Goal: Information Seeking & Learning: Check status

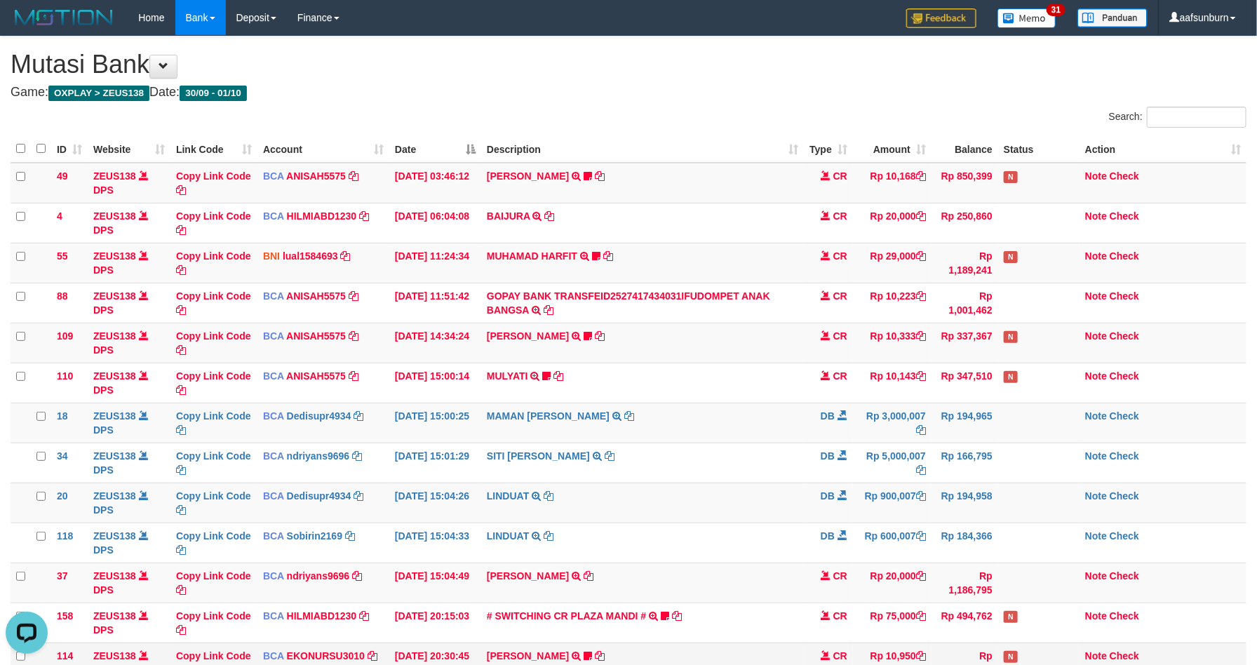
click at [438, 159] on th "Date" at bounding box center [435, 148] width 92 height 27
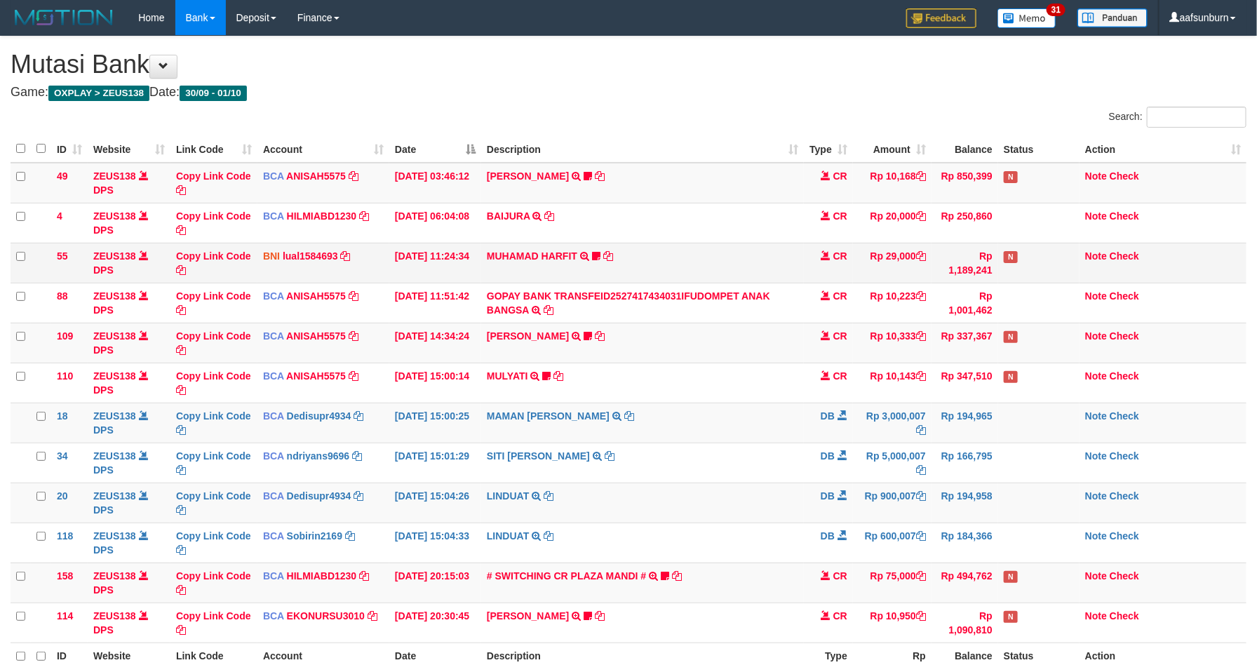
click at [734, 253] on td "MUHAMAD HARFIT TRANSFER DARI SDR MUHAMAD HARFIT Sano27" at bounding box center [642, 263] width 323 height 40
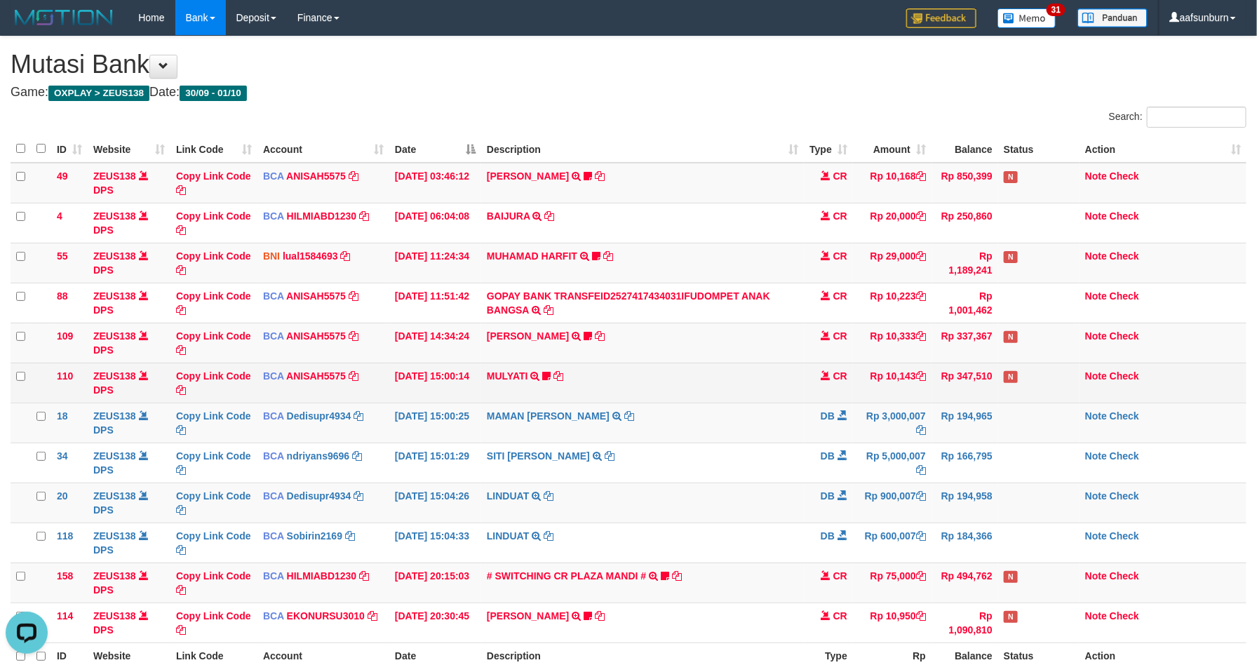
click at [645, 394] on td "MULYATI TRSF E-BANKING CR 0110/FTSCY/WS95051 10143.002025100137174498 TRFDN-MUL…" at bounding box center [642, 383] width 323 height 40
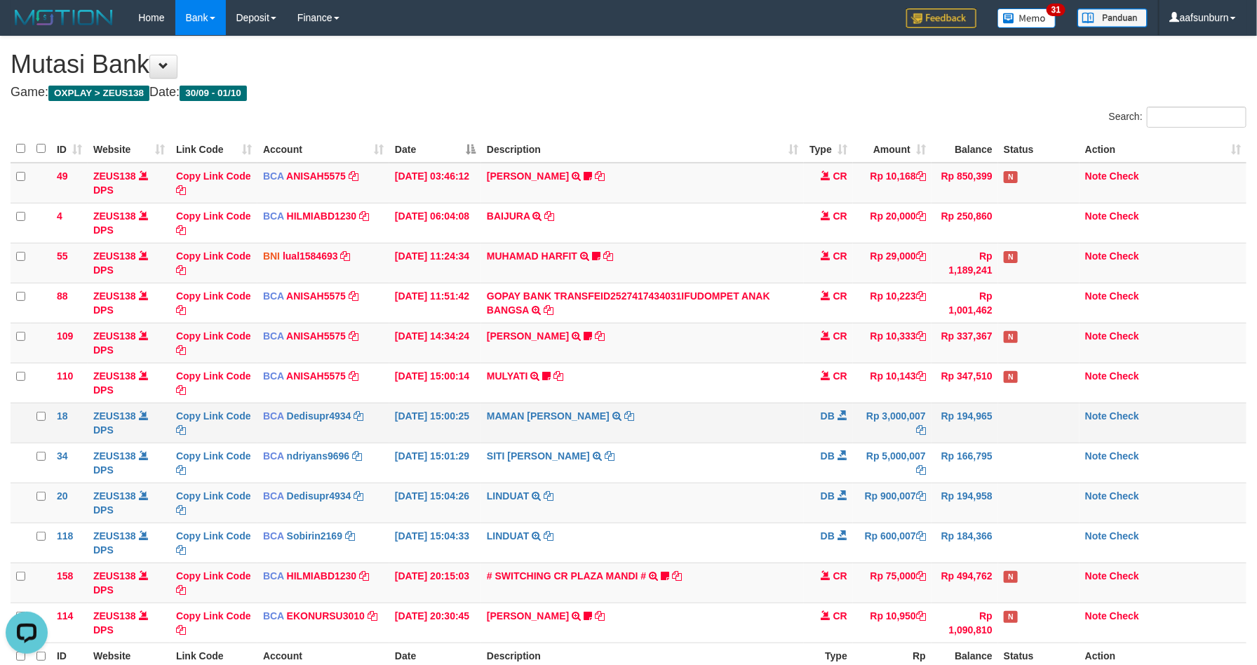
drag, startPoint x: 646, startPoint y: 392, endPoint x: 975, endPoint y: 436, distance: 331.9
click at [659, 383] on td "MULYATI TRSF E-BANKING CR 0110/FTSCY/WS95051 10143.002025100137174498 TRFDN-MUL…" at bounding box center [642, 383] width 323 height 40
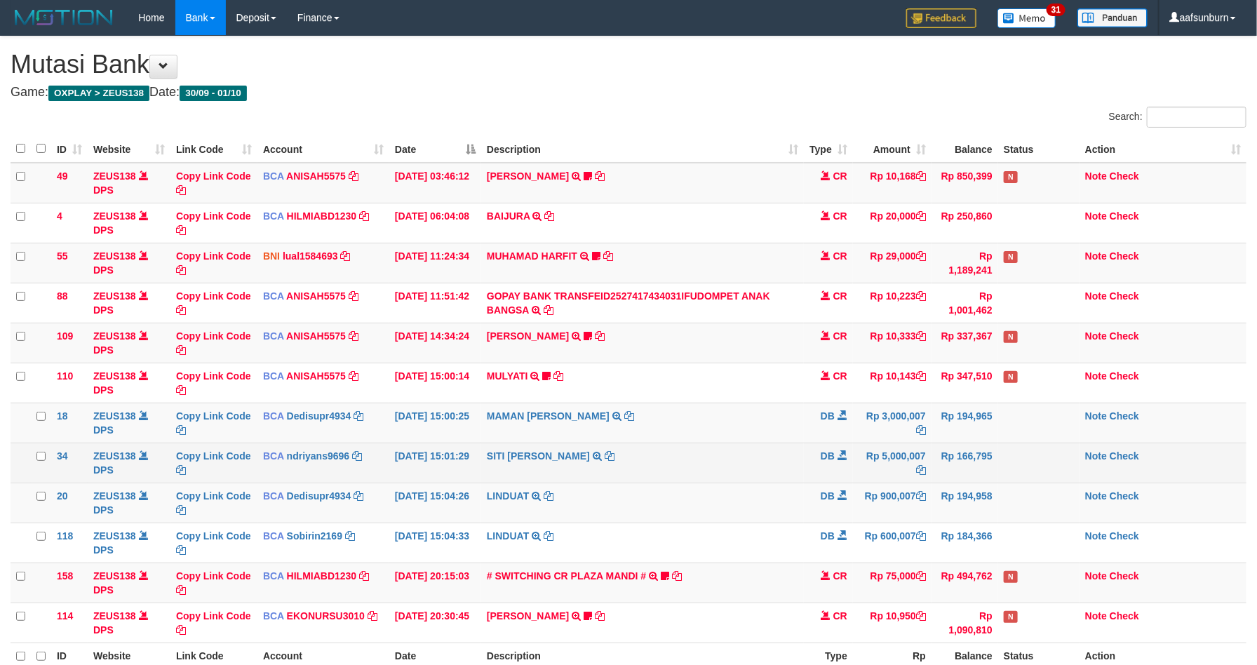
click at [762, 472] on td "SITI NURLITA SAPIT TRSF E-BANKING DB 0110/FTSCY/WS95031 5000007.00SITI NURLITA …" at bounding box center [642, 463] width 323 height 40
click at [762, 470] on td "SITI NURLITA SAPIT TRSF E-BANKING DB 0110/FTSCY/WS95031 5000007.00SITI NURLITA …" at bounding box center [642, 463] width 323 height 40
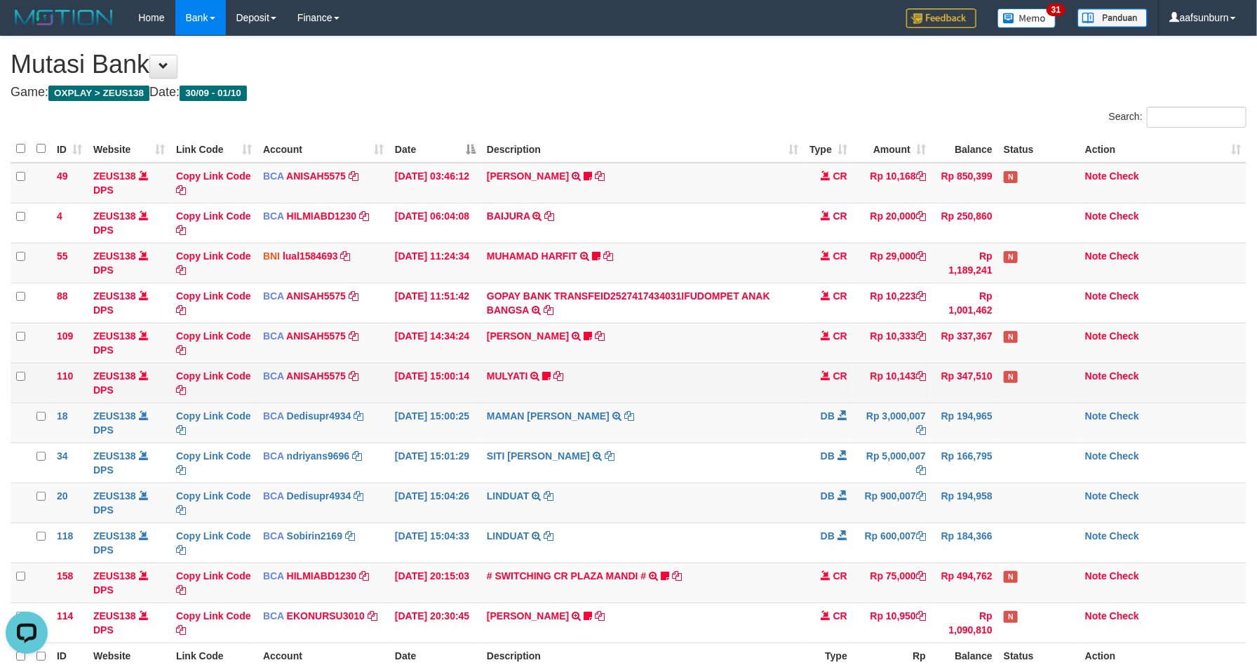
click at [648, 383] on td "MULYATI TRSF E-BANKING CR 0110/FTSCY/WS95051 10143.002025100137174498 TRFDN-[PE…" at bounding box center [642, 383] width 323 height 40
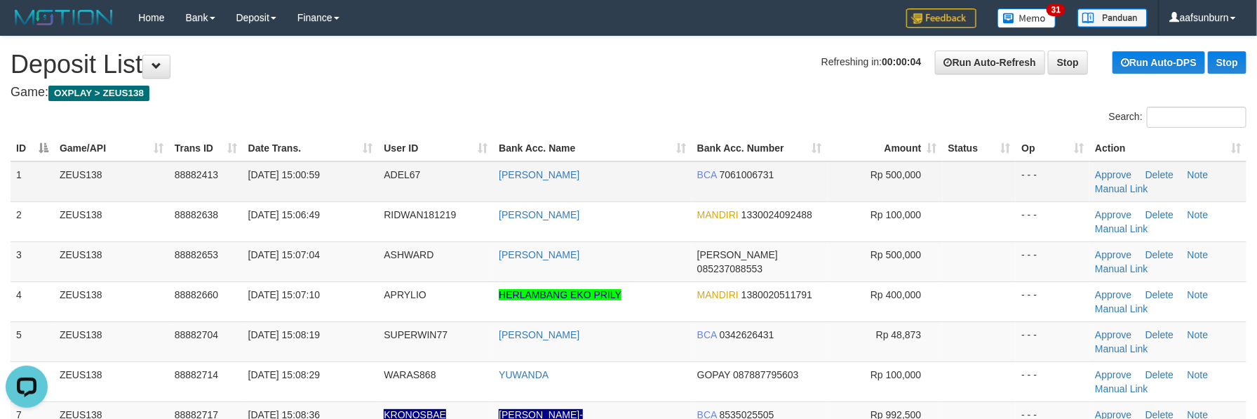
drag, startPoint x: 450, startPoint y: 177, endPoint x: 431, endPoint y: 181, distance: 19.4
click at [431, 181] on td "ADEL67" at bounding box center [435, 181] width 115 height 41
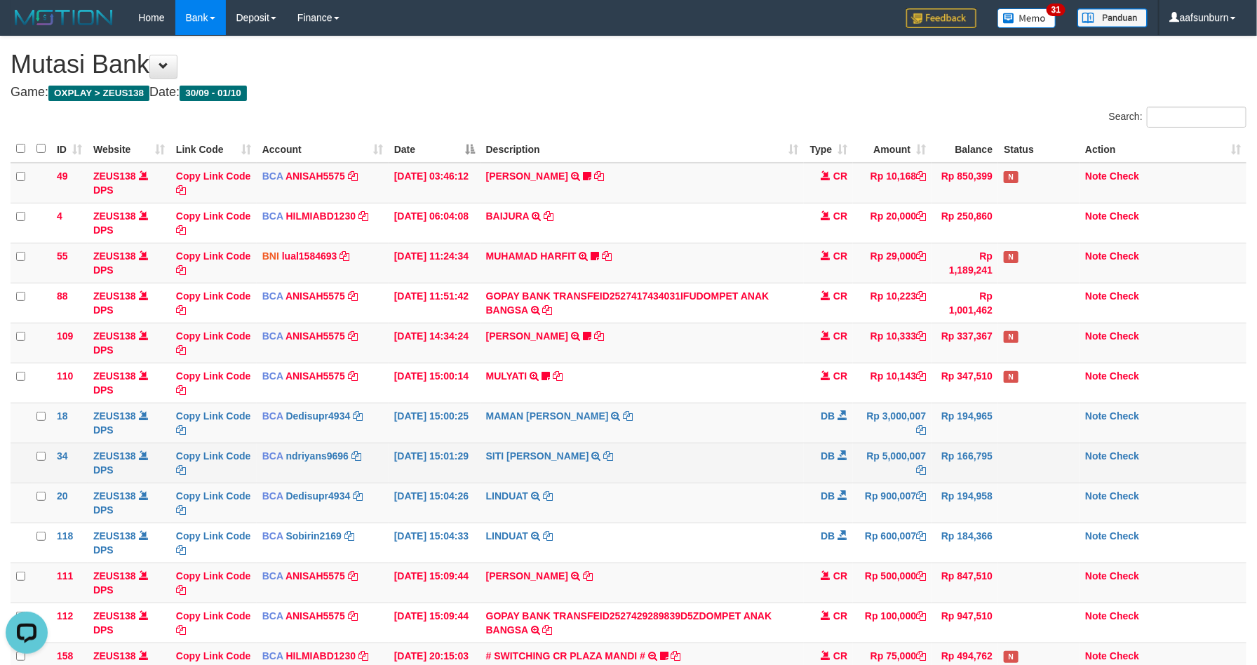
click at [745, 470] on td "SITI NURLITA SAPIT TRSF E-BANKING DB 0110/FTSCY/WS95031 5000007.00SITI NURLITA …" at bounding box center [642, 463] width 324 height 40
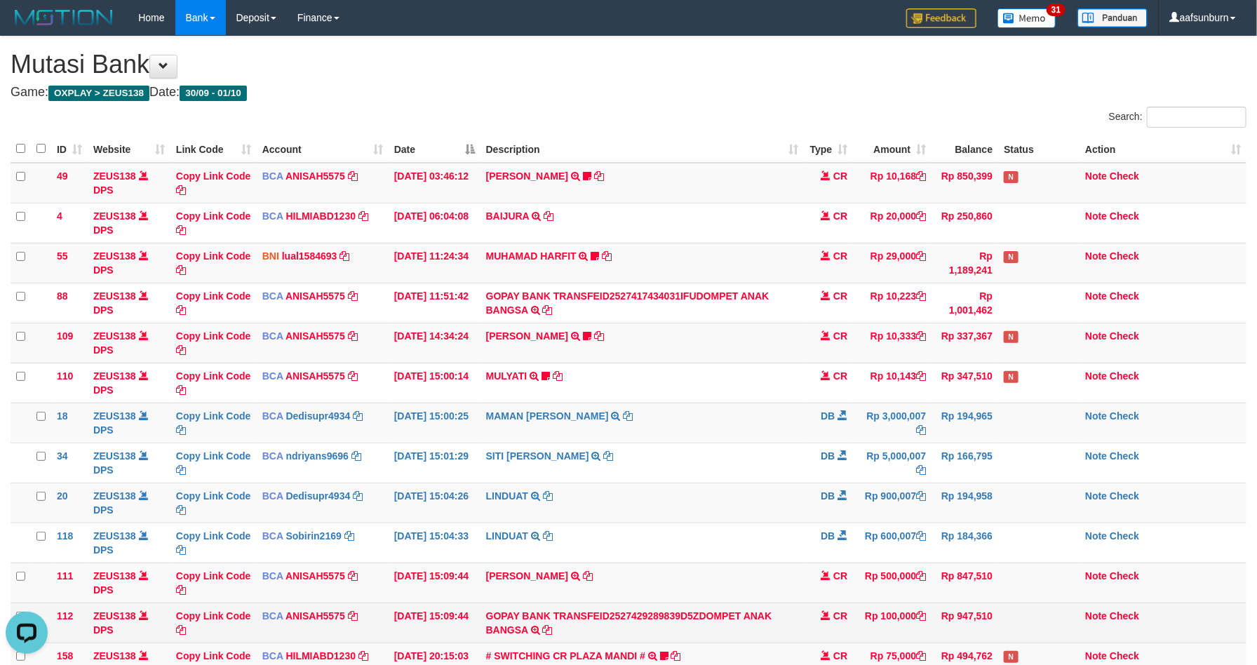
click at [886, 609] on td "Rp 100,000" at bounding box center [892, 623] width 79 height 40
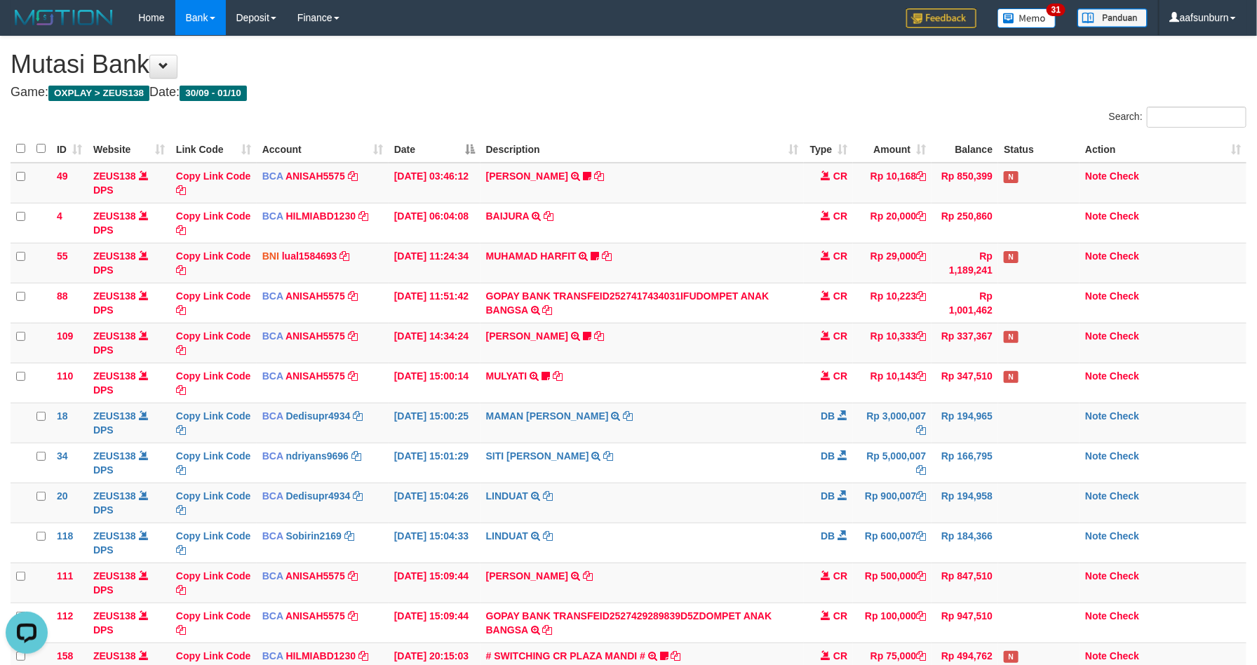
copy td "100,000"
click at [615, 341] on td "LISTON SITOR TRSF E-BANKING CR 0110/FTSCY/WS95051 10333.002025100112508694 TRFD…" at bounding box center [642, 343] width 324 height 40
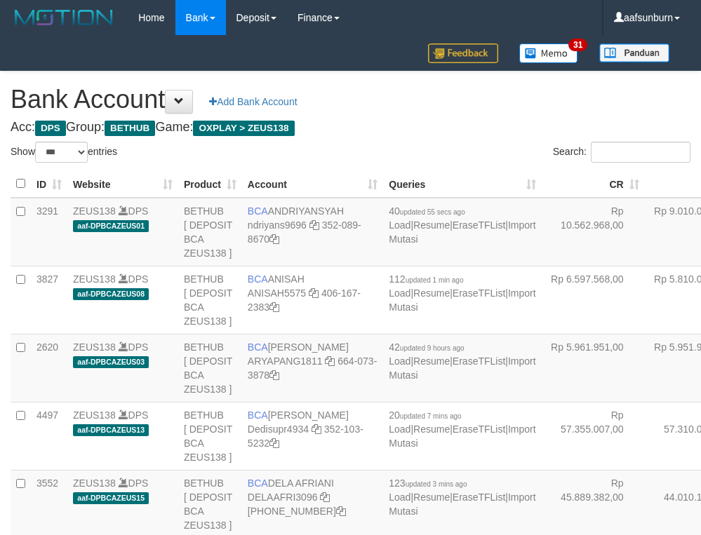
select select "***"
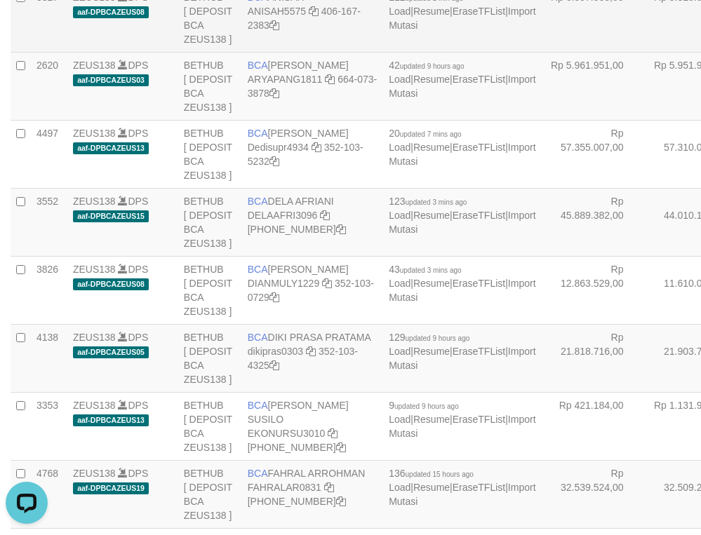
click at [645, 52] on td "Rp 5.810.066,00" at bounding box center [696, 18] width 103 height 68
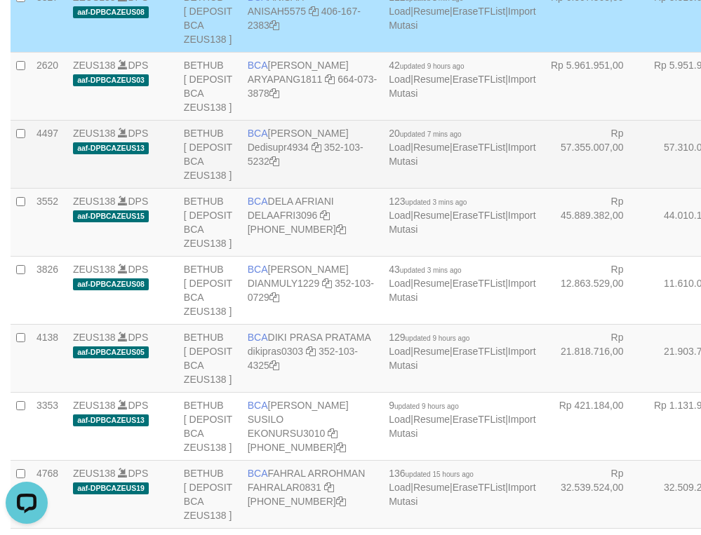
drag, startPoint x: 556, startPoint y: 131, endPoint x: 215, endPoint y: 328, distance: 394.4
click at [645, 52] on td "Rp 5.810.066,00" at bounding box center [696, 18] width 103 height 68
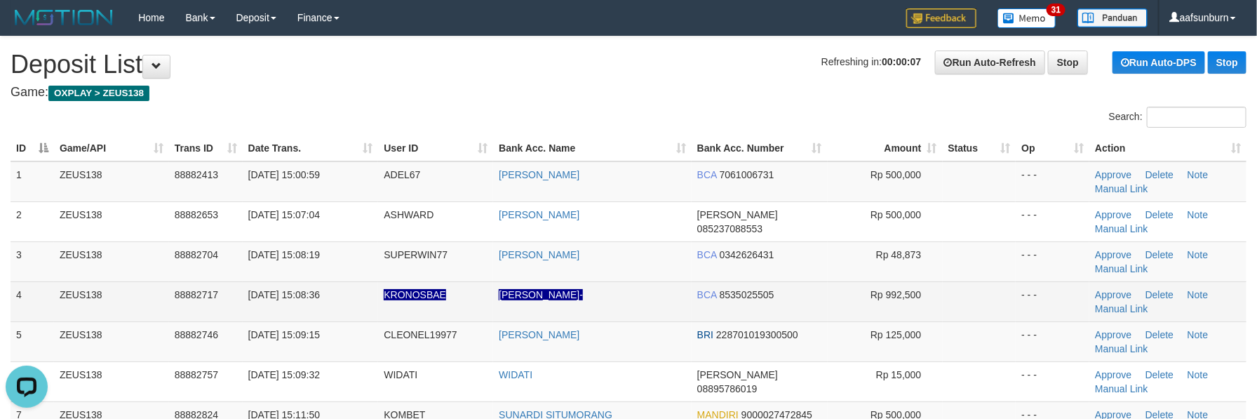
drag, startPoint x: 800, startPoint y: 337, endPoint x: 788, endPoint y: 314, distance: 26.4
click at [798, 335] on td "BRI 228701019300500" at bounding box center [760, 341] width 136 height 40
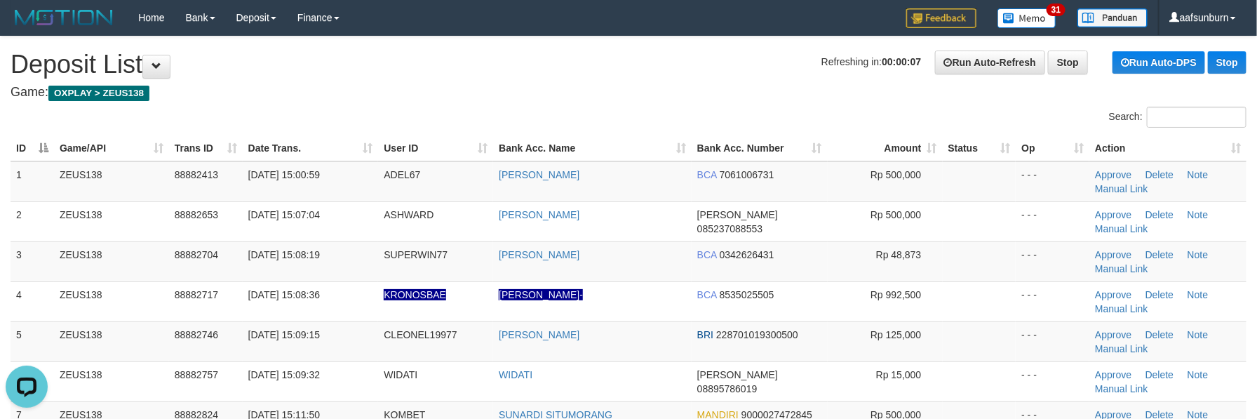
scroll to position [415, 0]
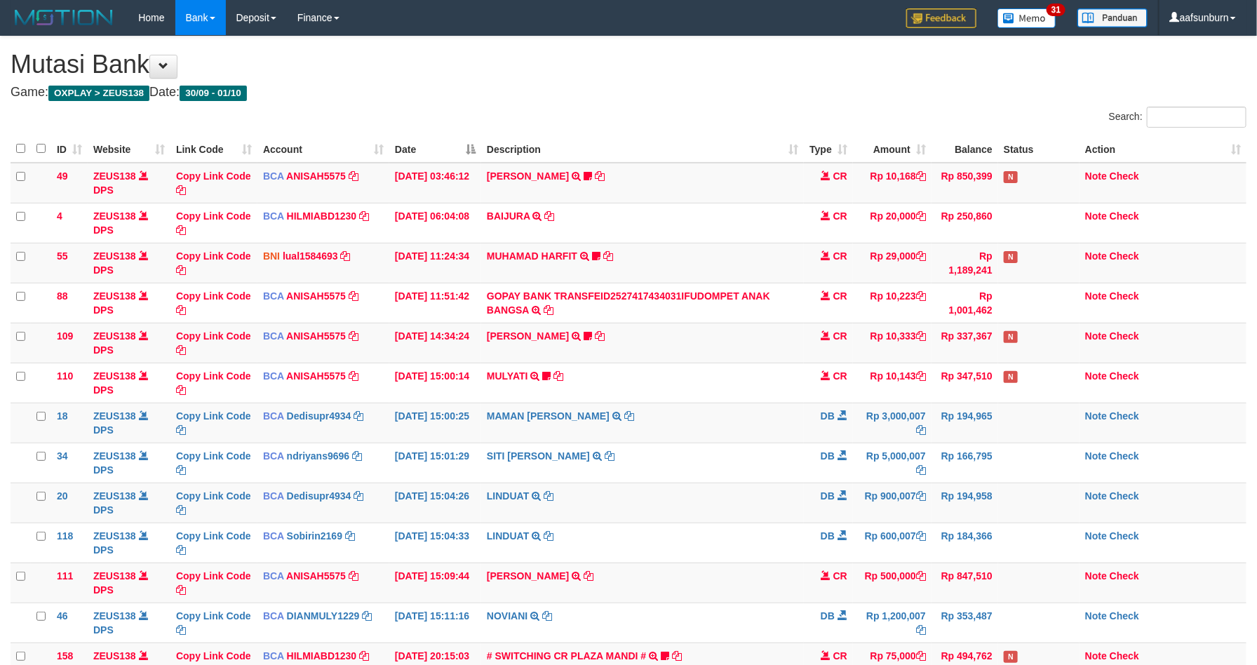
click at [600, 333] on td "[PERSON_NAME] TRSF E-BANKING CR 0110/FTSCY/WS95051 10333.002025100112508694 TRF…" at bounding box center [642, 343] width 323 height 40
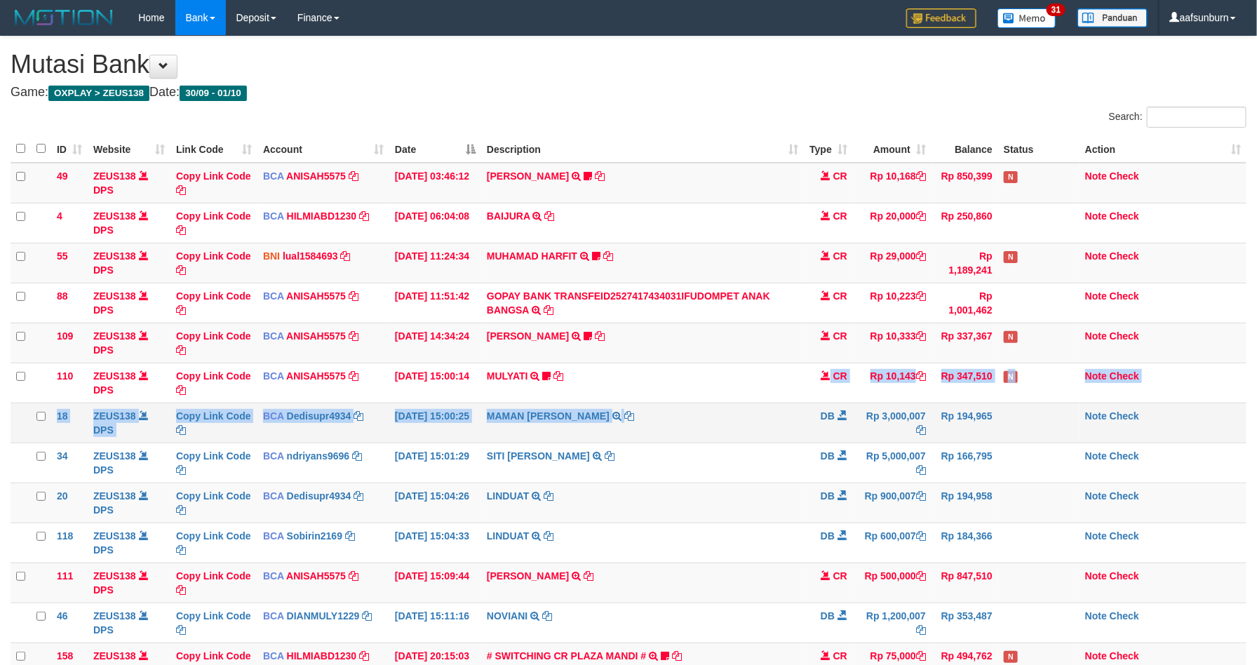
click at [752, 408] on tbody "49 ZEUS138 DPS Copy Link Code BCA ANISAH5575 DPS ANISAH mutasi_20251001_3827 | …" at bounding box center [629, 443] width 1236 height 560
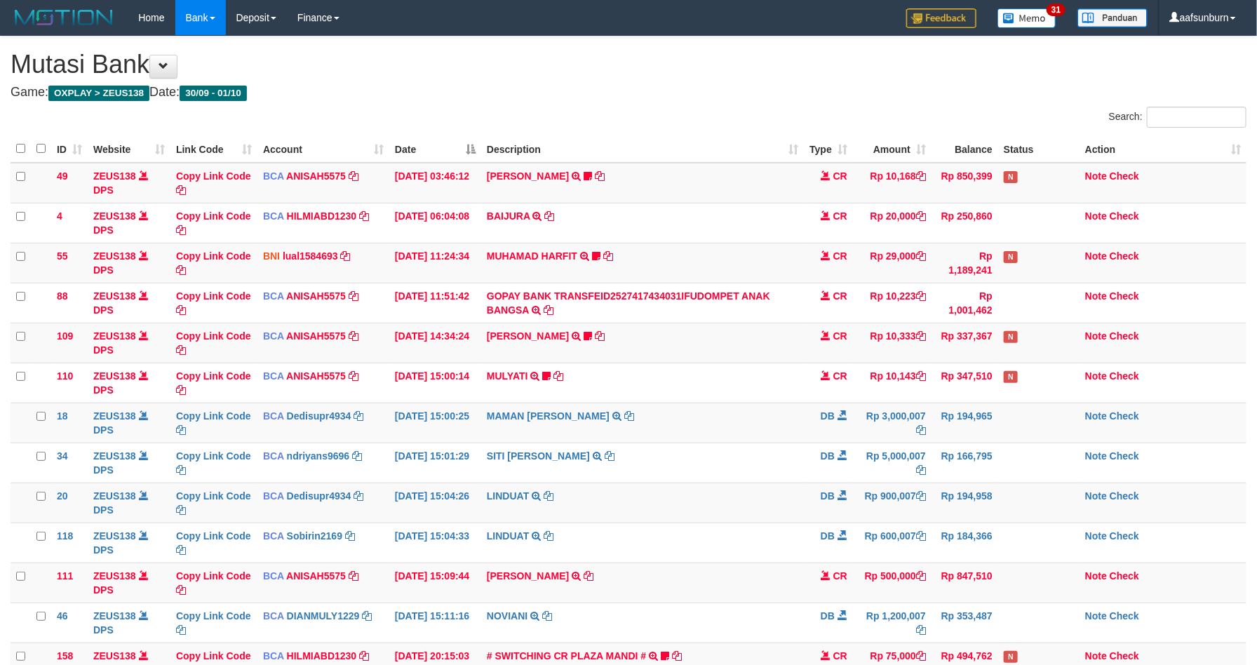
click at [745, 419] on td "MAMAN AGUSTIAN TRSF E-BANKING DB 0110/FTSCY/WS95031 3000007.00MAMAN AGUSTIAN" at bounding box center [642, 423] width 323 height 40
click at [734, 412] on td "MAMAN [PERSON_NAME] TRSF E-BANKING DB 0110/FTSCY/WS95031 3000007.00MAMAN [PERSO…" at bounding box center [642, 423] width 323 height 40
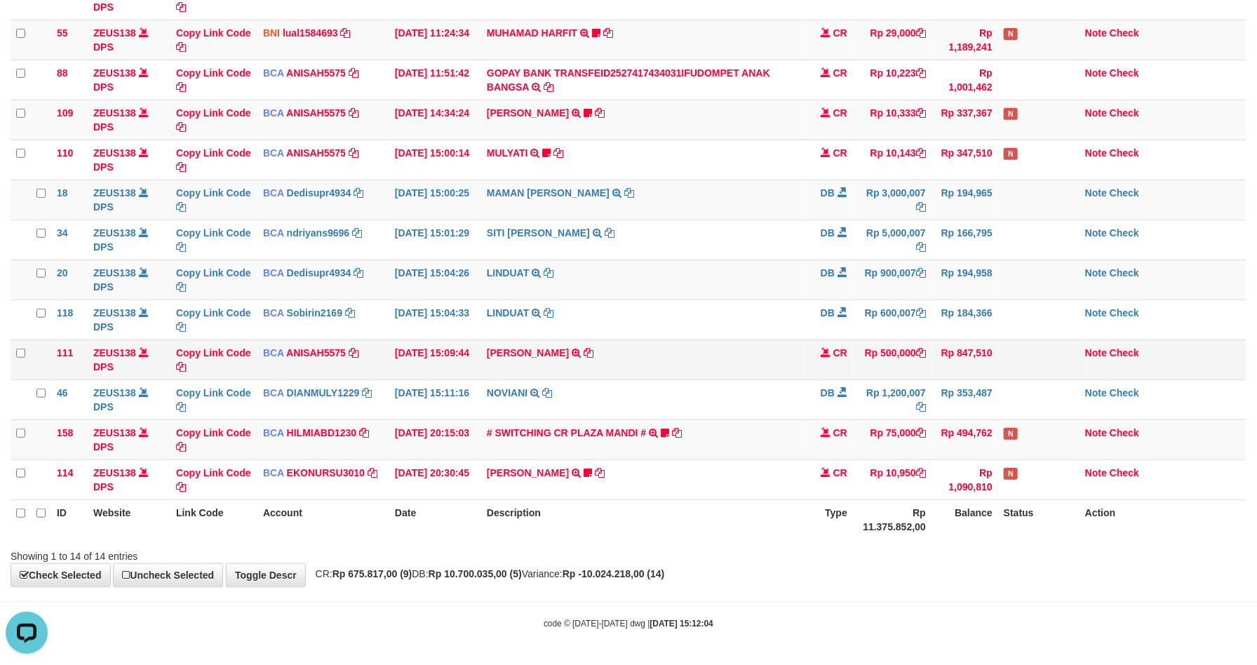
drag, startPoint x: 659, startPoint y: 368, endPoint x: 659, endPoint y: 361, distance: 7.7
click at [659, 368] on td "KAREN ADELIN MARTH TRSF E-BANKING CR 0110/FTSCY/WS95031 500000.00KAREN ADELIN M…" at bounding box center [642, 359] width 323 height 40
click at [659, 360] on td "KAREN ADELIN MARTH TRSF E-BANKING CR 0110/FTSCY/WS95031 500000.00KAREN ADELIN M…" at bounding box center [642, 359] width 323 height 40
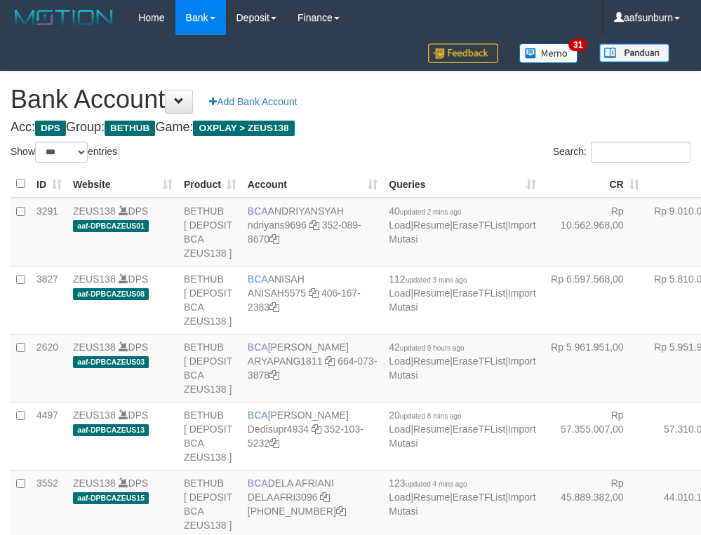
select select "***"
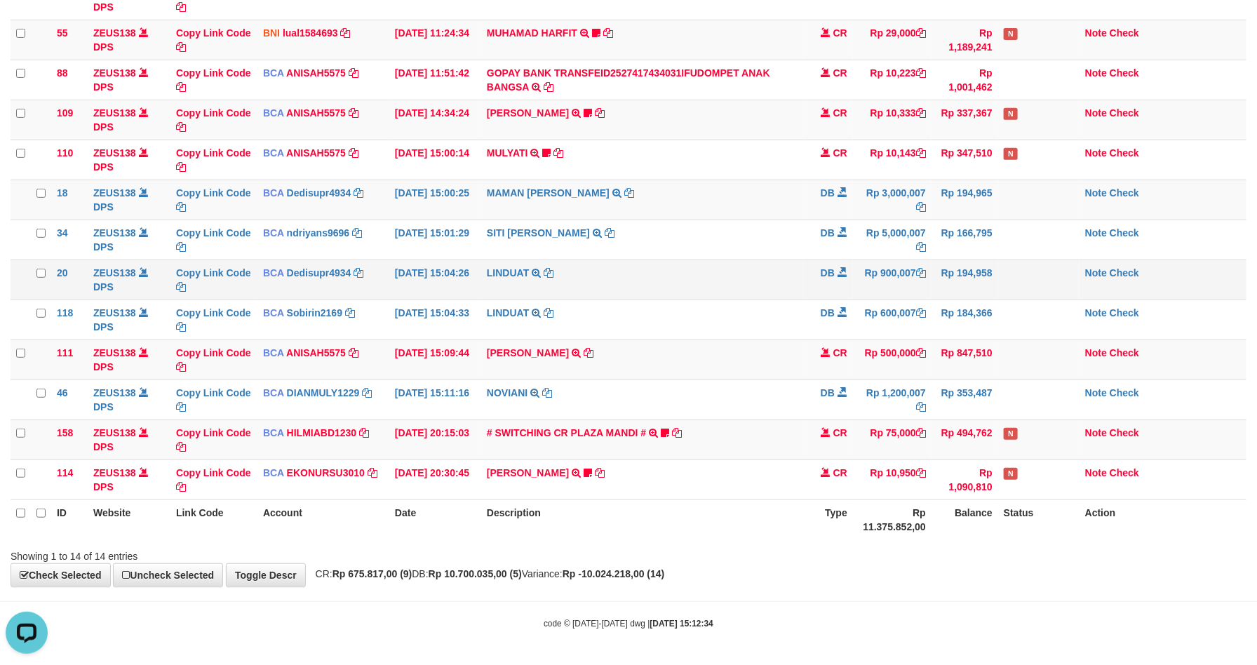
drag, startPoint x: 716, startPoint y: 271, endPoint x: 804, endPoint y: 271, distance: 87.7
click at [726, 267] on td "LINDUAT TRSF E-BANKING DB 0110/FTSCY/WS95031 900007.00LINDUAT" at bounding box center [642, 280] width 323 height 40
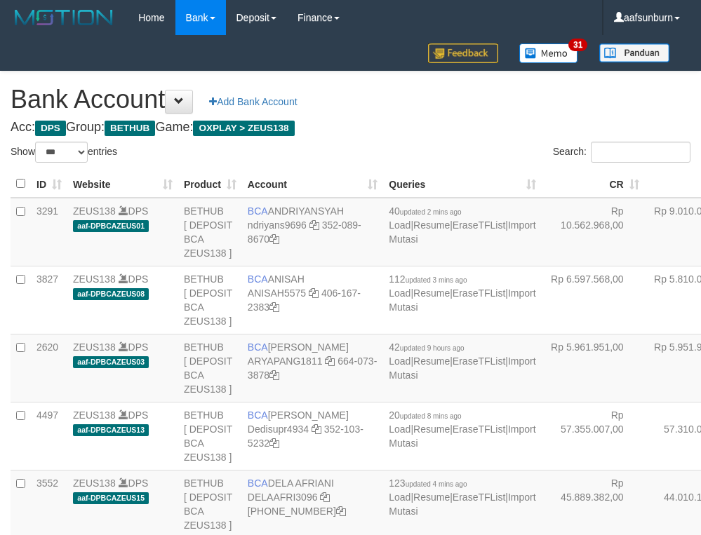
select select "***"
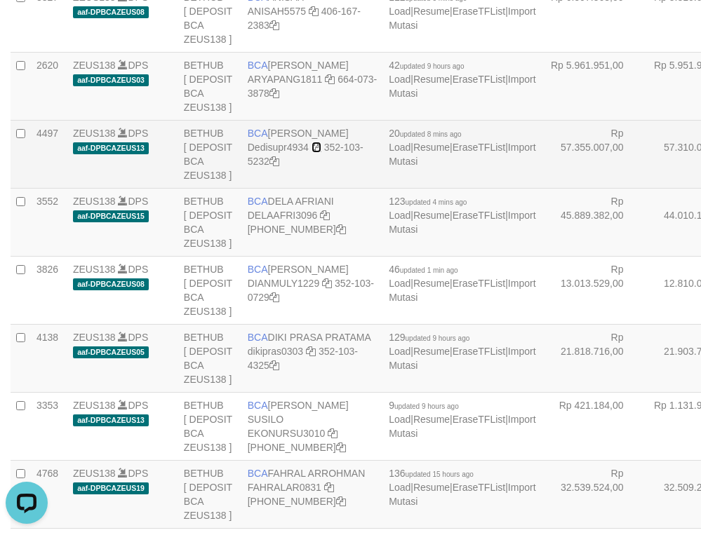
click at [316, 152] on icon at bounding box center [316, 147] width 10 height 10
click at [645, 188] on td "Rp 57.310.049,00" at bounding box center [696, 154] width 103 height 68
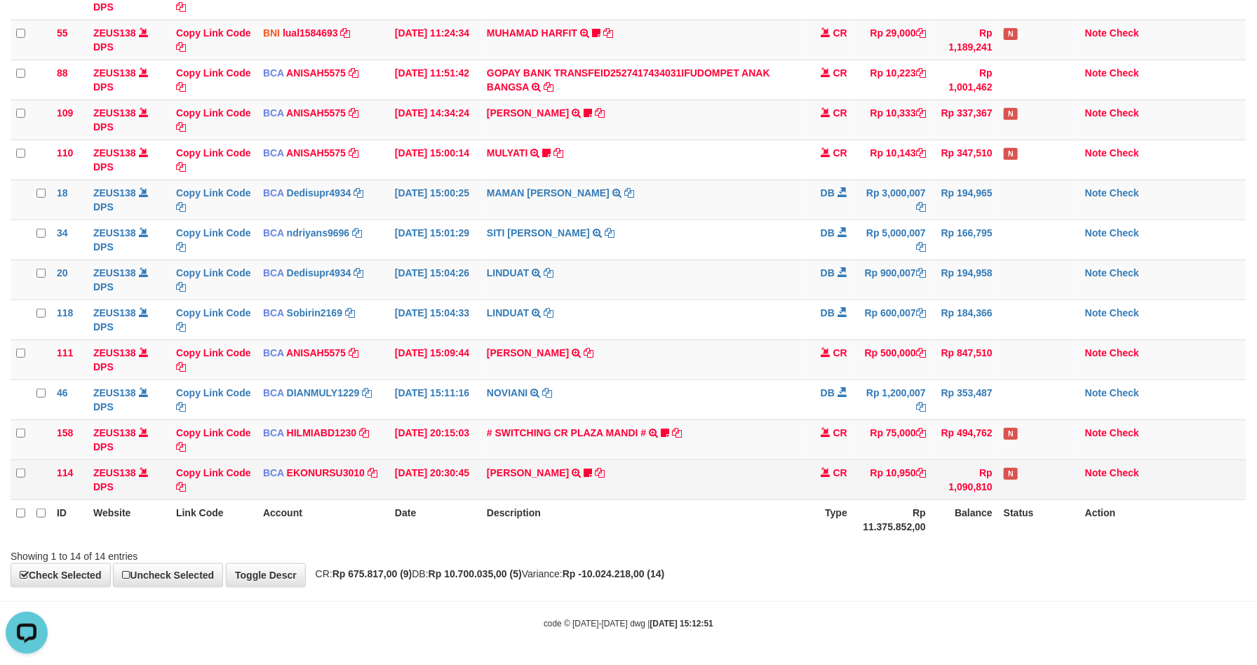
click at [842, 482] on td "CR" at bounding box center [828, 479] width 49 height 40
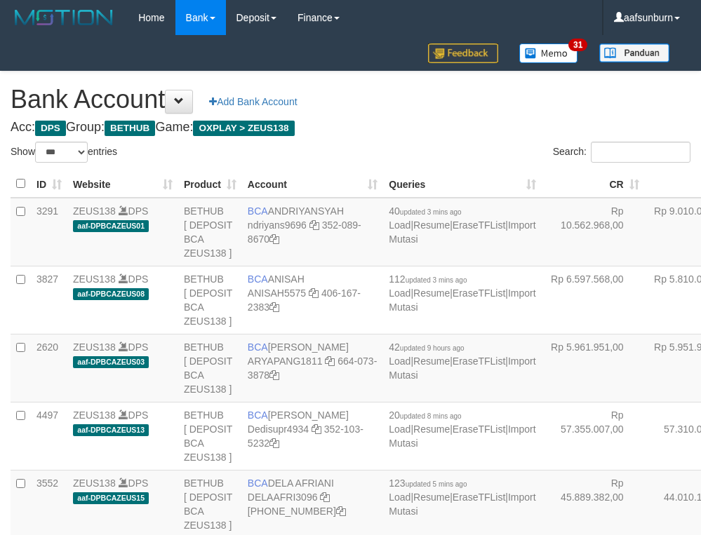
select select "***"
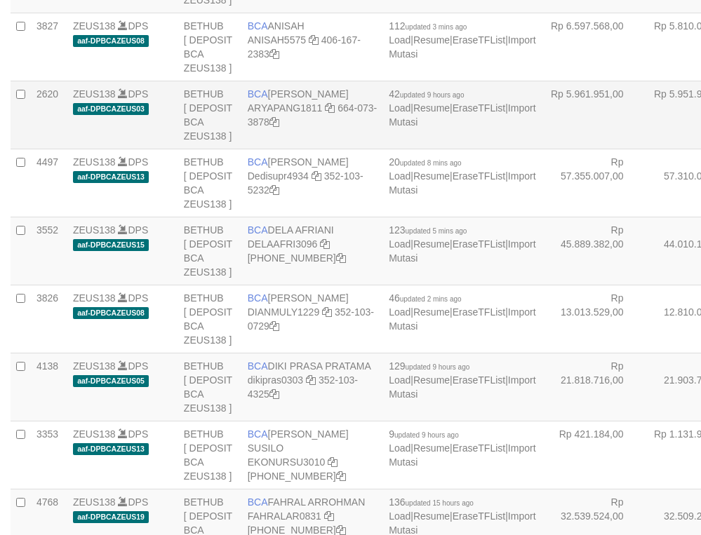
click at [645, 149] on td "Rp 5.951.944,00" at bounding box center [696, 115] width 103 height 68
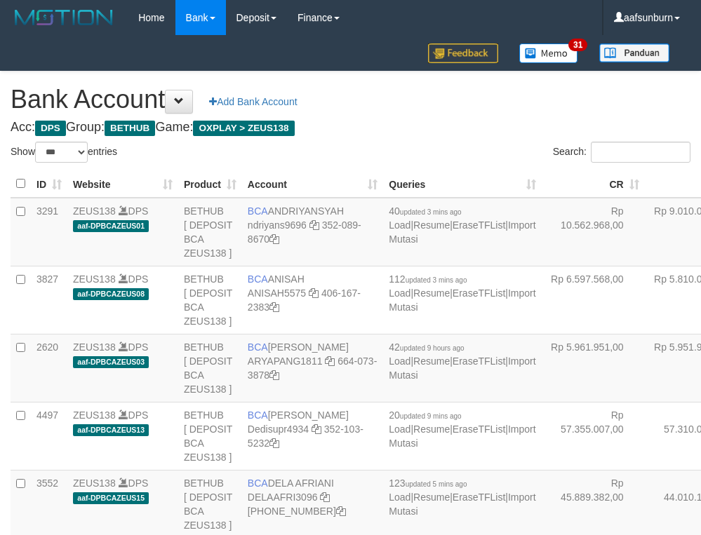
select select "***"
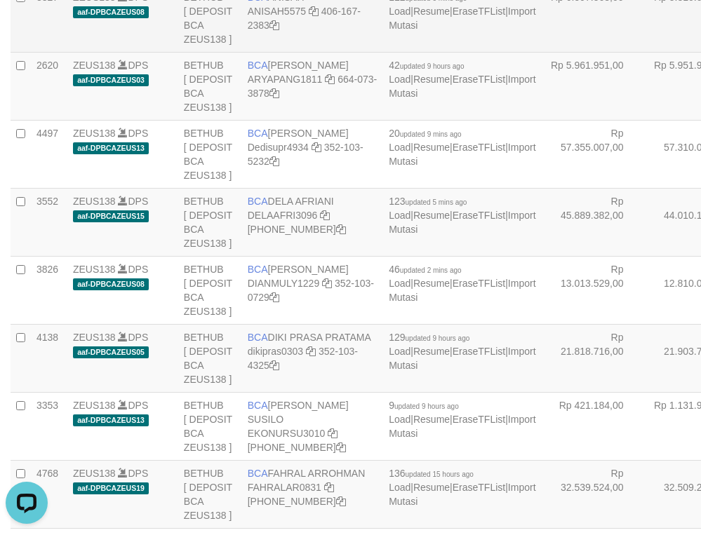
drag, startPoint x: 581, startPoint y: 93, endPoint x: 558, endPoint y: 103, distance: 25.4
click at [645, 52] on td "Rp 5.810.066,00" at bounding box center [696, 18] width 103 height 68
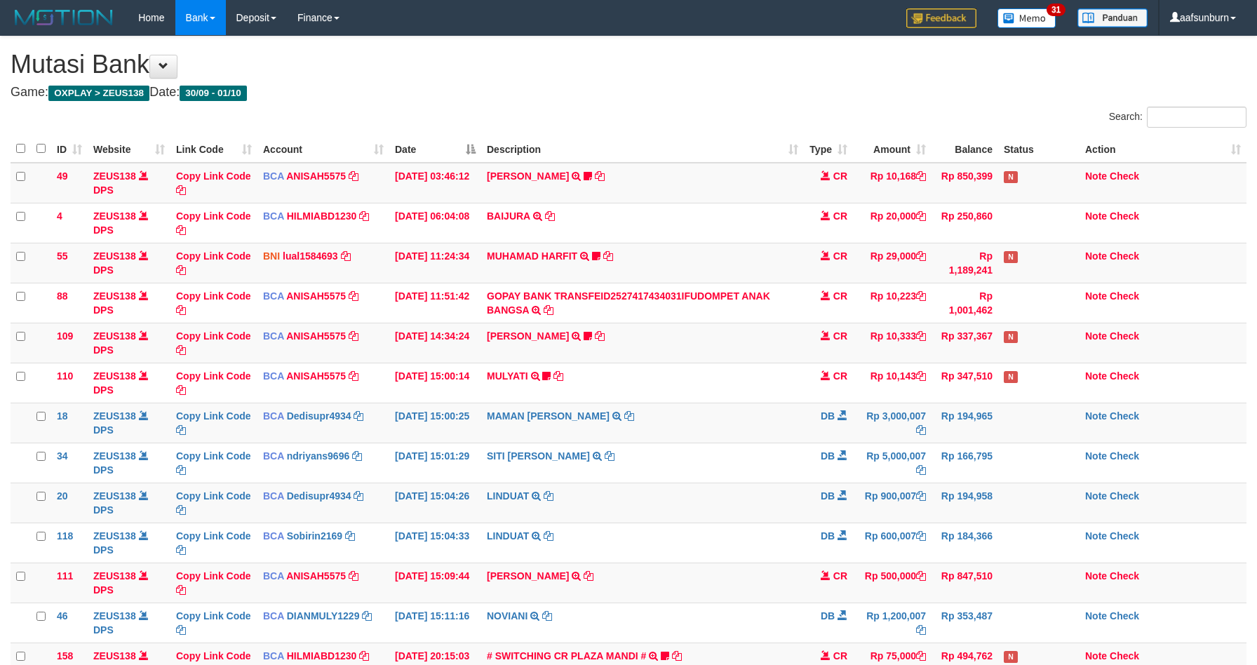
scroll to position [229, 0]
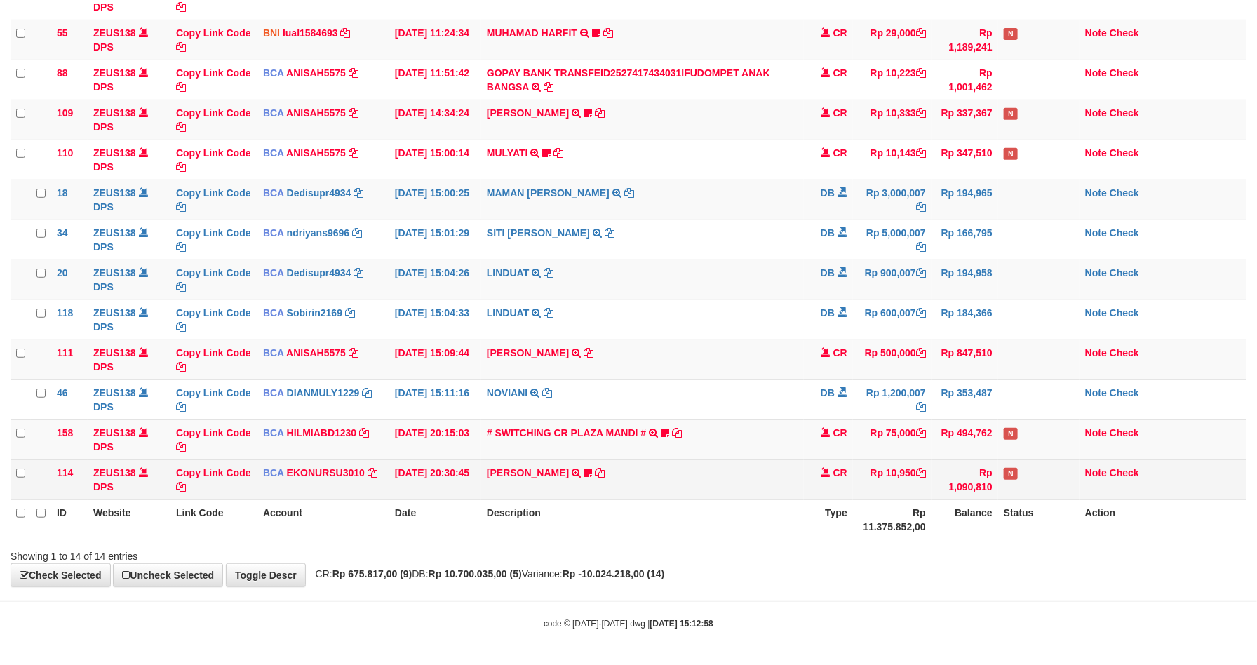
click at [838, 482] on td "CR" at bounding box center [828, 479] width 49 height 40
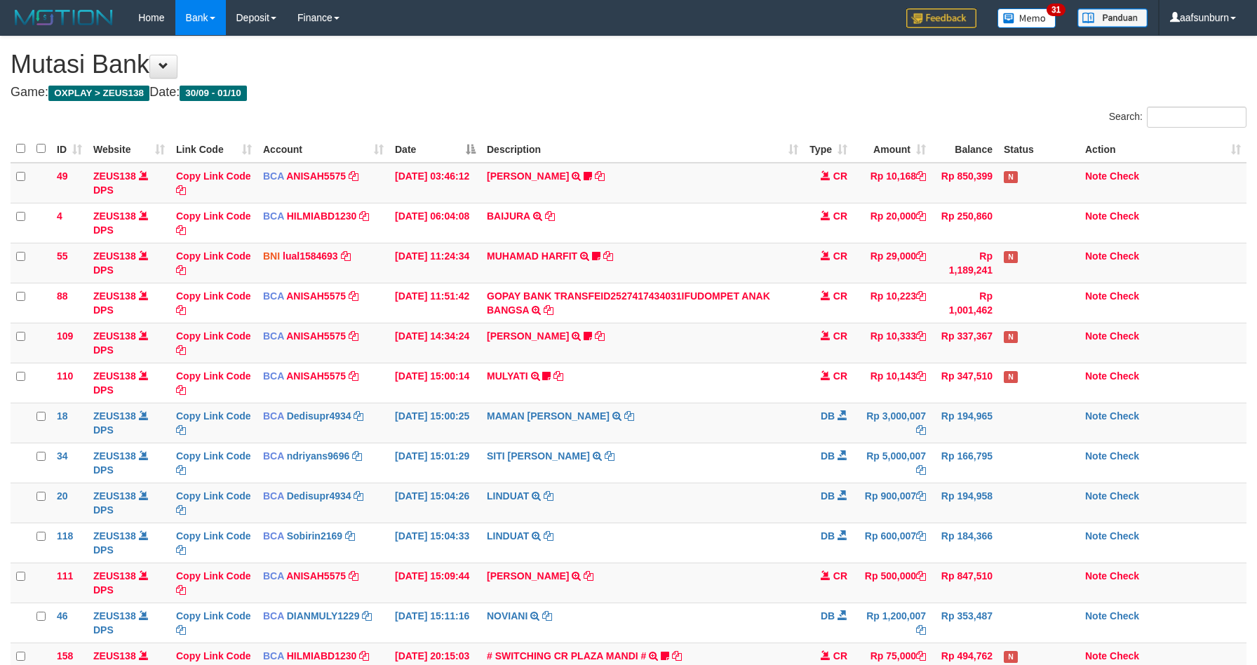
scroll to position [229, 0]
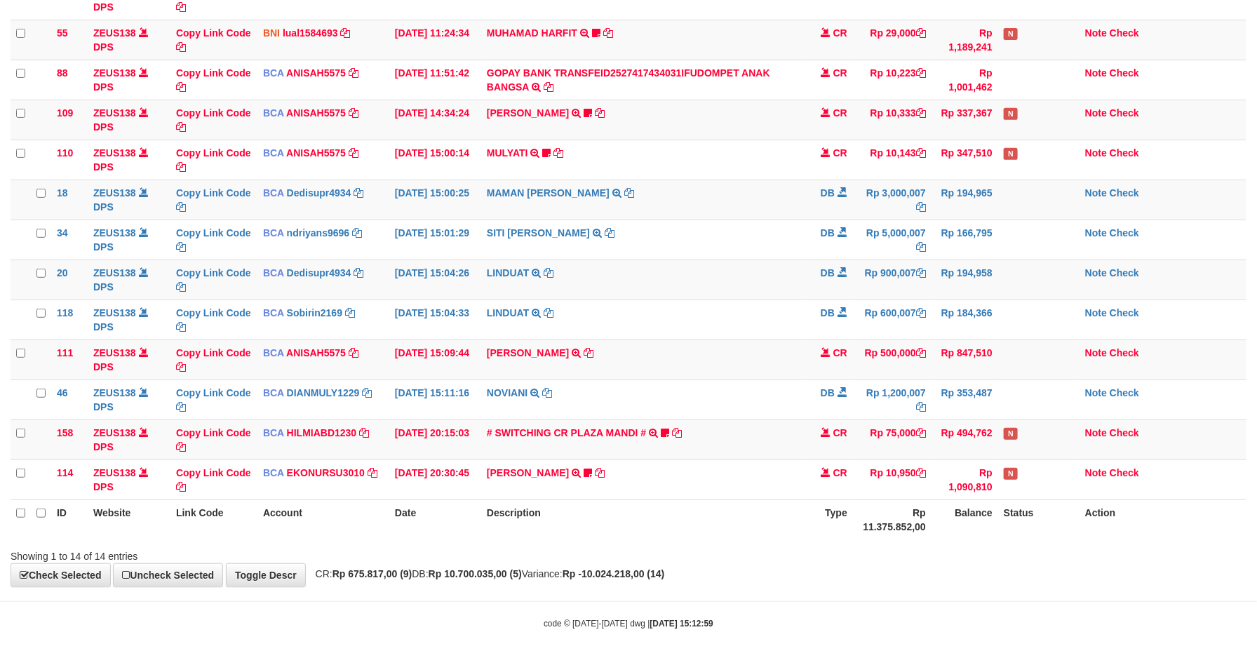
click at [805, 485] on td "CR" at bounding box center [828, 479] width 49 height 40
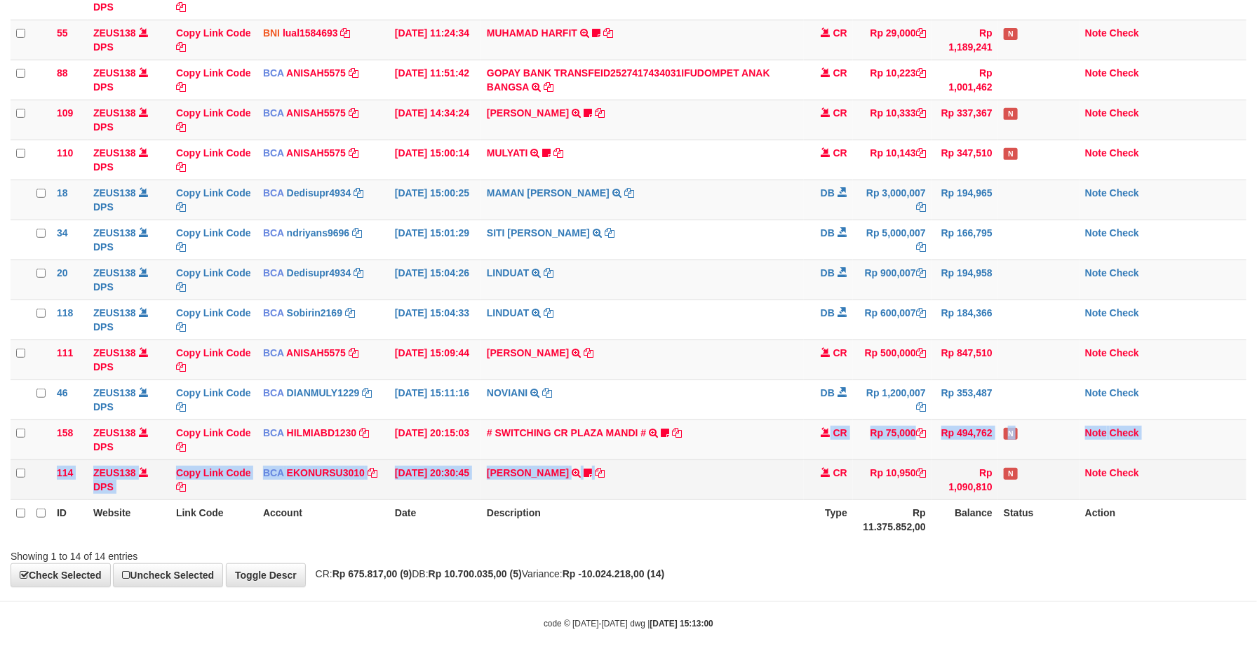
click at [796, 463] on tbody "49 ZEUS138 DPS Copy Link Code BCA ANISAH5575 DPS ANISAH mutasi_20251001_3827 | …" at bounding box center [629, 220] width 1236 height 560
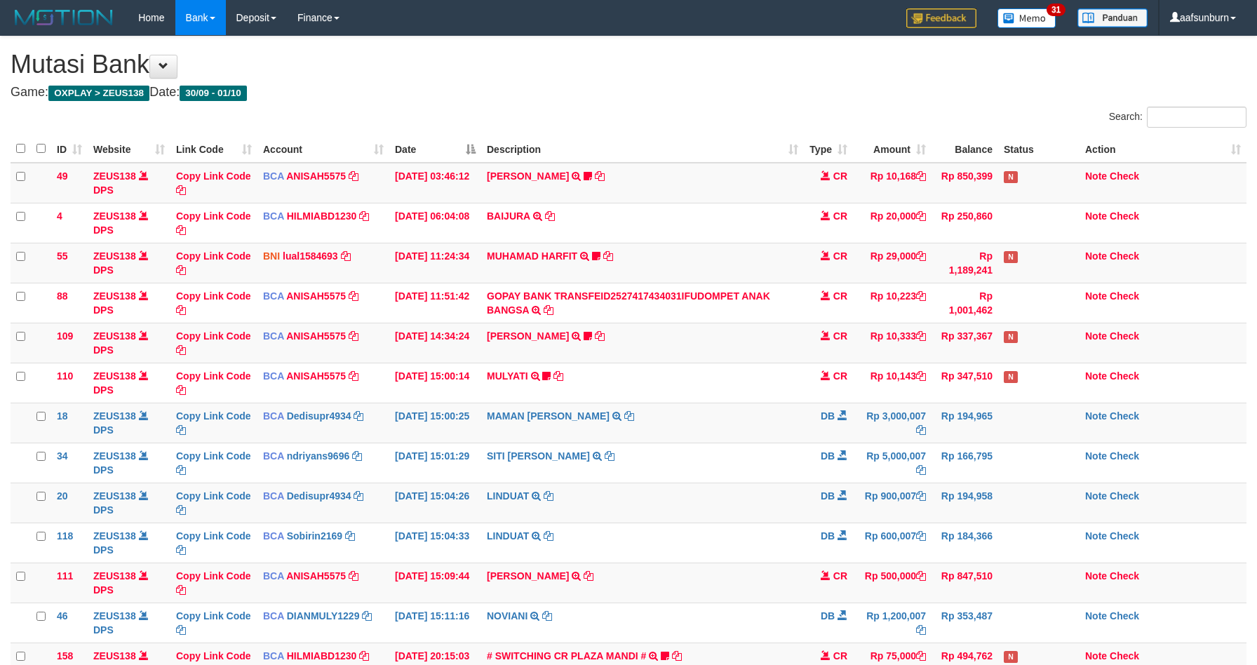
scroll to position [229, 0]
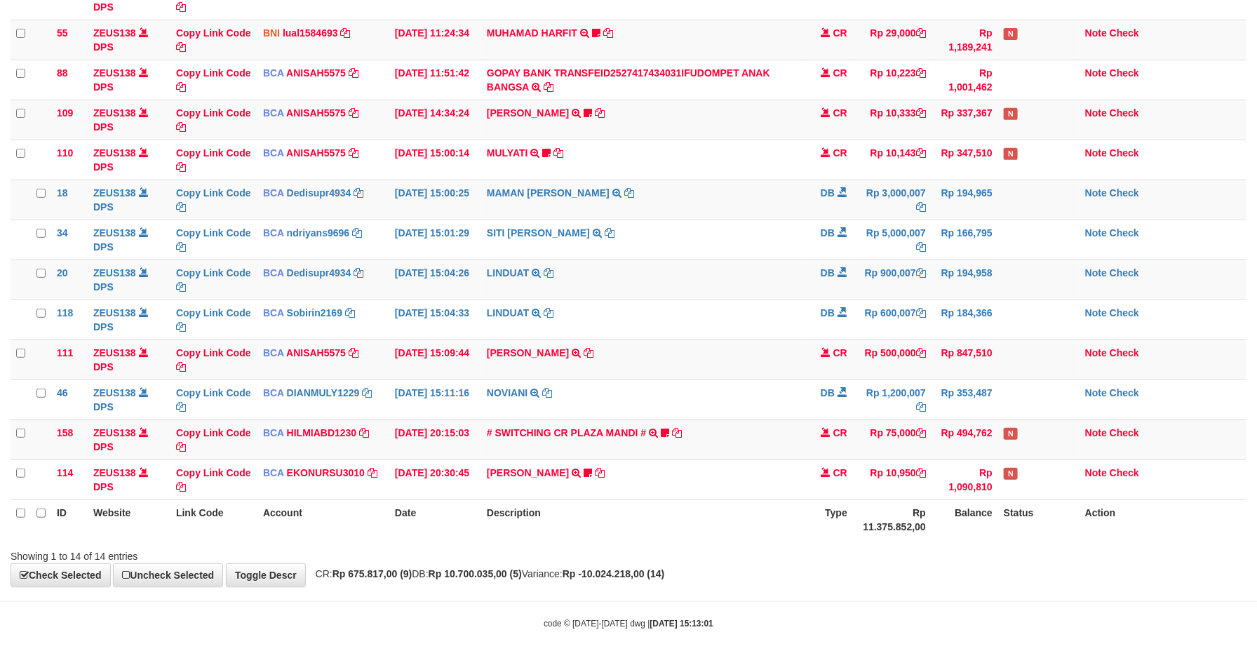
click at [781, 467] on td "AHMAD AGUSTI TRSF E-BANKING CR 3009/FTSCY/WS95051 10950.002025093089200473 TRFD…" at bounding box center [642, 479] width 323 height 40
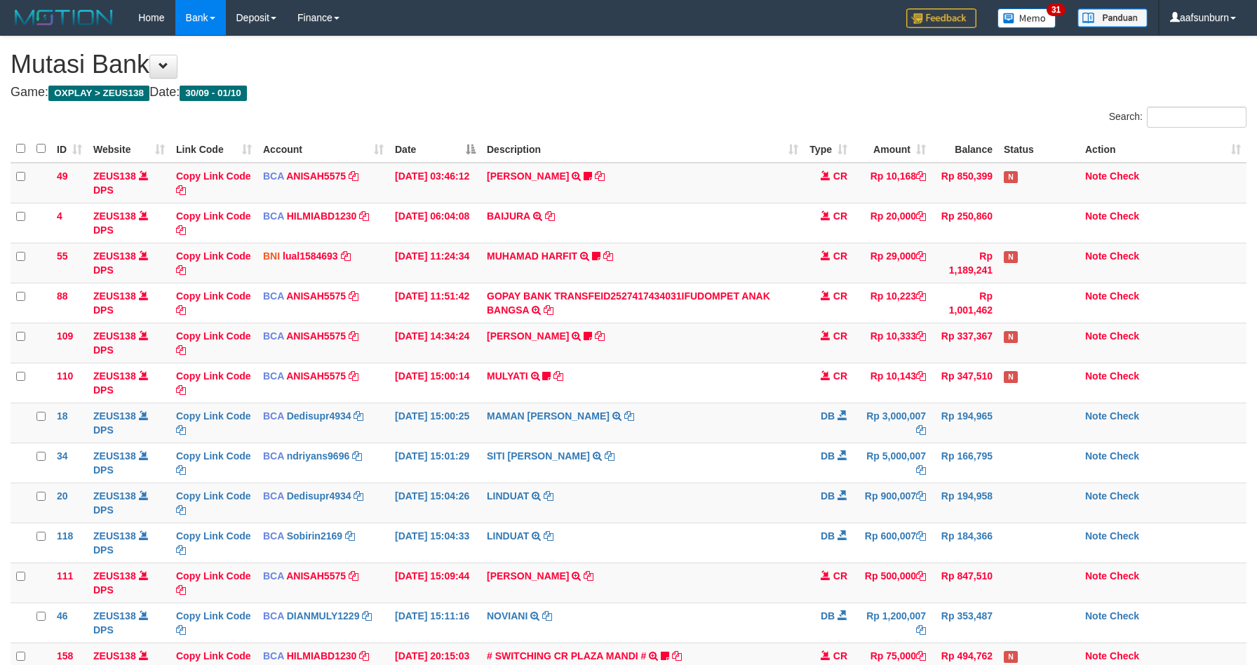
scroll to position [229, 0]
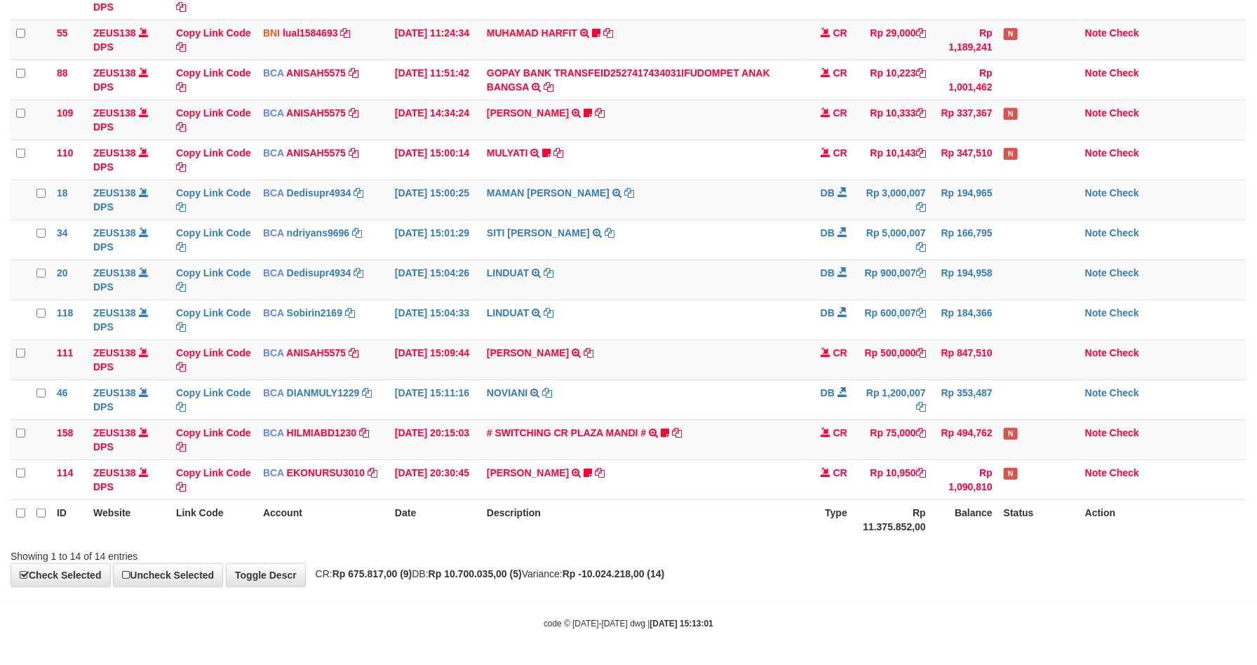
click at [786, 467] on td "AHMAD AGUSTI TRSF E-BANKING CR 3009/FTSCY/WS95051 10950.002025093089200473 TRFD…" at bounding box center [642, 479] width 323 height 40
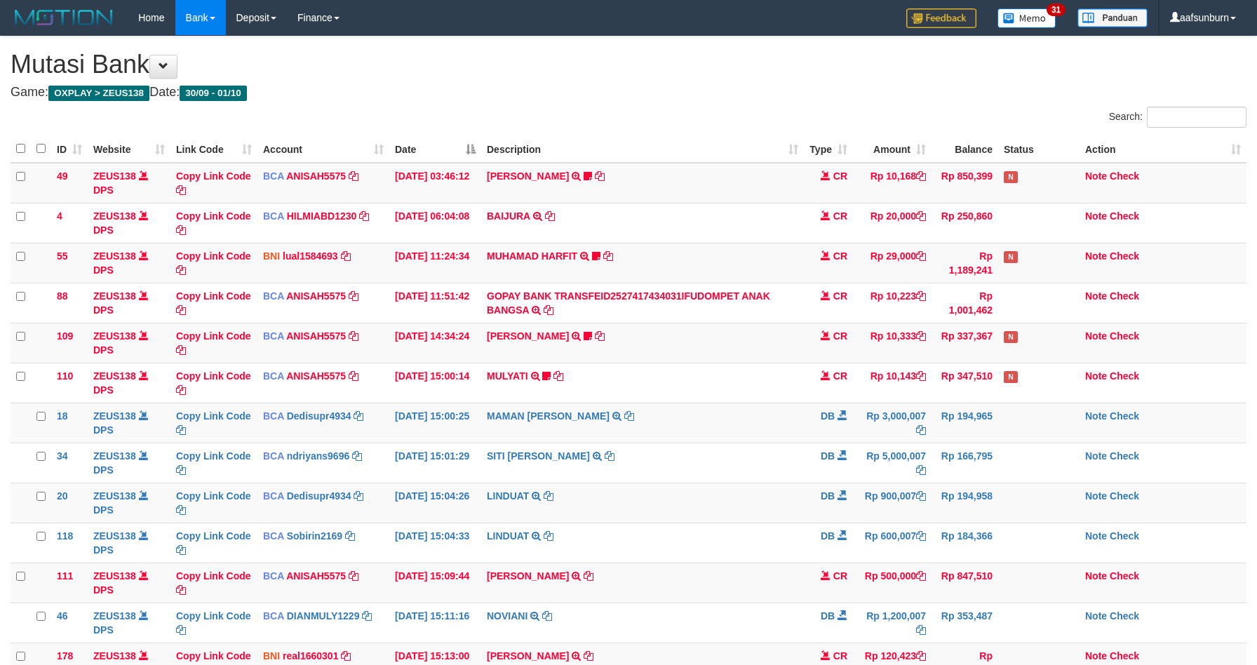
scroll to position [229, 0]
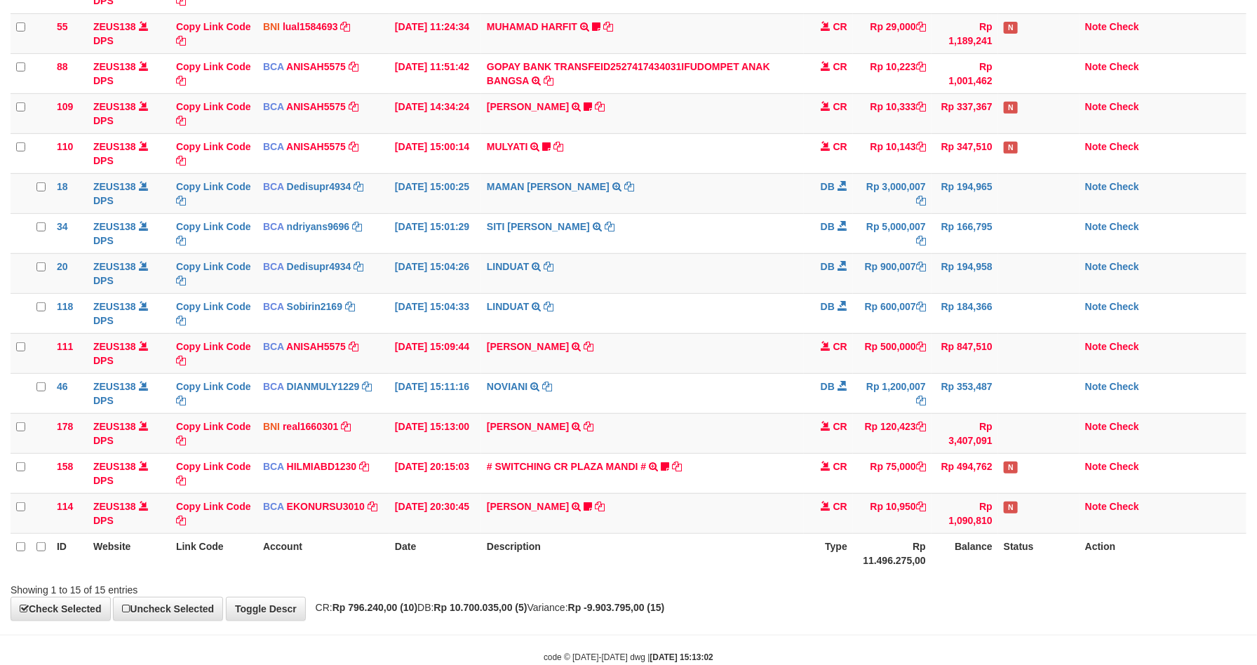
click at [766, 445] on td "[PERSON_NAME] ANGSAR TRANSFER DARI [PERSON_NAME]" at bounding box center [642, 433] width 323 height 40
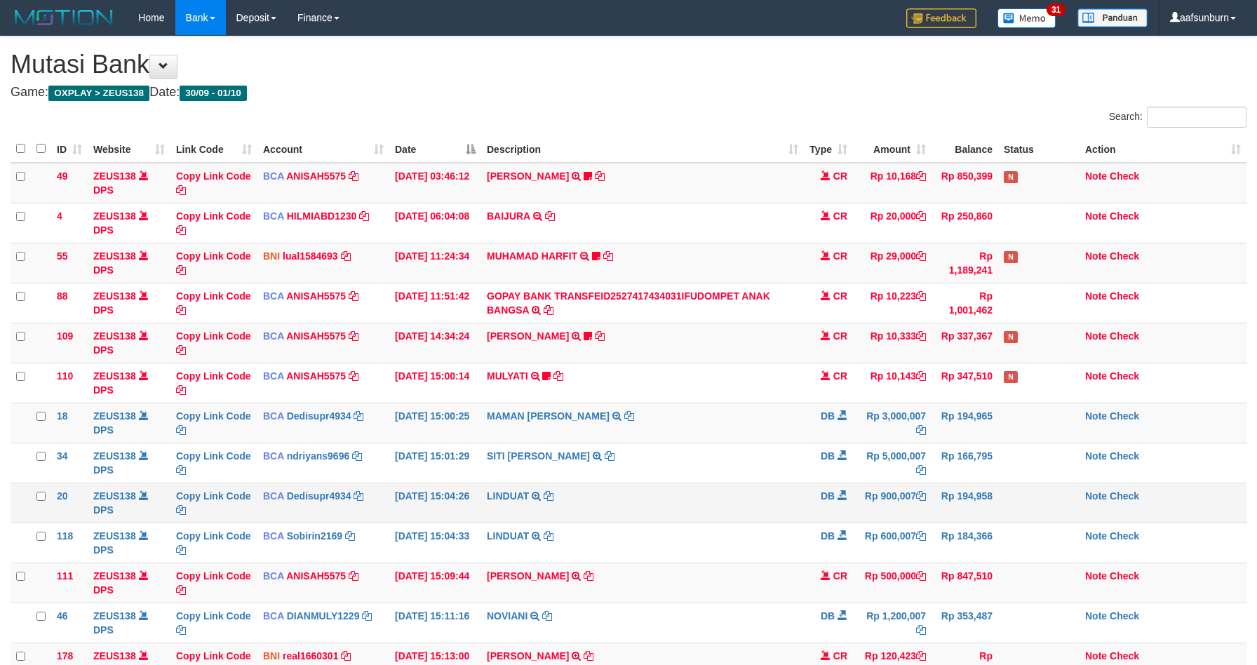
scroll to position [229, 0]
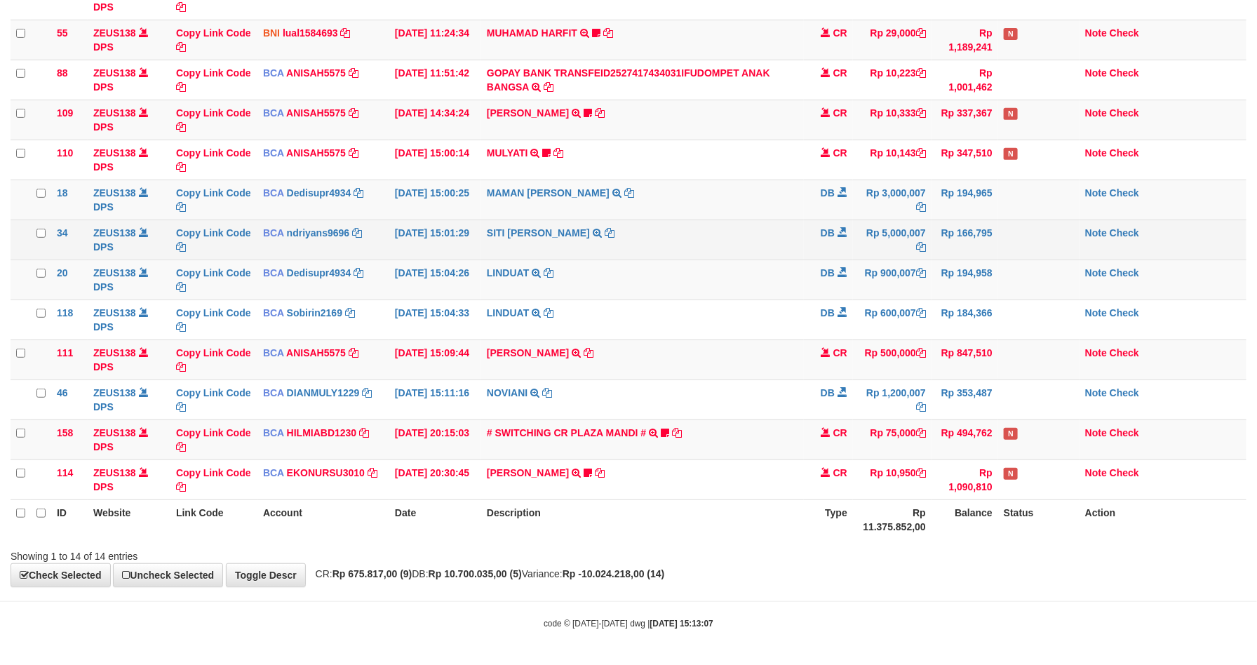
drag, startPoint x: 739, startPoint y: 339, endPoint x: 1190, endPoint y: 236, distance: 462.5
click at [739, 339] on td "KAREN ADELIN MARTH TRSF E-BANKING CR 0110/FTSCY/WS95031 500000.00KAREN ADELIN M…" at bounding box center [642, 359] width 323 height 40
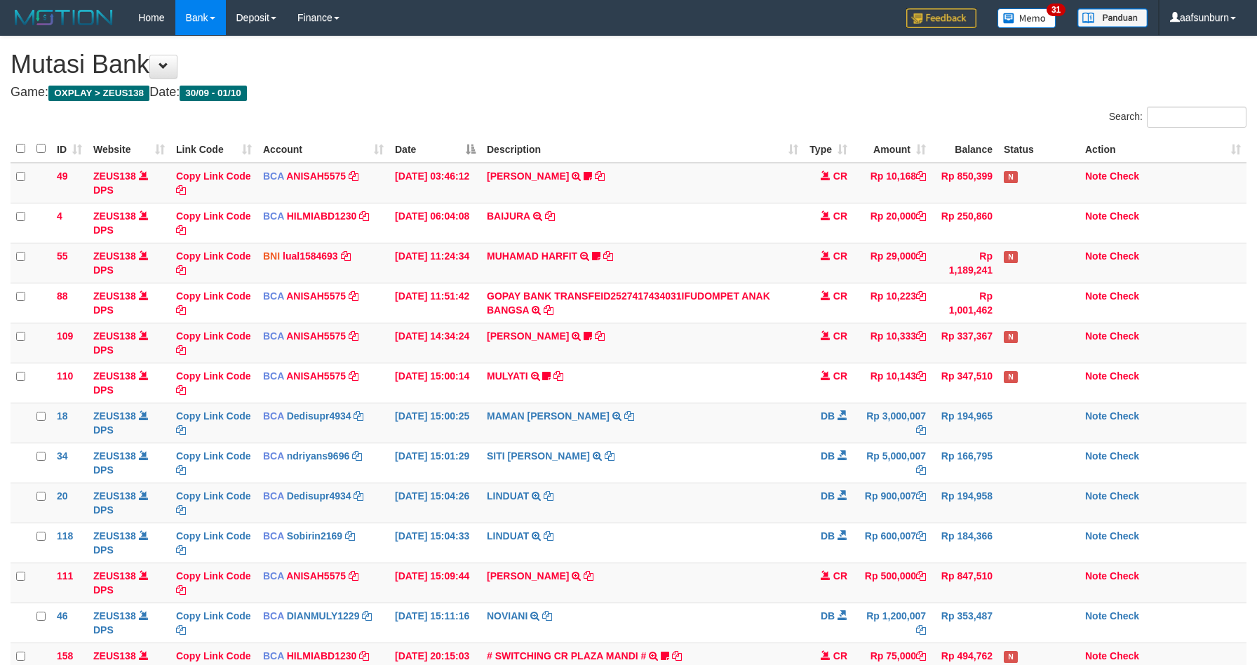
scroll to position [189, 0]
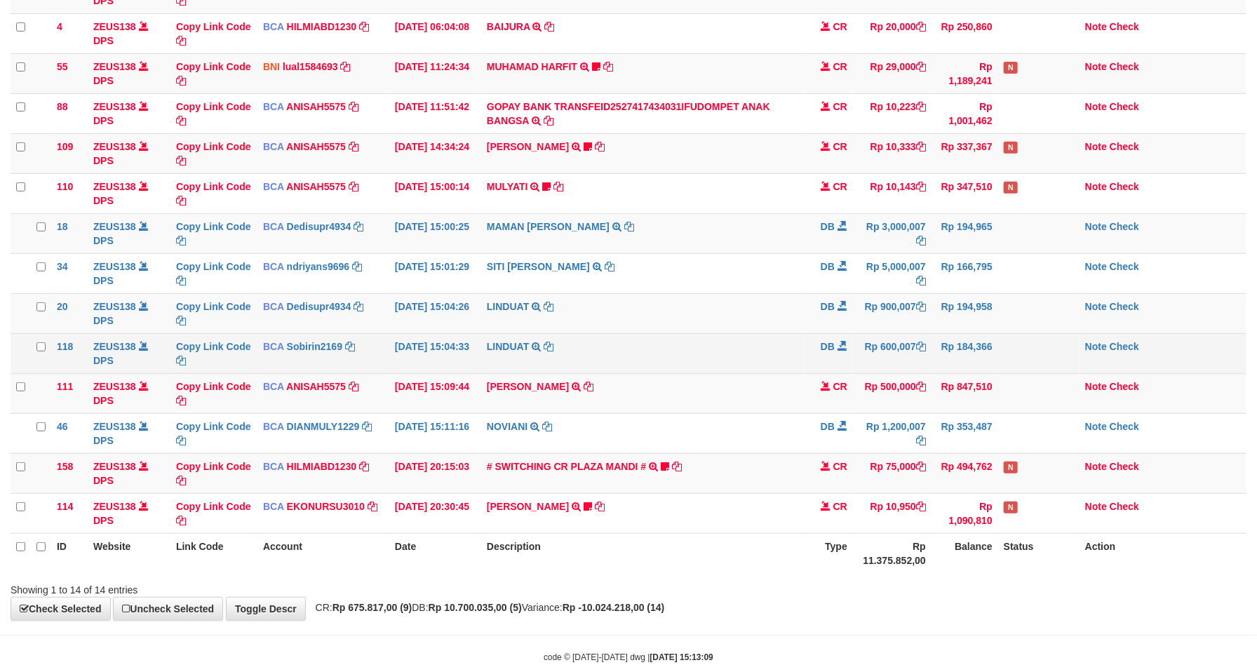
click at [708, 343] on td "LINDUAT TRSF E-BANKING DB 0110/FTSCY/WS95031 600007.00LINDUAT" at bounding box center [642, 353] width 323 height 40
drag, startPoint x: 710, startPoint y: 341, endPoint x: 720, endPoint y: 339, distance: 10.0
click at [714, 339] on td "LINDUAT TRSF E-BANKING DB 0110/FTSCY/WS95031 600007.00LINDUAT" at bounding box center [642, 353] width 323 height 40
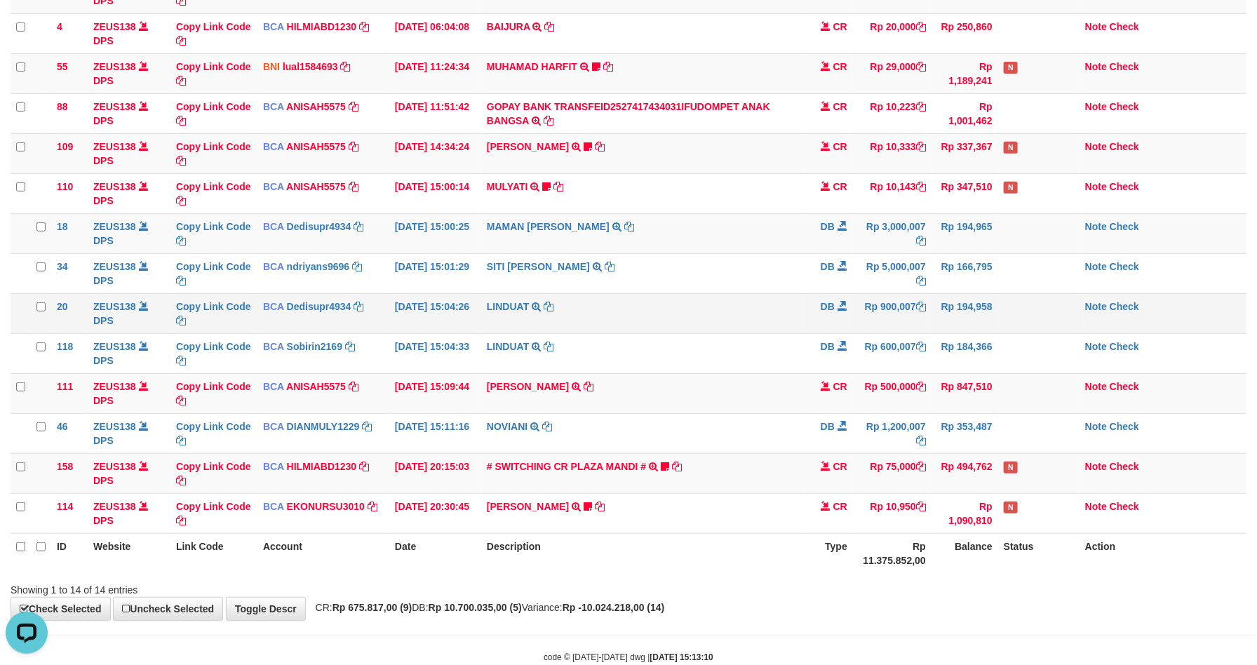
click at [958, 326] on td "Rp 194,958" at bounding box center [964, 313] width 67 height 40
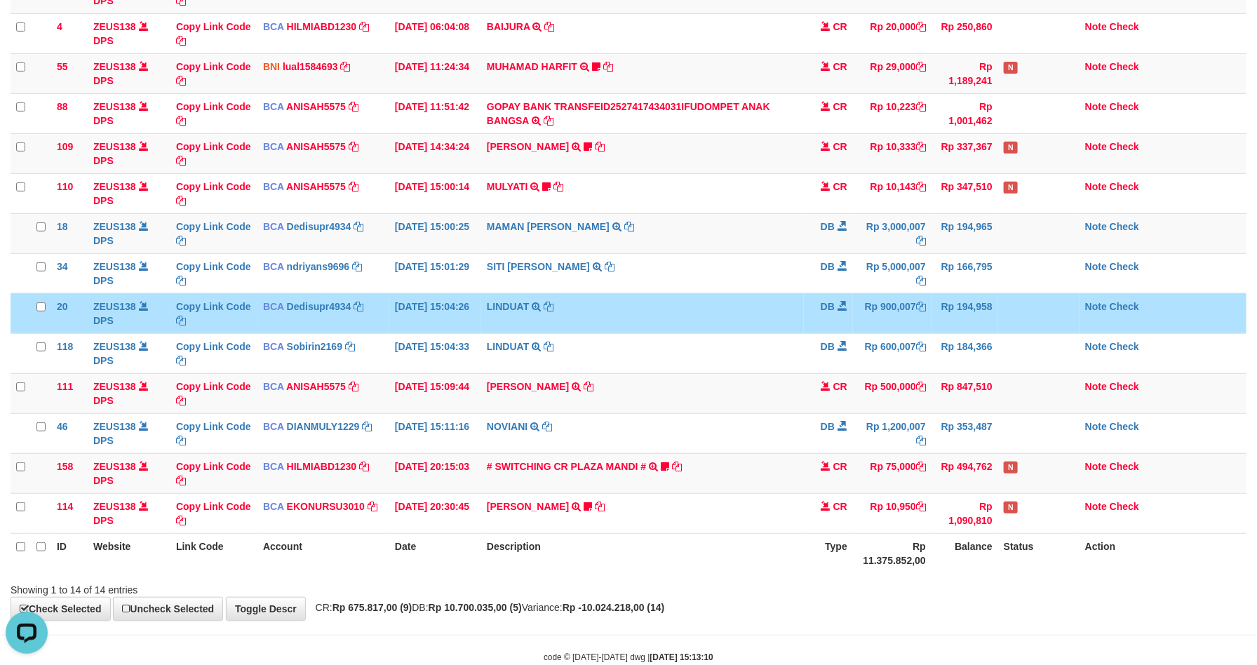
drag, startPoint x: 957, startPoint y: 325, endPoint x: 958, endPoint y: 318, distance: 7.0
click at [957, 318] on td "Rp 194,958" at bounding box center [964, 313] width 67 height 40
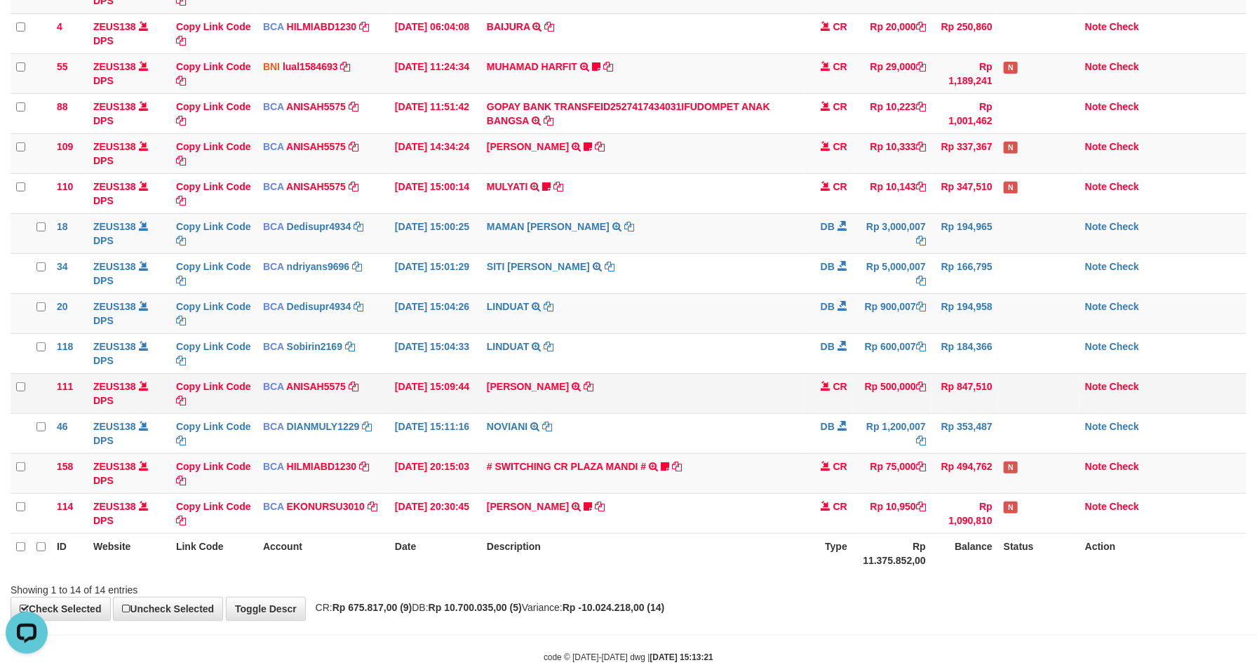
click at [821, 390] on span at bounding box center [826, 386] width 10 height 10
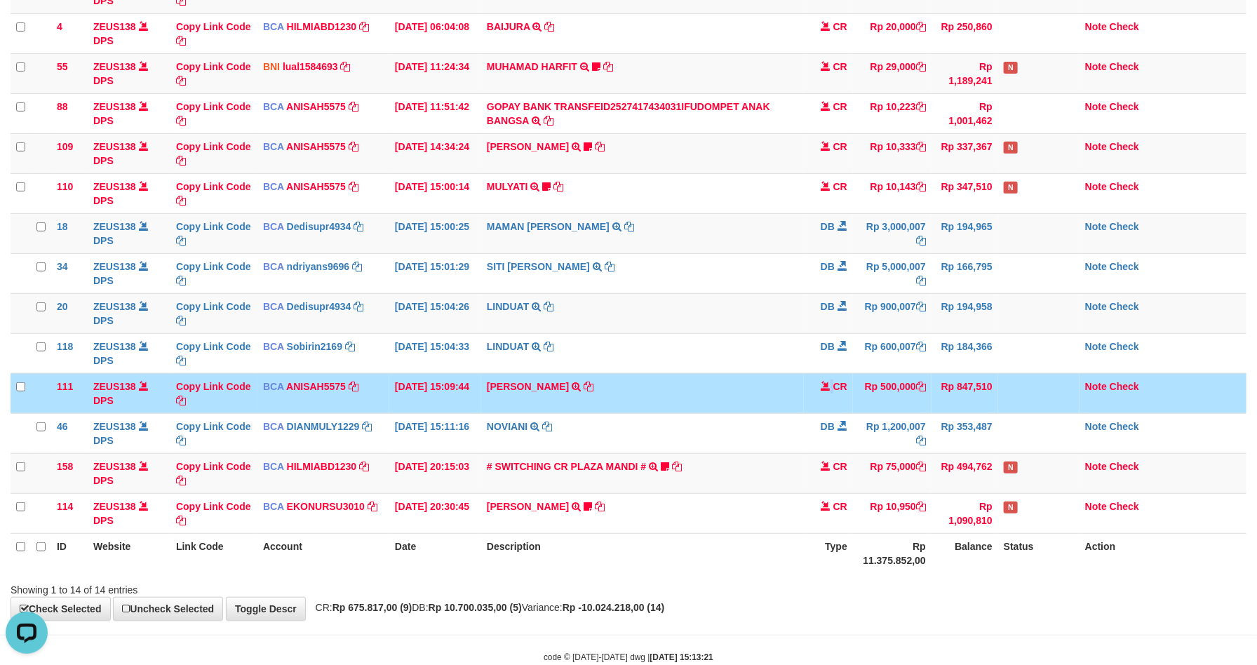
click at [823, 388] on span at bounding box center [826, 386] width 10 height 10
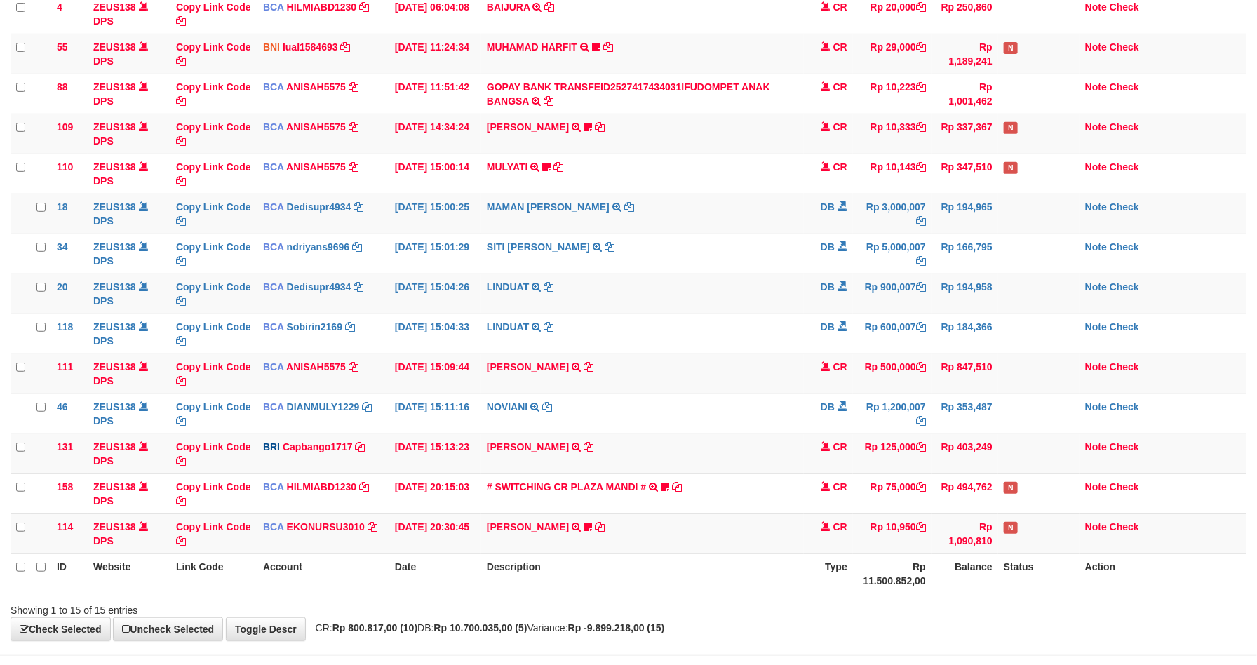
scroll to position [189, 0]
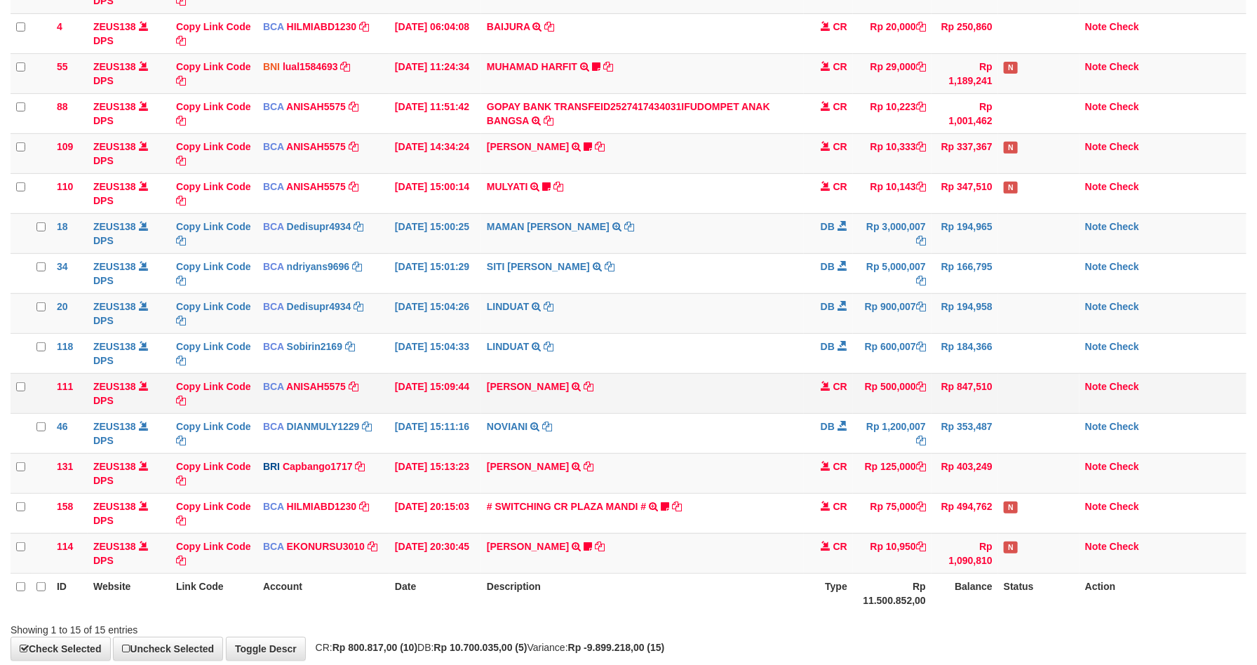
click at [816, 407] on td "CR" at bounding box center [828, 393] width 49 height 40
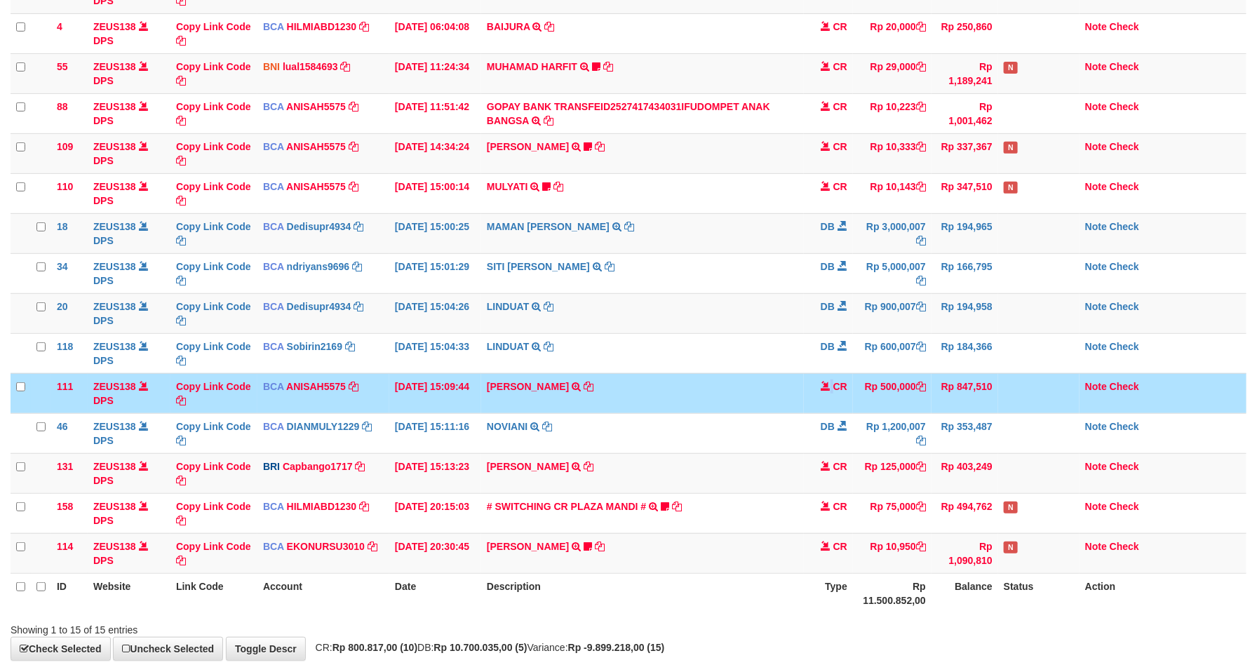
click at [816, 407] on td "CR" at bounding box center [828, 393] width 49 height 40
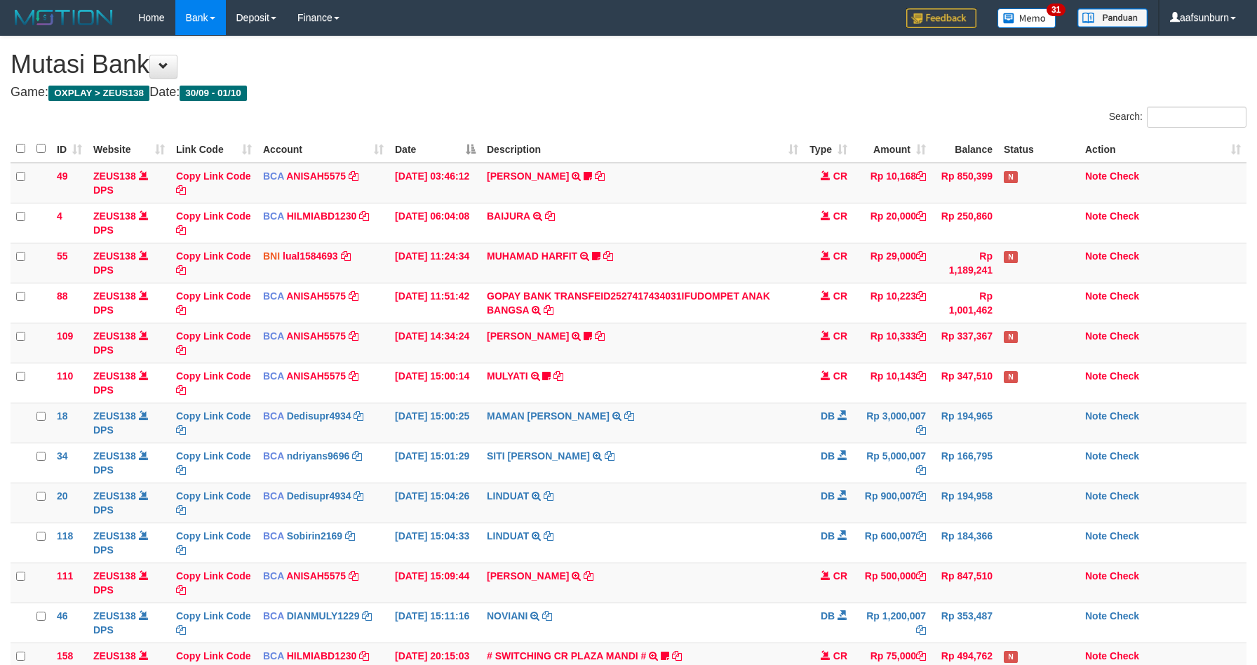
scroll to position [189, 0]
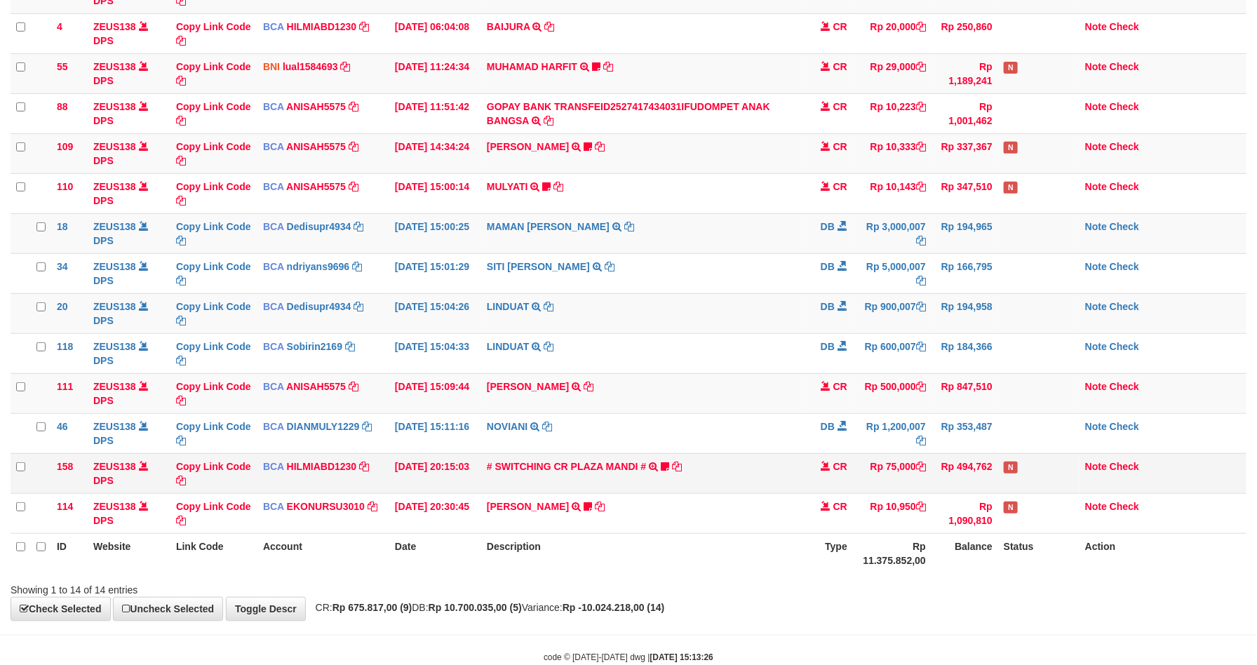
click at [915, 485] on td "Rp 75,000" at bounding box center [892, 473] width 79 height 40
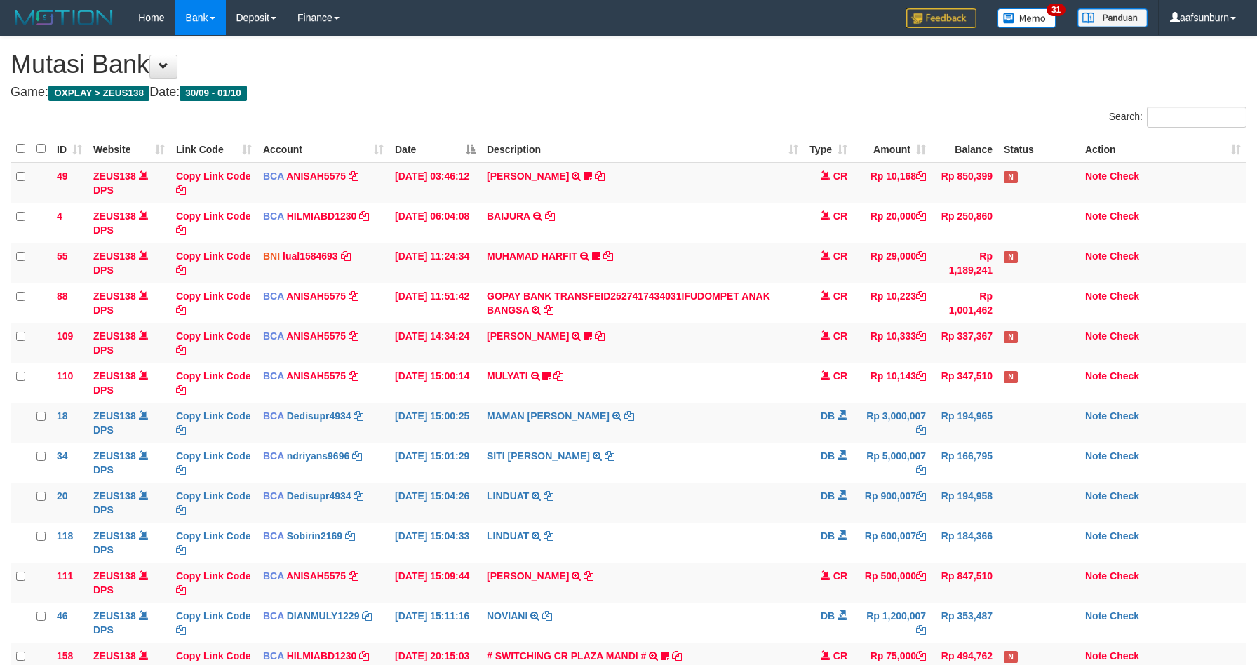
scroll to position [189, 0]
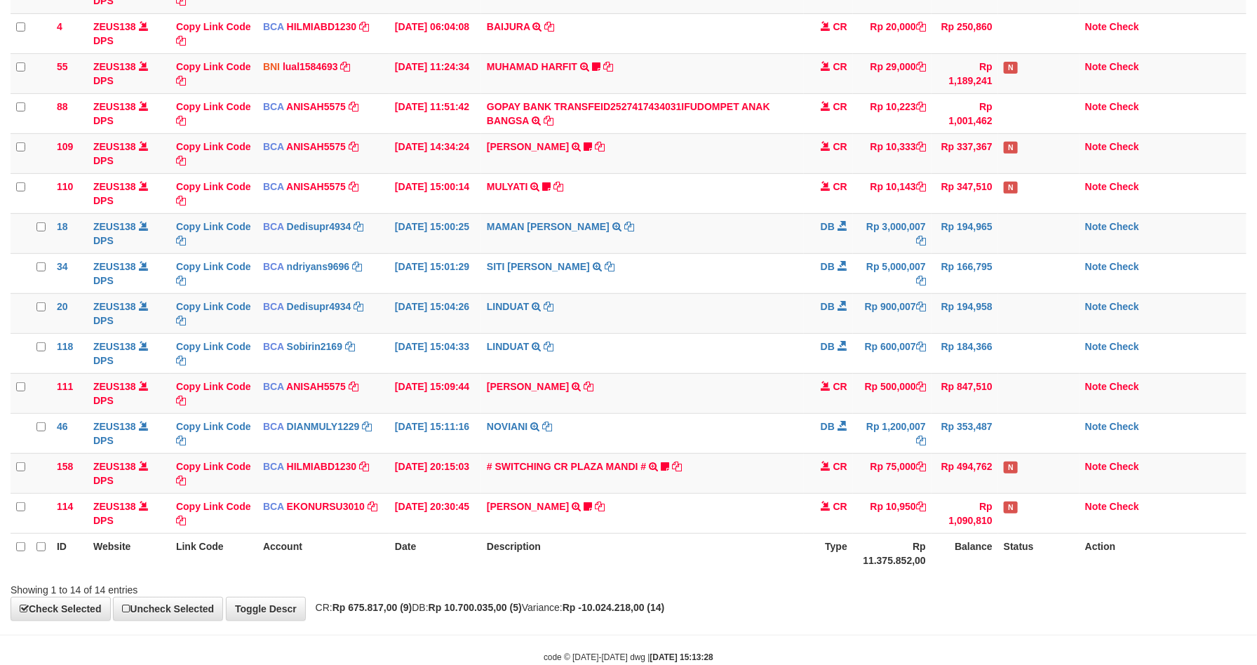
click at [913, 483] on td "Rp 75,000" at bounding box center [892, 473] width 79 height 40
click at [870, 480] on td "Rp 75,000" at bounding box center [892, 473] width 79 height 40
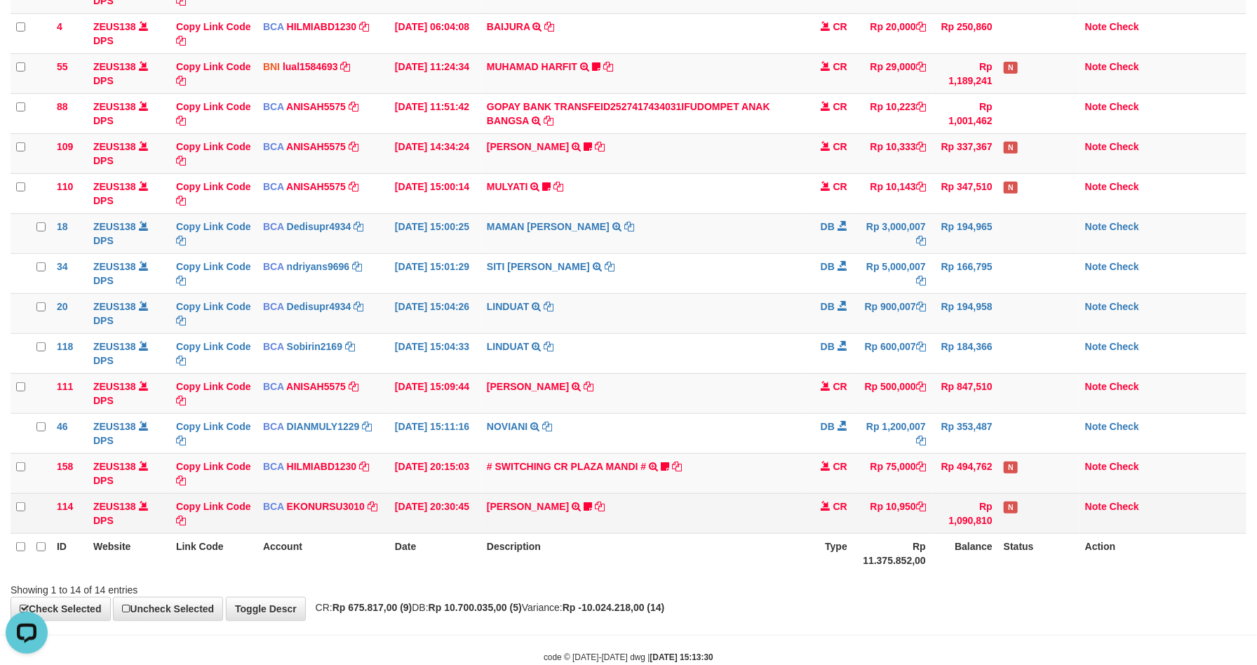
click at [908, 509] on td "Rp 10,950" at bounding box center [892, 513] width 79 height 40
click at [907, 509] on td "Rp 10,950" at bounding box center [892, 513] width 79 height 40
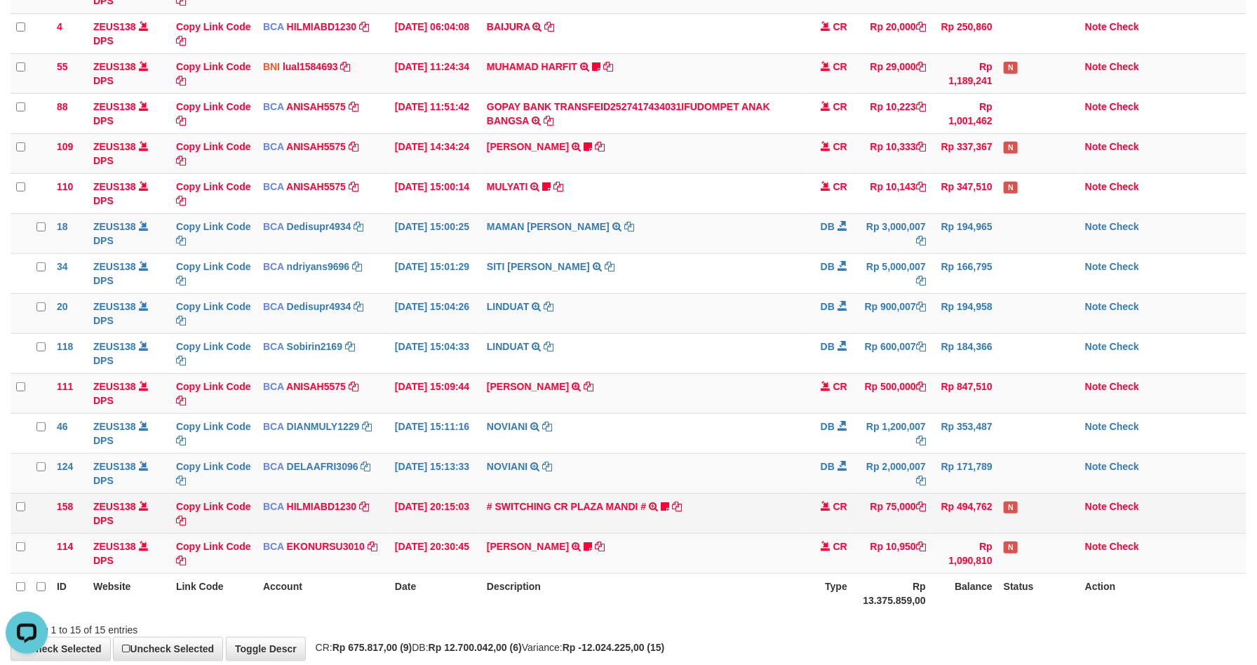
click at [886, 513] on td "Rp 75,000" at bounding box center [892, 513] width 79 height 40
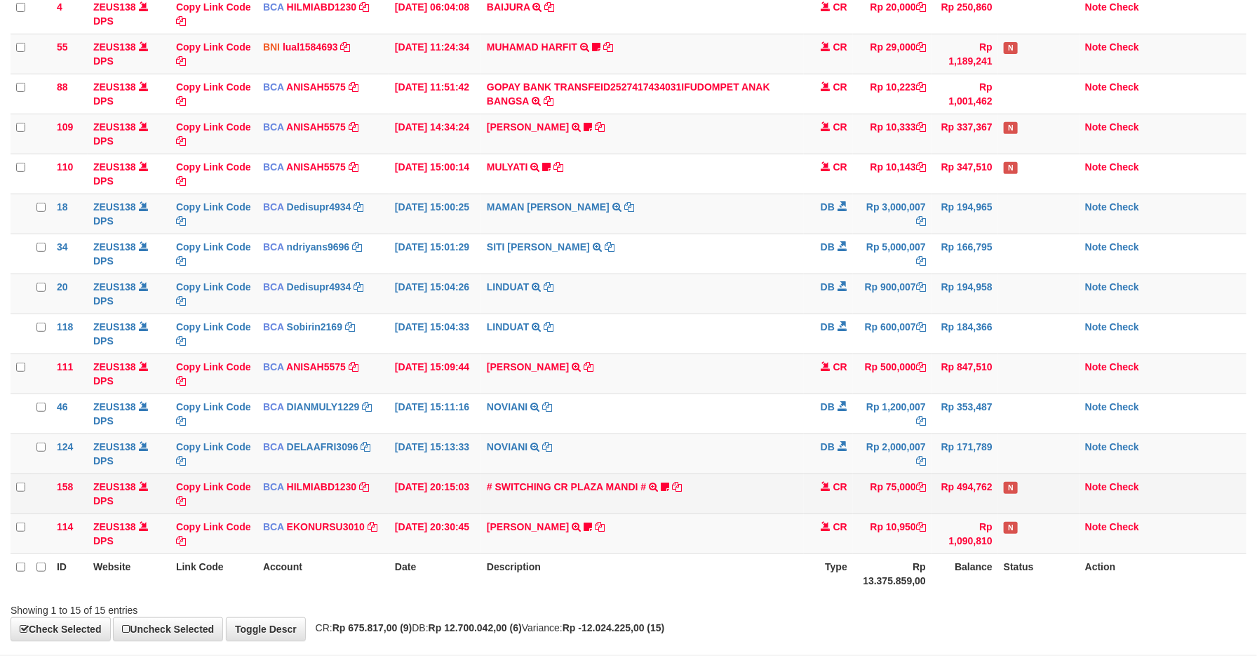
scroll to position [189, 0]
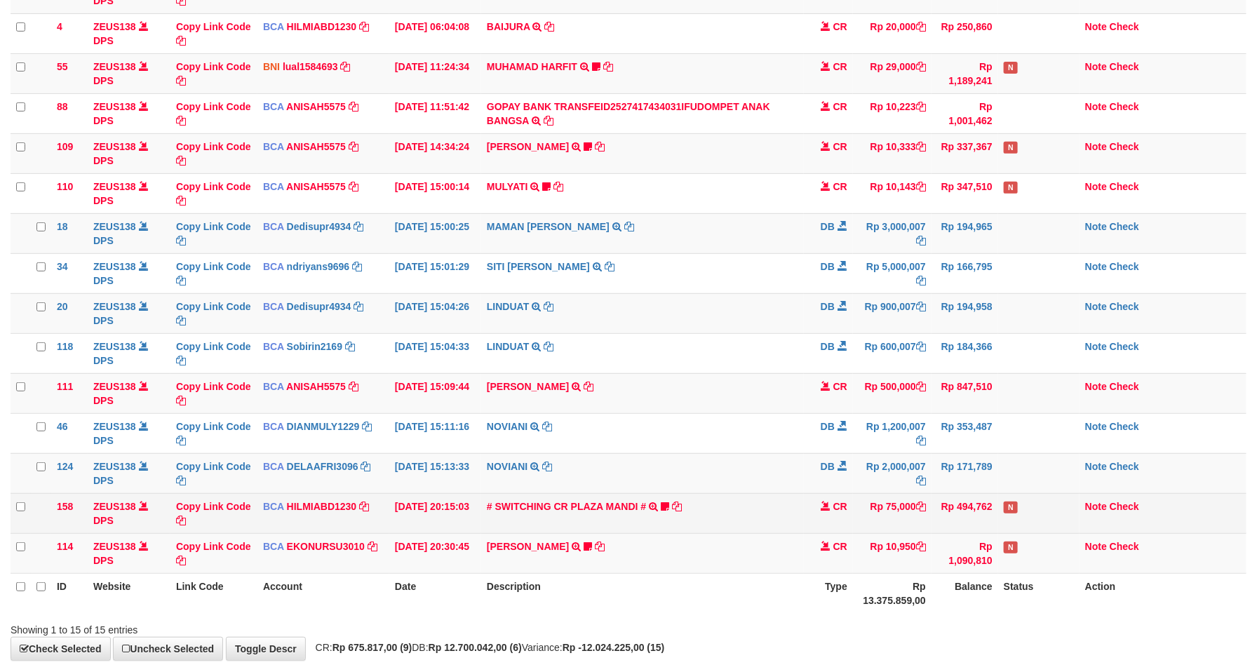
click at [880, 512] on td "Rp 75,000" at bounding box center [892, 513] width 79 height 40
click at [872, 512] on td "Rp 75,000" at bounding box center [892, 513] width 79 height 40
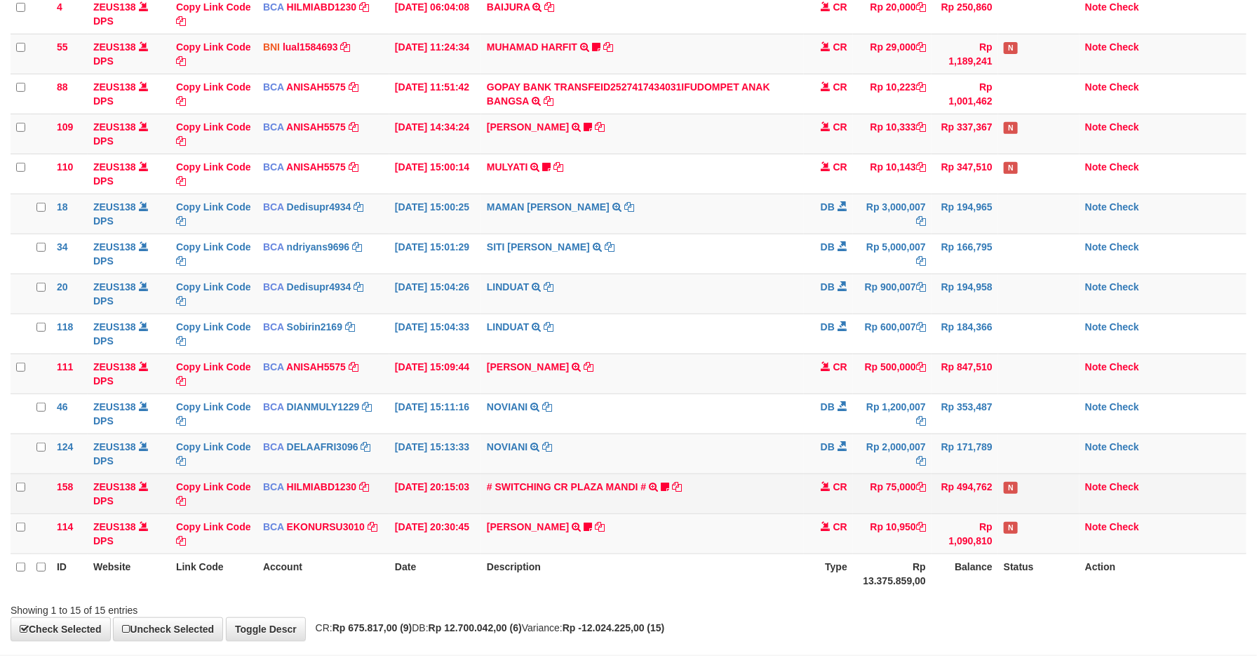
scroll to position [189, 0]
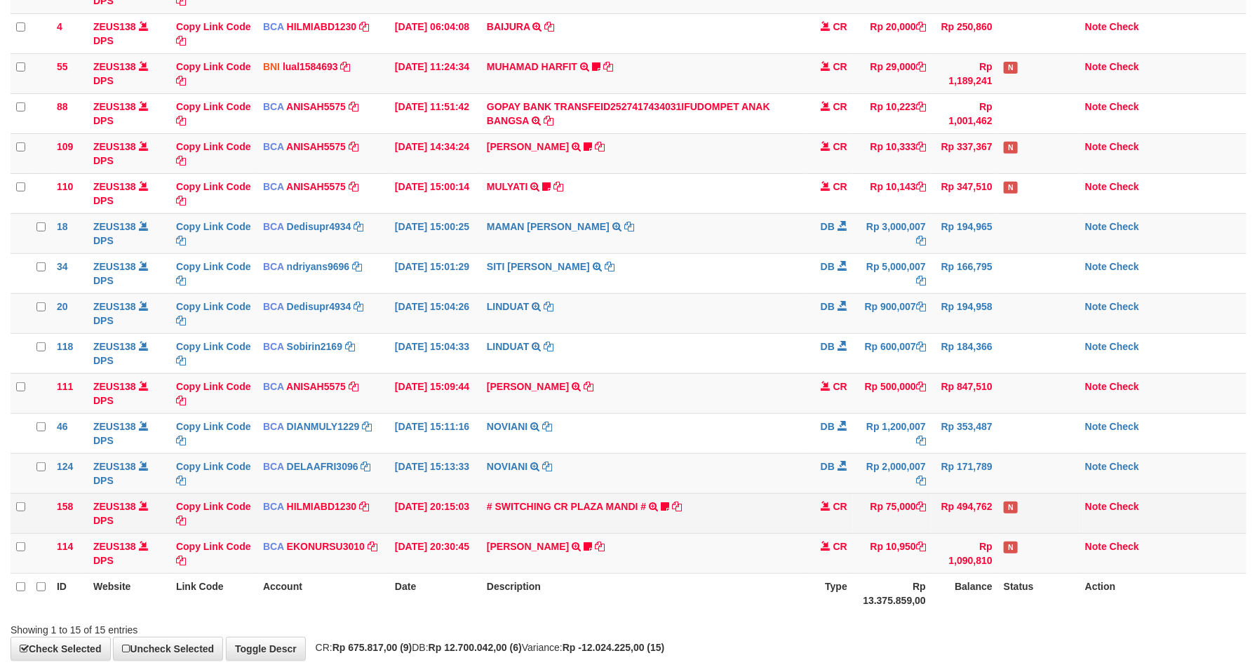
click at [861, 512] on td "Rp 75,000" at bounding box center [892, 513] width 79 height 40
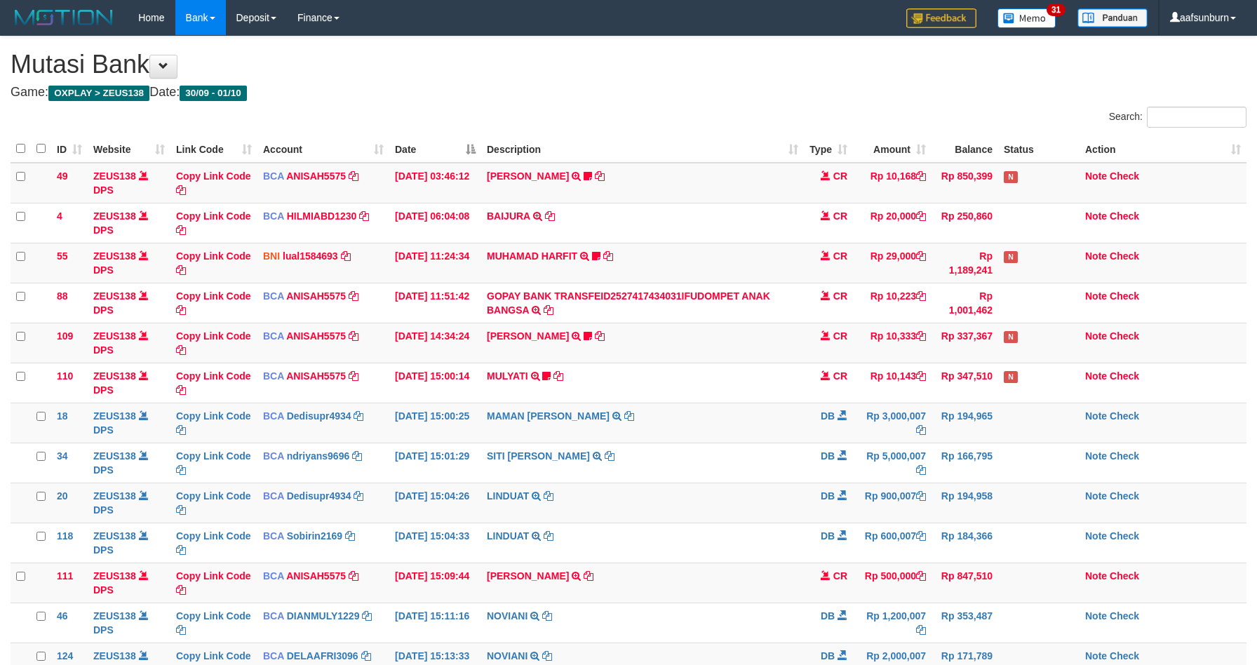
scroll to position [209, 0]
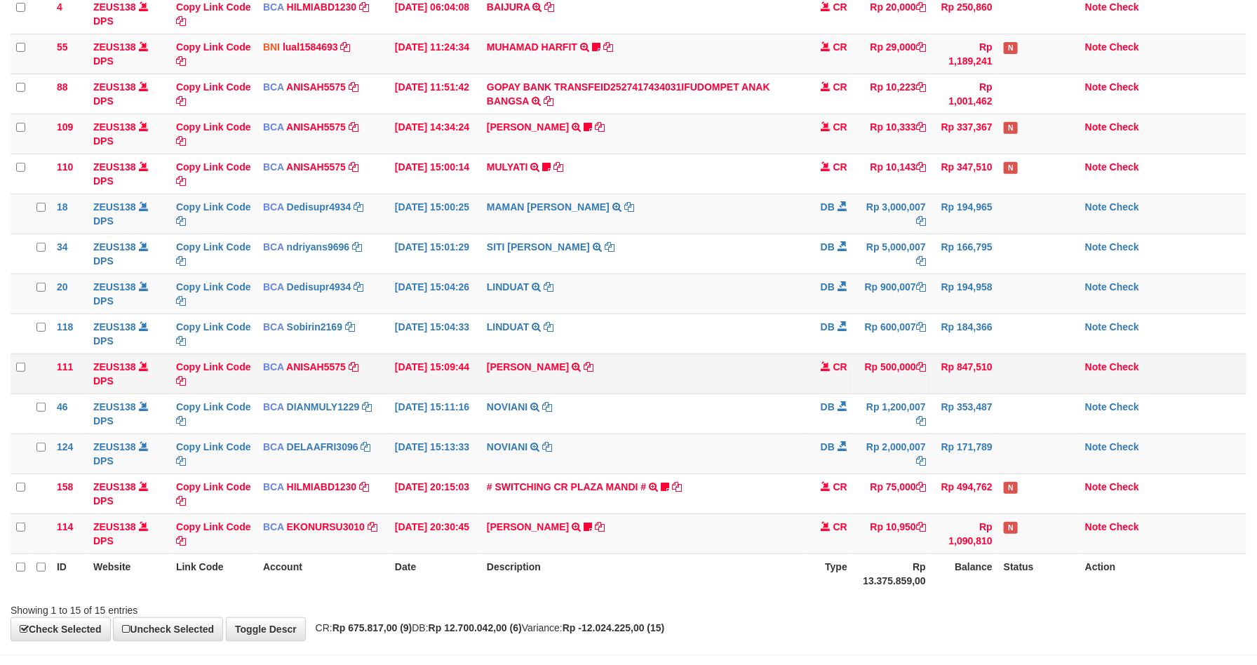
click at [791, 386] on td "KAREN ADELIN MARTH TRSF E-BANKING CR 0110/FTSCY/WS95031 500000.00KAREN ADELIN M…" at bounding box center [642, 374] width 323 height 40
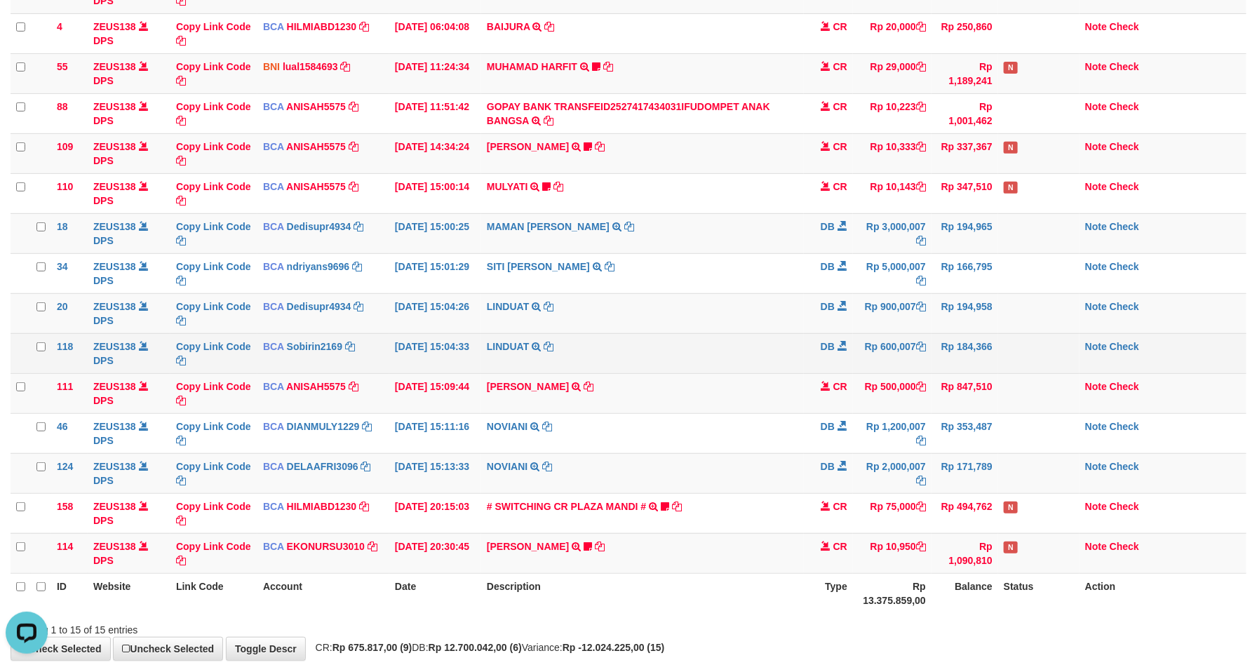
click at [899, 342] on td "Rp 600,007" at bounding box center [892, 353] width 79 height 40
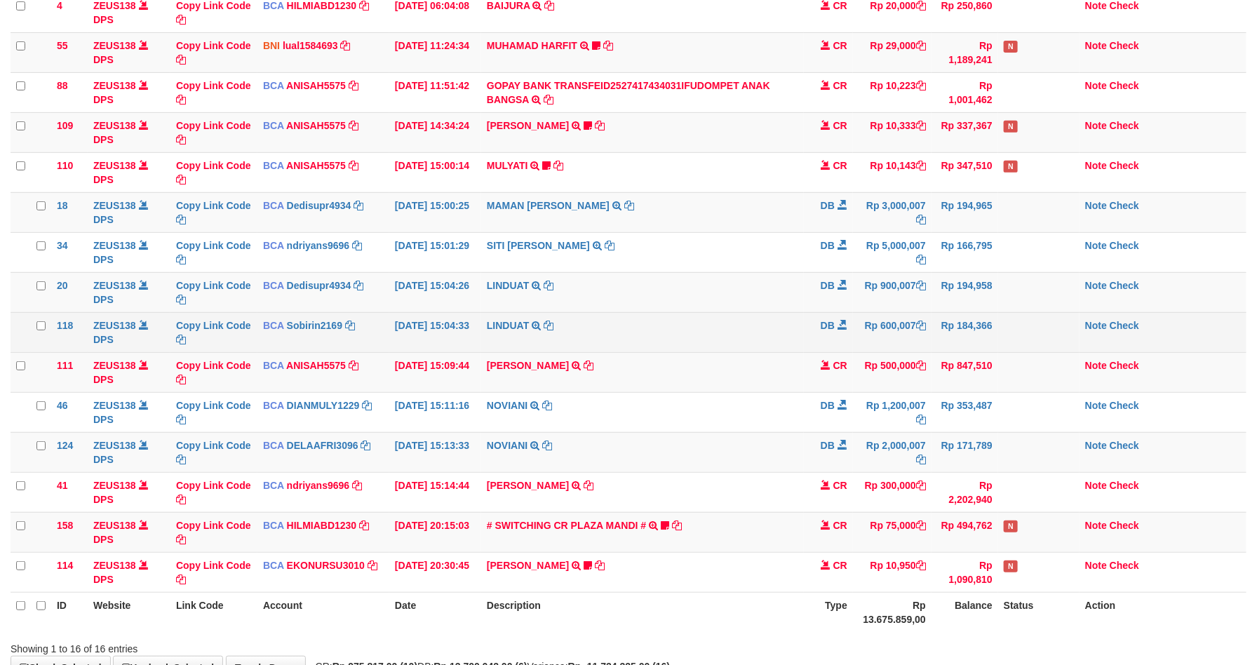
scroll to position [189, 0]
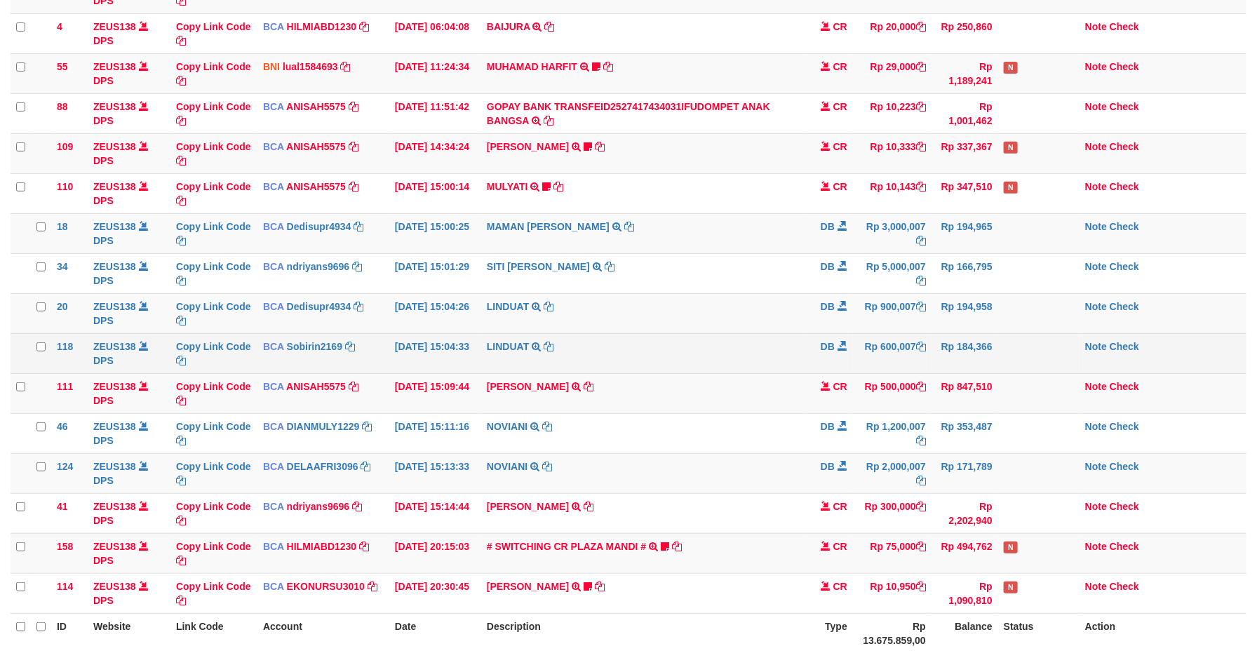
click at [899, 331] on tbody "49 ZEUS138 DPS Copy Link Code BCA ANISAH5575 DPS ANISAH mutasi_20251001_3827 | …" at bounding box center [629, 293] width 1236 height 640
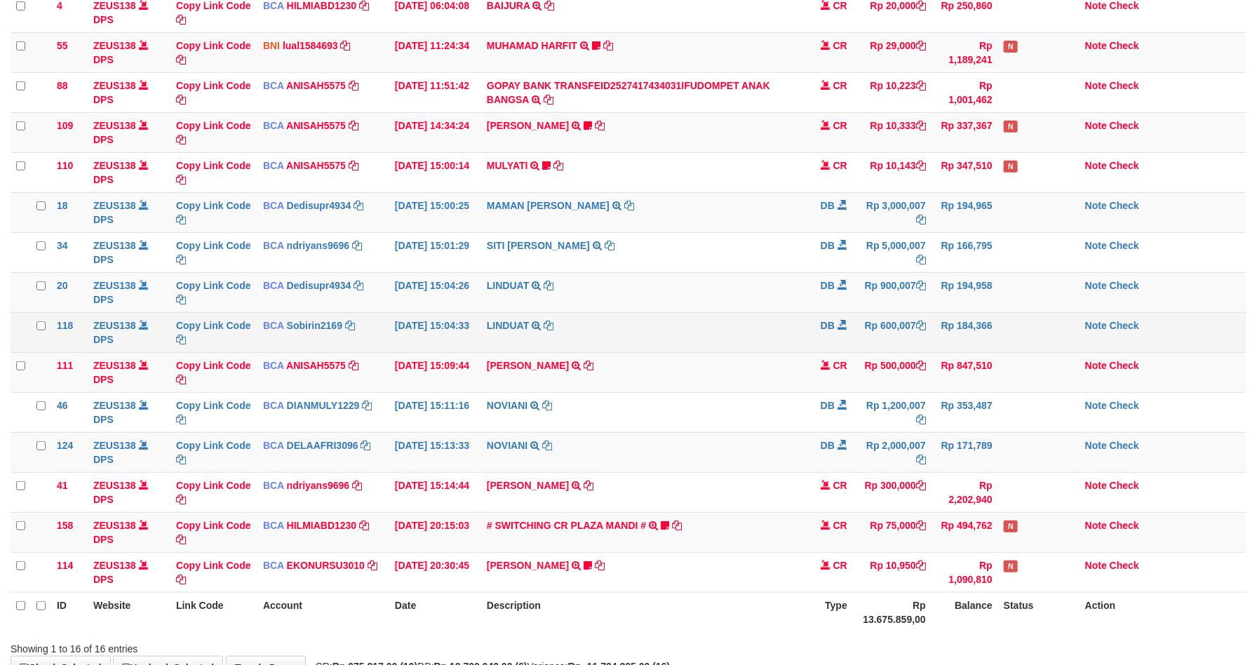
scroll to position [189, 0]
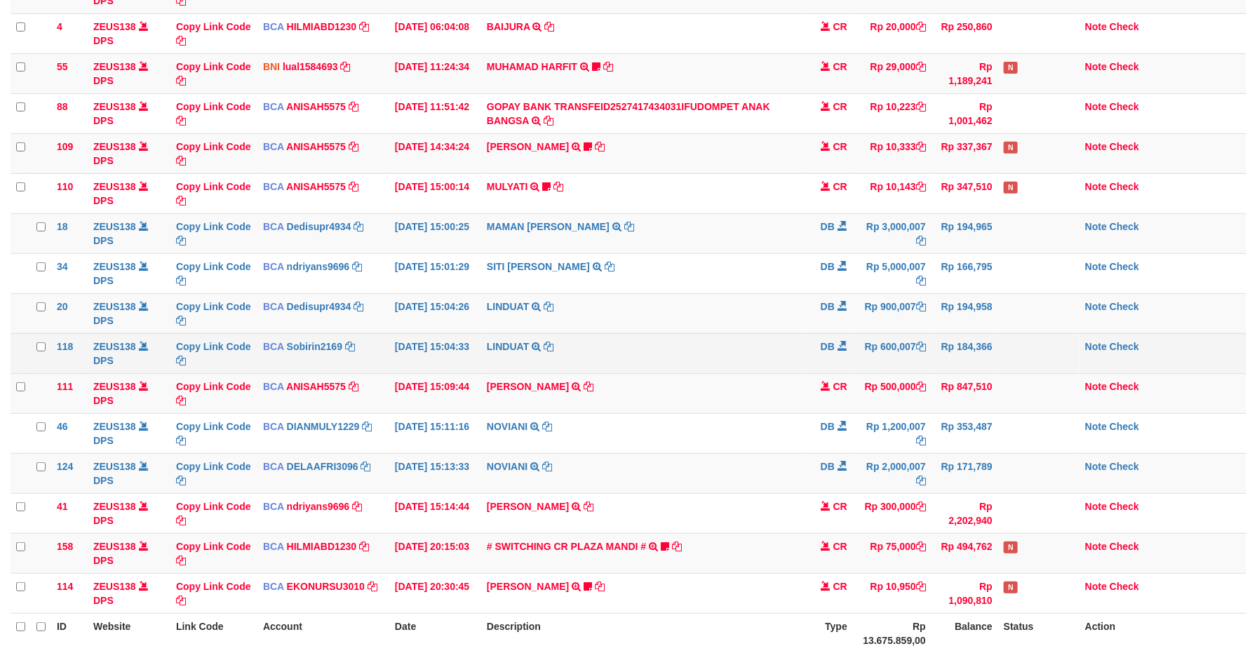
click at [899, 327] on tbody "49 ZEUS138 DPS Copy Link Code BCA ANISAH5575 DPS ANISAH mutasi_20251001_3827 | …" at bounding box center [629, 293] width 1236 height 640
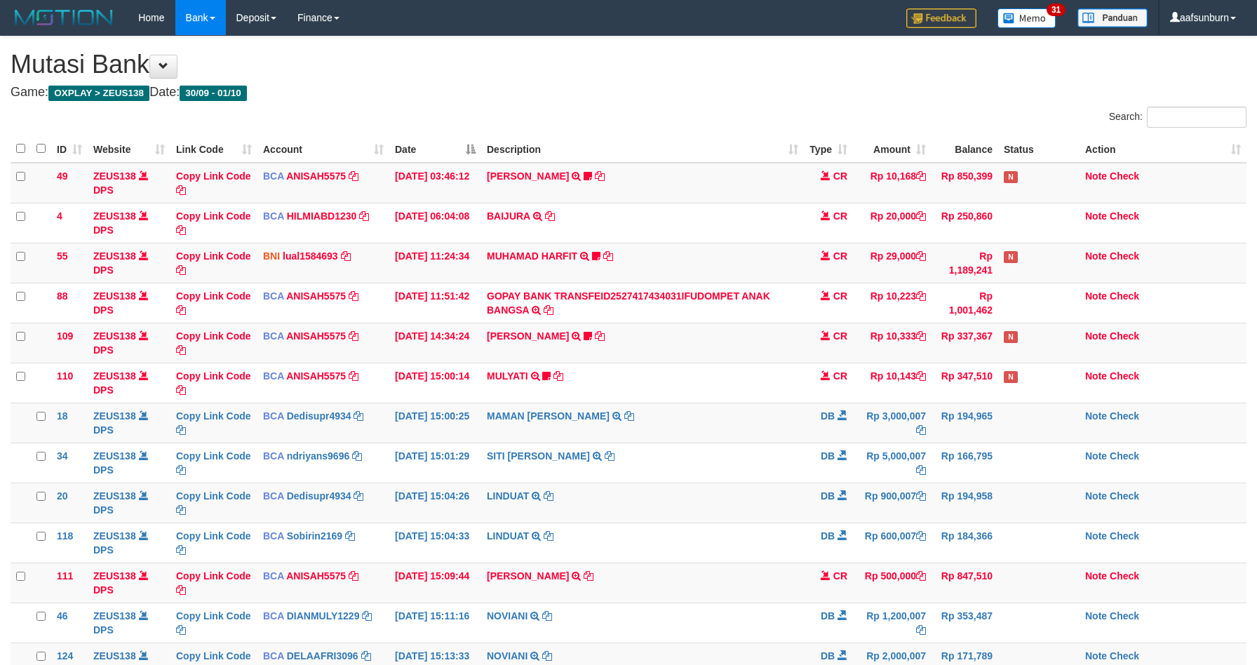
scroll to position [210, 0]
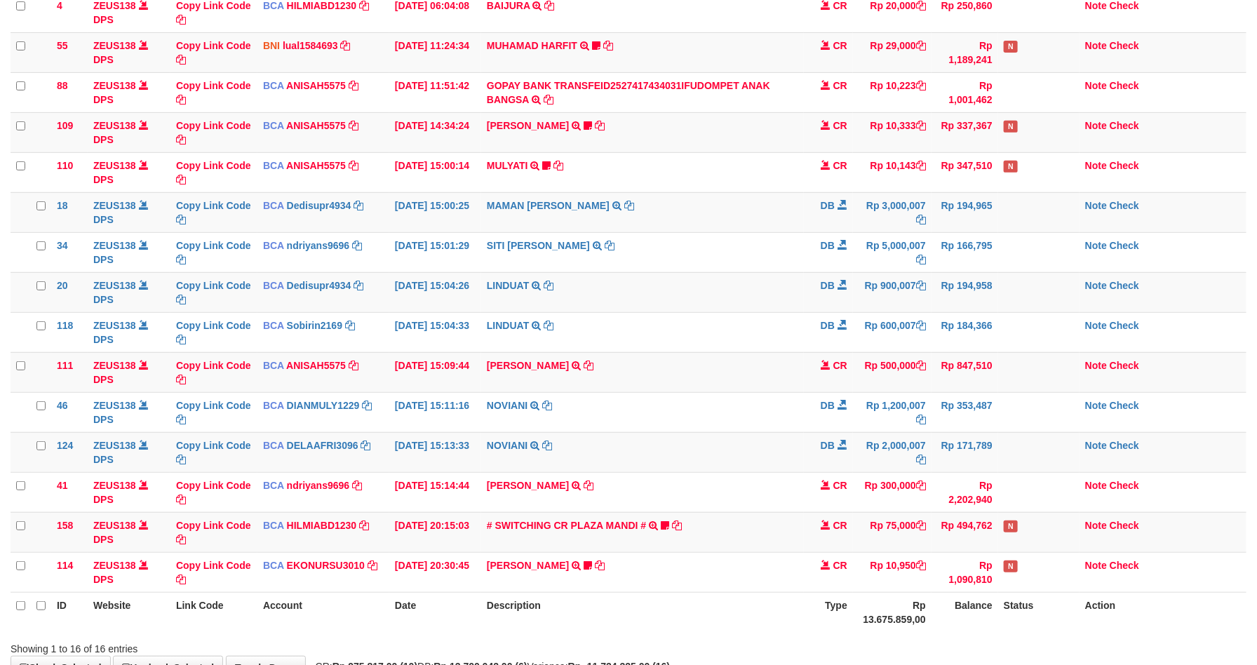
click at [899, 327] on tbody "49 ZEUS138 DPS Copy Link Code BCA ANISAH5575 DPS [PERSON_NAME] mutasi_20251001_…" at bounding box center [629, 272] width 1236 height 640
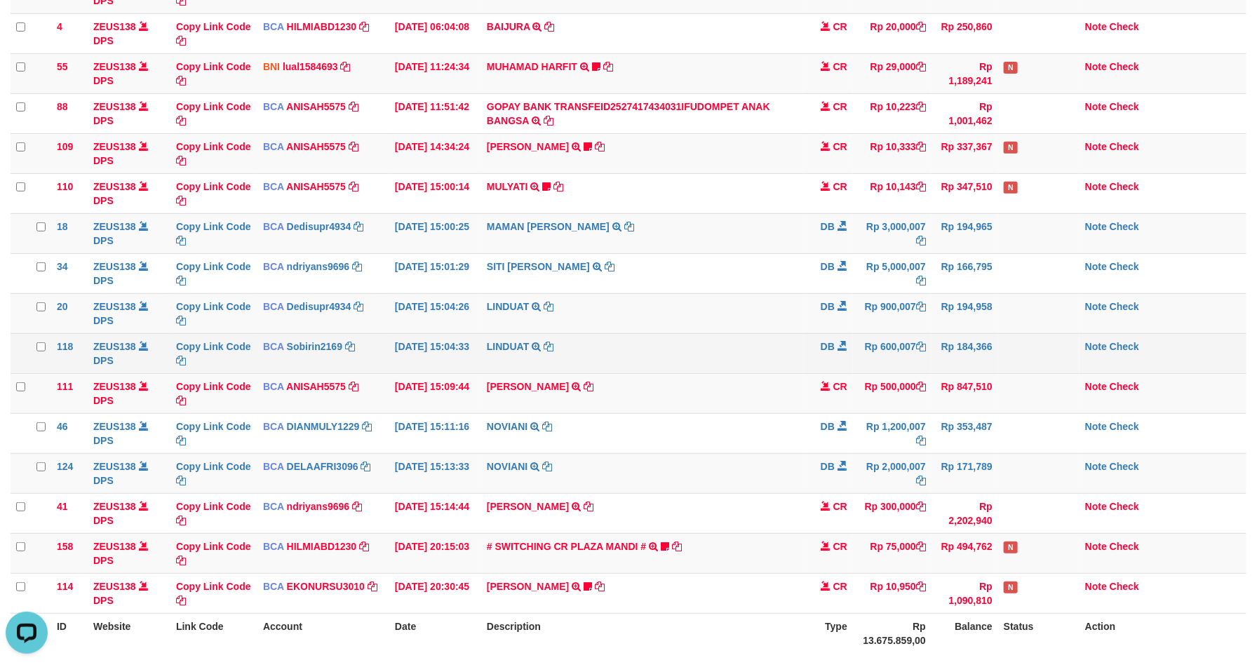
click at [821, 360] on td "DB" at bounding box center [828, 353] width 49 height 40
click at [817, 373] on td "DB" at bounding box center [828, 353] width 49 height 40
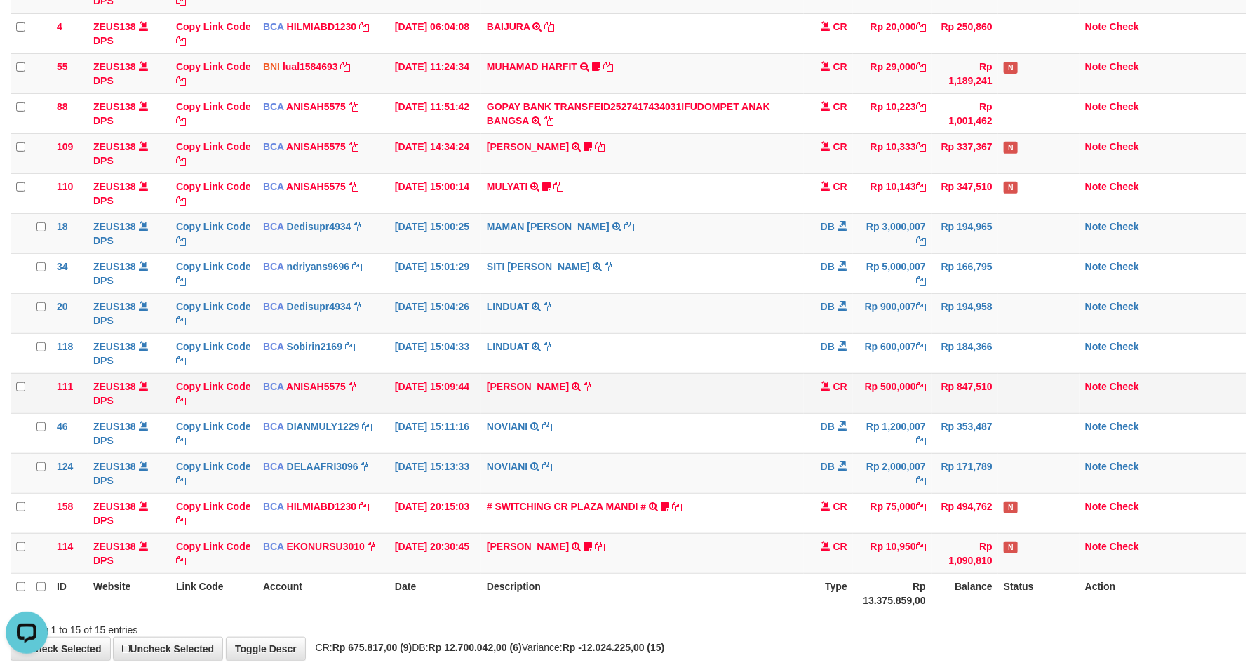
click at [810, 382] on td "CR" at bounding box center [828, 393] width 49 height 40
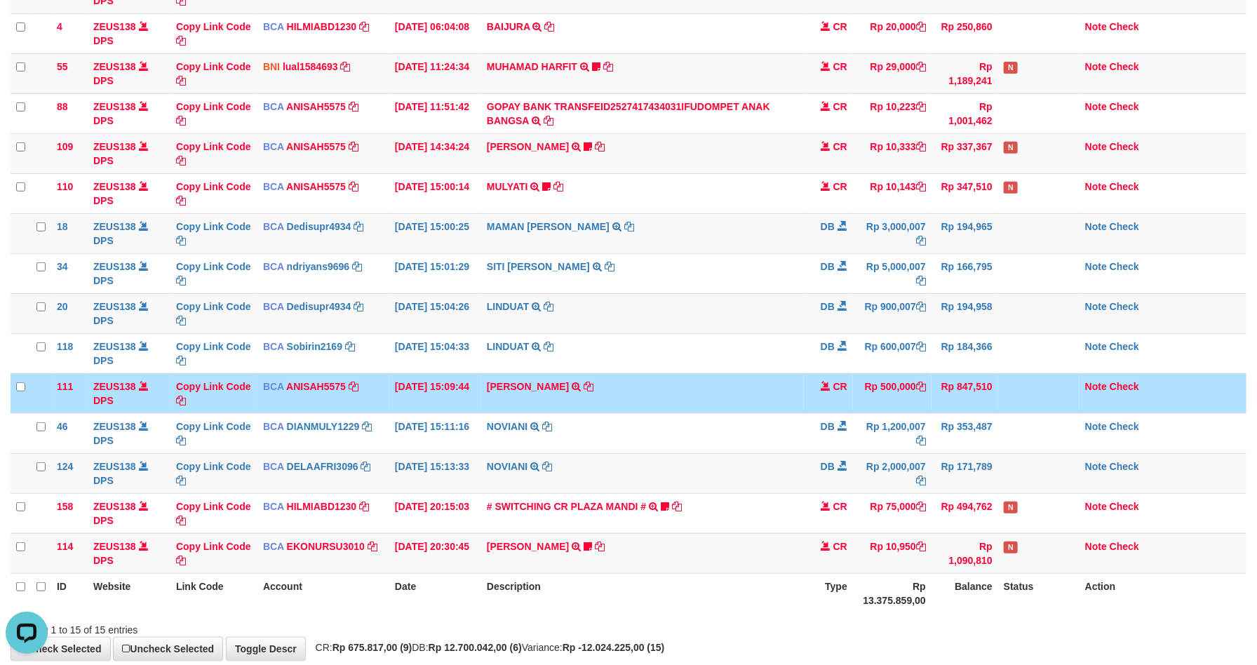
click at [809, 381] on td "CR" at bounding box center [828, 393] width 49 height 40
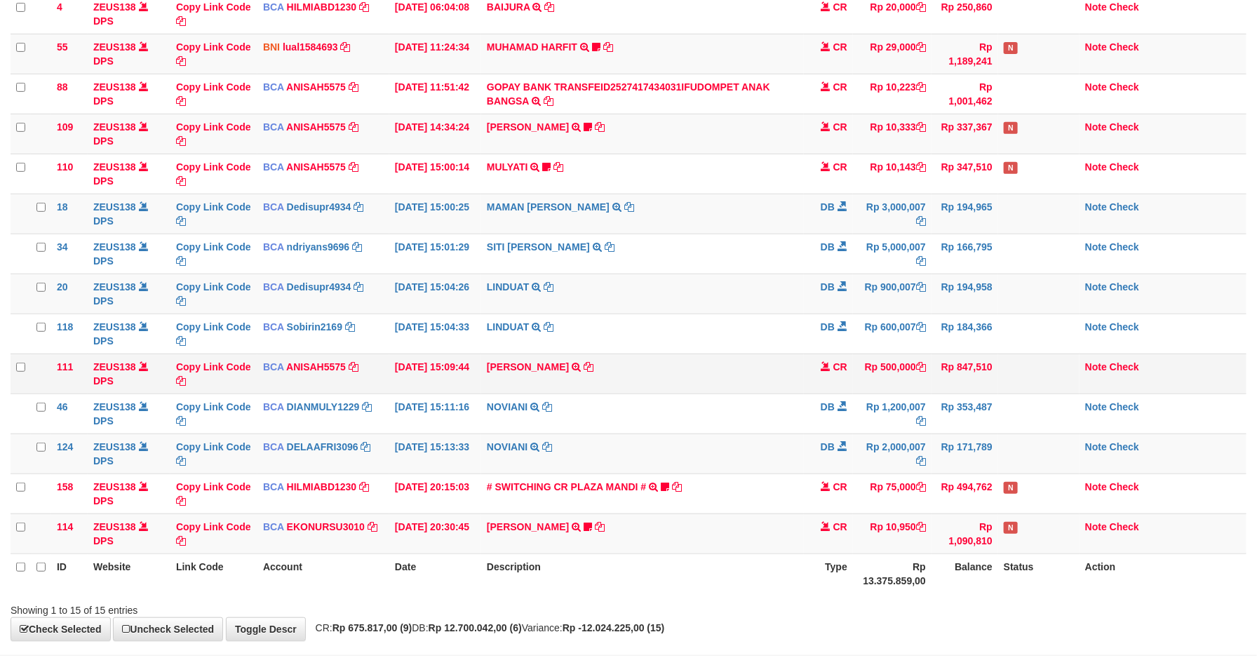
scroll to position [189, 0]
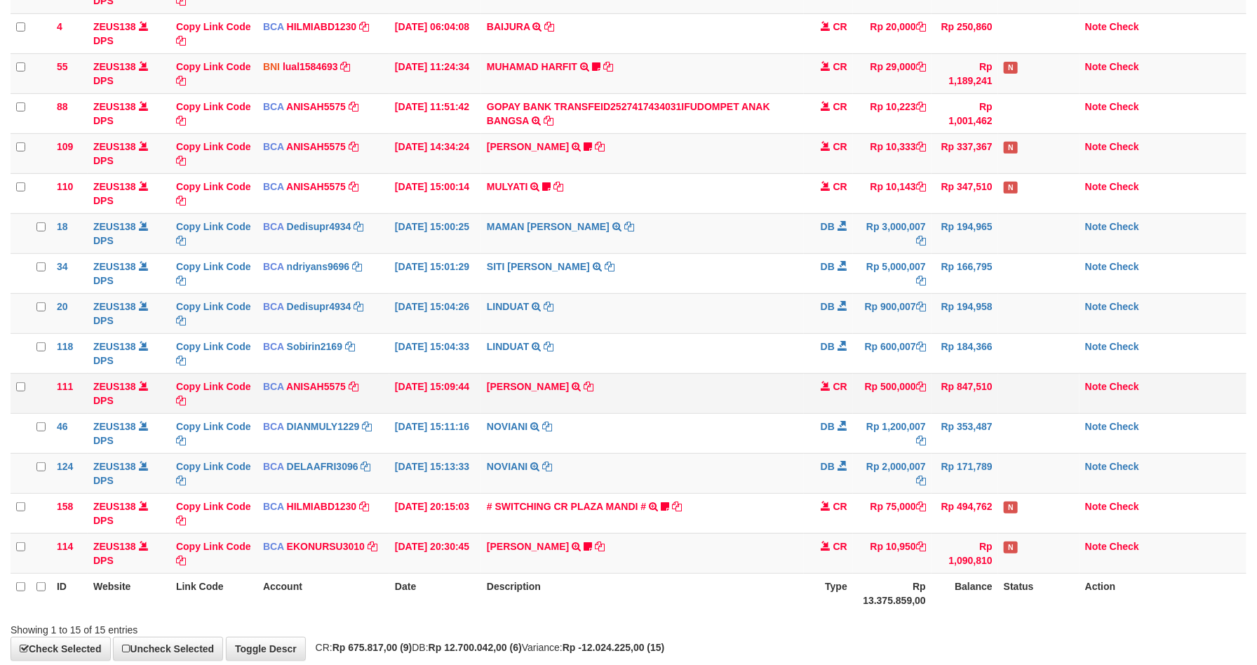
click at [722, 377] on td "KAREN ADELIN MARTH TRSF E-BANKING CR 0110/FTSCY/WS95031 500000.00KAREN ADELIN M…" at bounding box center [642, 393] width 323 height 40
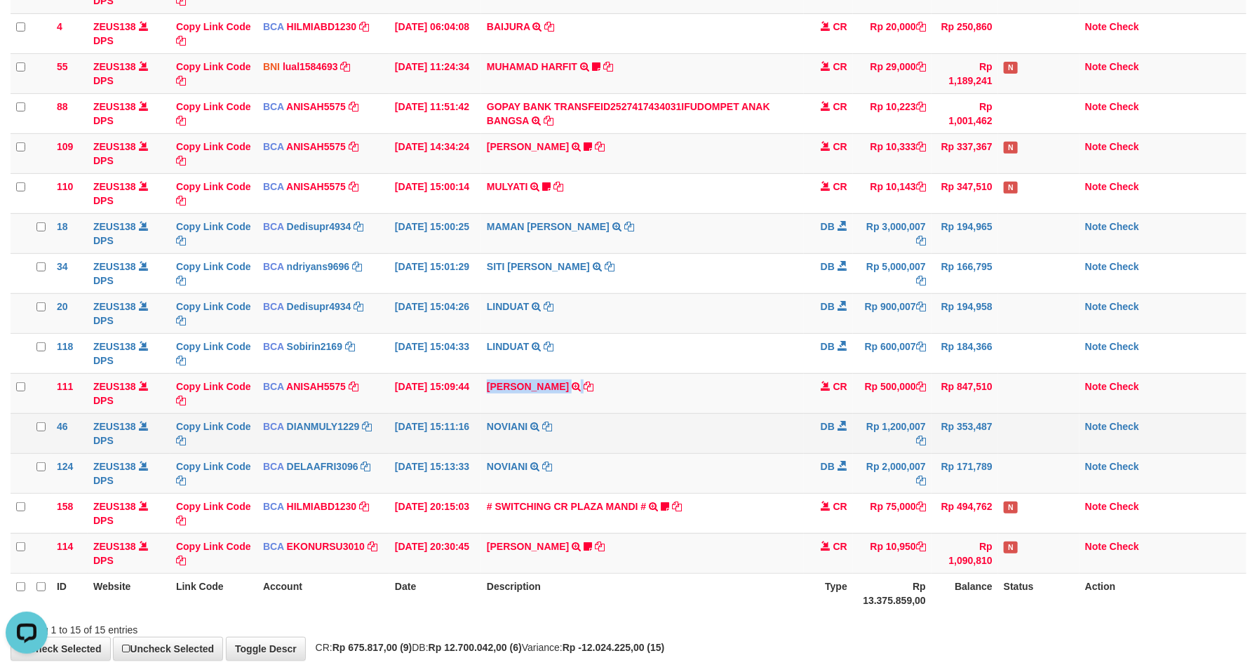
copy tr "KAREN ADELIN MARTH TRSF E-BANKING CR 0110/FTSCY/WS95031 500000.00KAREN ADELIN M…"
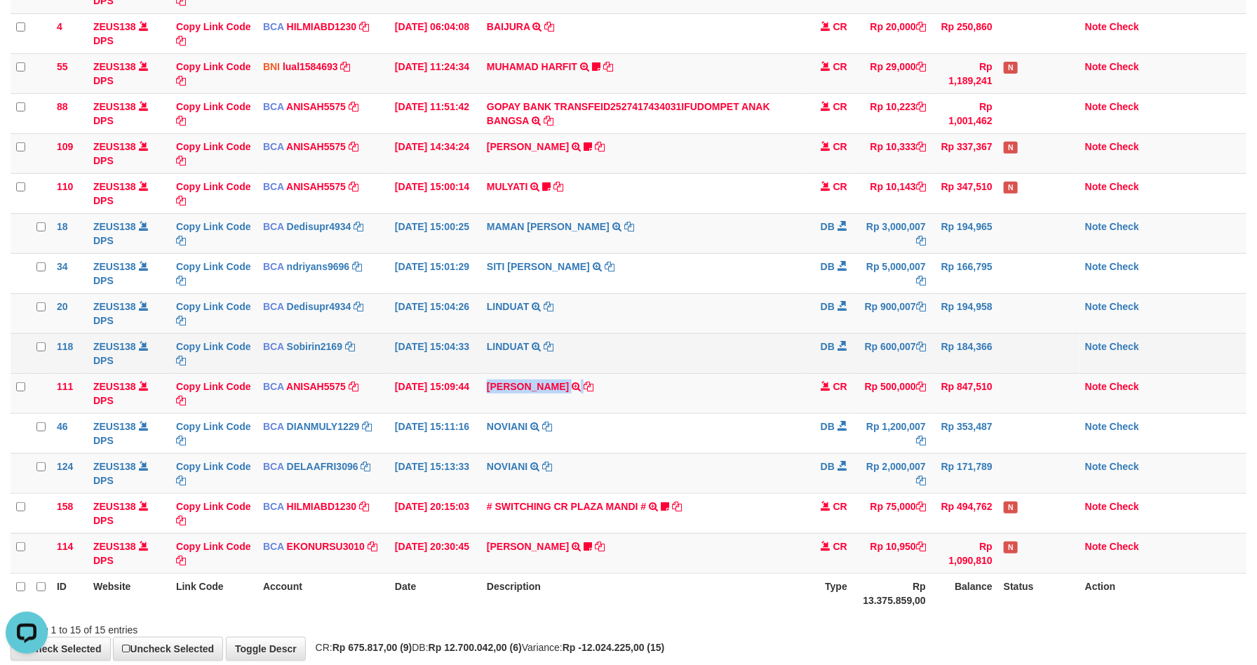
click at [821, 371] on td "DB" at bounding box center [828, 353] width 49 height 40
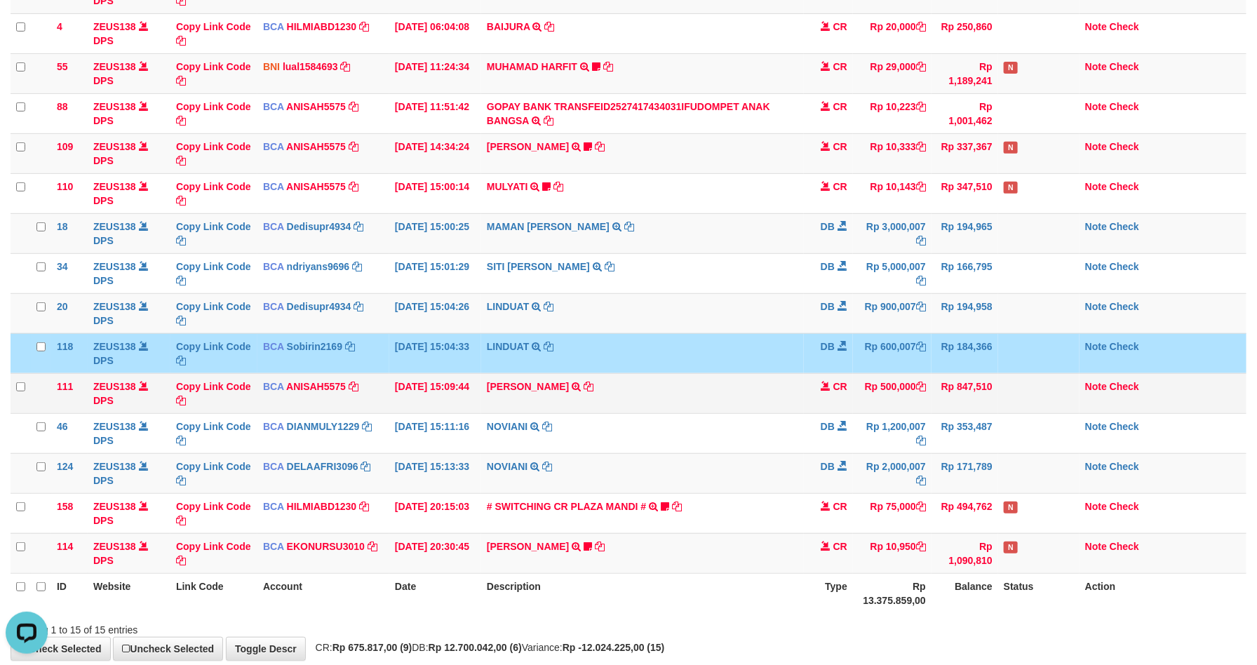
click at [1098, 382] on td "Note Check" at bounding box center [1163, 393] width 167 height 40
click at [1098, 385] on link "Note" at bounding box center [1096, 386] width 22 height 11
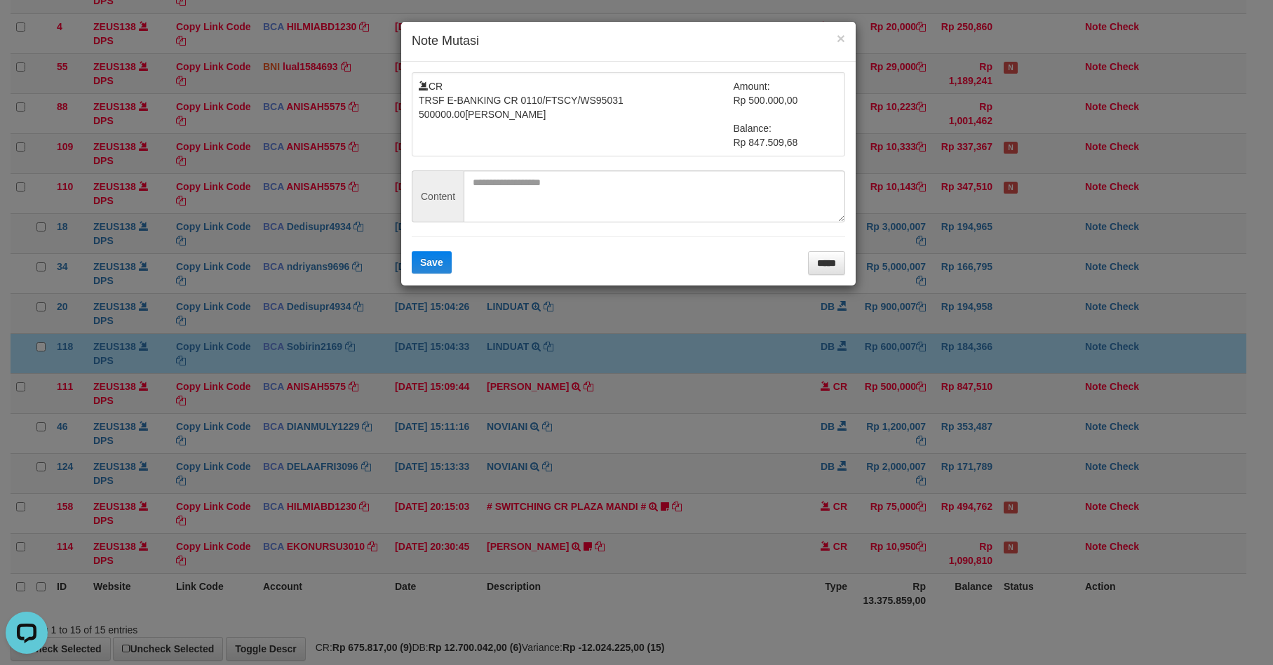
click at [506, 248] on form "CR TRSF E-BANKING CR 0110/FTSCY/WS95031 500000.00KAREN ADELIN MARTH Amount: Rp …" at bounding box center [628, 173] width 433 height 203
drag, startPoint x: 505, startPoint y: 213, endPoint x: 466, endPoint y: 265, distance: 65.1
click at [505, 217] on textarea at bounding box center [655, 196] width 382 height 52
paste textarea "**********"
type textarea "**********"
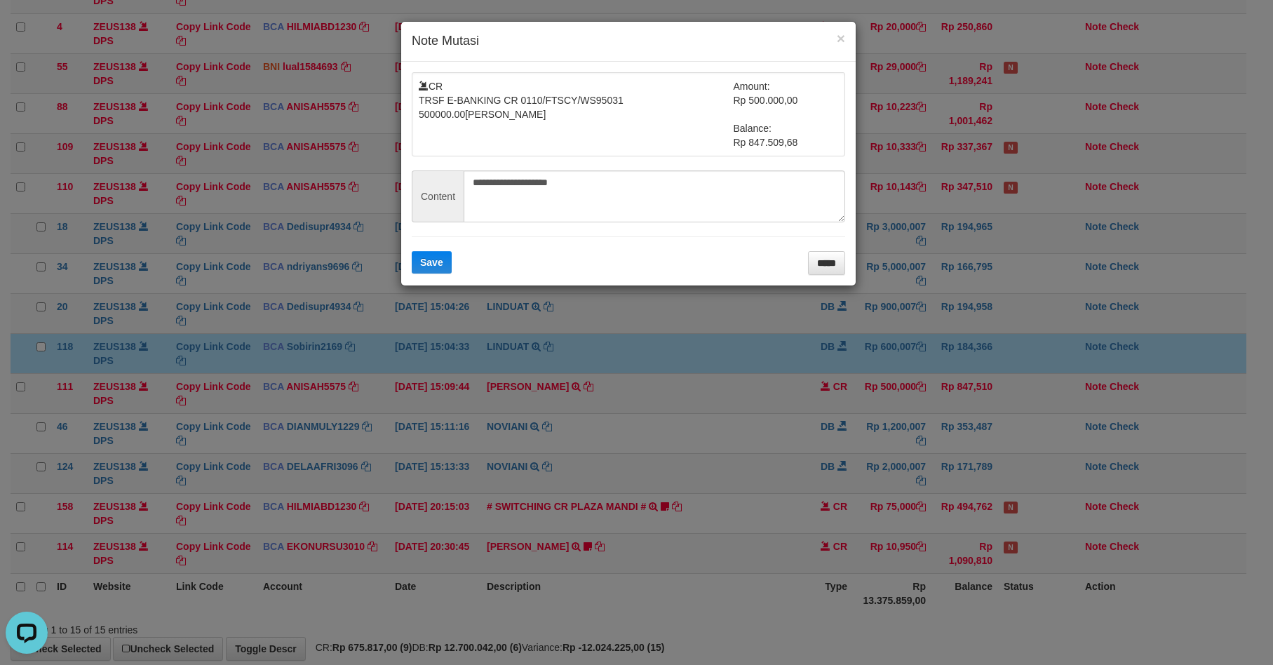
click at [451, 275] on div at bounding box center [628, 274] width 433 height 1
click at [428, 255] on button "Save" at bounding box center [432, 262] width 40 height 22
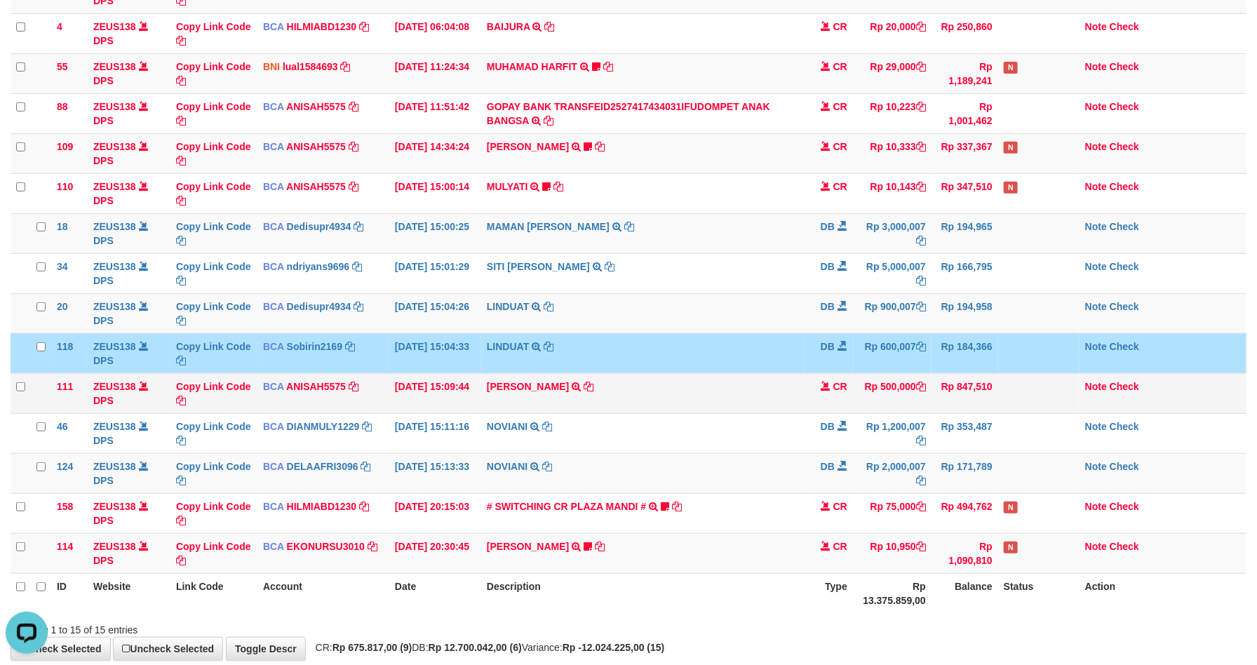
click at [527, 401] on td "KAREN ADELIN MARTH TRSF E-BANKING CR 0110/FTSCY/WS95031 500000.00KAREN ADELIN M…" at bounding box center [642, 393] width 323 height 40
copy td "[PERSON_NAME]"
click at [1086, 387] on link "Note" at bounding box center [1096, 386] width 22 height 11
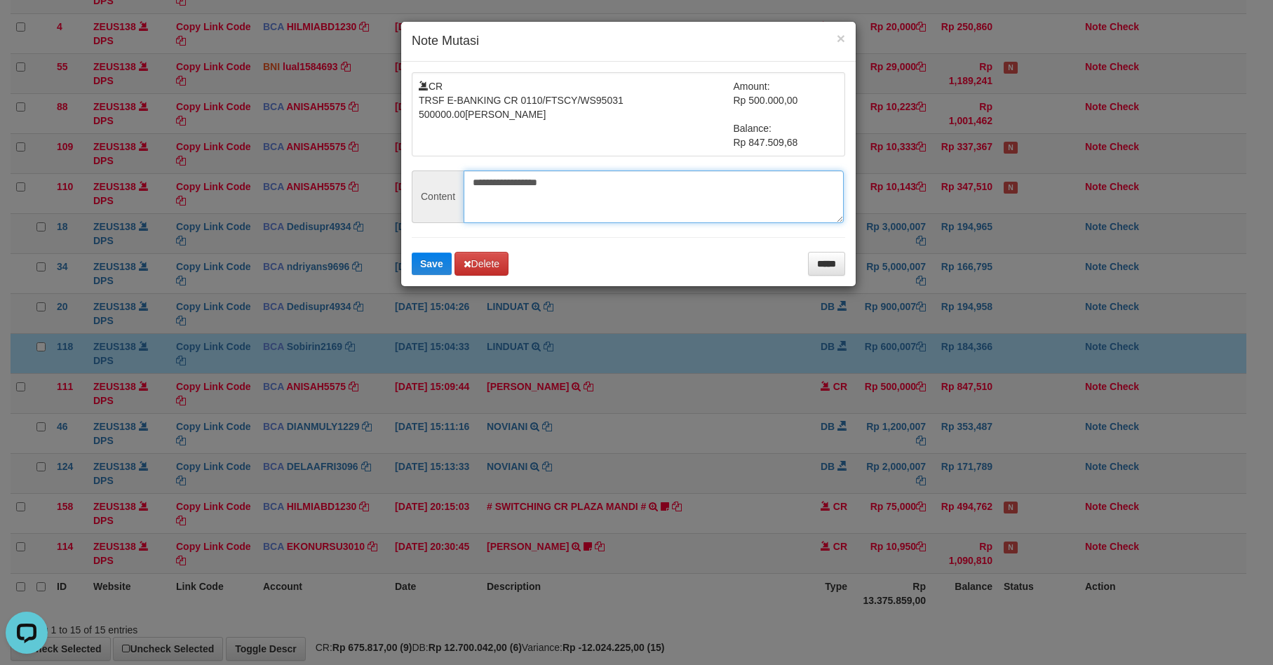
click at [608, 194] on textarea "**********" at bounding box center [654, 196] width 380 height 53
paste textarea "******"
paste textarea
type textarea "******"
click at [432, 255] on button "Save" at bounding box center [432, 264] width 40 height 22
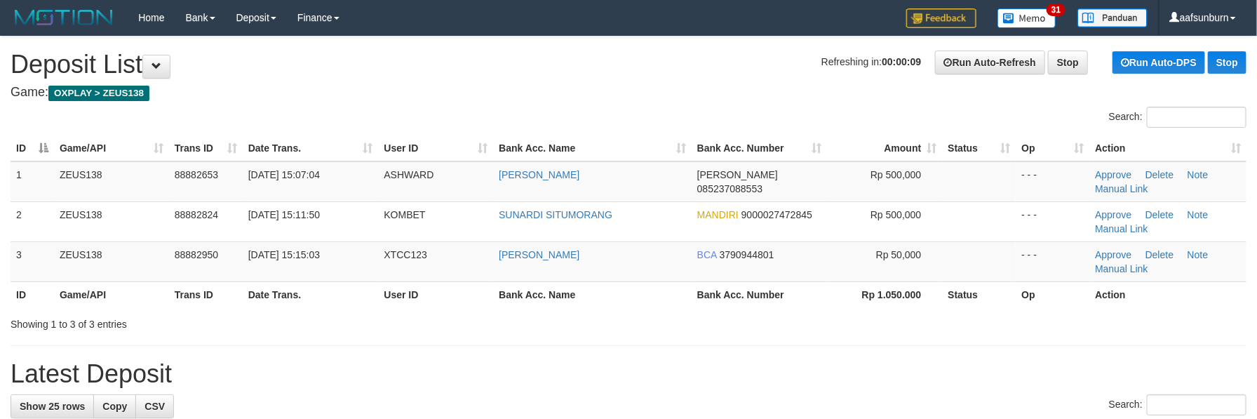
click at [988, 161] on th "Status" at bounding box center [980, 148] width 74 height 26
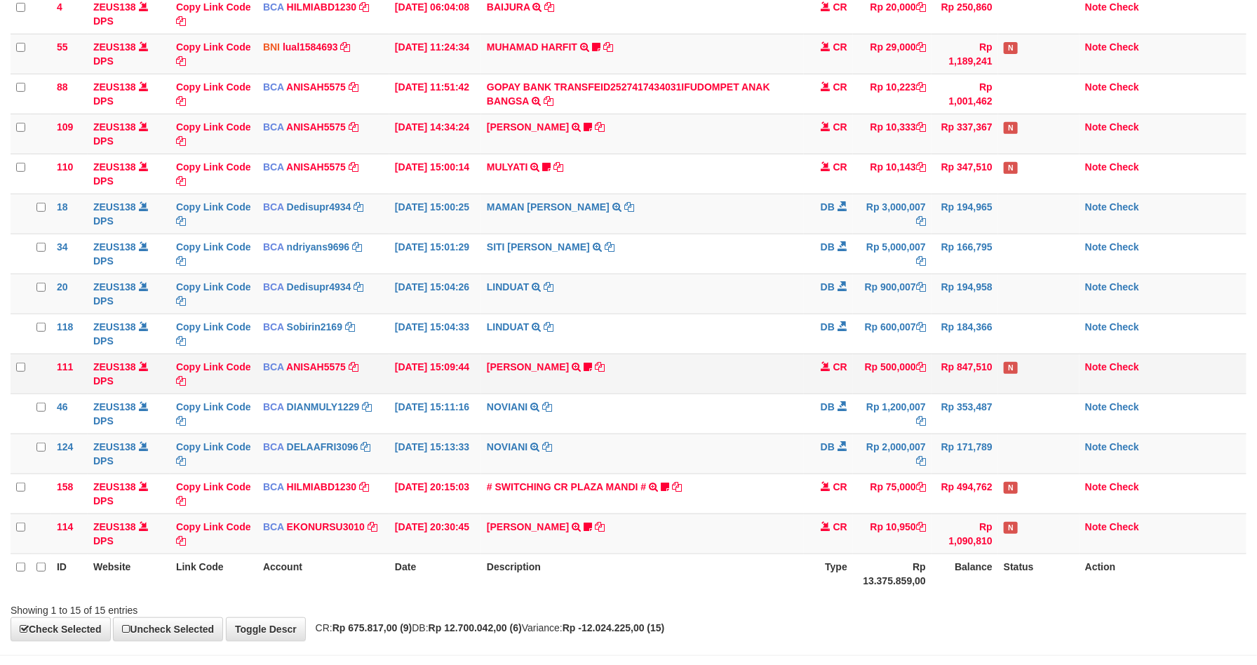
click at [510, 360] on tbody "49 ZEUS138 DPS Copy Link Code BCA ANISAH5575 DPS [PERSON_NAME] mutasi_20251001_…" at bounding box center [629, 254] width 1236 height 600
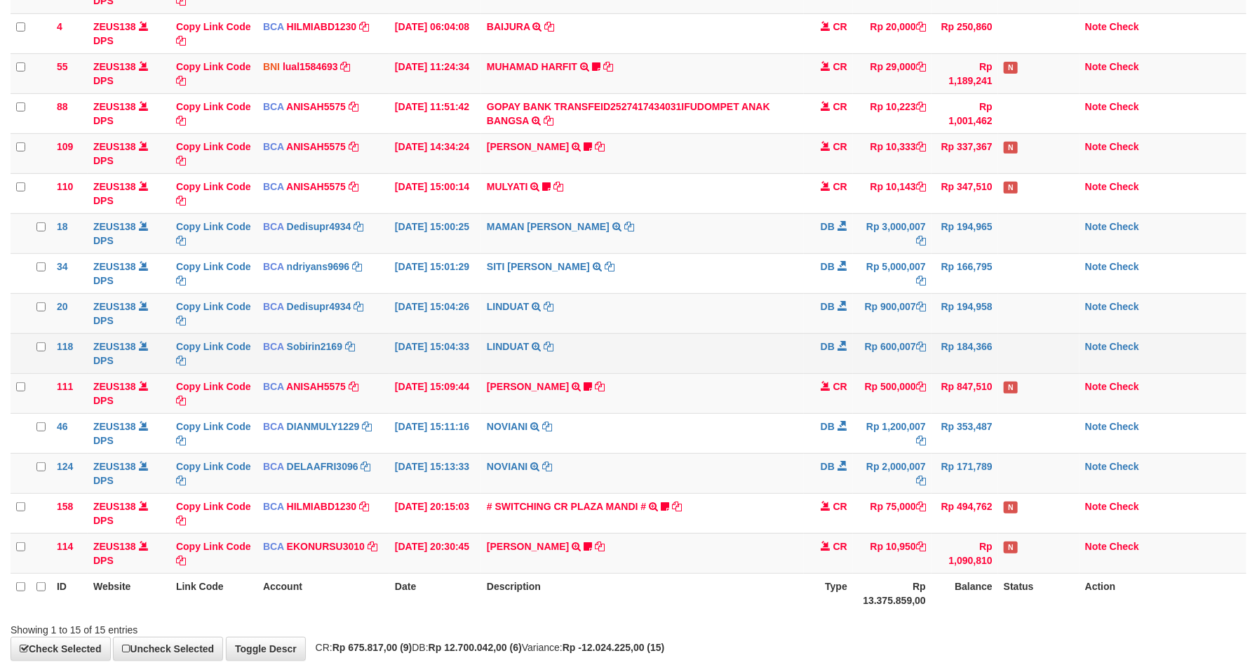
click at [511, 369] on td "LINDUAT TRSF E-BANKING DB 0110/FTSCY/WS95031 600007.00LINDUAT" at bounding box center [642, 353] width 323 height 40
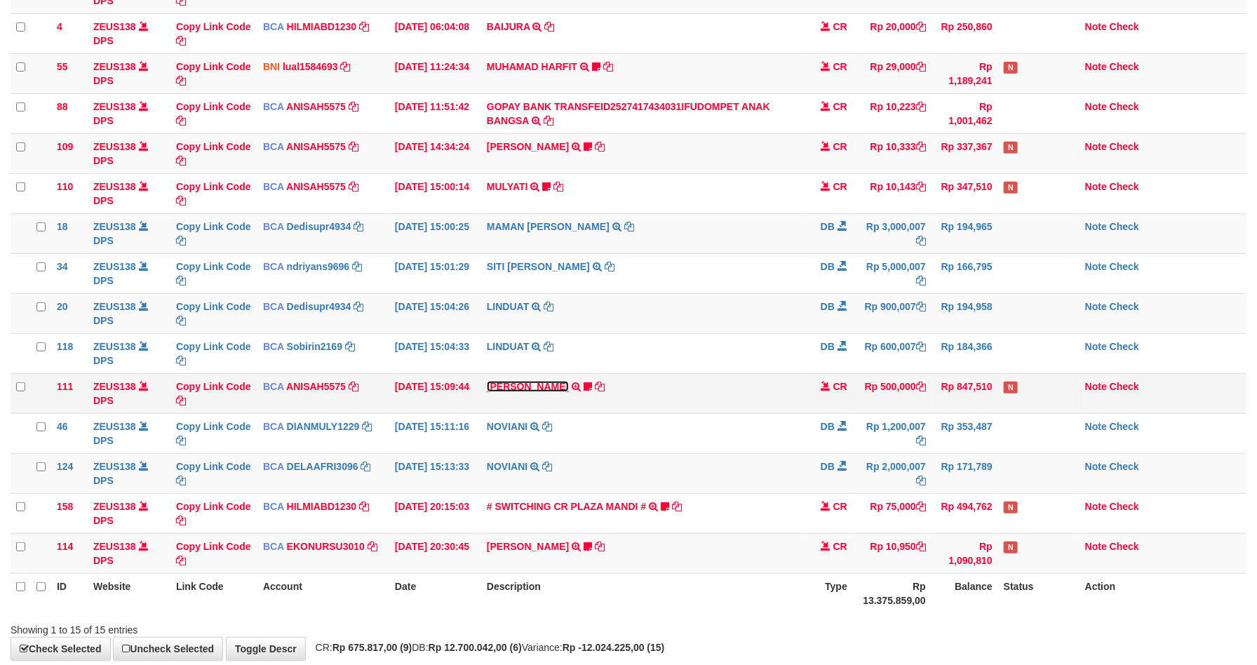
click at [512, 386] on link "[PERSON_NAME]" at bounding box center [528, 386] width 82 height 11
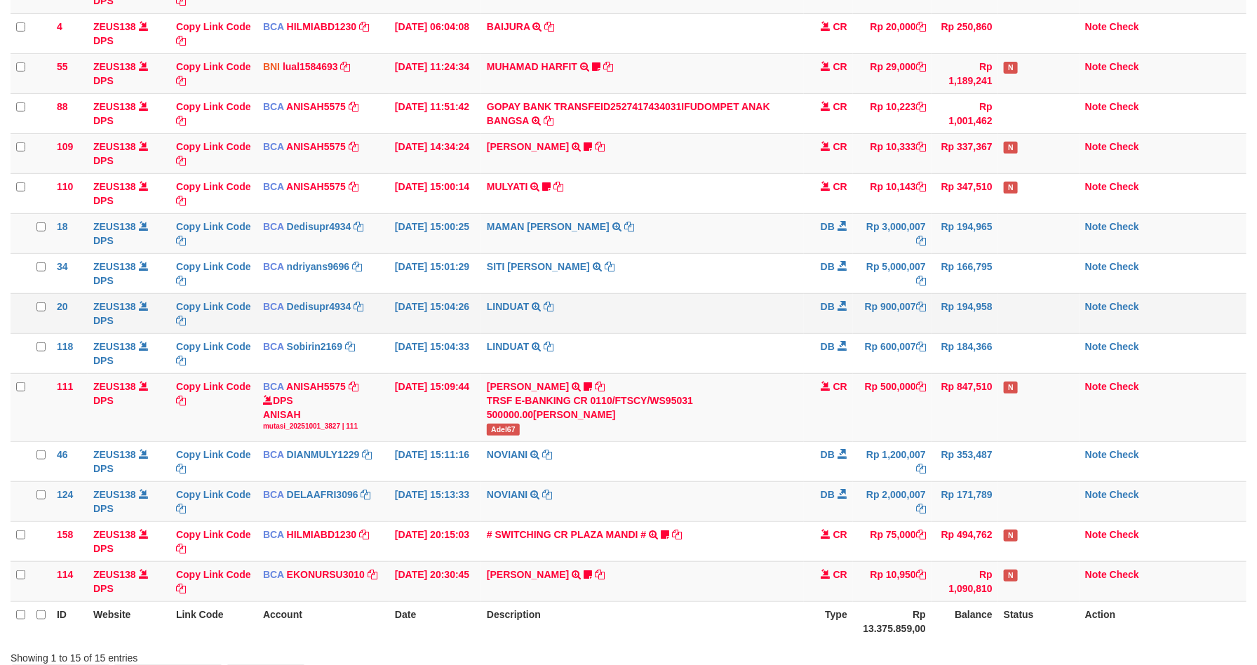
click at [652, 333] on td "LINDUAT TRSF E-BANKING DB 0110/FTSCY/WS95031 900007.00LINDUAT" at bounding box center [642, 313] width 323 height 40
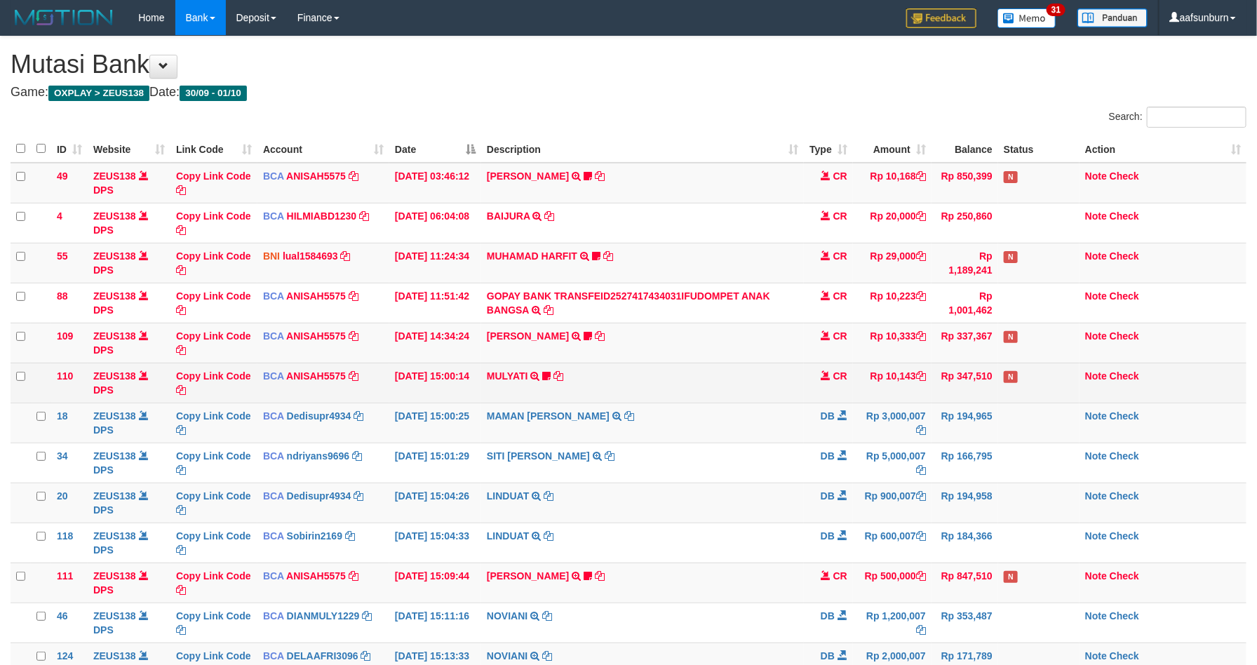
click at [655, 379] on td "MULYATI TRSF E-BANKING CR 0110/FTSCY/WS95051 10143.002025100137174498 TRFDN-[PE…" at bounding box center [642, 383] width 323 height 40
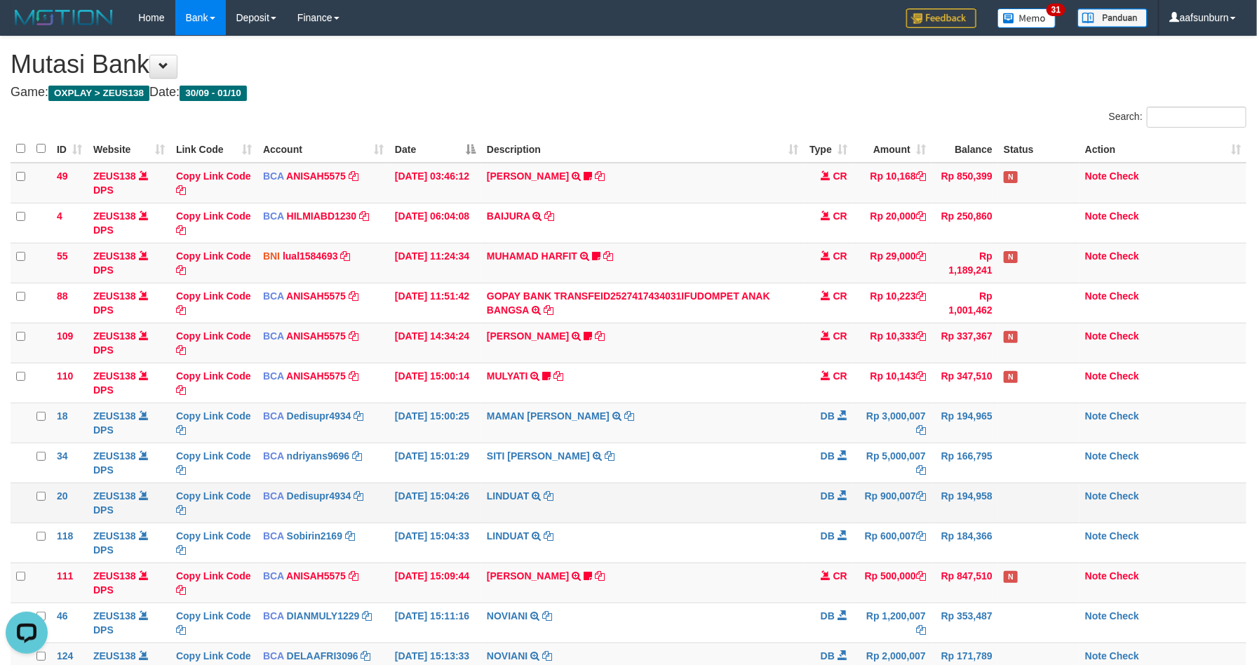
drag, startPoint x: 913, startPoint y: 505, endPoint x: 907, endPoint y: 499, distance: 8.9
click at [907, 499] on td "Rp 900,007" at bounding box center [892, 503] width 79 height 40
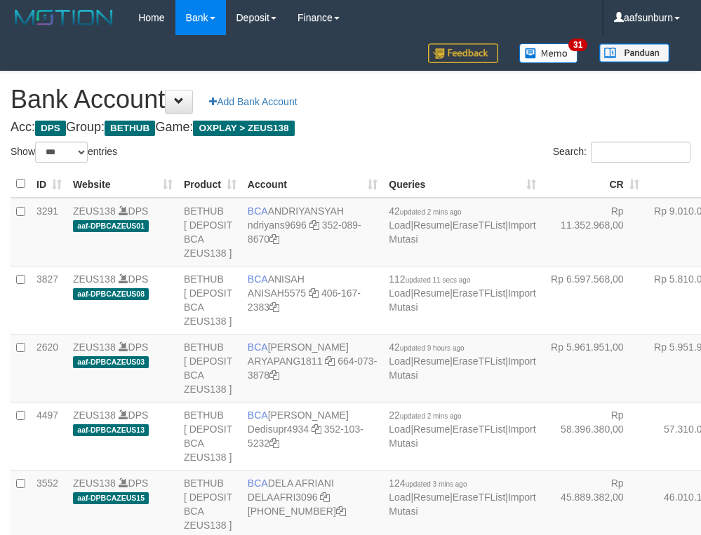
select select "***"
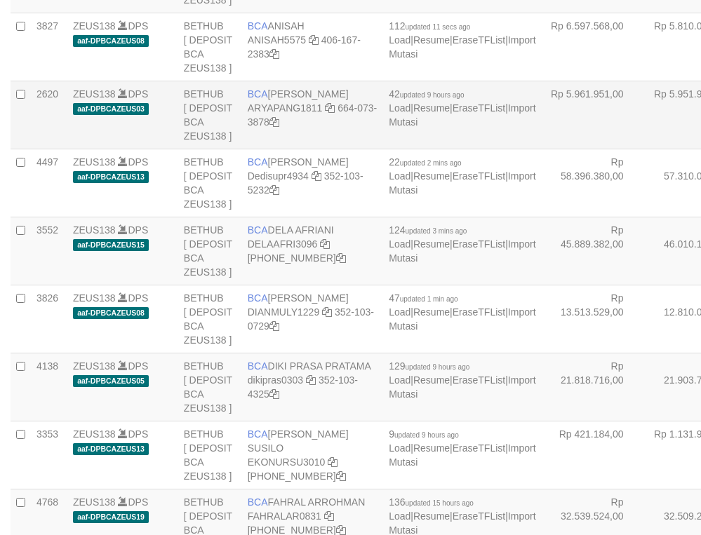
drag, startPoint x: 594, startPoint y: 225, endPoint x: 571, endPoint y: 230, distance: 23.7
click at [645, 149] on td "Rp 5.951.944,00" at bounding box center [696, 115] width 103 height 68
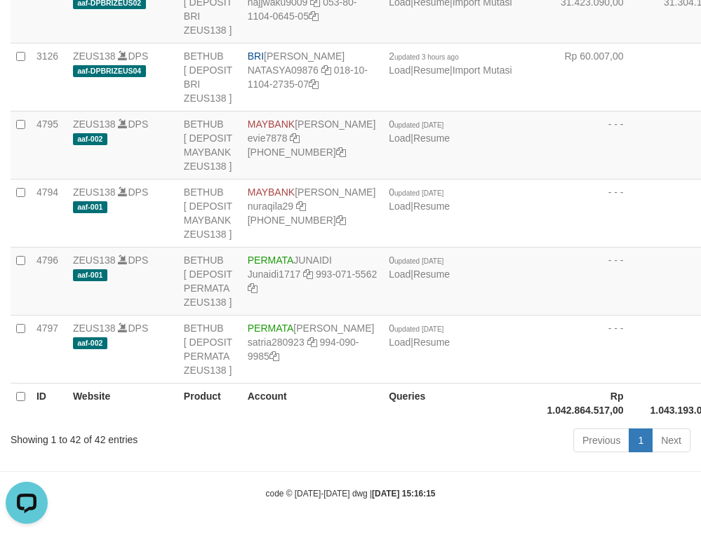
drag, startPoint x: 527, startPoint y: 163, endPoint x: 84, endPoint y: 341, distance: 477.1
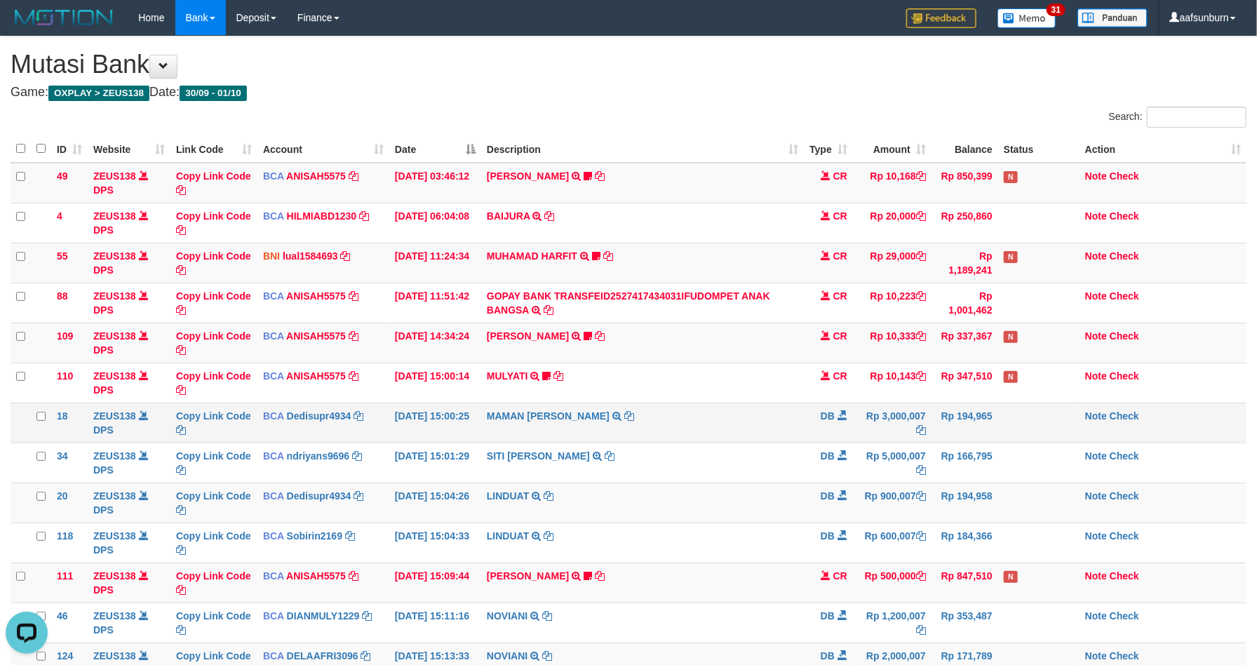
click at [741, 412] on td "MAMAN AGUSTIAN TRSF E-BANKING DB 0110/FTSCY/WS95031 3000007.00MAMAN AGUSTIAN" at bounding box center [642, 423] width 323 height 40
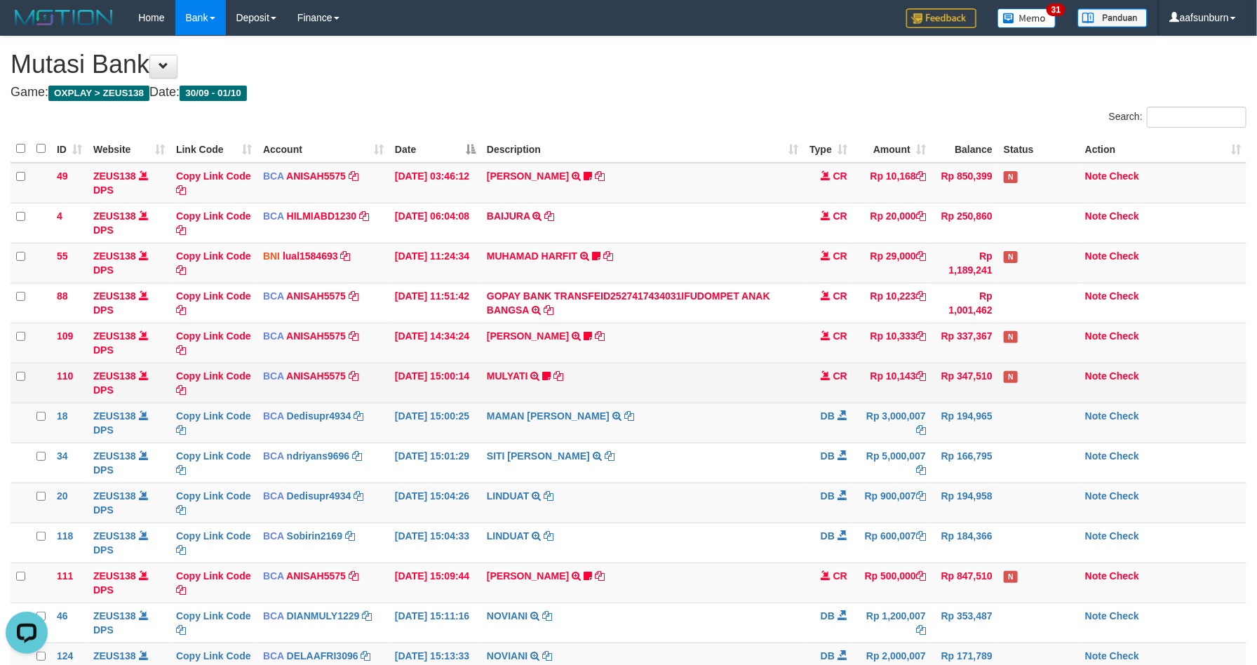
click at [750, 403] on td "MULYATI TRSF E-BANKING CR 0110/FTSCY/WS95051 10143.002025100137174498 TRFDN-MUL…" at bounding box center [642, 383] width 323 height 40
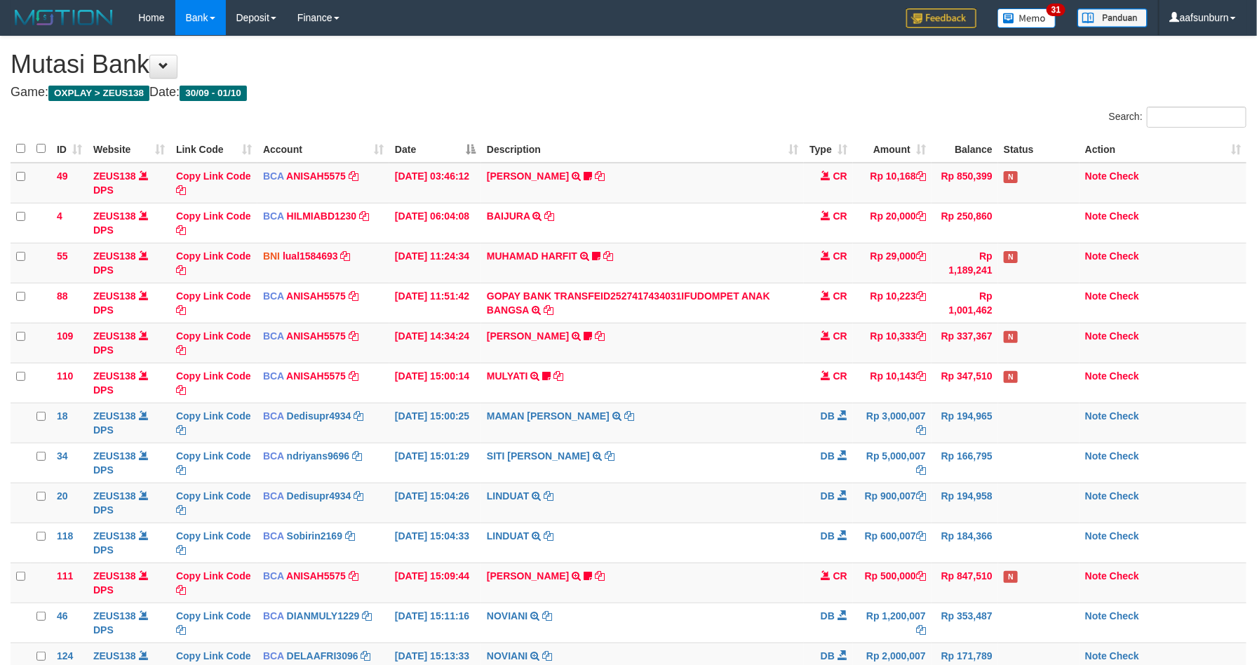
click at [750, 403] on td "MULYATI TRSF E-BANKING CR 0110/FTSCY/WS95051 10143.002025100137174498 TRFDN-MUL…" at bounding box center [642, 383] width 323 height 40
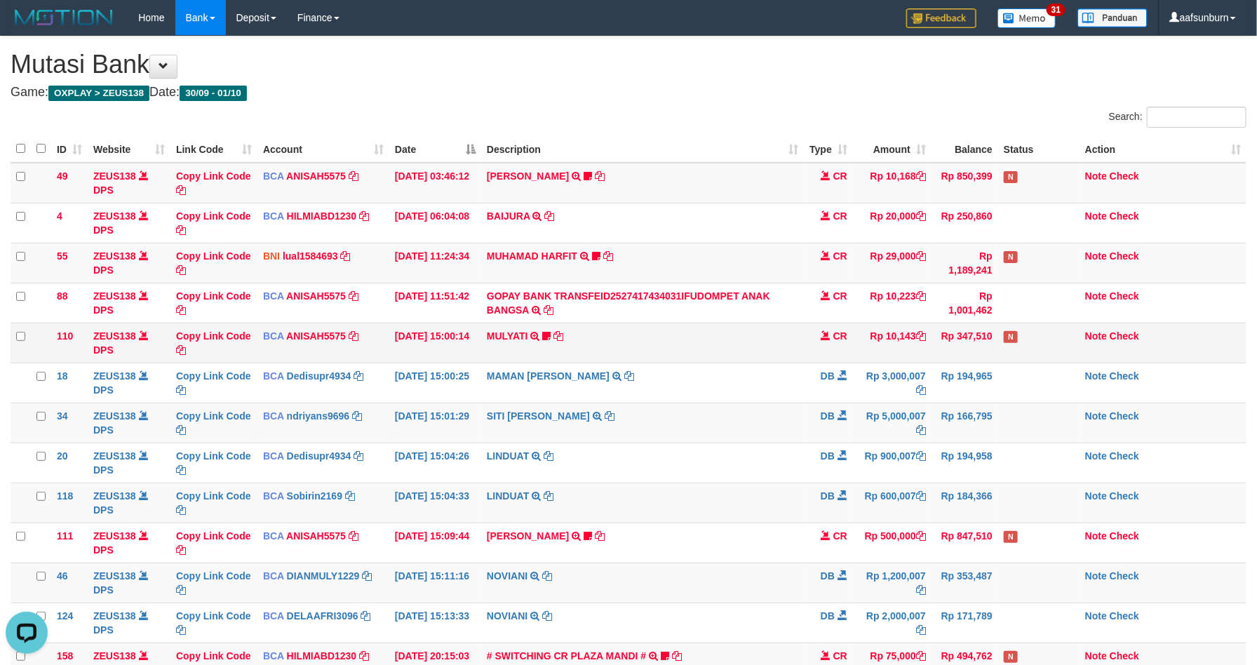
click at [666, 326] on td "MULYATI TRSF E-BANKING CR 0110/FTSCY/WS95051 10143.002025100137174498 TRFDN-MUL…" at bounding box center [642, 343] width 323 height 40
click at [774, 360] on td "MULYATI TRSF E-BANKING CR 0110/FTSCY/WS95051 10143.002025100137174498 TRFDN-MUL…" at bounding box center [642, 343] width 323 height 40
click at [771, 356] on td "MULYATI TRSF E-BANKING CR 0110/FTSCY/WS95051 10143.002025100137174498 TRFDN-MUL…" at bounding box center [642, 343] width 323 height 40
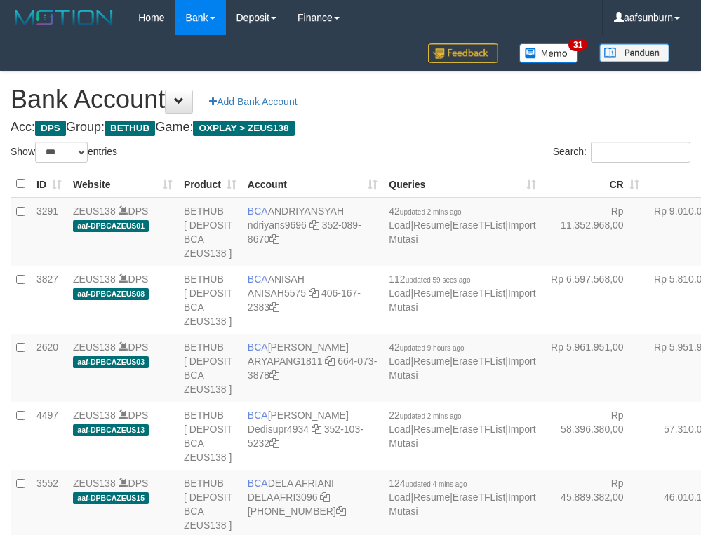
select select "***"
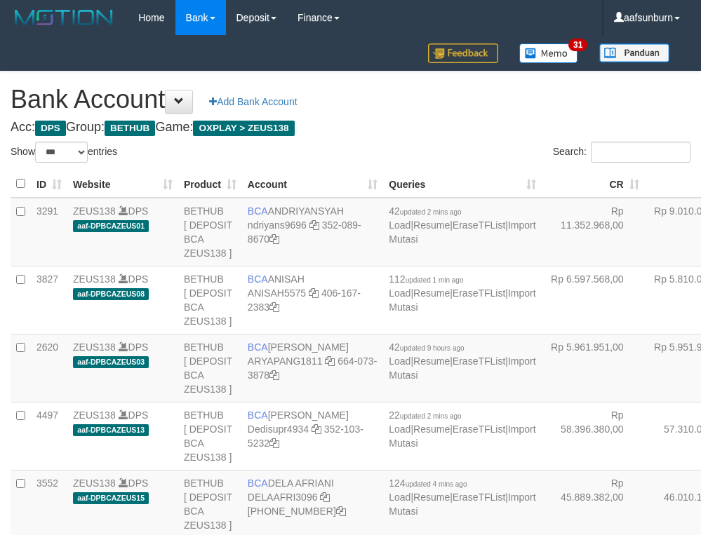
select select "***"
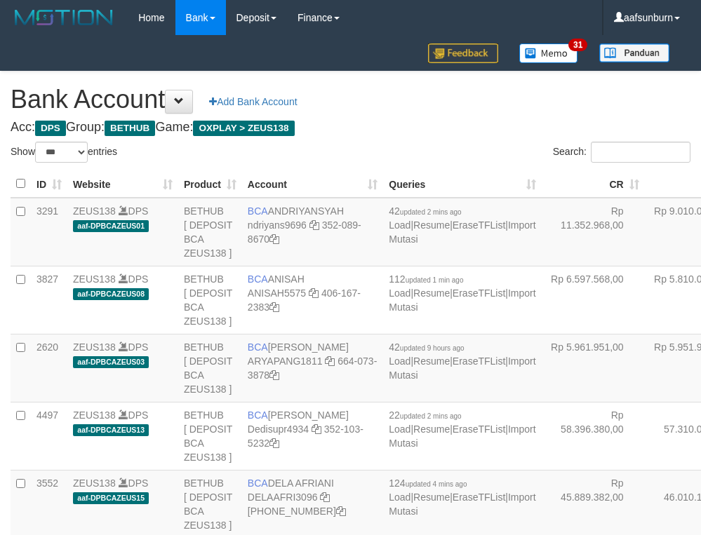
select select "***"
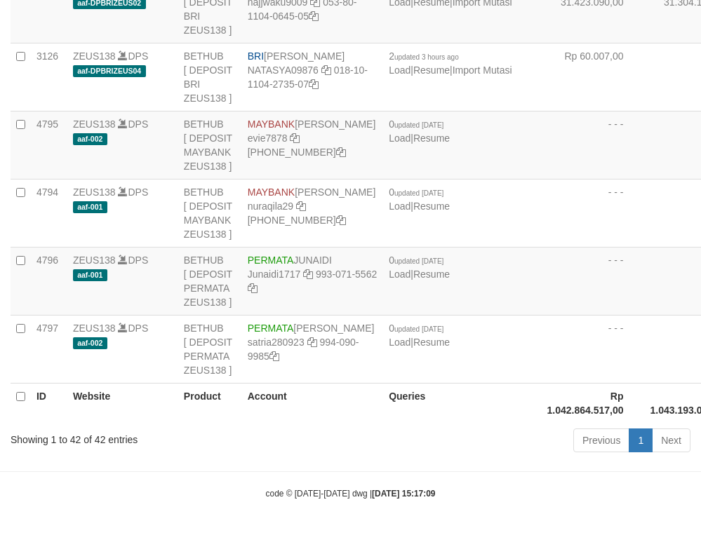
scroll to position [3287, 0]
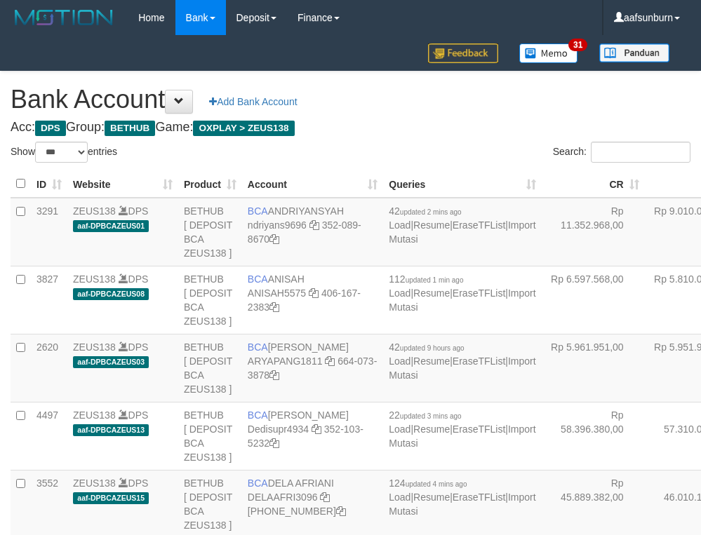
select select "***"
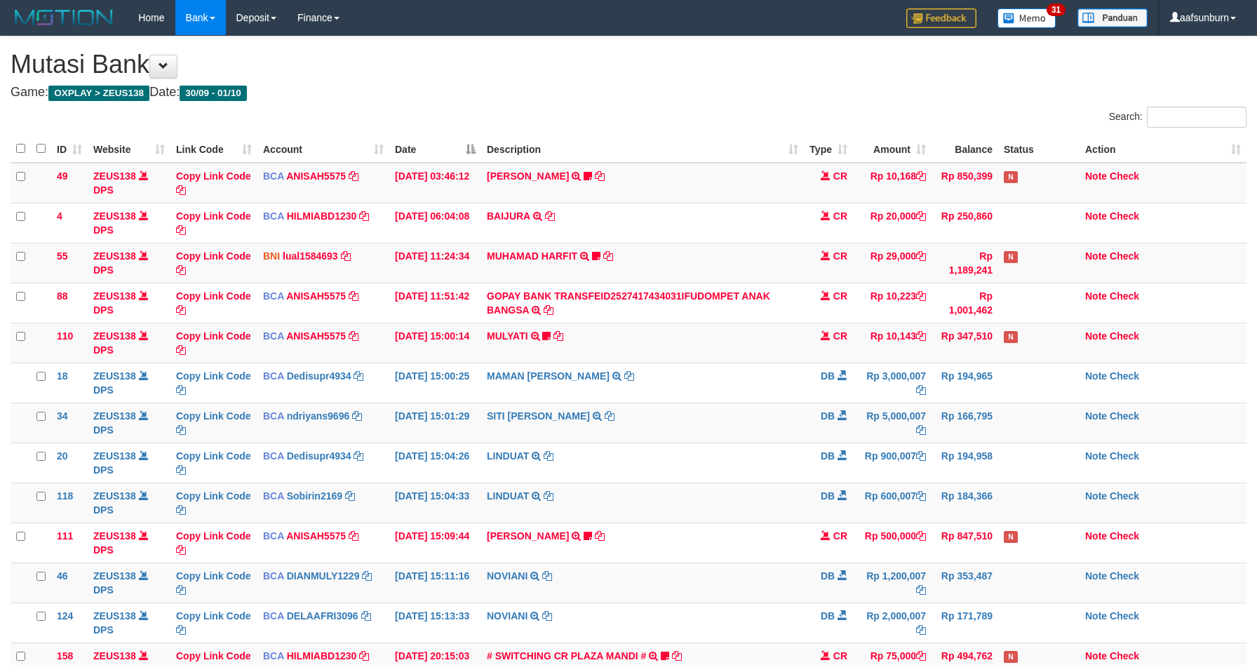
scroll to position [229, 0]
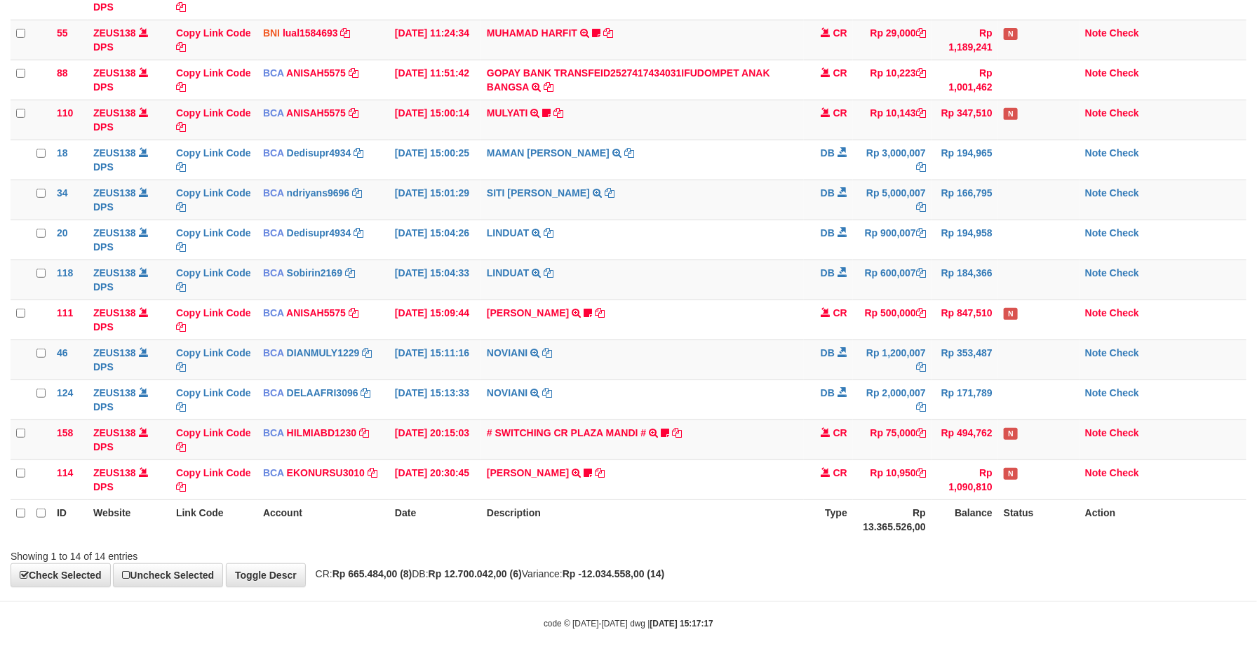
click at [765, 347] on td "NOVIANI TRSF E-BANKING DB 0110/FTSCY/WS95031 1200007.00NOVIANI" at bounding box center [642, 359] width 323 height 40
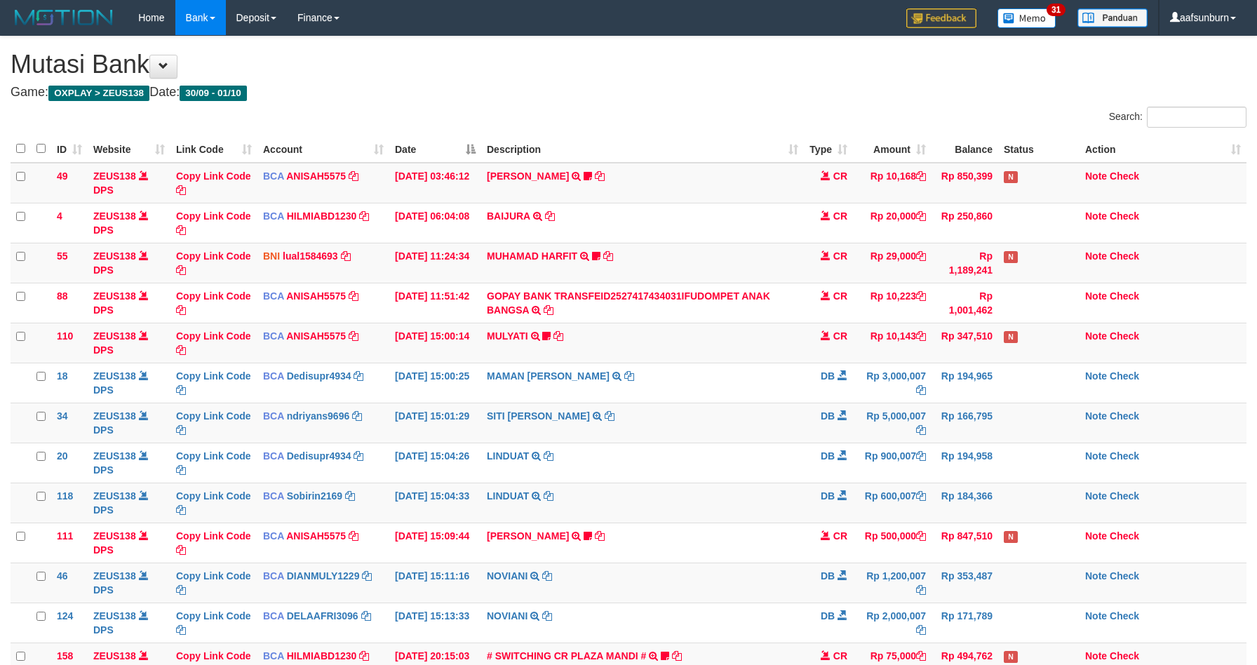
scroll to position [229, 0]
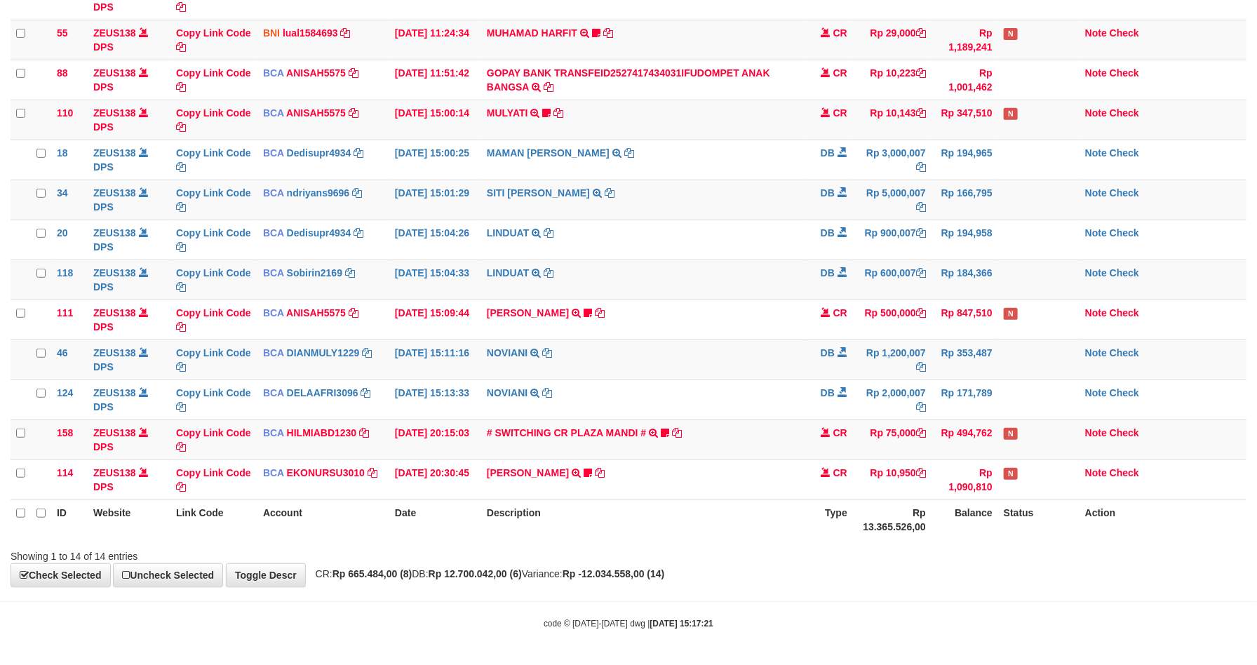
click at [765, 352] on td "NOVIANI TRSF E-BANKING DB 0110/FTSCY/WS95031 1200007.00NOVIANI" at bounding box center [642, 359] width 323 height 40
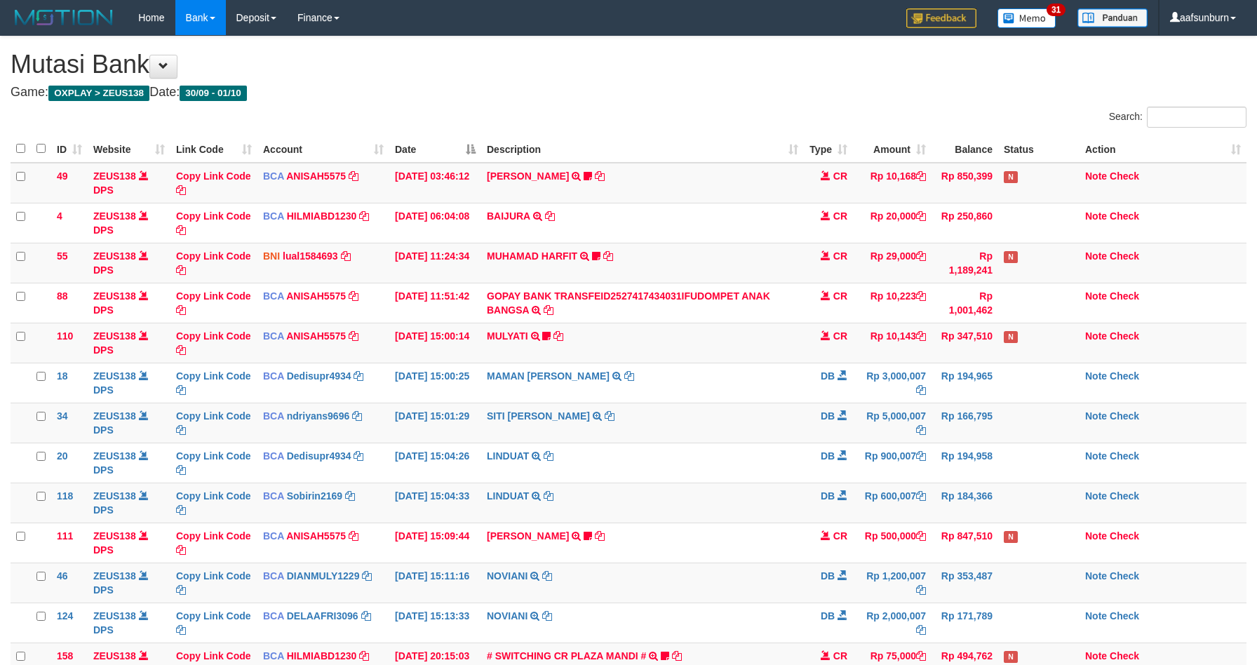
scroll to position [229, 0]
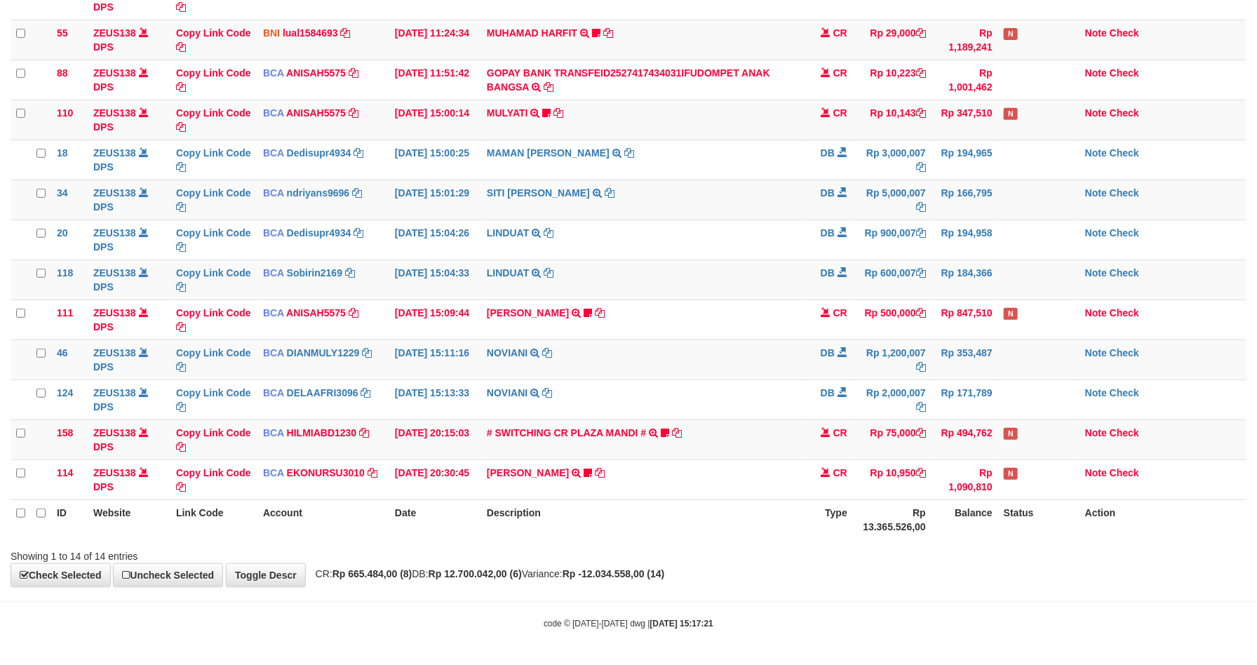
click at [765, 352] on td "NOVIANI TRSF E-BANKING DB 0110/FTSCY/WS95031 1200007.00NOVIANI" at bounding box center [642, 359] width 323 height 40
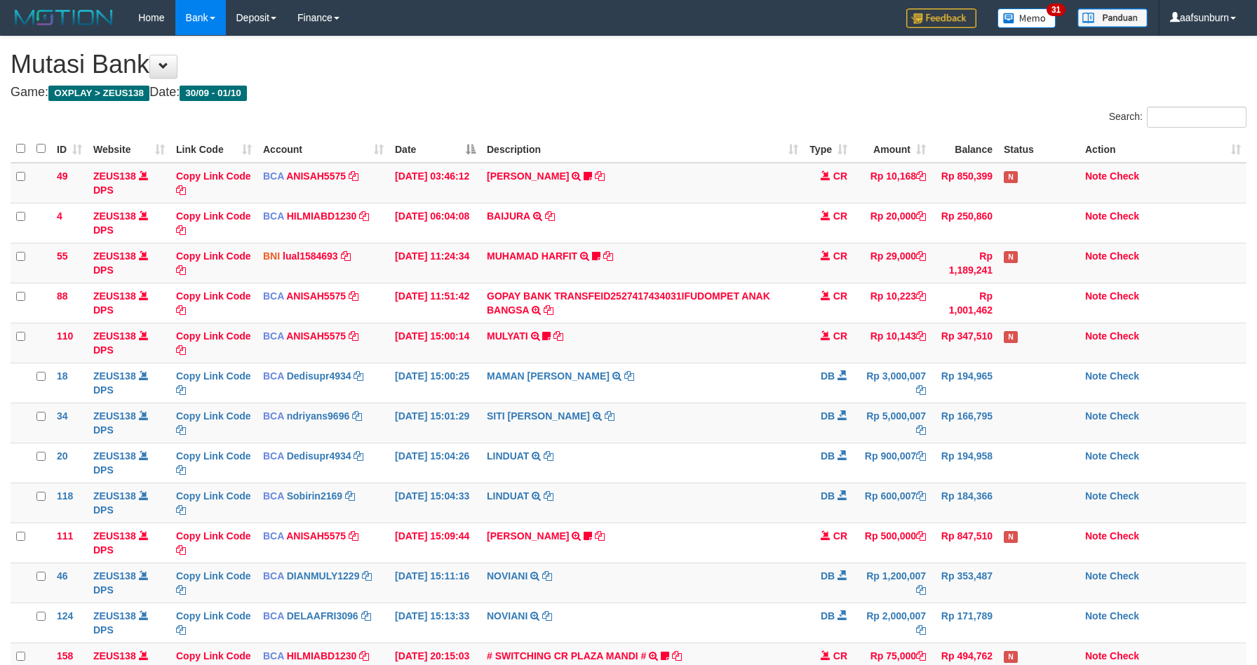
scroll to position [229, 0]
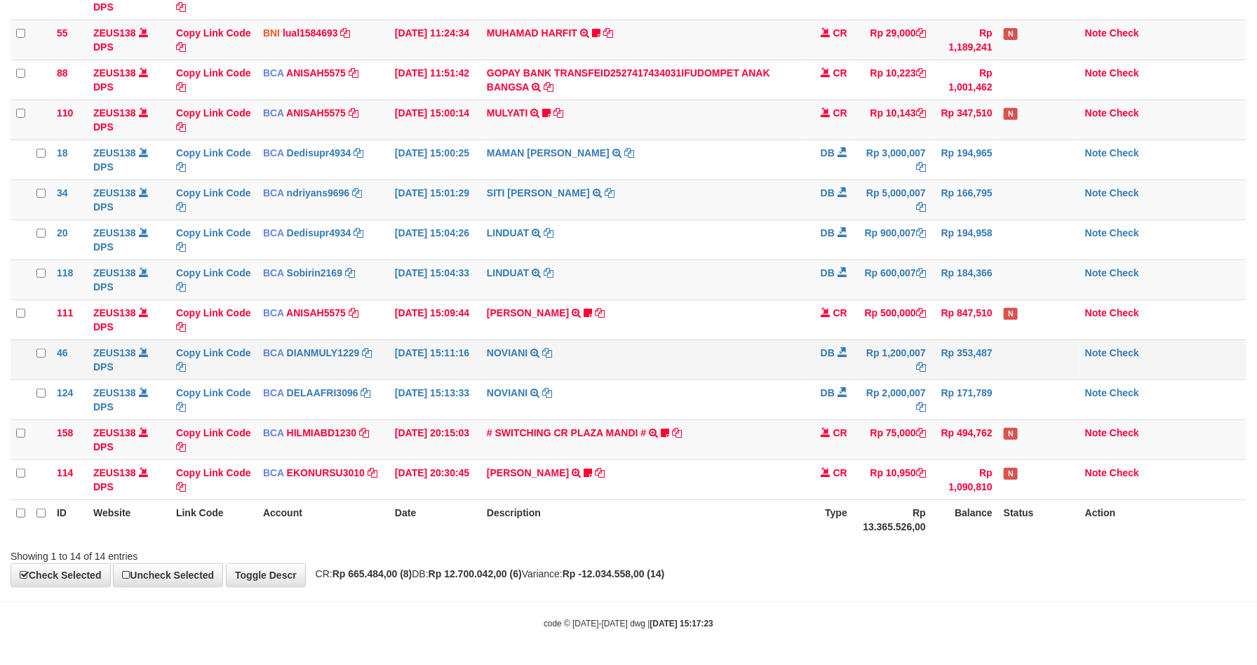
drag, startPoint x: 0, startPoint y: 0, endPoint x: 762, endPoint y: 349, distance: 838.7
click at [762, 349] on td "NOVIANI TRSF E-BANKING DB 0110/FTSCY/WS95031 1200007.00NOVIANI" at bounding box center [642, 359] width 323 height 40
click at [725, 339] on td "NOVIANI TRSF E-BANKING DB 0110/FTSCY/WS95031 1200007.00NOVIANI" at bounding box center [642, 359] width 323 height 40
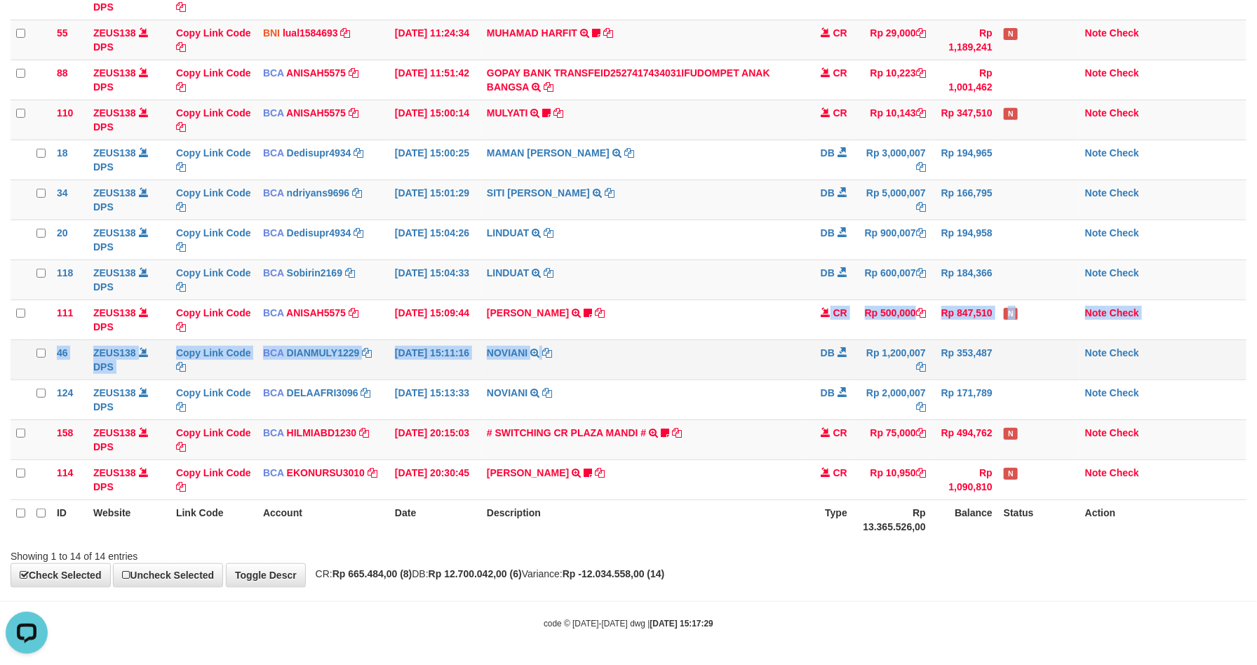
click at [718, 337] on tbody "49 ZEUS138 DPS Copy Link Code BCA ANISAH5575 DPS [PERSON_NAME] mutasi_20251001_…" at bounding box center [629, 220] width 1236 height 560
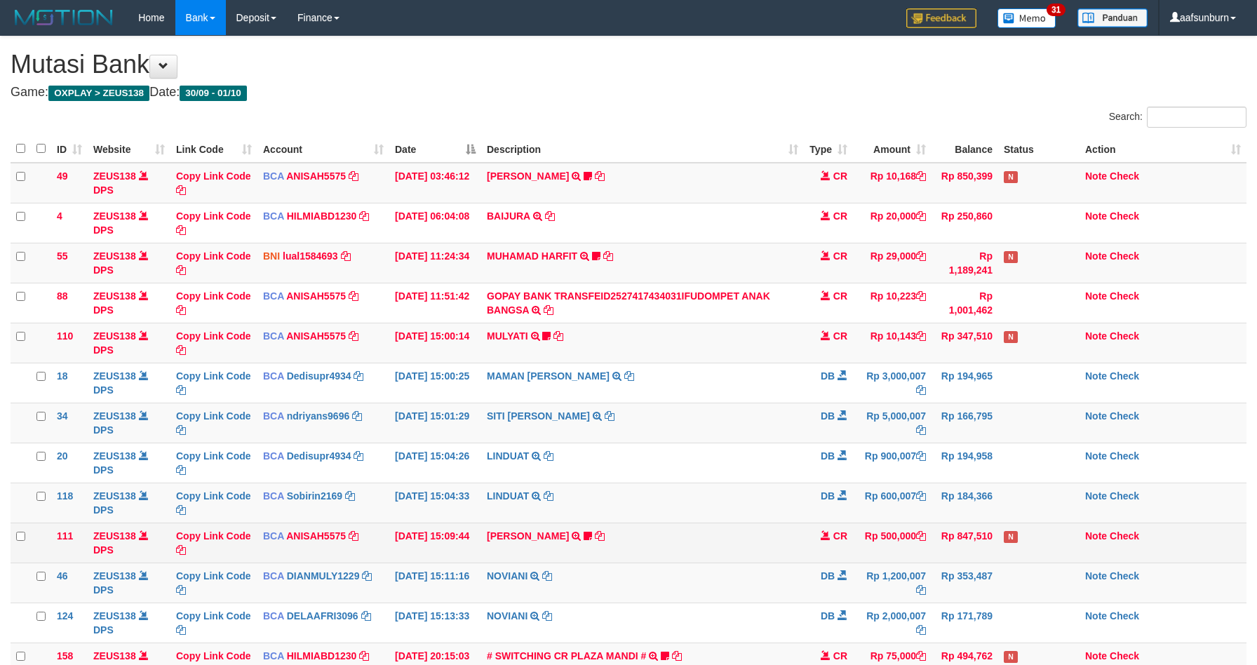
scroll to position [229, 0]
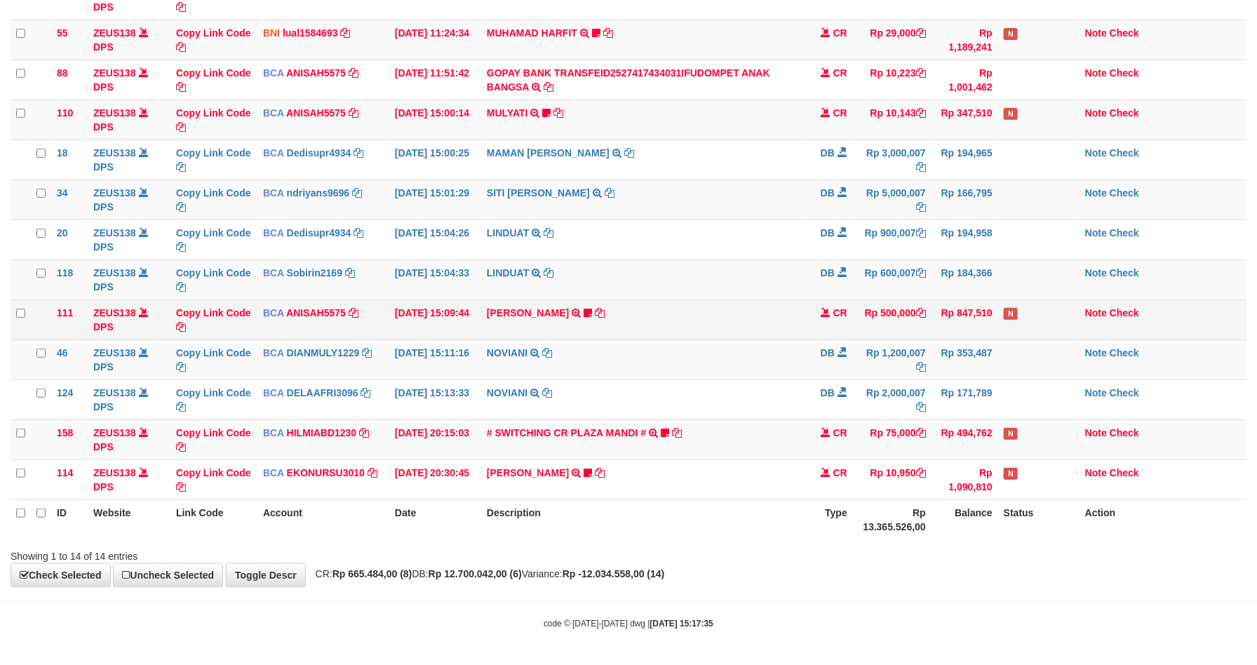
click at [747, 316] on td "[PERSON_NAME] TRSF E-BANKING CR 0110/FTSCY/WS95031 500000.00[PERSON_NAME] Adel67" at bounding box center [642, 320] width 323 height 40
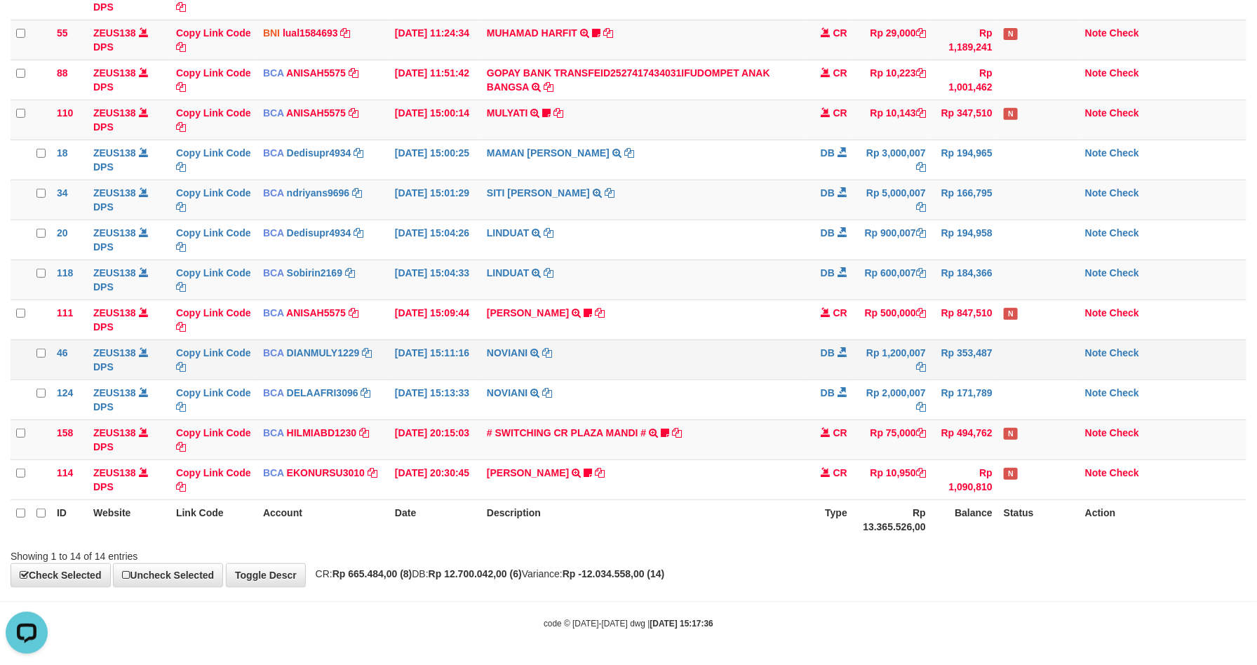
click at [708, 352] on td "NOVIANI TRSF E-BANKING DB 0110/FTSCY/WS95031 1200007.00NOVIANI" at bounding box center [642, 359] width 323 height 40
click at [689, 356] on td "NOVIANI TRSF E-BANKING DB 0110/FTSCY/WS95031 1200007.00NOVIANI" at bounding box center [642, 359] width 323 height 40
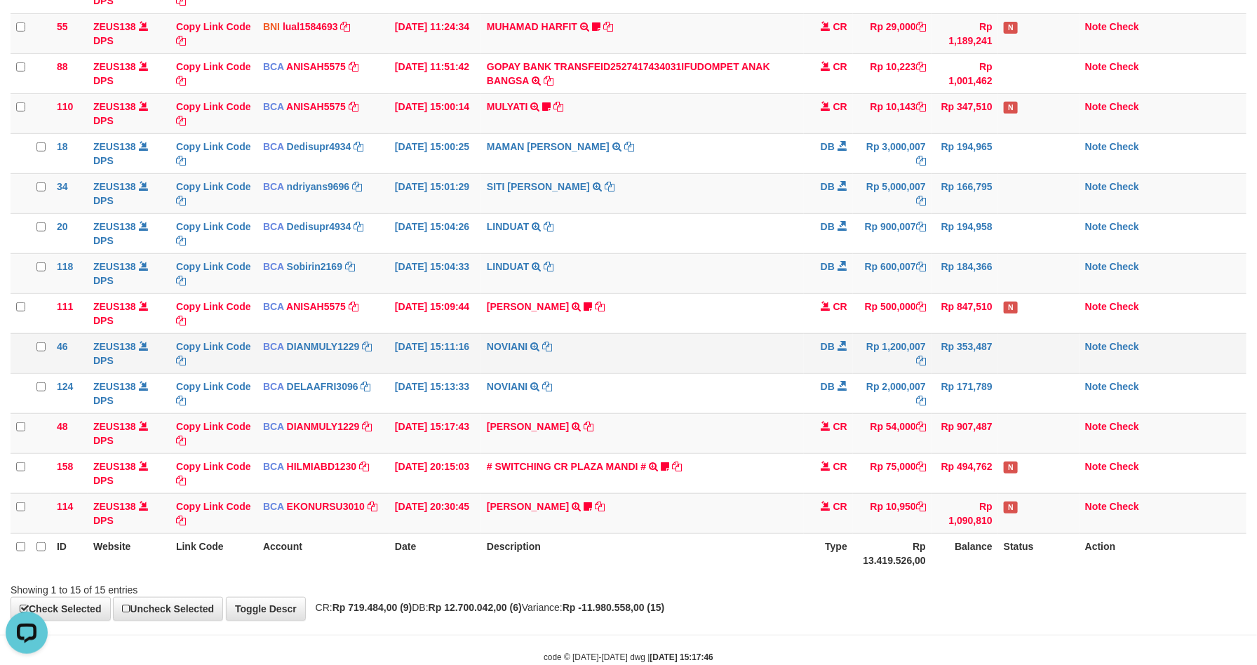
click at [664, 369] on td "NOVIANI TRSF E-BANKING DB 0110/FTSCY/WS95031 1200007.00NOVIANI" at bounding box center [642, 353] width 323 height 40
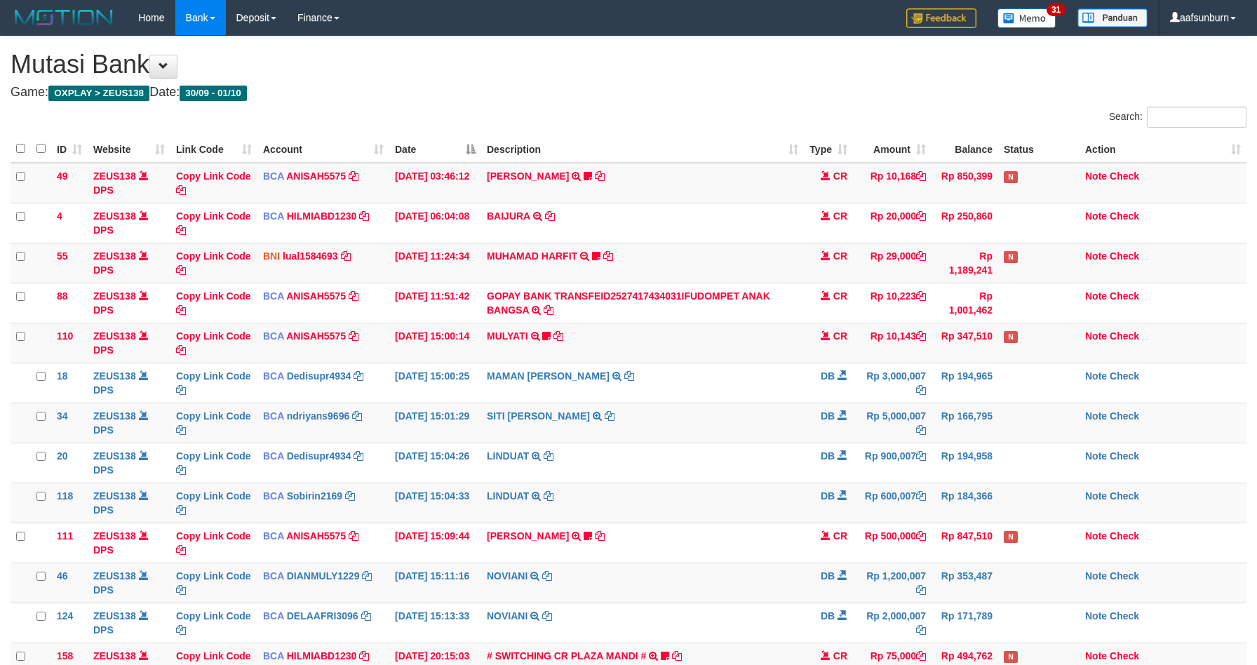
scroll to position [229, 0]
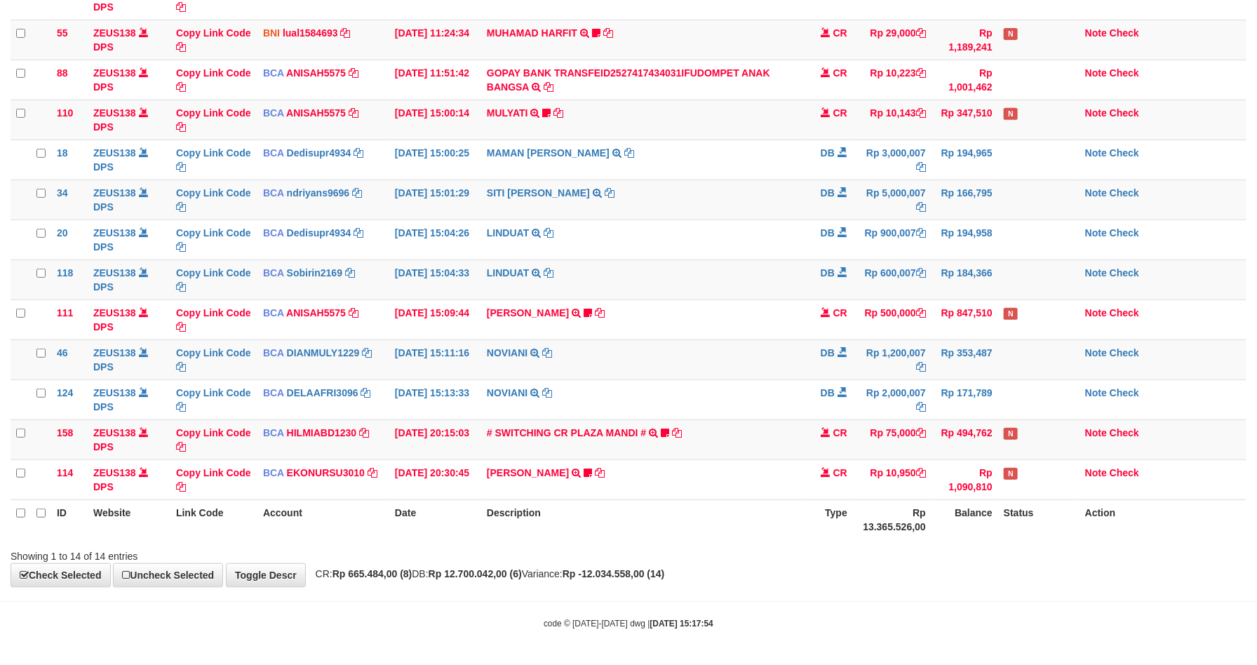
click at [661, 364] on td "NOVIANI TRSF E-BANKING DB 0110/FTSCY/WS95031 1200007.00NOVIANI" at bounding box center [642, 359] width 323 height 40
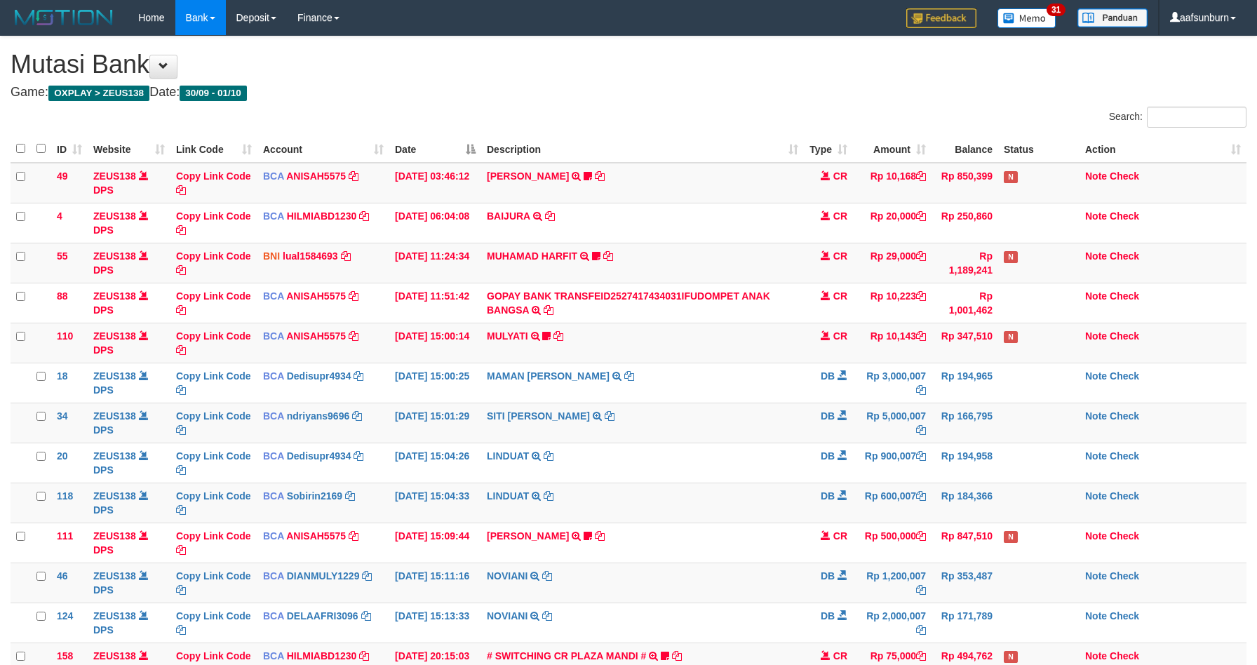
scroll to position [189, 0]
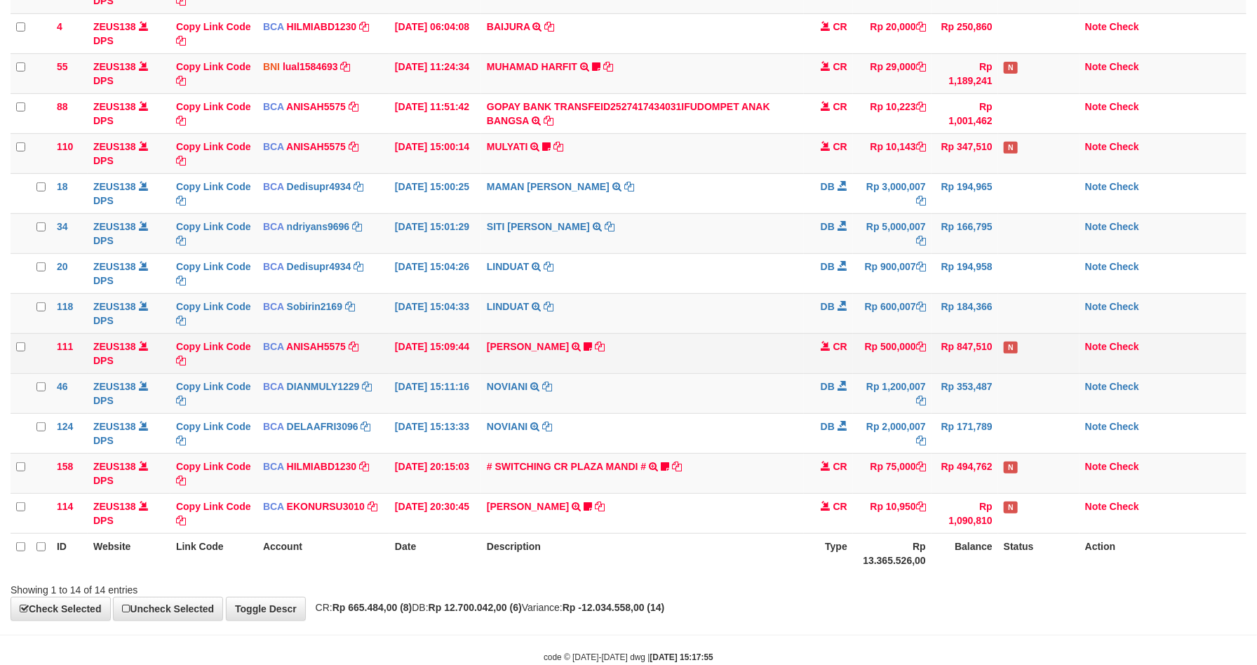
drag, startPoint x: 0, startPoint y: 0, endPoint x: 661, endPoint y: 364, distance: 754.4
click at [661, 364] on td "KAREN ADELIN MARTH TRSF E-BANKING CR 0110/FTSCY/WS95031 500000.00KAREN ADELIN M…" at bounding box center [642, 353] width 323 height 40
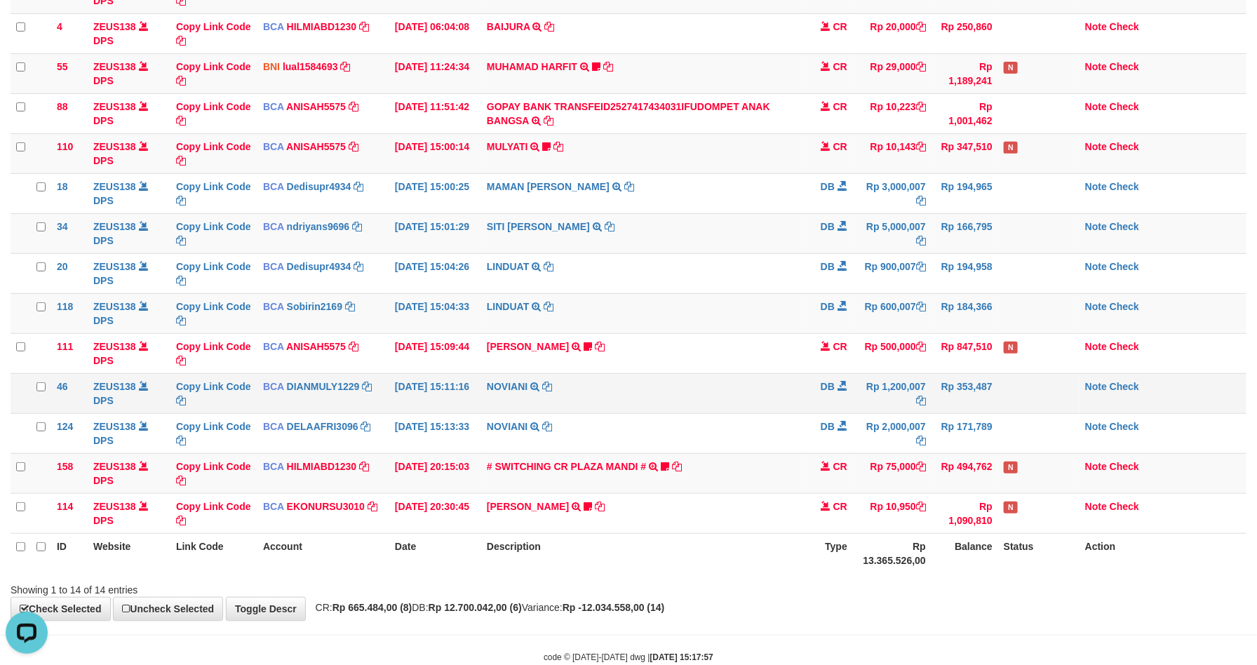
click at [693, 406] on td "NOVIANI TRSF E-BANKING DB 0110/FTSCY/WS95031 1200007.00NOVIANI" at bounding box center [642, 393] width 323 height 40
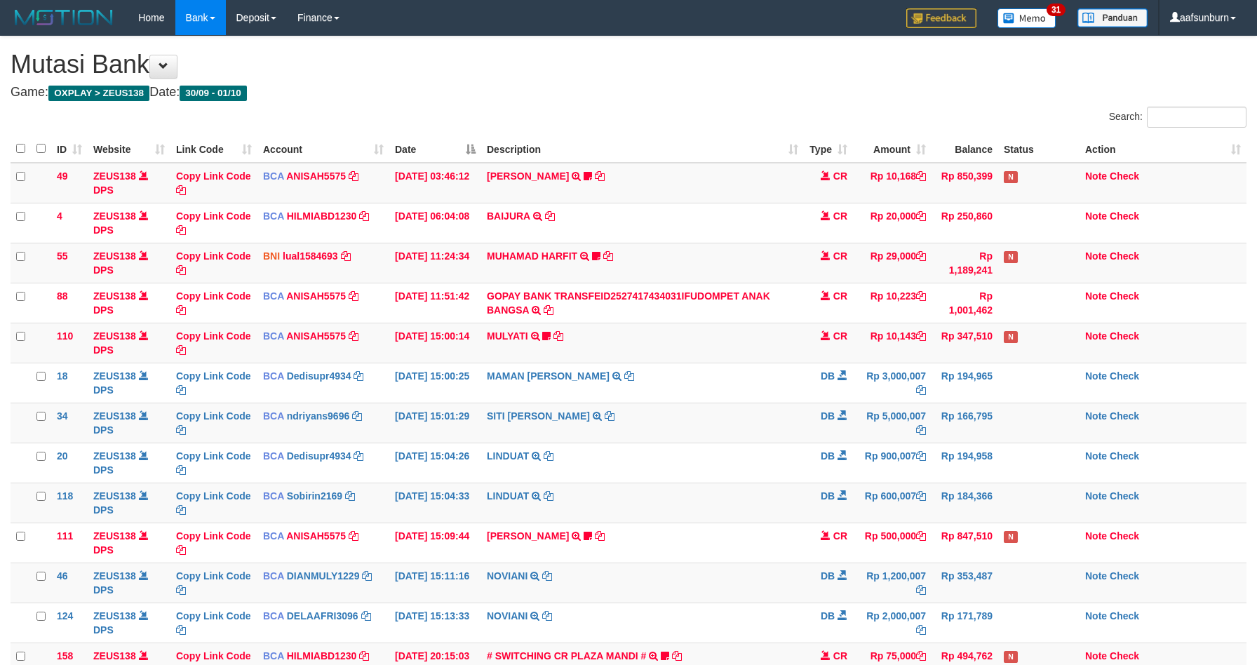
scroll to position [189, 0]
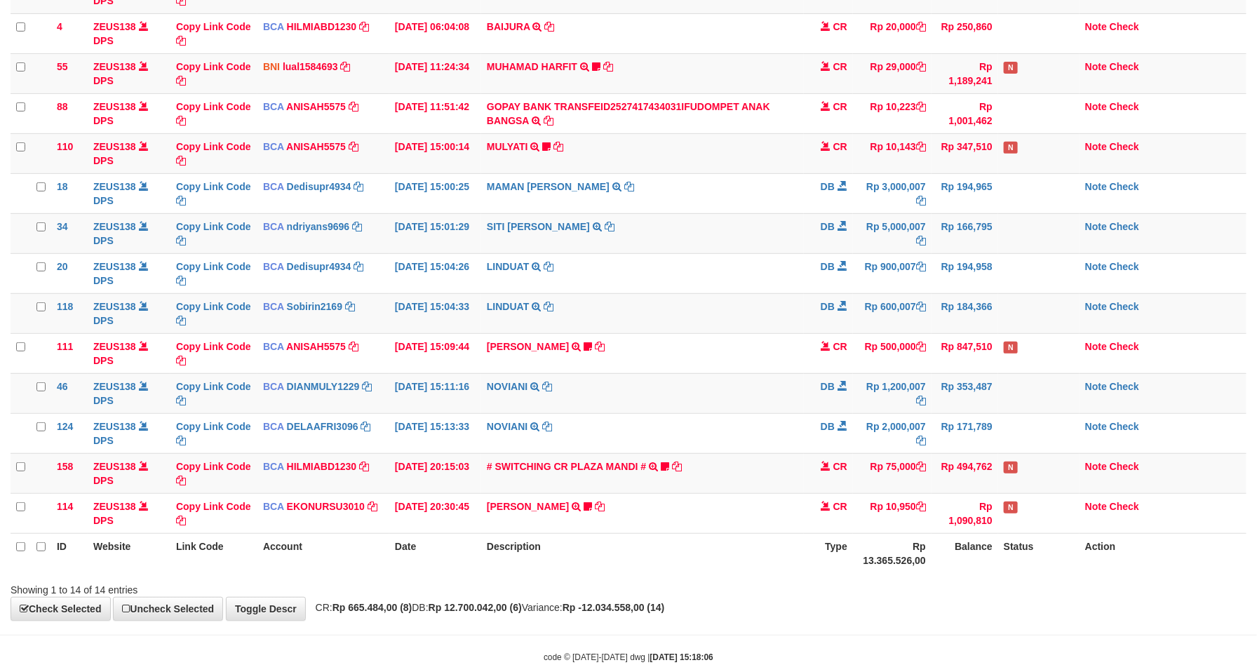
click at [691, 396] on td "NOVIANI TRSF E-BANKING DB 0110/FTSCY/WS95031 1200007.00NOVIANI" at bounding box center [642, 393] width 323 height 40
click at [657, 306] on td "LINDUAT TRSF E-BANKING DB 0110/FTSCY/WS95031 600007.00LINDUAT" at bounding box center [642, 313] width 323 height 40
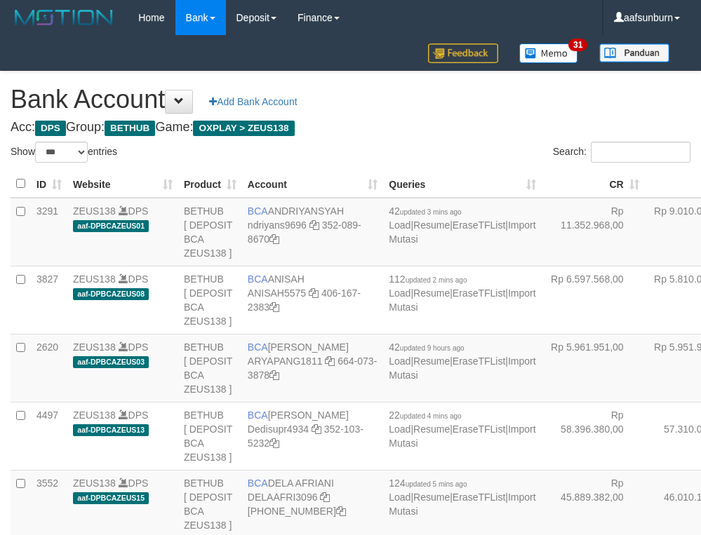
select select "***"
click at [645, 255] on td "Rp 9.010.028,00" at bounding box center [696, 232] width 103 height 69
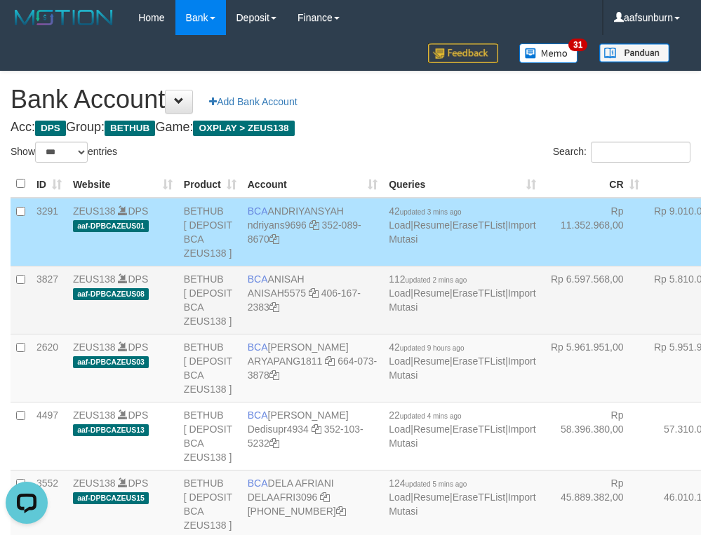
drag, startPoint x: 556, startPoint y: 255, endPoint x: 135, endPoint y: 382, distance: 438.7
click at [645, 257] on td "Rp 9.010.028,00" at bounding box center [696, 232] width 103 height 69
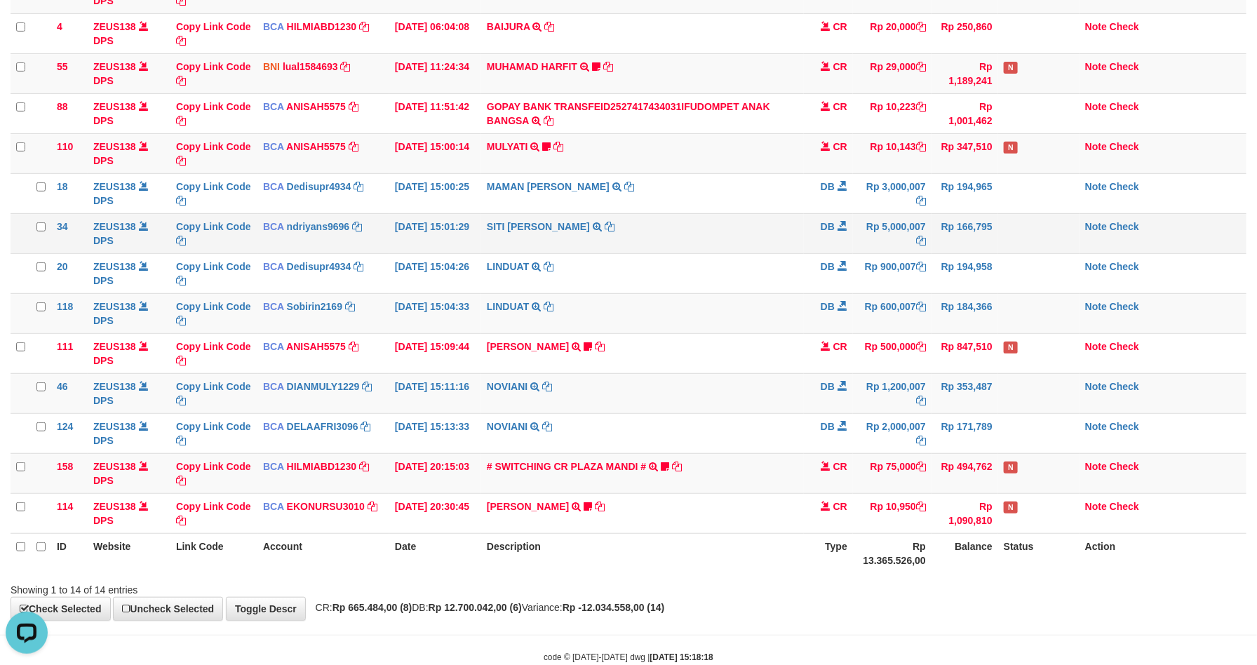
click at [760, 241] on td "SITI [PERSON_NAME] TRSF E-BANKING DB 0110/FTSCY/WS95031 5000007.00SITI [PERSON_…" at bounding box center [642, 233] width 323 height 40
click at [760, 240] on td "SITI [PERSON_NAME] TRSF E-BANKING DB 0110/FTSCY/WS95031 5000007.00SITI [PERSON_…" at bounding box center [642, 233] width 323 height 40
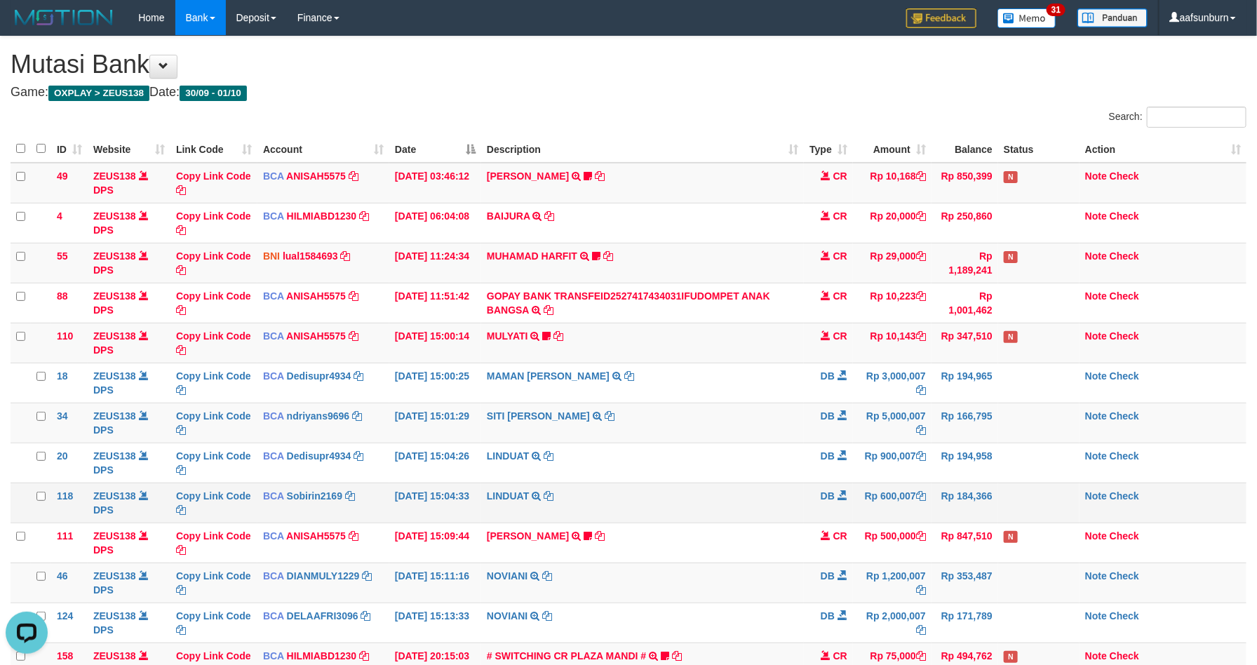
click at [790, 497] on td "LINDUAT TRSF E-BANKING DB 0110/FTSCY/WS95031 600007.00LINDUAT" at bounding box center [642, 503] width 323 height 40
click at [733, 436] on td "SITI NURLITA SAPIT TRSF E-BANKING DB 0110/FTSCY/WS95031 5000007.00SITI NURLITA …" at bounding box center [642, 423] width 323 height 40
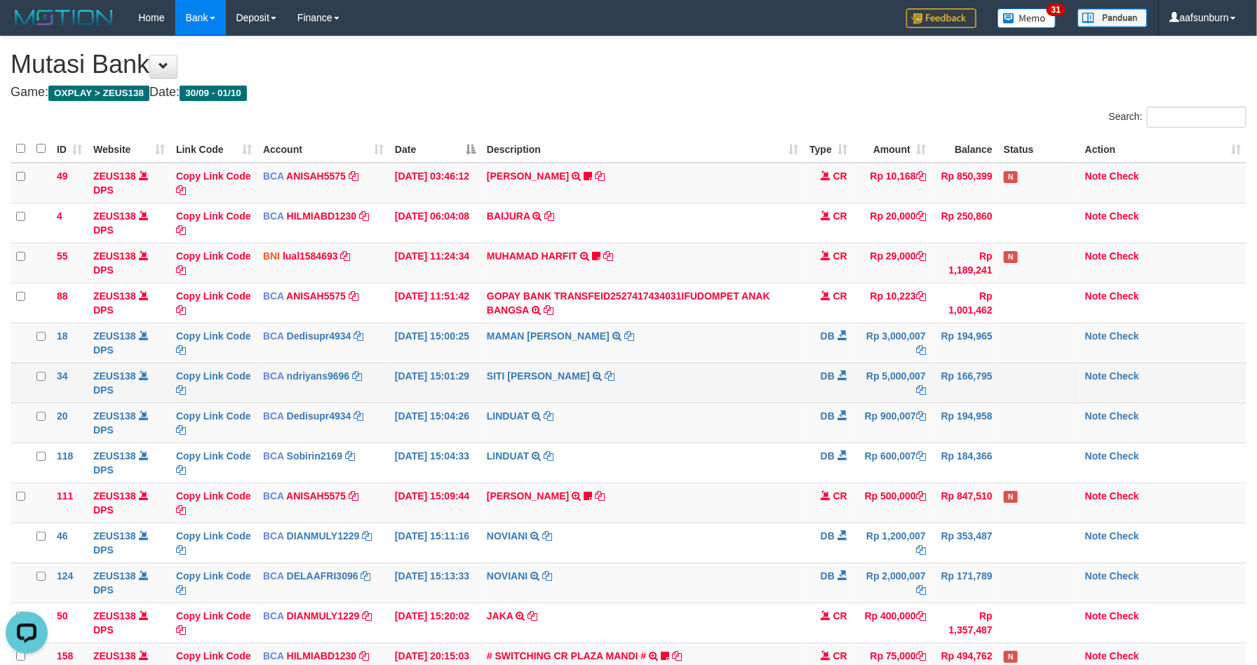
click at [995, 388] on td "Rp 166,795" at bounding box center [964, 383] width 67 height 40
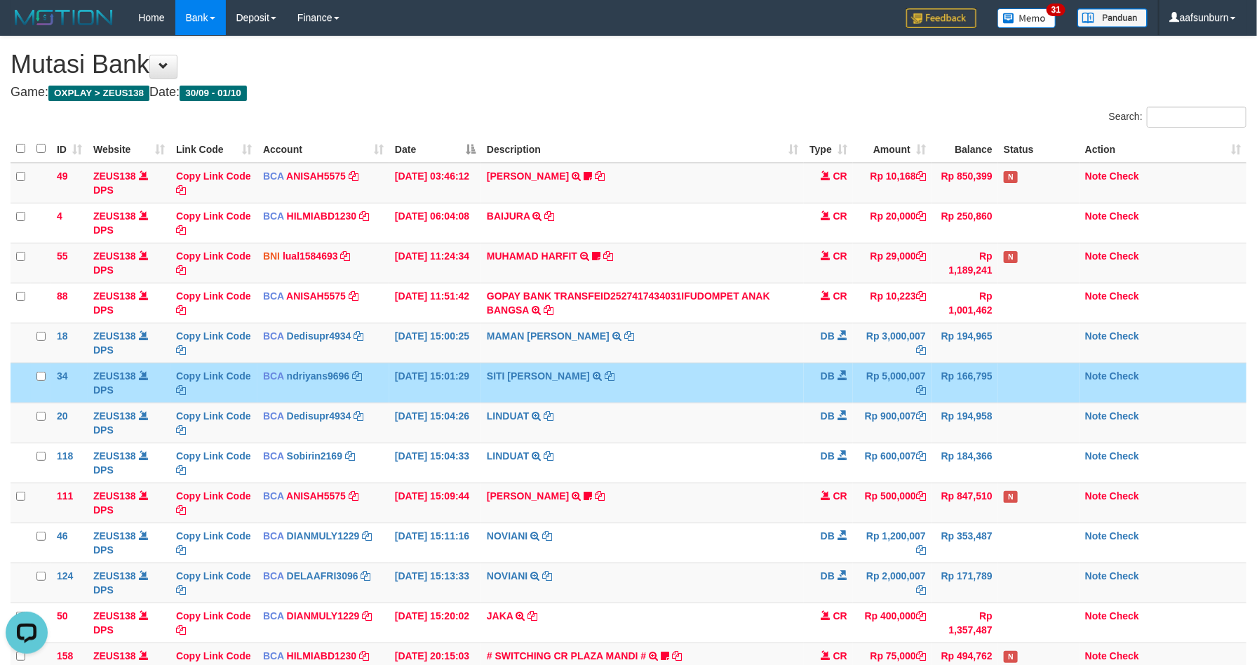
click at [998, 388] on td at bounding box center [1038, 383] width 81 height 40
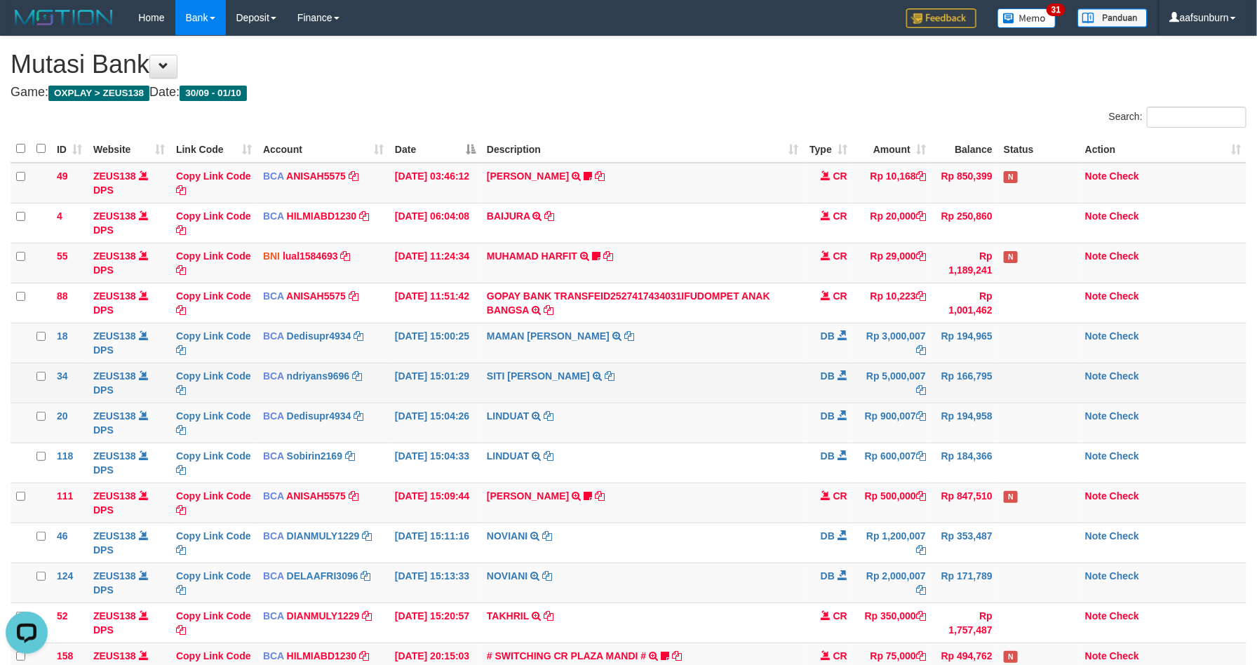
click at [813, 398] on td "DB" at bounding box center [828, 383] width 49 height 40
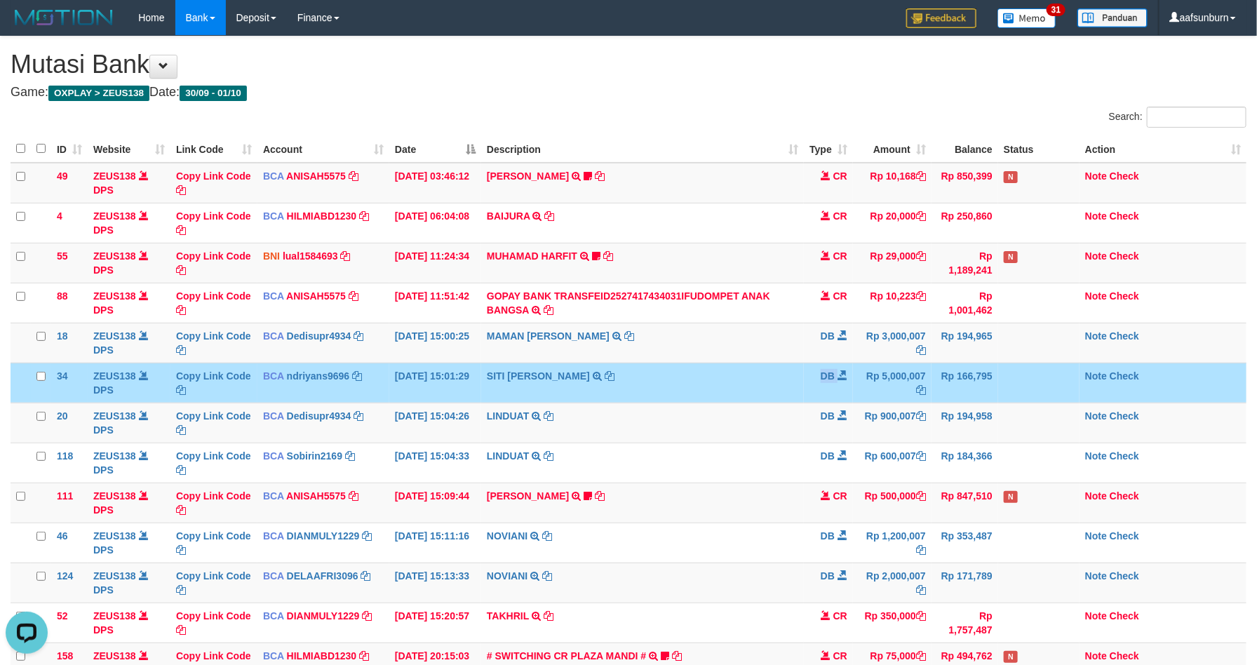
click at [813, 398] on td "DB" at bounding box center [828, 383] width 49 height 40
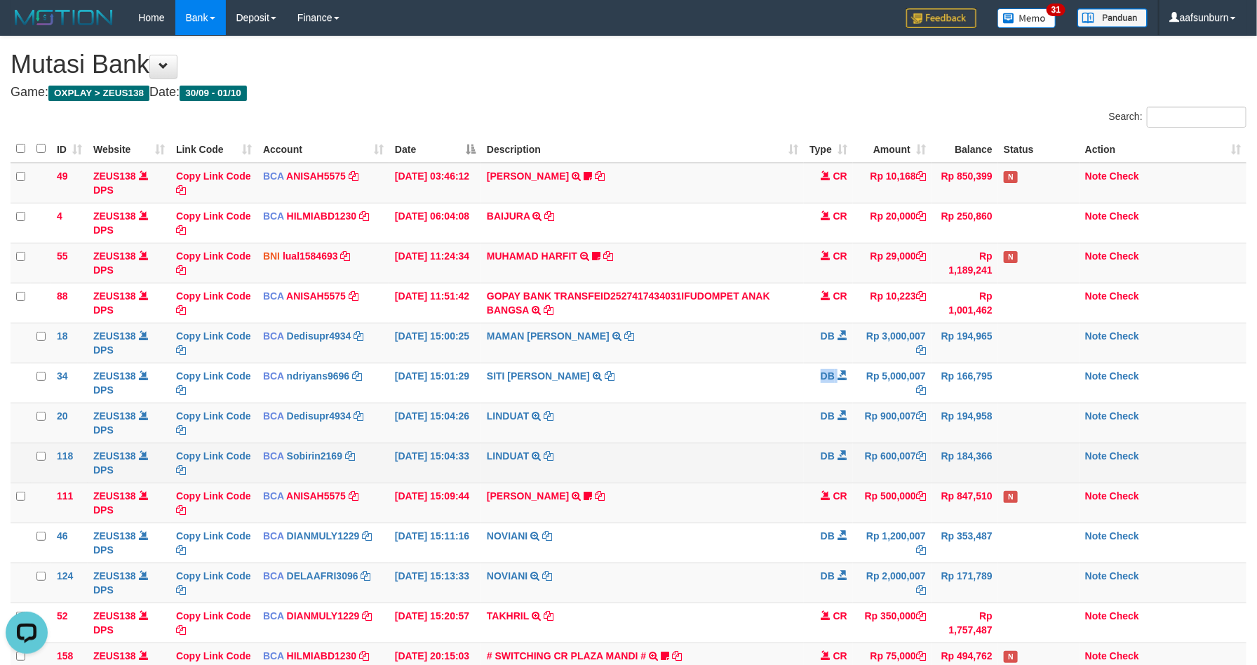
scroll to position [6, 0]
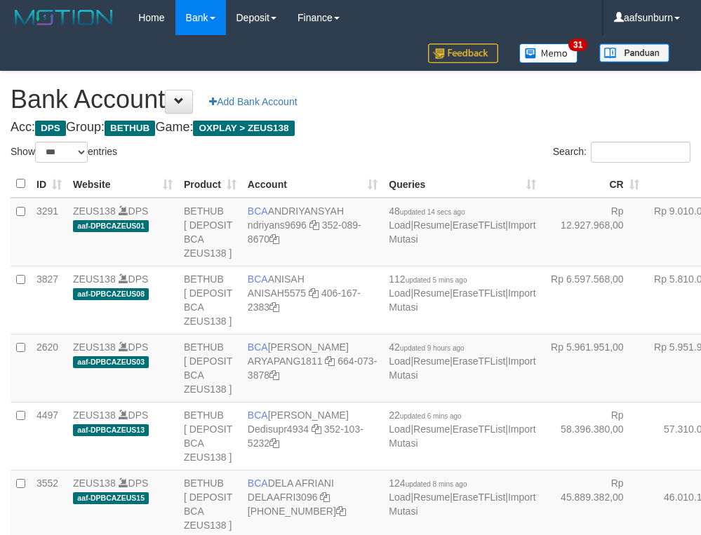
select select "***"
click at [645, 253] on td "Rp 9.010.028,00" at bounding box center [696, 232] width 103 height 69
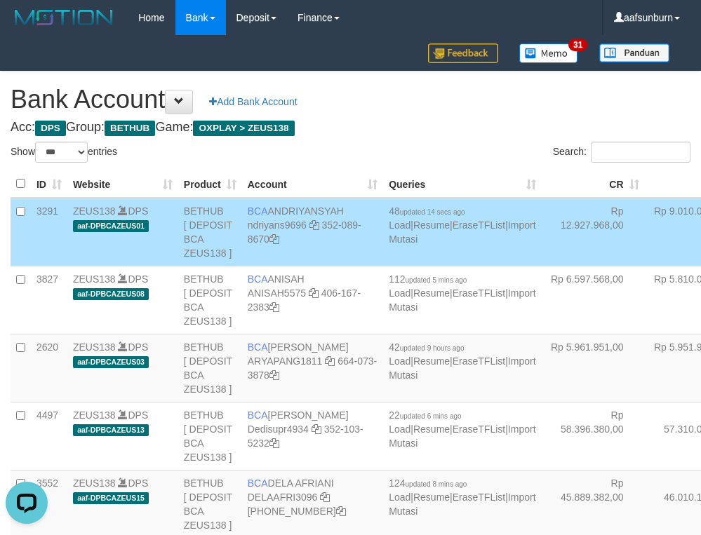
scroll to position [282, 0]
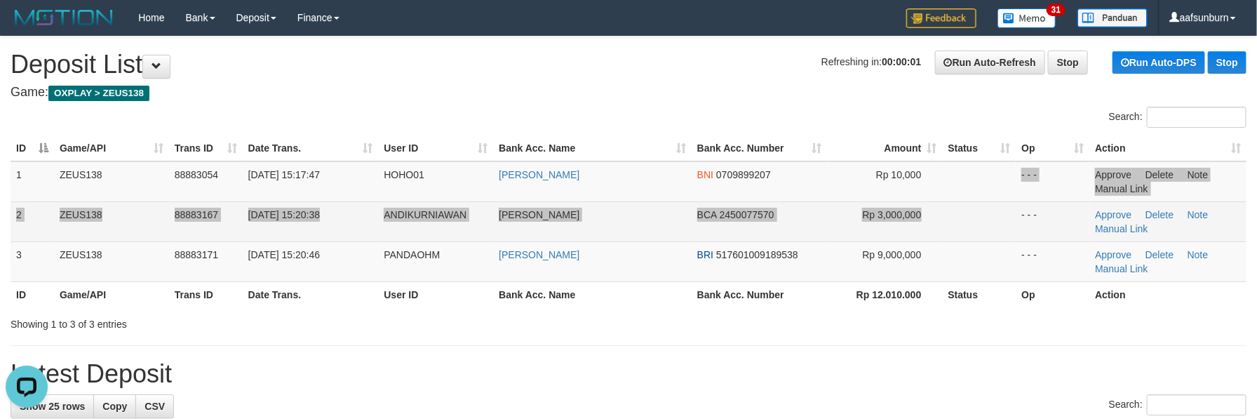
click at [1011, 203] on tbody "1 ZEUS138 88883054 01/10/2025 15:17:47 HOHO01 FERI SETIAWAN BNI 0709899207 Rp 1…" at bounding box center [629, 221] width 1236 height 121
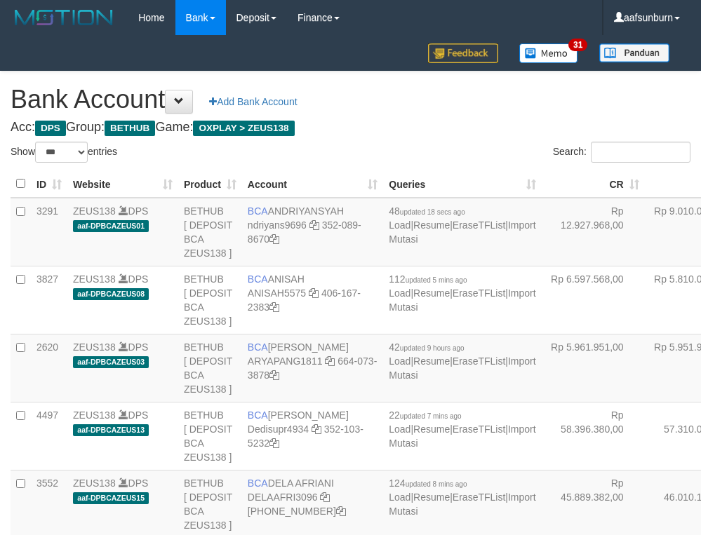
select select "***"
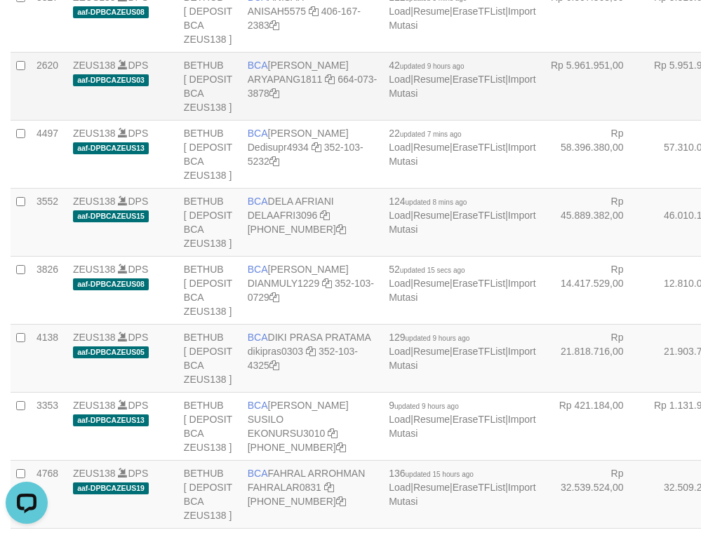
click at [542, 120] on td "Rp 5.961.951,00" at bounding box center [593, 86] width 103 height 68
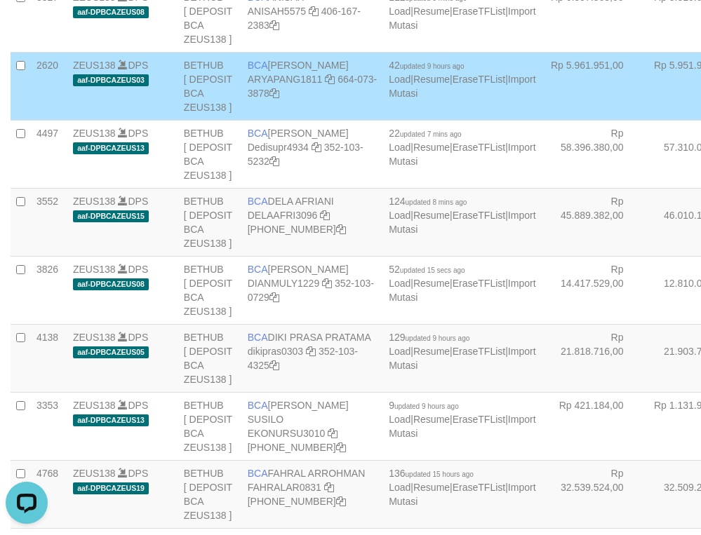
drag, startPoint x: 483, startPoint y: 144, endPoint x: 330, endPoint y: 188, distance: 158.5
click at [542, 120] on td "Rp 5.961.951,00" at bounding box center [593, 86] width 103 height 68
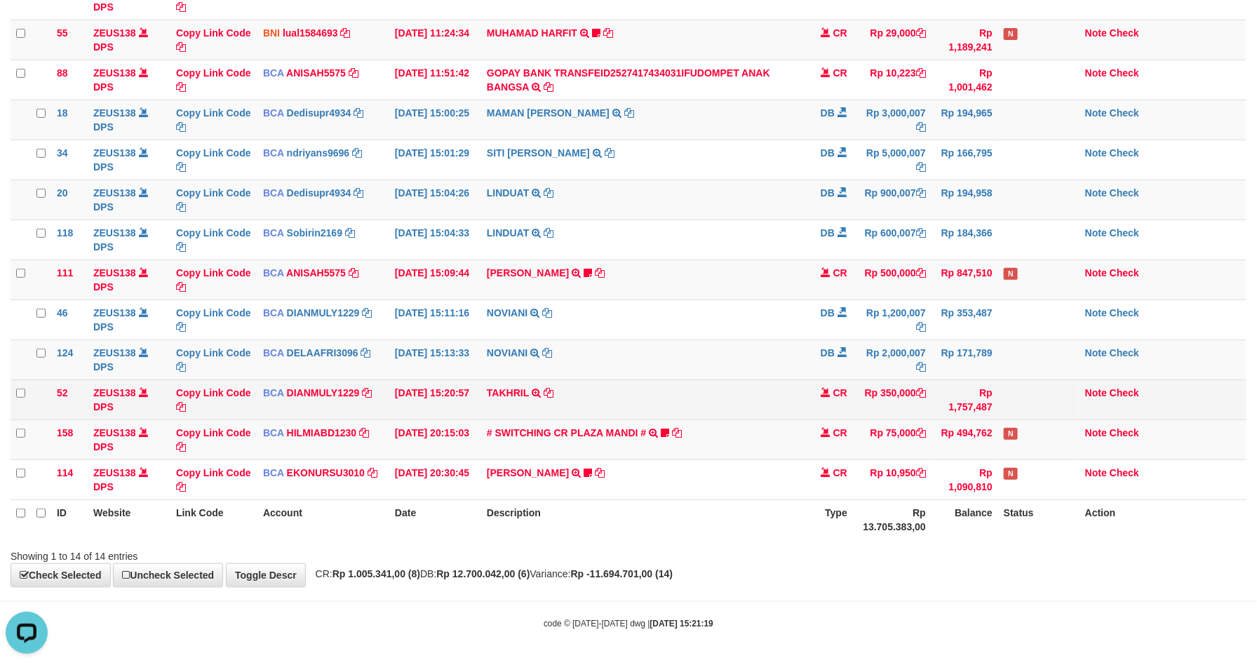
click at [577, 396] on td "TAKHRIL TRSF E-BANKING CR 0110/FTSCY/WS95031 350000.00TAKHRIL" at bounding box center [642, 399] width 323 height 40
copy tr "TAKHRIL TRSF E-BANKING CR 0110/FTSCY/WS95031 350000.00TAKHRIL"
click at [577, 396] on td "TAKHRIL TRSF E-BANKING CR 0110/FTSCY/WS95031 350000.00TAKHRIL" at bounding box center [642, 399] width 323 height 40
click at [779, 384] on td "TAKHRIL TRSF E-BANKING CR 0110/FTSCY/WS95031 350000.00TAKHRIL" at bounding box center [642, 399] width 323 height 40
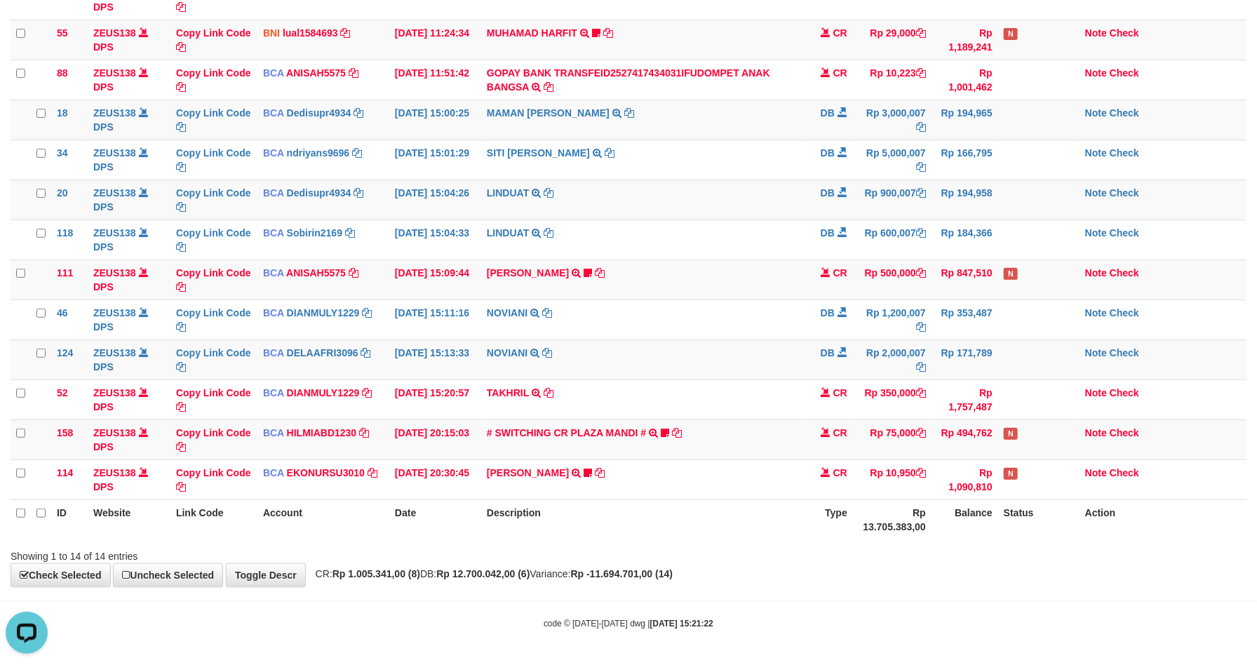
click at [911, 509] on th "Rp 13.705.383,00" at bounding box center [892, 519] width 79 height 40
click at [924, 548] on div "Showing 1 to 14 of 14 entries" at bounding box center [628, 554] width 1257 height 20
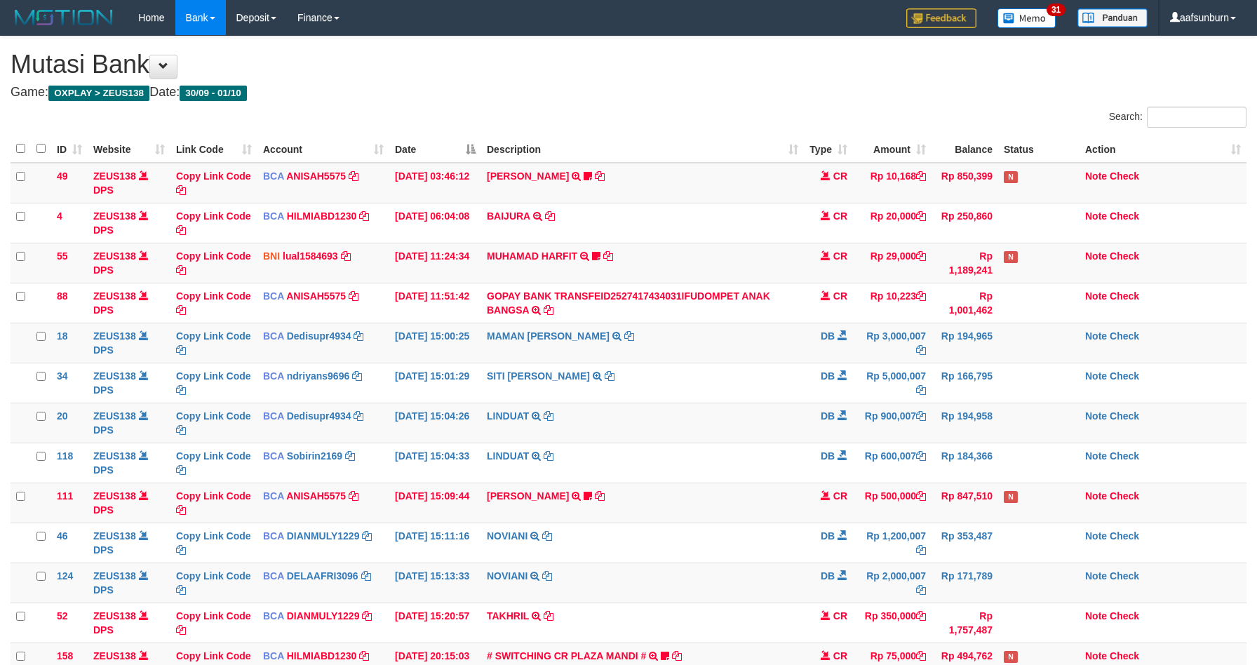
scroll to position [229, 0]
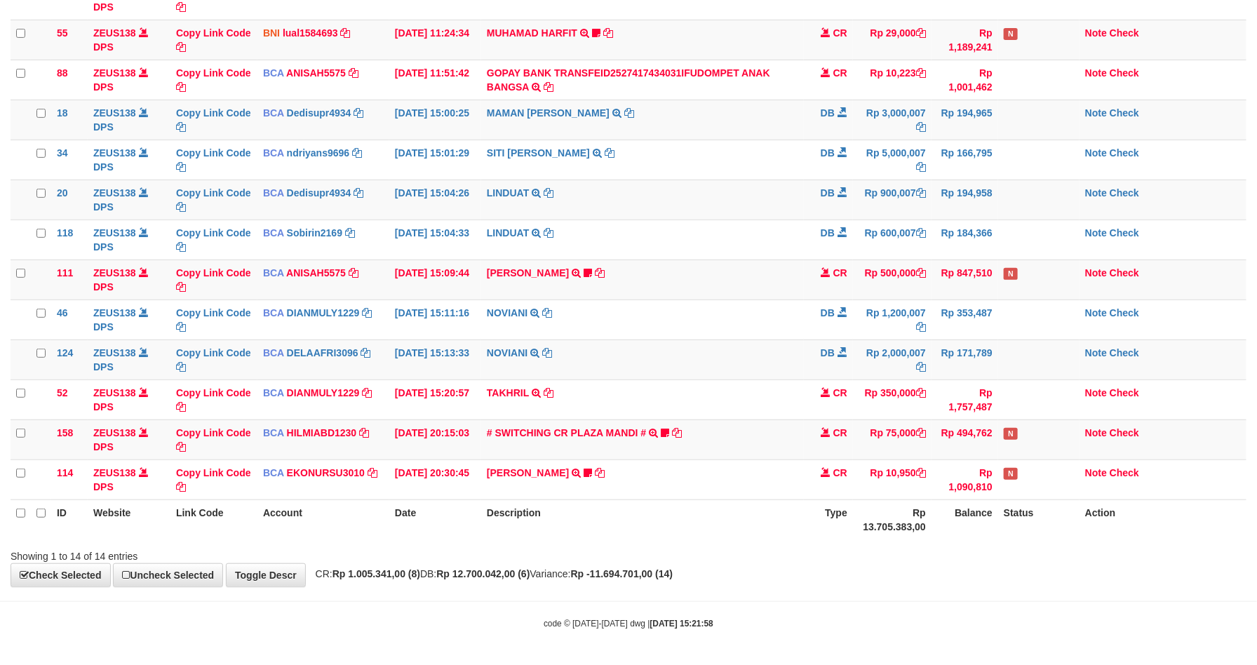
click at [931, 552] on div "Showing 1 to 14 of 14 entries" at bounding box center [628, 554] width 1257 height 20
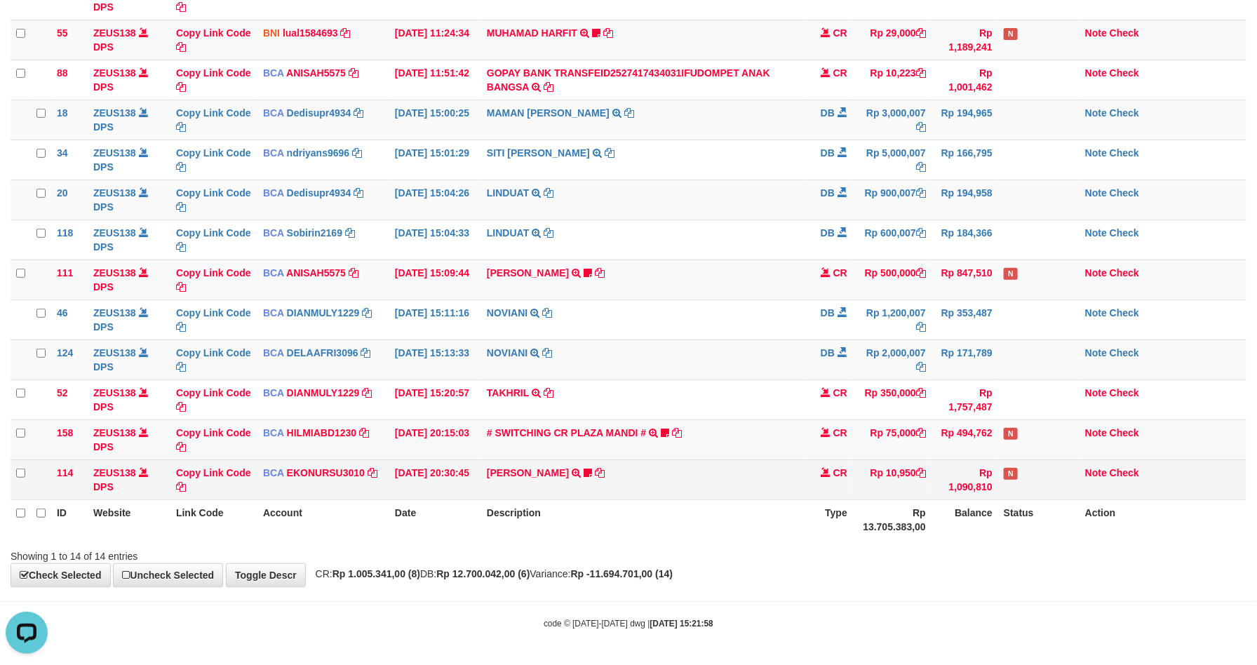
click at [819, 483] on td "CR" at bounding box center [828, 479] width 49 height 40
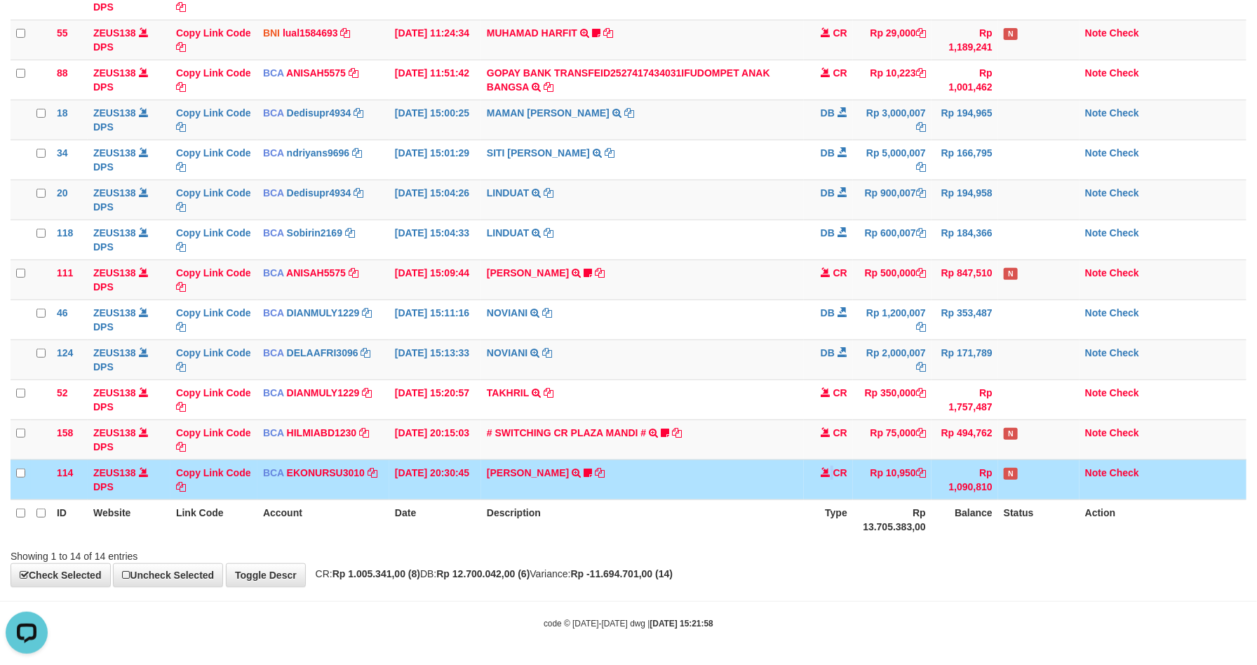
click at [819, 480] on td "CR" at bounding box center [828, 479] width 49 height 40
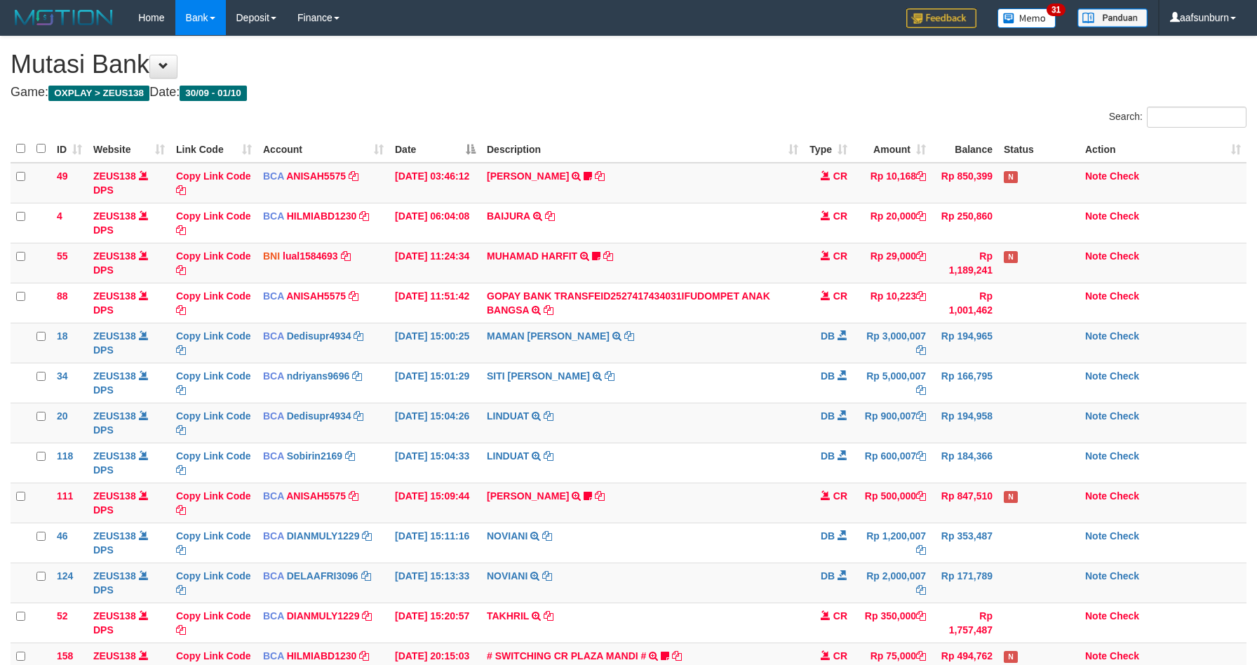
scroll to position [229, 0]
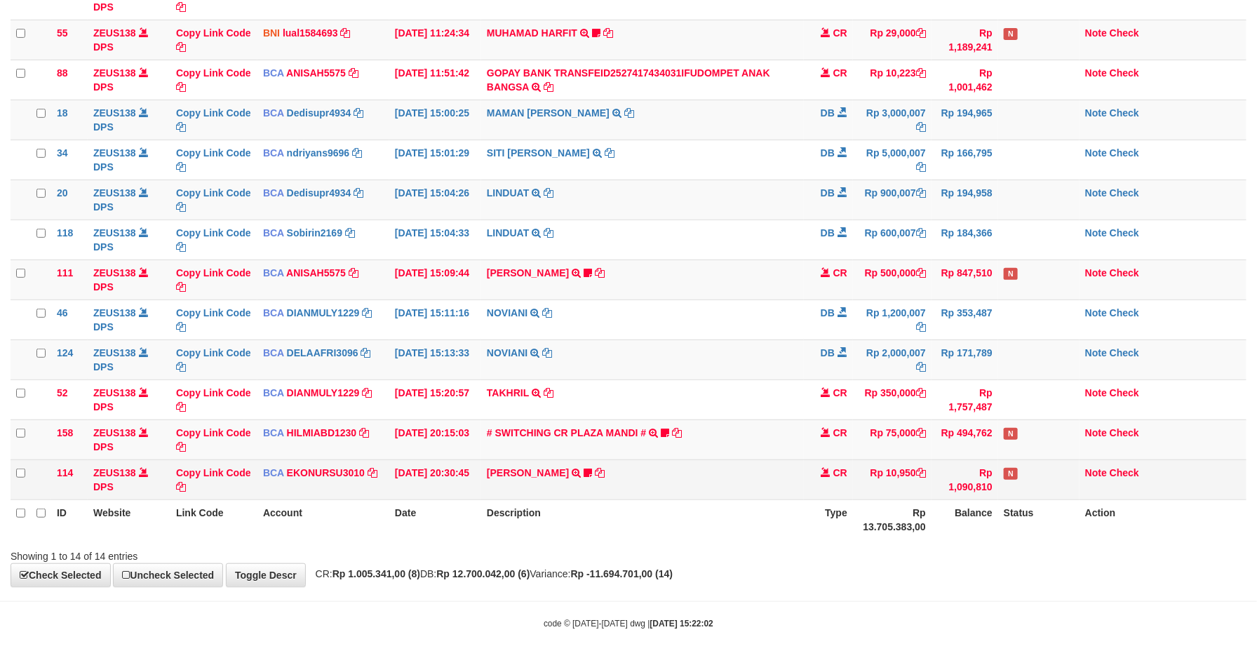
drag, startPoint x: 817, startPoint y: 468, endPoint x: 823, endPoint y: 476, distance: 10.1
click at [821, 476] on td "CR" at bounding box center [828, 479] width 49 height 40
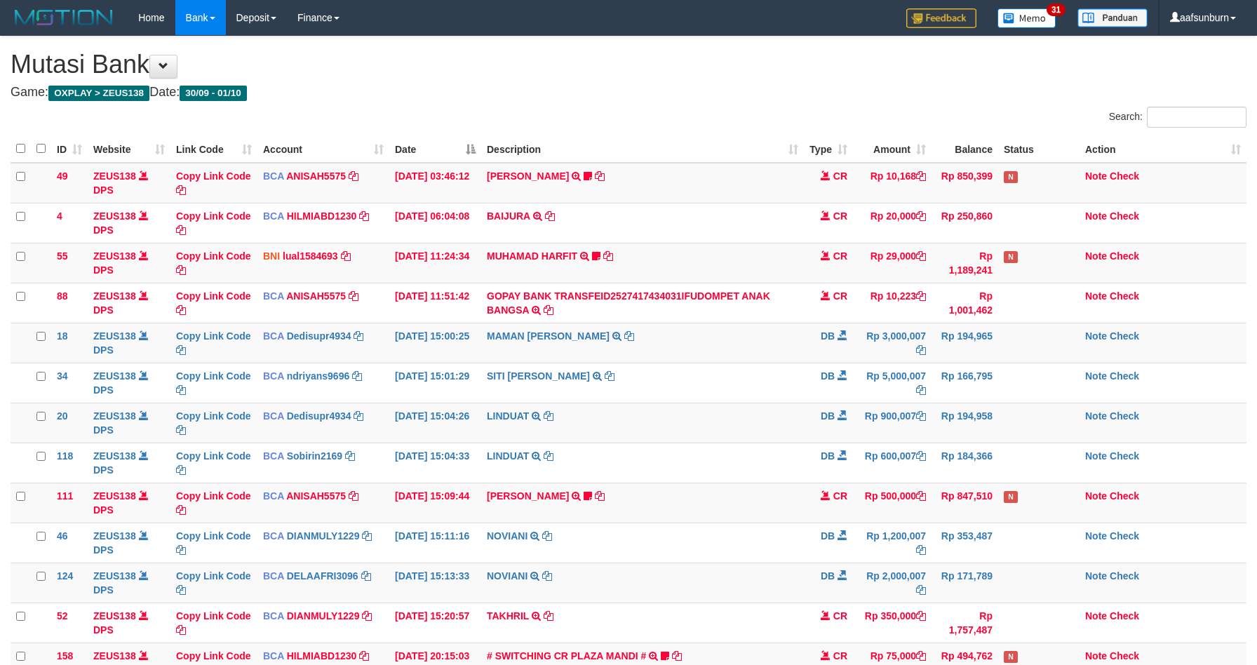
scroll to position [229, 0]
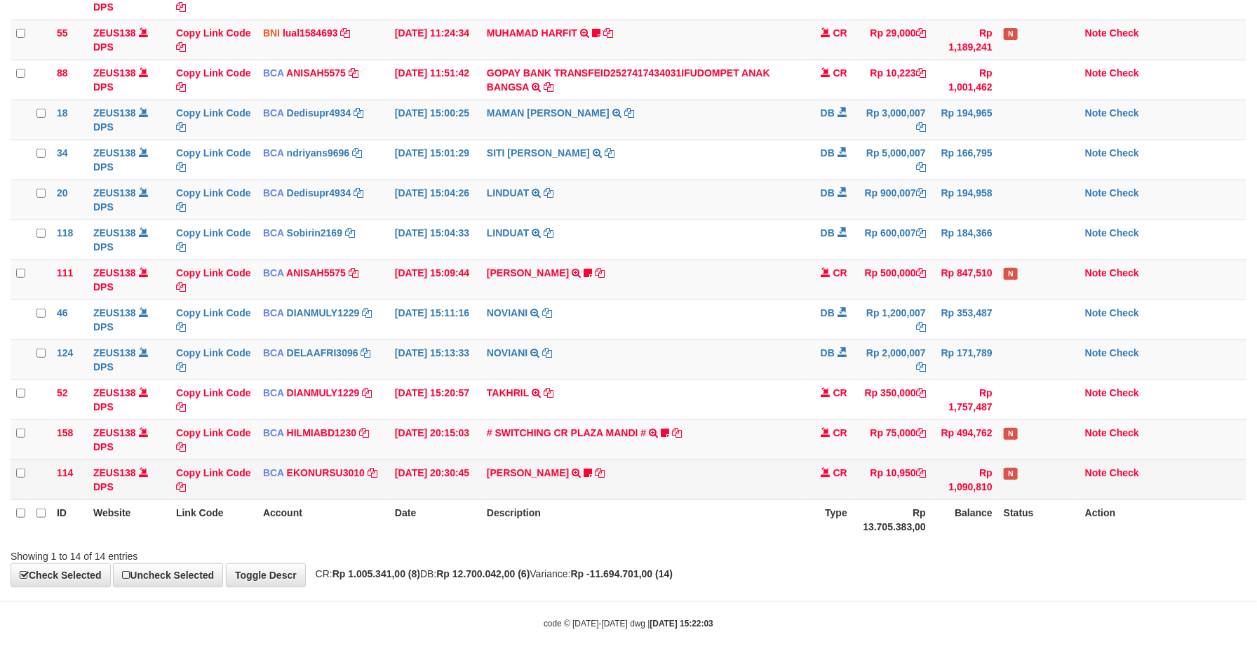
click at [800, 470] on td "[PERSON_NAME] TRSF E-BANKING CR 3009/FTSCY/WS95051 10950.002025093089200473 TRF…" at bounding box center [642, 479] width 323 height 40
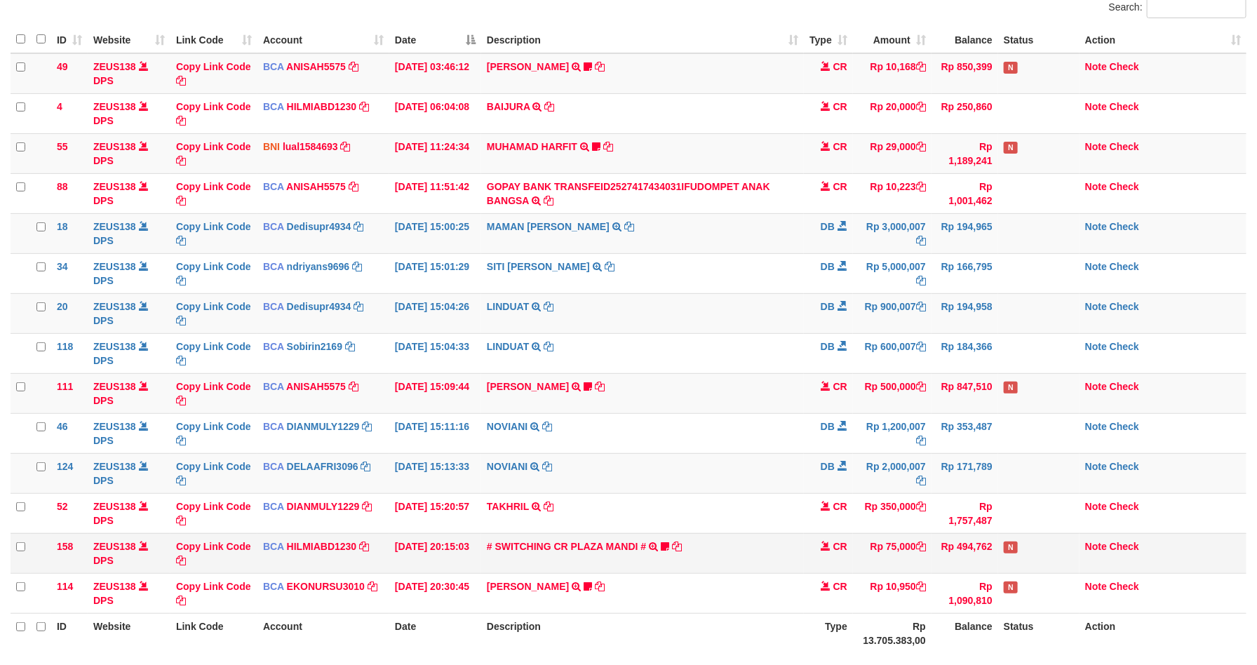
scroll to position [229, 0]
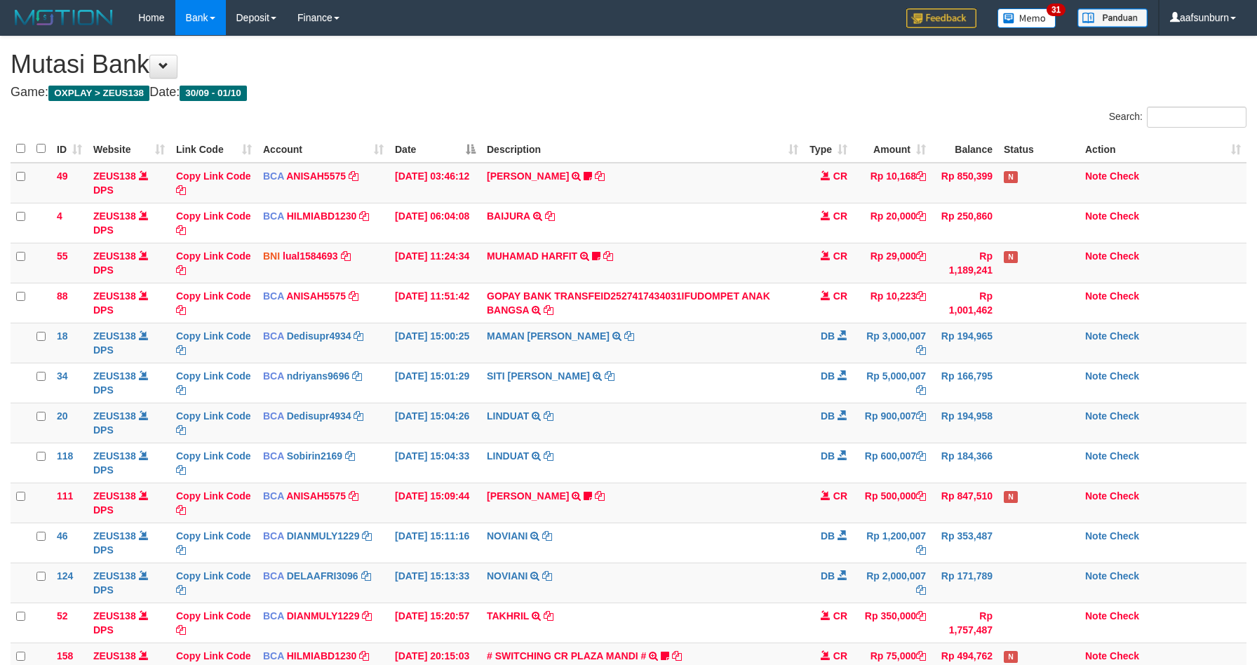
scroll to position [229, 0]
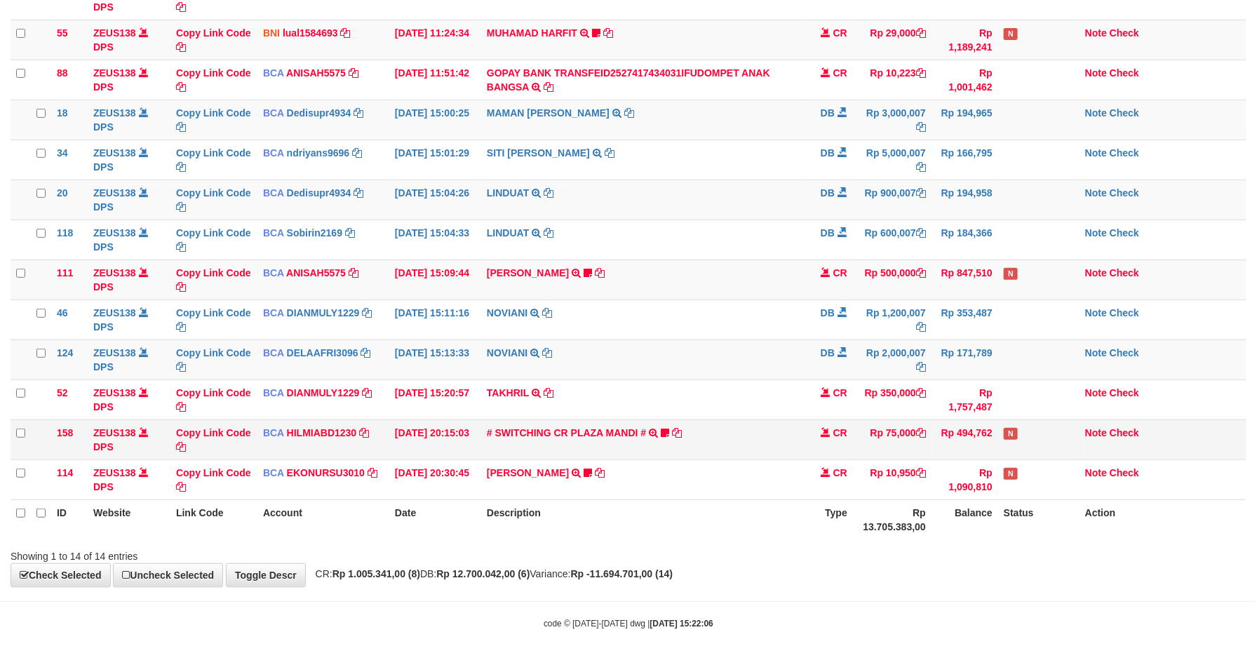
click at [687, 434] on td "# SWITCHING CR PLAZA MANDI # SWITCHING CR TRF TUPARDI 008 PLAZA MANDI 185000420…" at bounding box center [642, 439] width 323 height 40
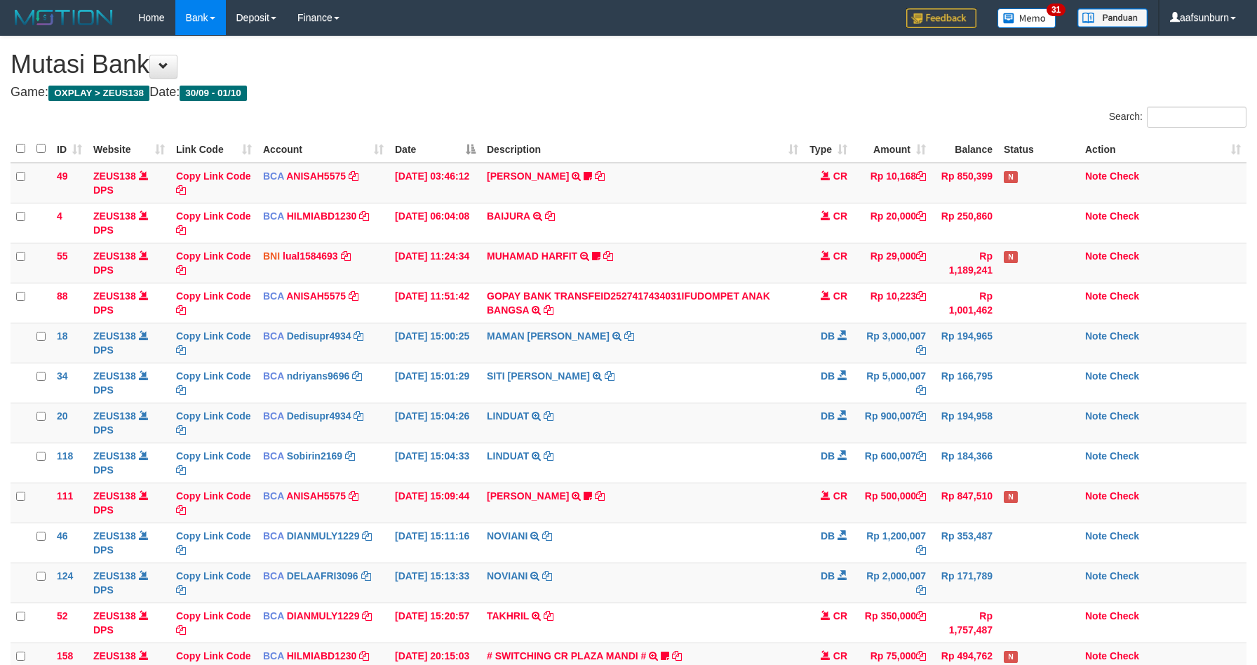
scroll to position [229, 0]
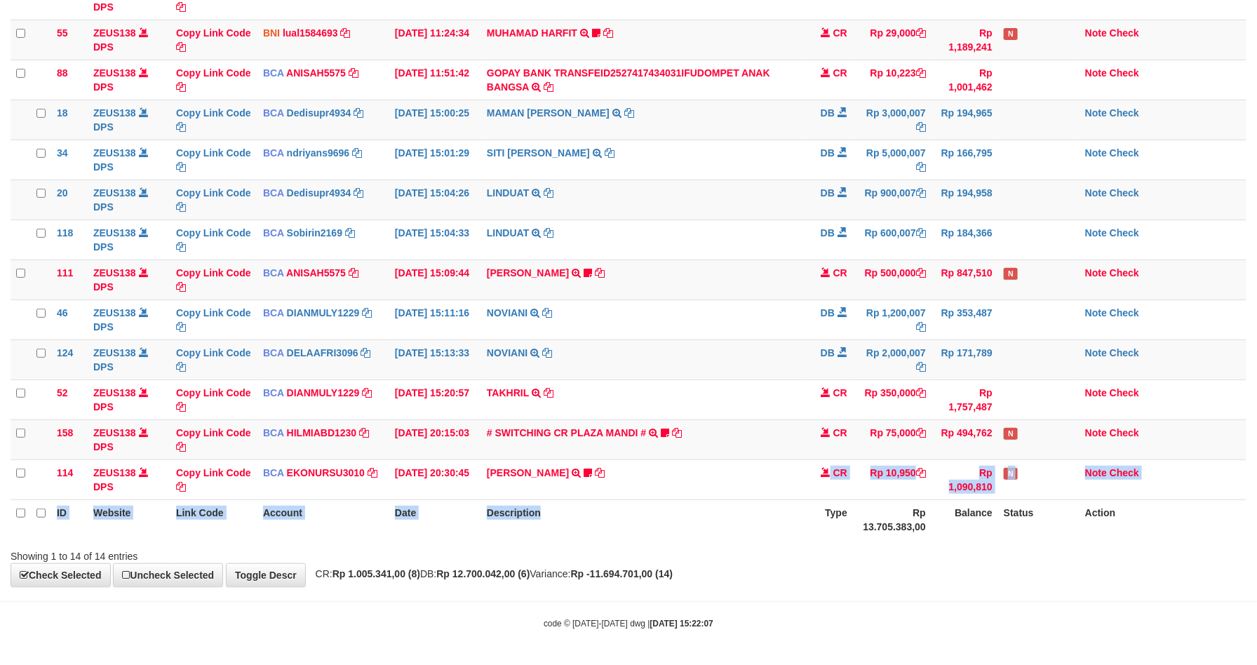
drag, startPoint x: 762, startPoint y: 495, endPoint x: 765, endPoint y: 502, distance: 7.3
click at [765, 502] on table "ID Website Link Code Account Date Description Type Amount Balance Status Action…" at bounding box center [629, 225] width 1236 height 627
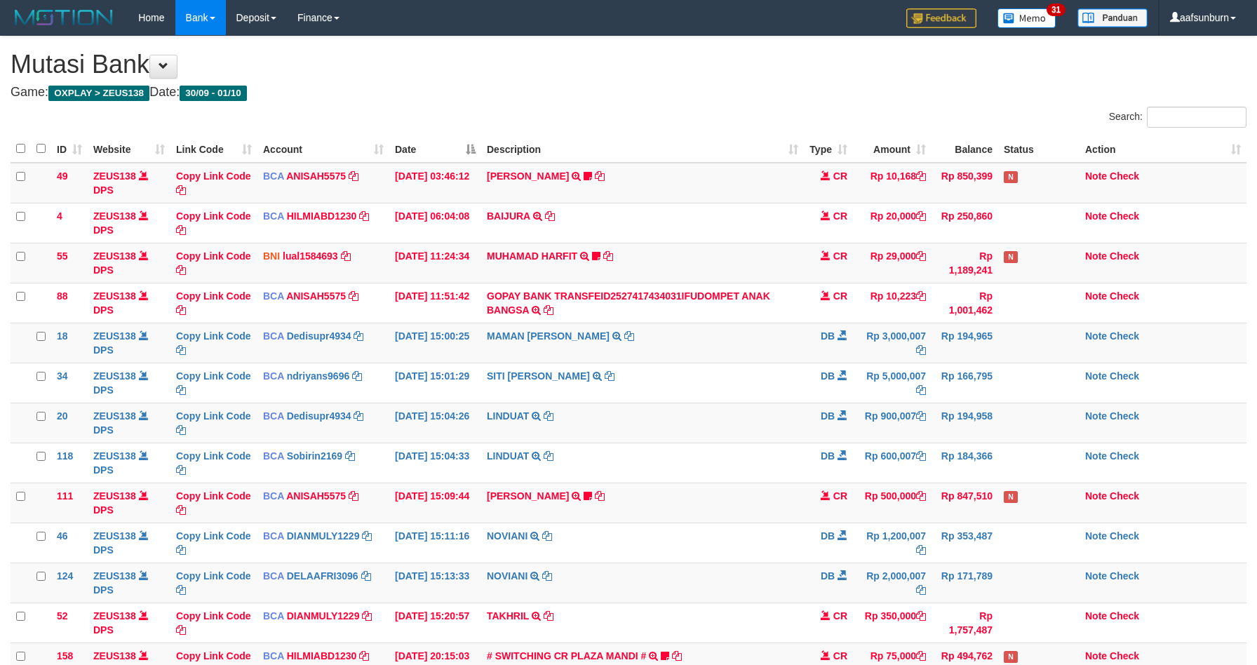
scroll to position [229, 0]
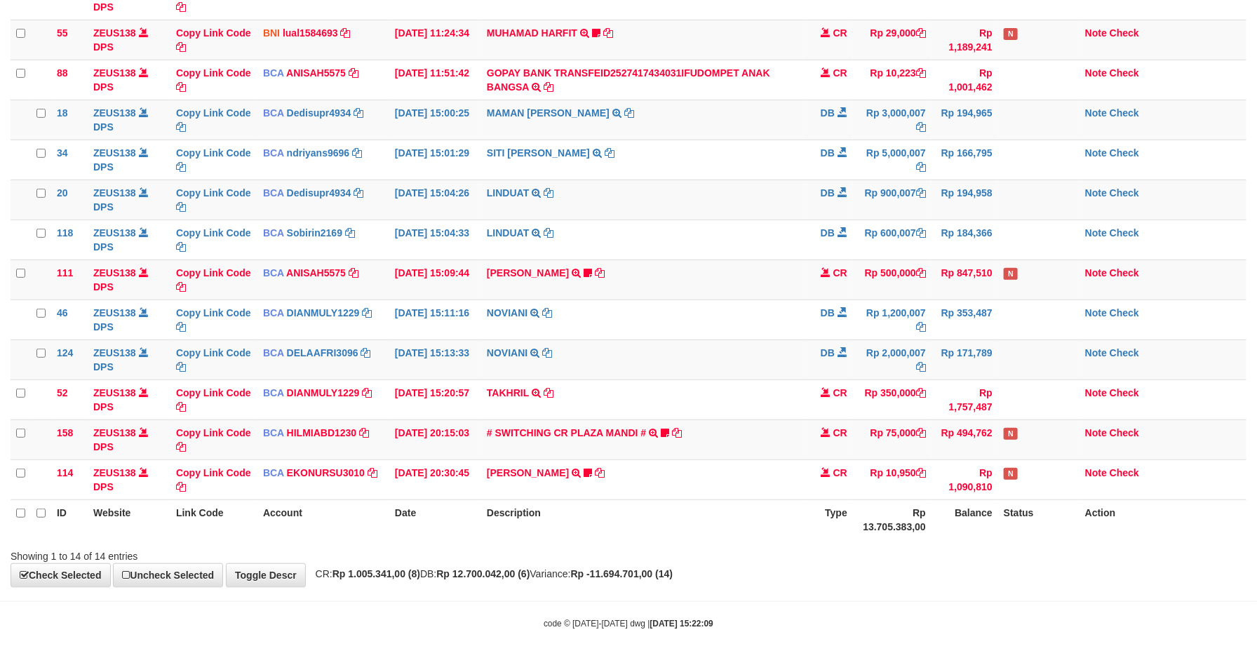
click at [768, 512] on th "Description" at bounding box center [642, 519] width 323 height 40
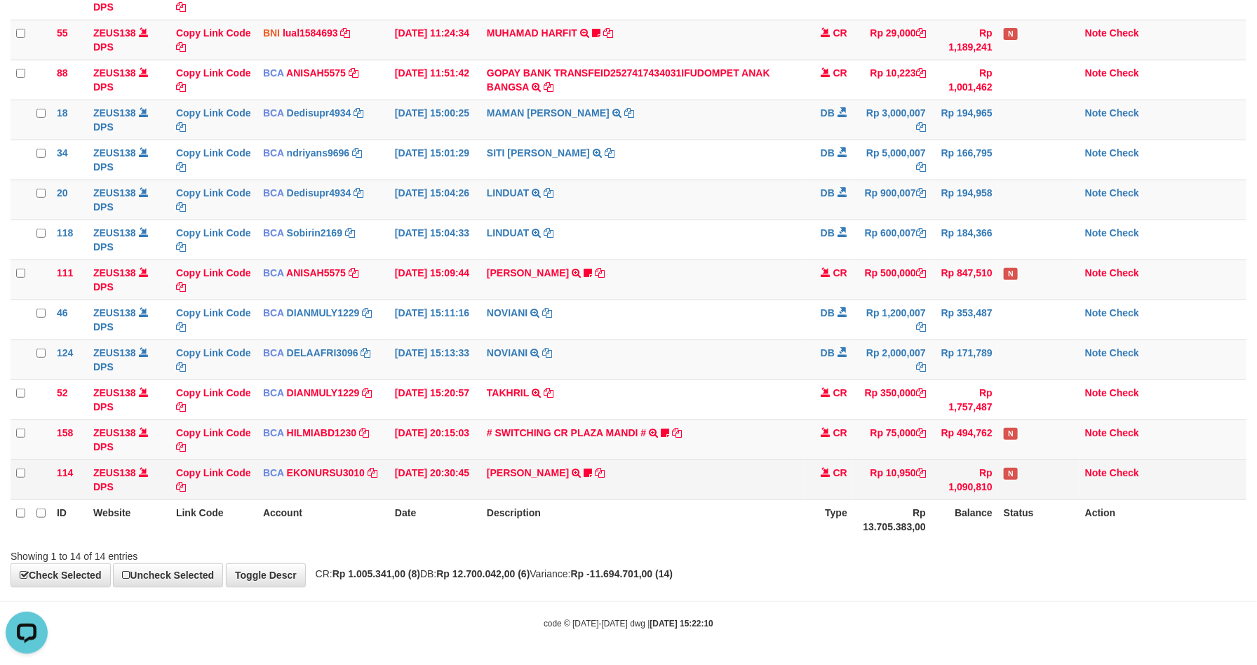
click at [971, 469] on td "Rp 1,090,810" at bounding box center [964, 479] width 67 height 40
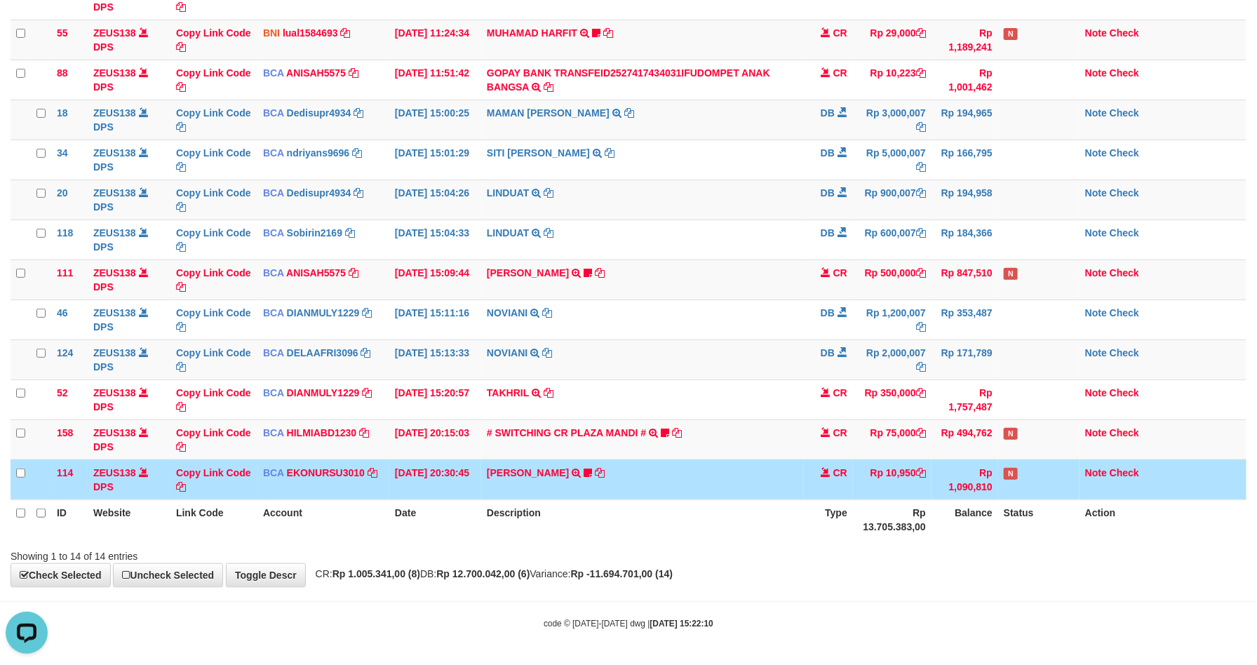
click at [970, 469] on td "Rp 1,090,810" at bounding box center [964, 479] width 67 height 40
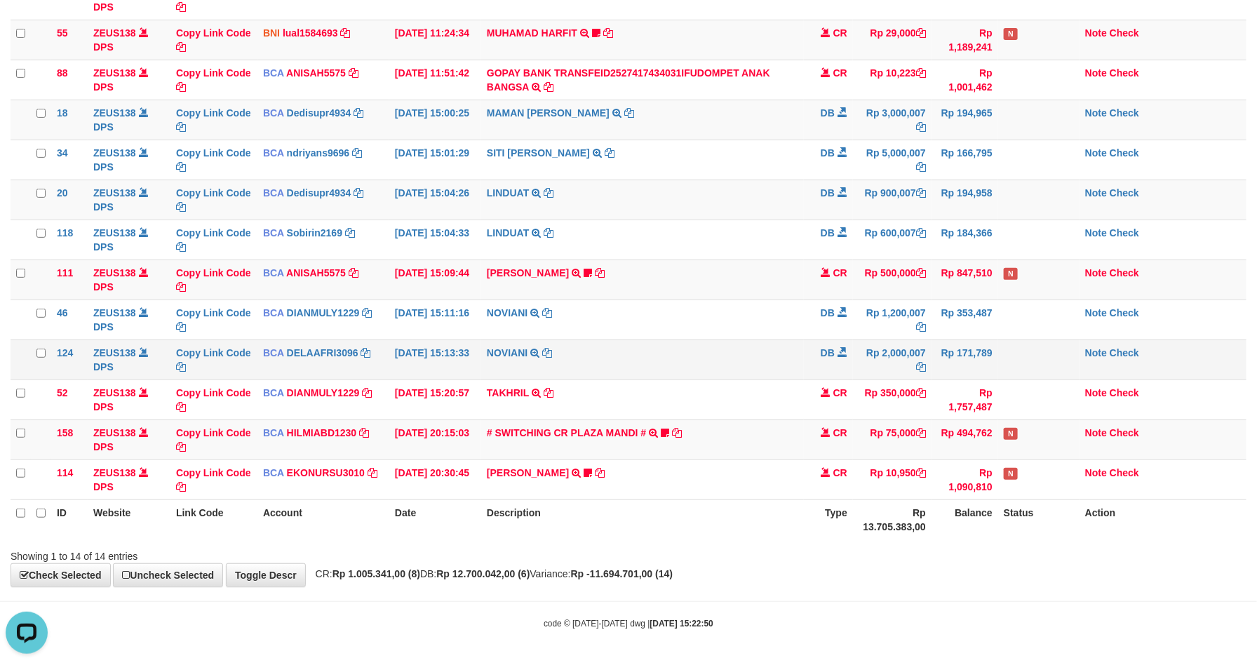
click at [905, 339] on td "Rp 2,000,007" at bounding box center [892, 359] width 79 height 40
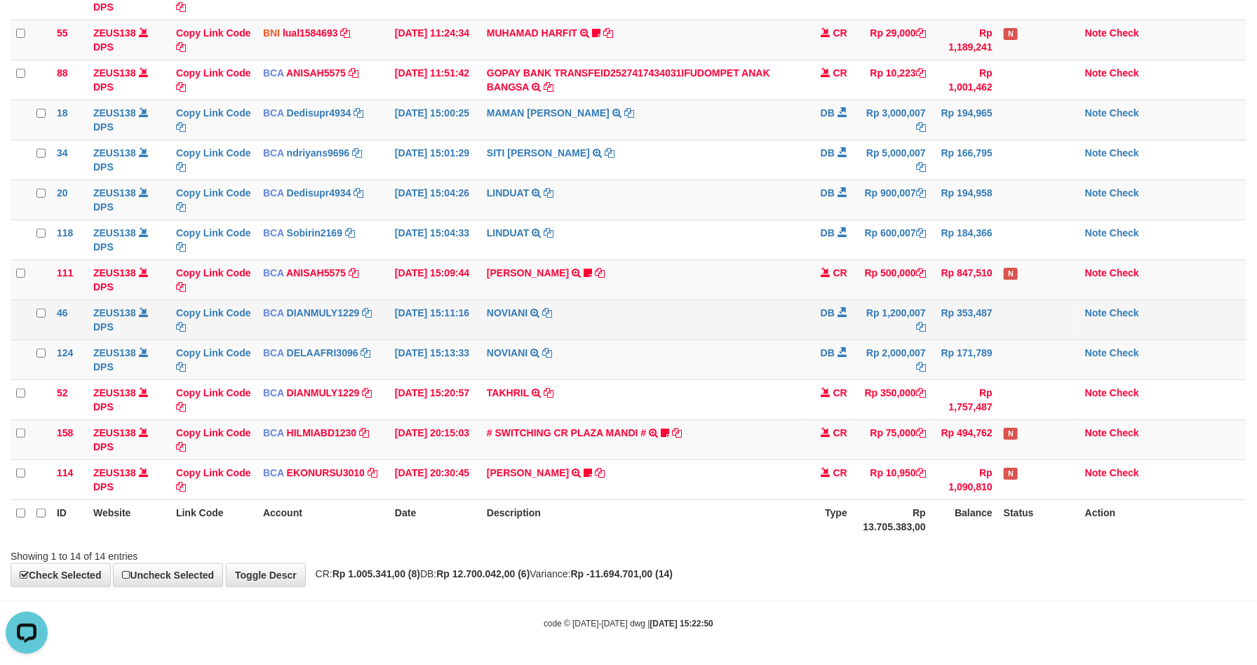
click at [954, 324] on tbody "49 ZEUS138 DPS Copy Link Code BCA ANISAH5575 DPS ANISAH mutasi_20251001_3827 | …" at bounding box center [629, 220] width 1236 height 560
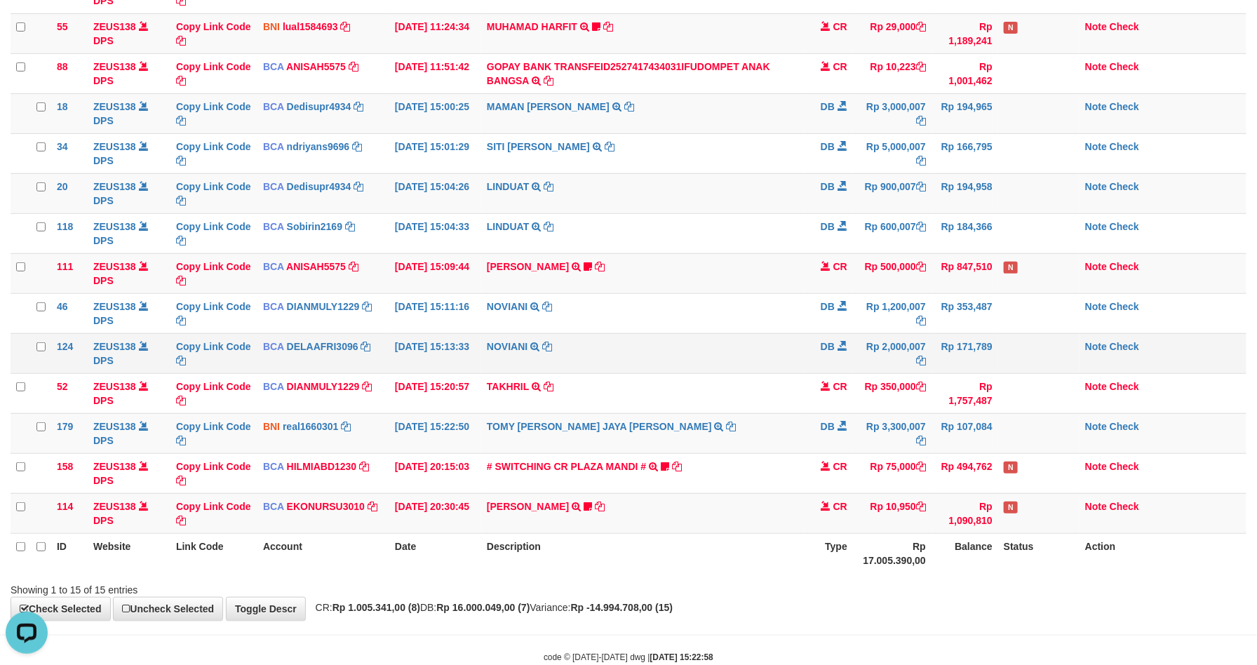
click at [914, 339] on td "Rp 2,000,007" at bounding box center [892, 353] width 79 height 40
click at [914, 337] on td "Rp 2,000,007" at bounding box center [892, 353] width 79 height 40
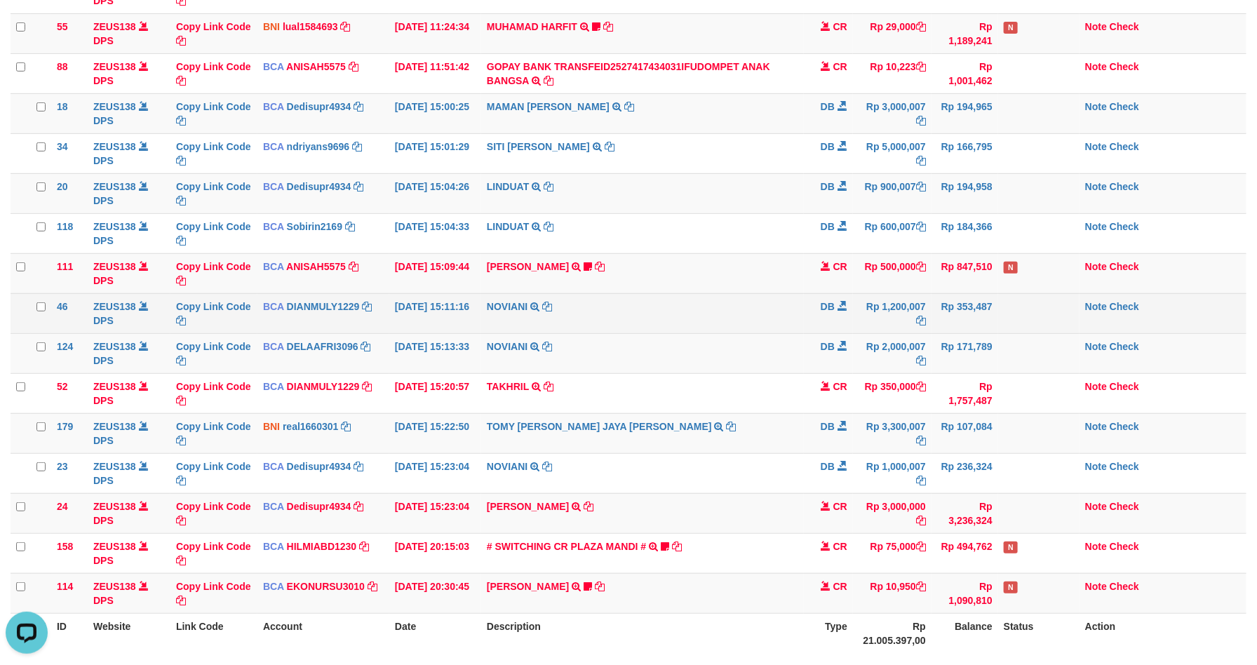
click at [857, 297] on td "Rp 1,200,007" at bounding box center [892, 313] width 79 height 40
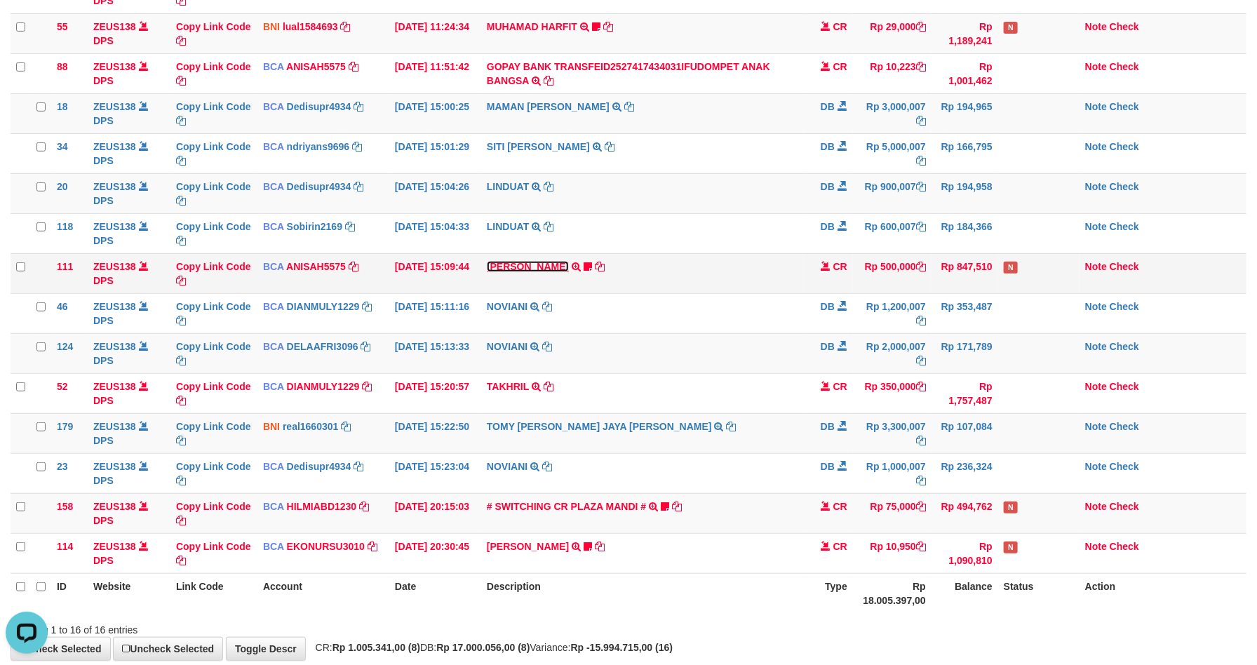
click at [529, 265] on link "[PERSON_NAME]" at bounding box center [528, 266] width 82 height 11
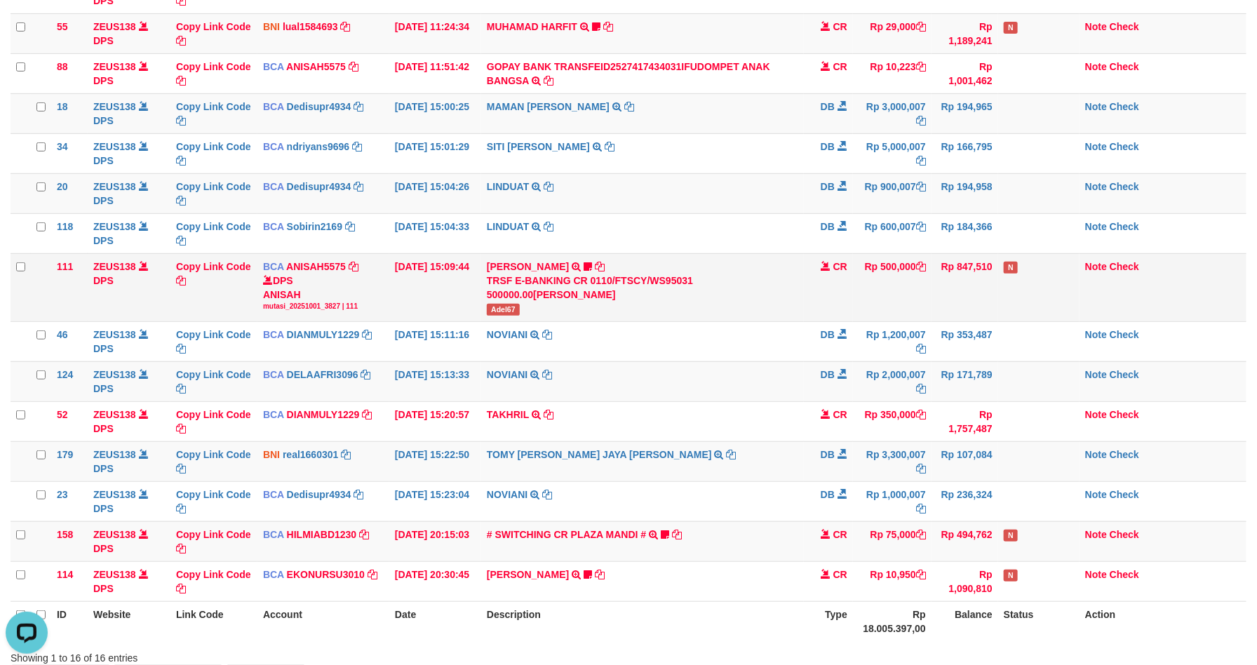
click at [495, 314] on span "Adel67" at bounding box center [503, 310] width 33 height 12
copy span "Adel67"
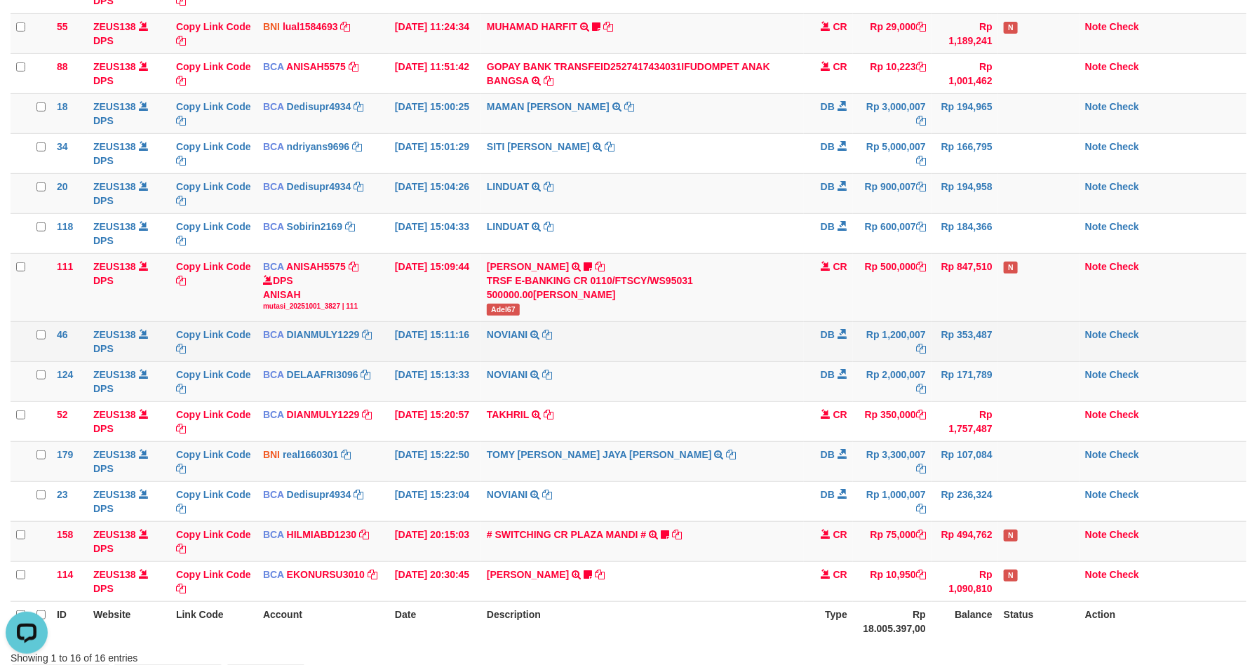
drag, startPoint x: 659, startPoint y: 347, endPoint x: 653, endPoint y: 341, distance: 8.9
click at [652, 343] on td "NOVIANI TRSF E-BANKING DB 0110/FTSCY/WS95031 1200007.00NOVIANI" at bounding box center [642, 341] width 323 height 40
click at [653, 341] on td "NOVIANI TRSF E-BANKING DB 0110/FTSCY/WS95031 1200007.00NOVIANI" at bounding box center [642, 341] width 323 height 40
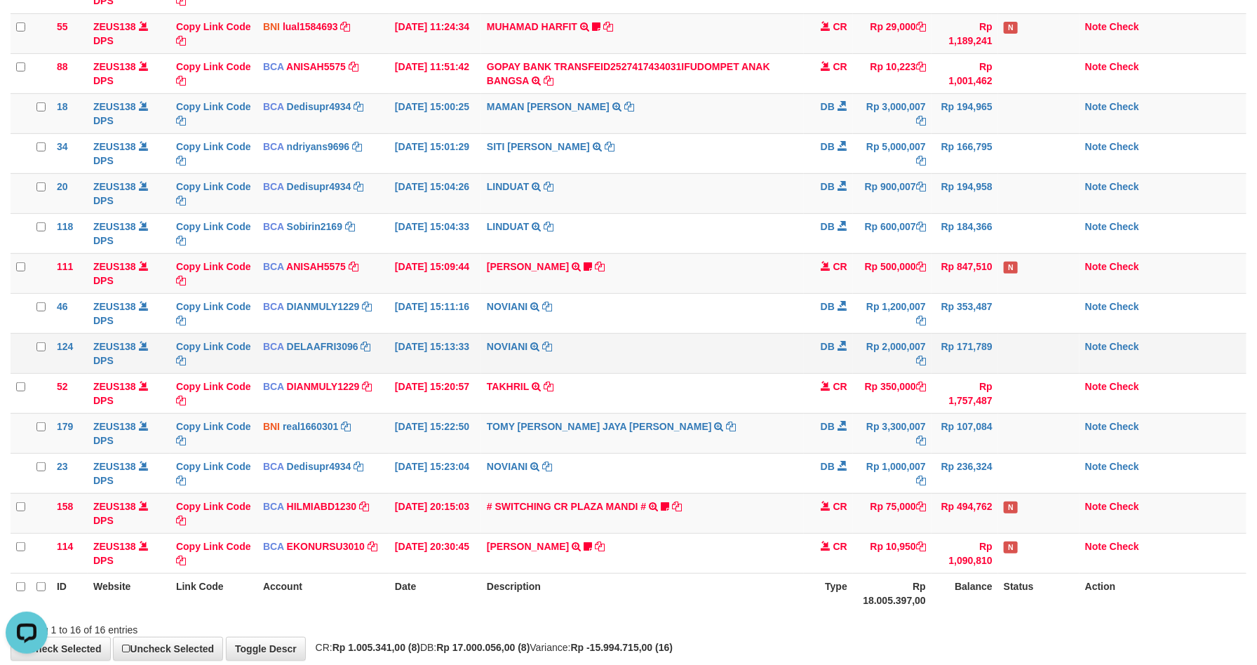
drag, startPoint x: 894, startPoint y: 364, endPoint x: 903, endPoint y: 358, distance: 11.1
click at [895, 363] on td "Rp 2,000,007" at bounding box center [892, 353] width 79 height 40
click at [906, 358] on td "Rp 2,000,007" at bounding box center [892, 353] width 79 height 40
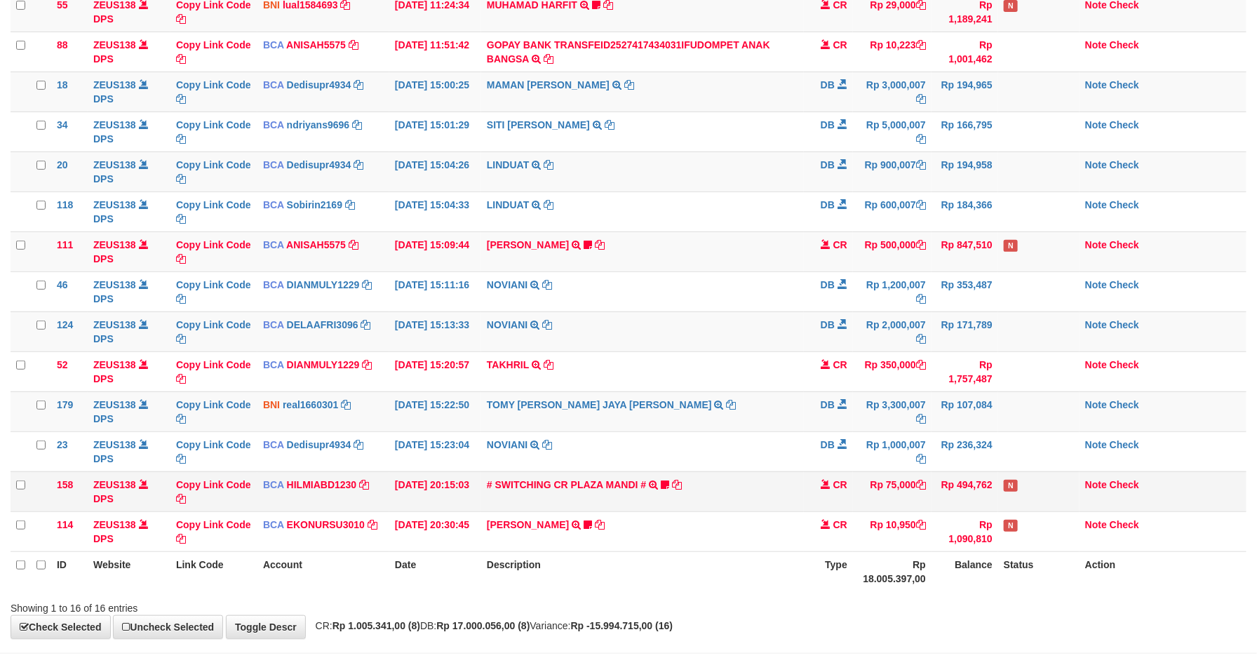
scroll to position [229, 0]
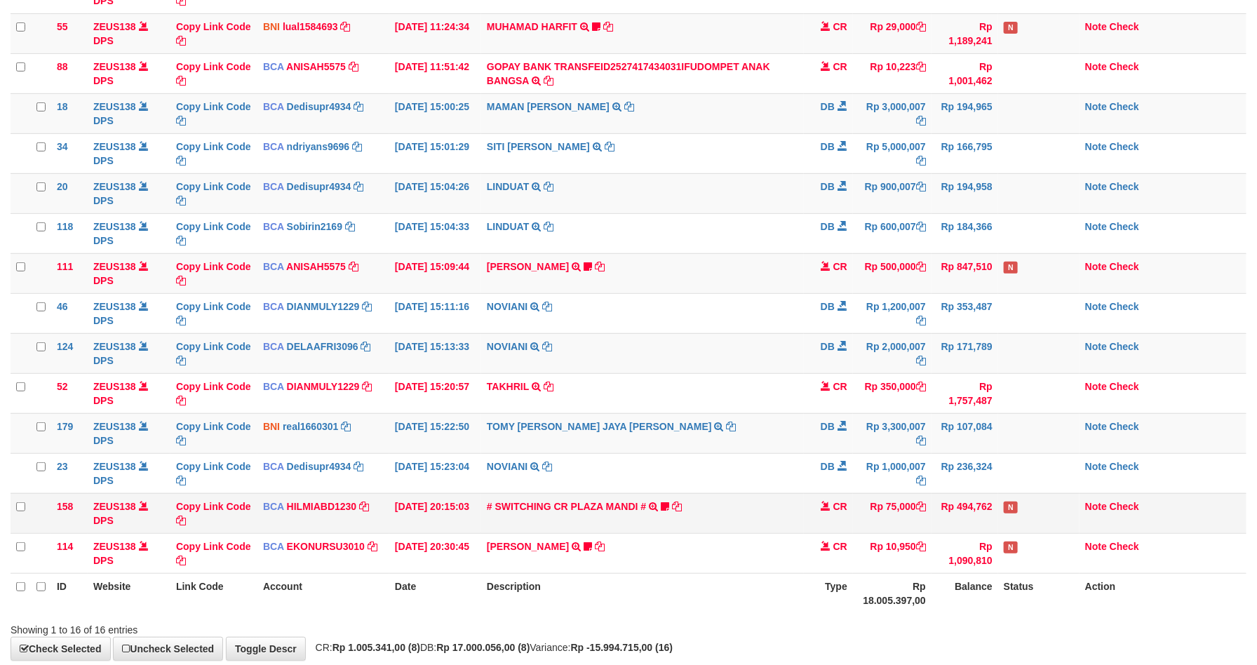
click at [895, 497] on td "Rp 75,000" at bounding box center [892, 513] width 79 height 40
click at [666, 508] on icon at bounding box center [665, 507] width 8 height 10
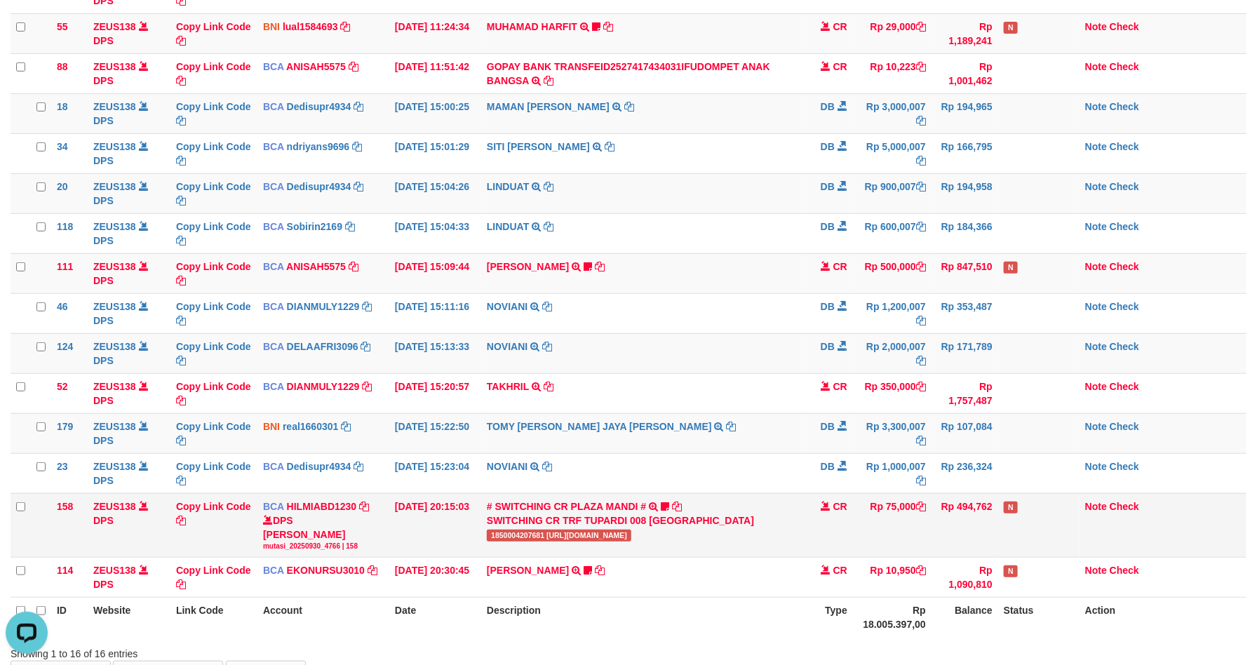
click at [669, 508] on td "# SWITCHING CR PLAZA MANDI # SWITCHING CR TRF TUPARDI 008 PLAZA MANDI 185000420…" at bounding box center [642, 525] width 323 height 64
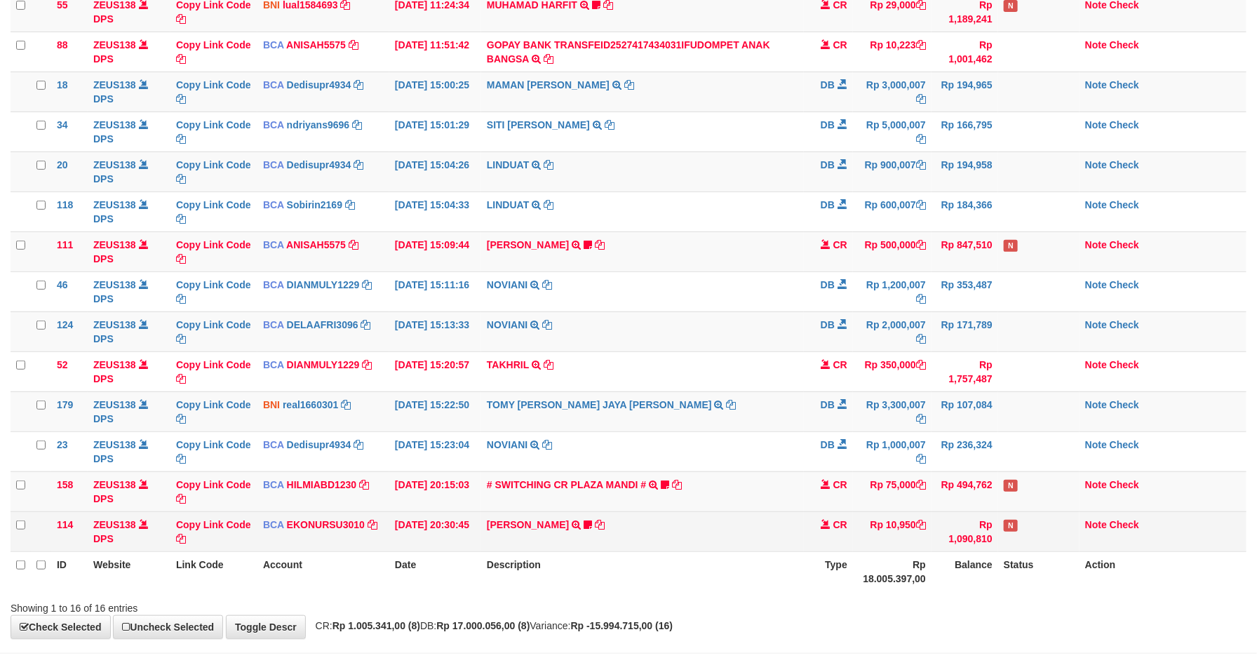
scroll to position [229, 0]
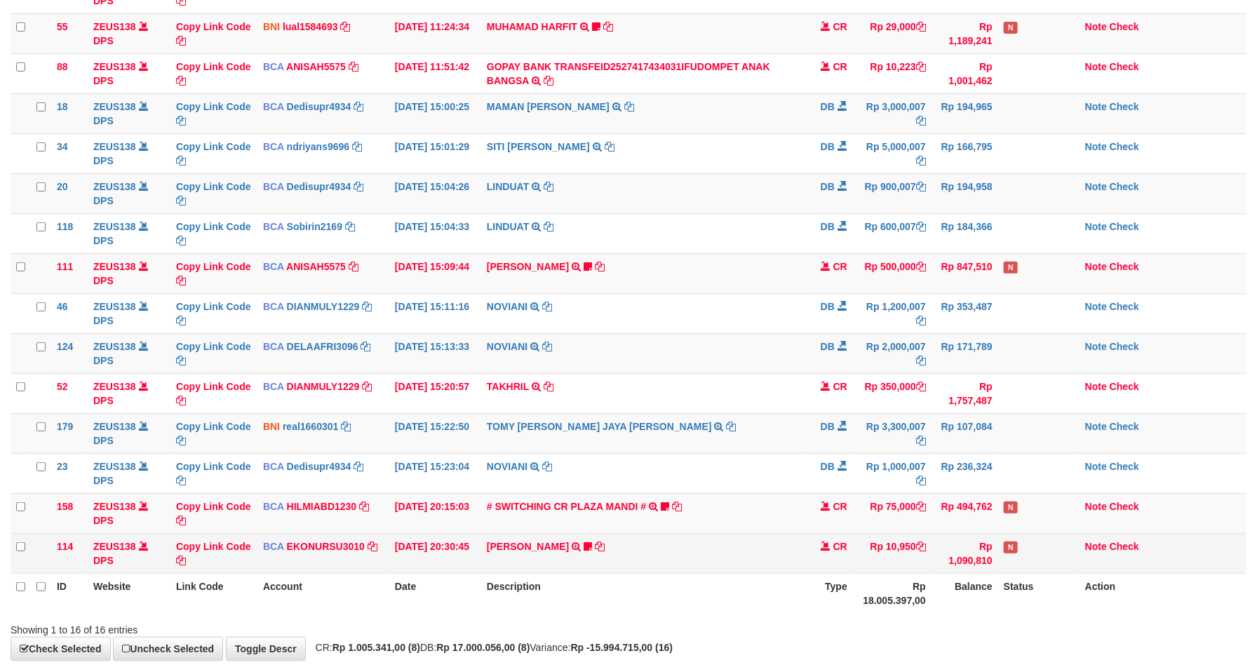
click at [712, 523] on tbody "49 ZEUS138 DPS Copy Link Code BCA ANISAH5575 DPS [PERSON_NAME] mutasi_20251001_…" at bounding box center [629, 253] width 1236 height 640
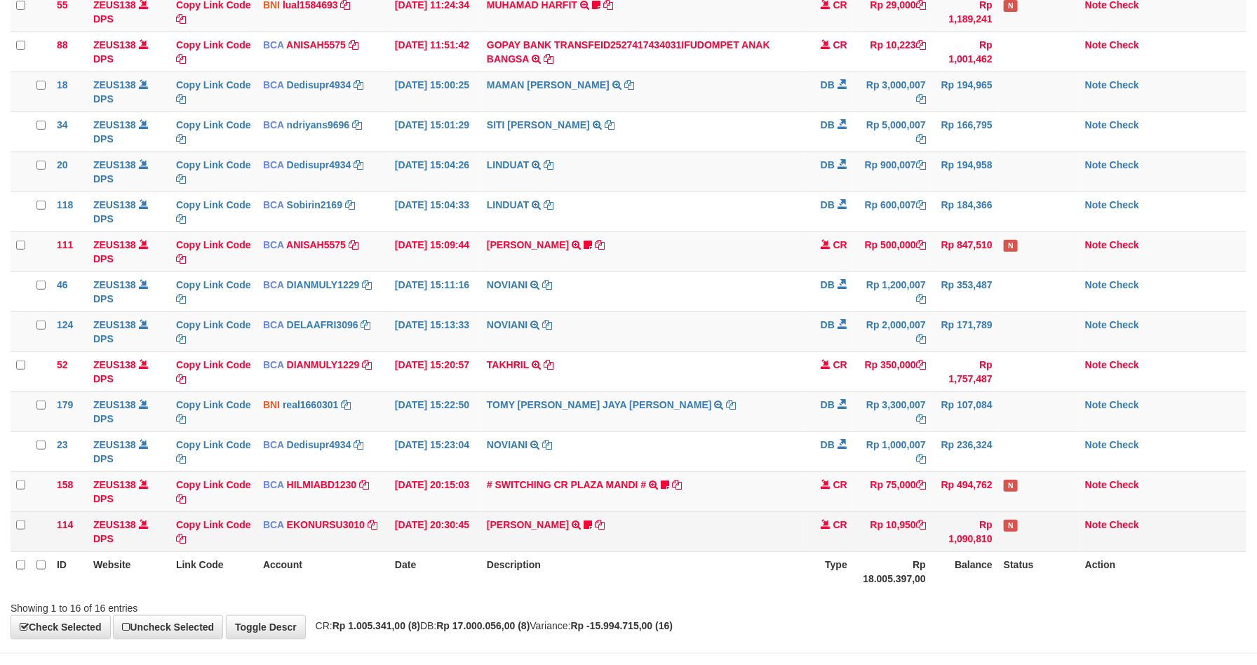
drag, startPoint x: 722, startPoint y: 512, endPoint x: 730, endPoint y: 516, distance: 8.5
click at [728, 511] on td "# SWITCHING CR PLAZA MANDI # SWITCHING CR TRF TUPARDI 008 PLAZA MANDI 185000420…" at bounding box center [642, 491] width 323 height 40
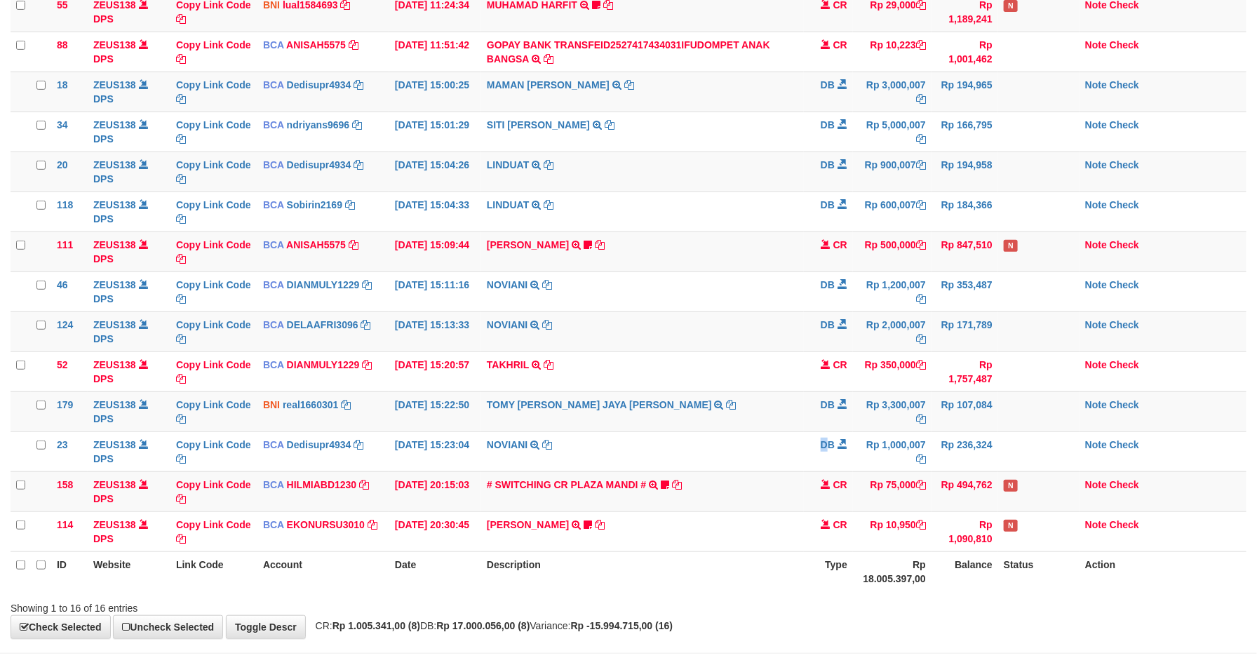
click at [826, 457] on td "DB" at bounding box center [828, 451] width 49 height 40
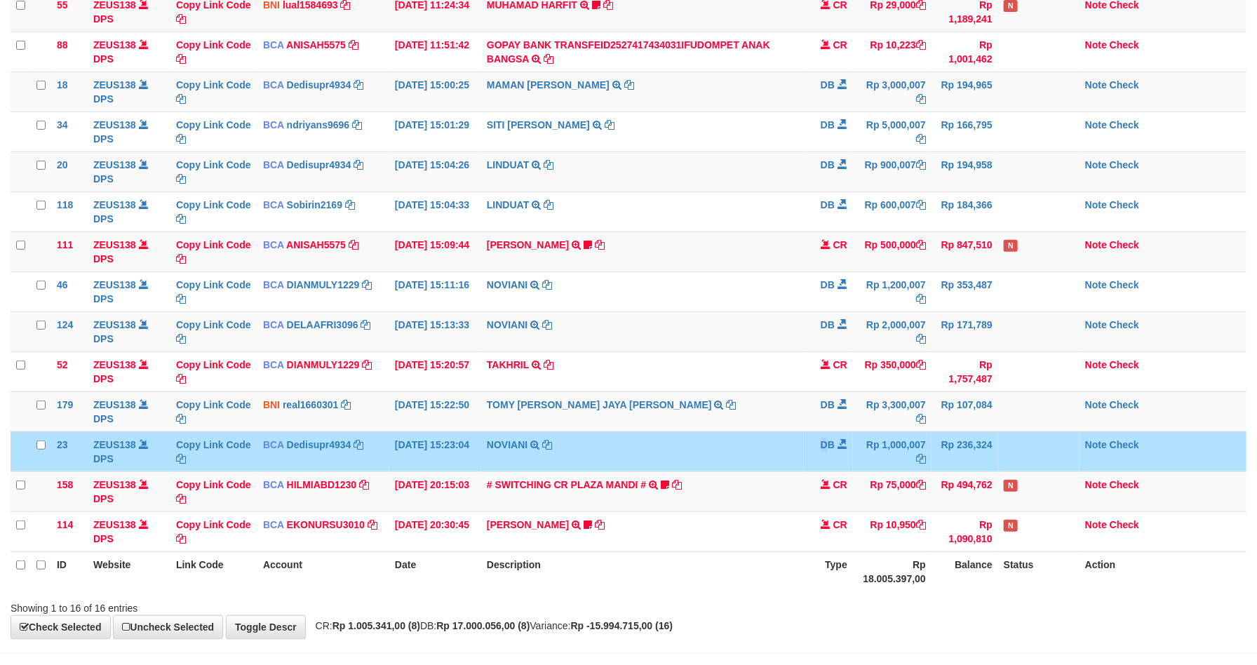
scroll to position [229, 0]
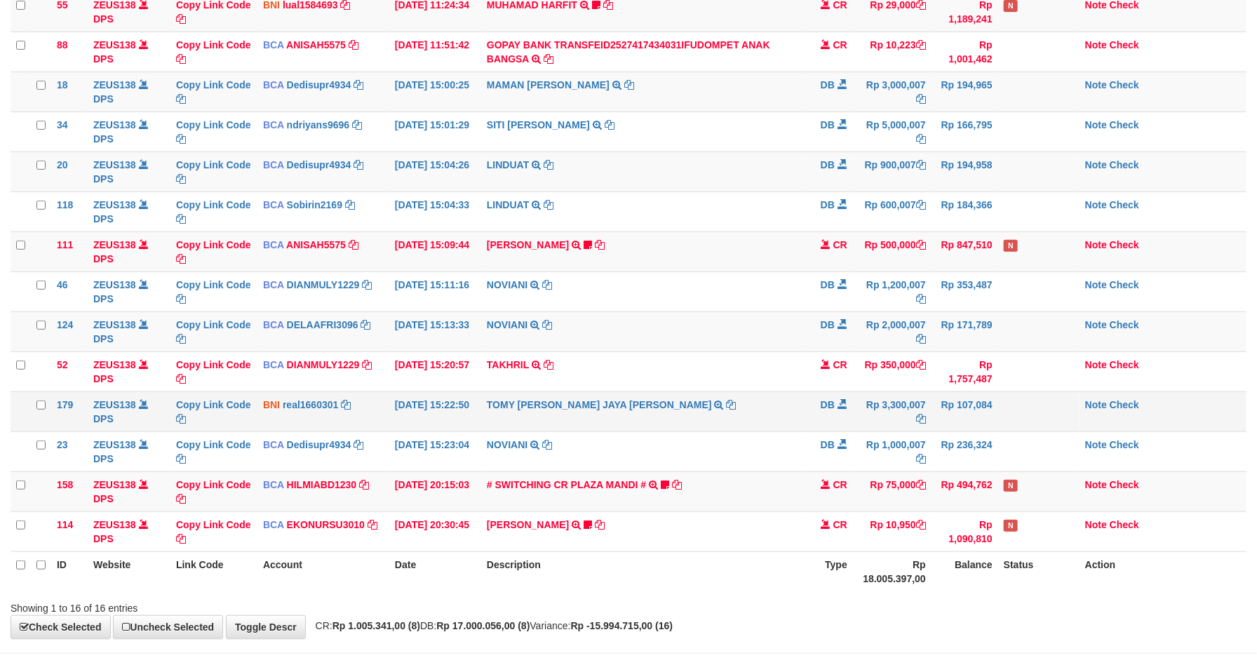
scroll to position [229, 0]
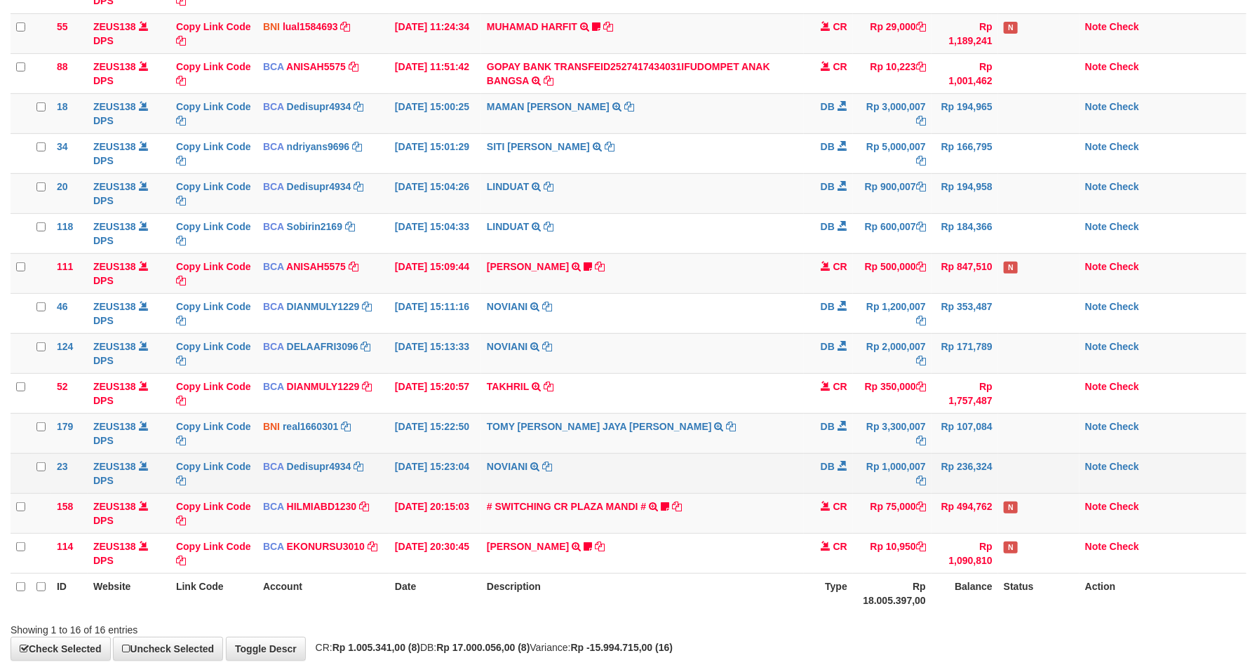
click at [810, 467] on td "DB" at bounding box center [828, 473] width 49 height 40
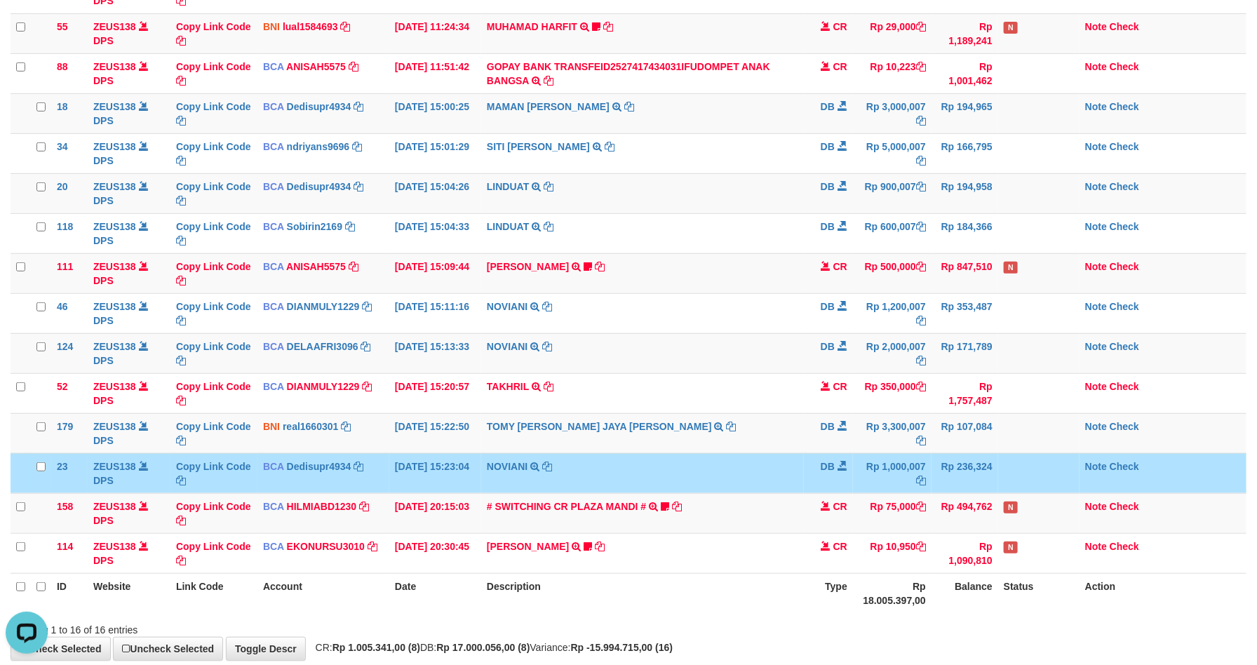
scroll to position [0, 0]
click at [796, 459] on td "NOVIANI TRSF E-BANKING DB 0110/FTSCY/WS95031 1000007.00NOVIANI" at bounding box center [642, 473] width 323 height 40
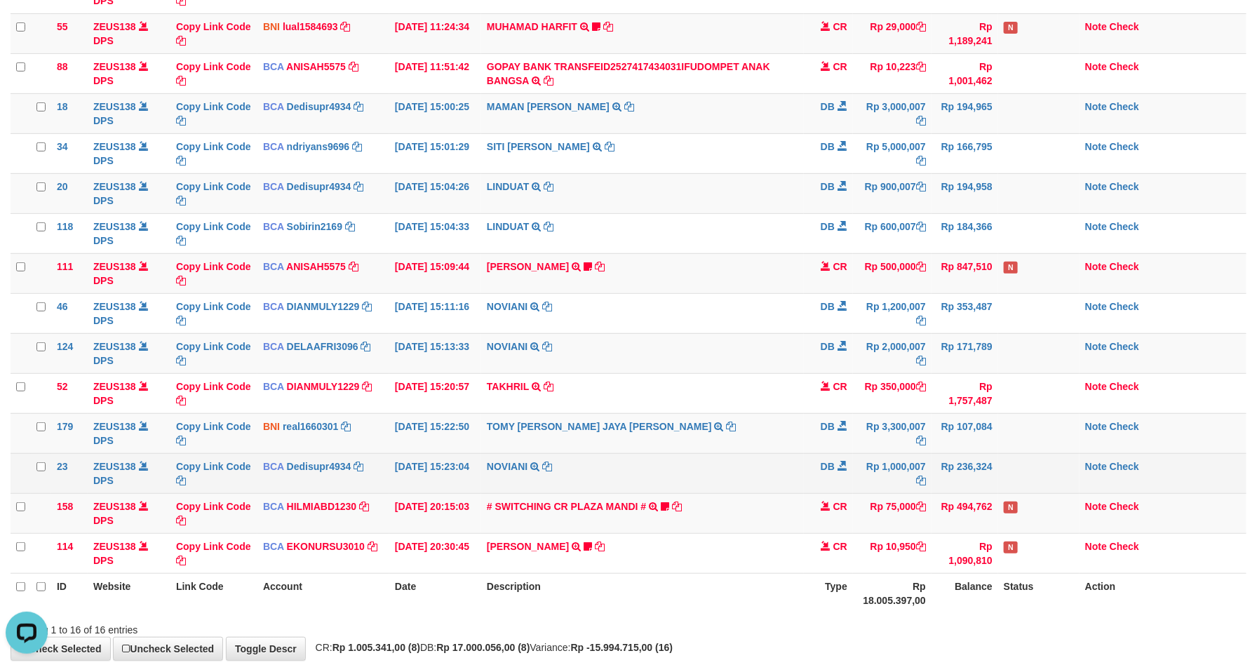
click at [875, 492] on td "Rp 1,000,007" at bounding box center [892, 473] width 79 height 40
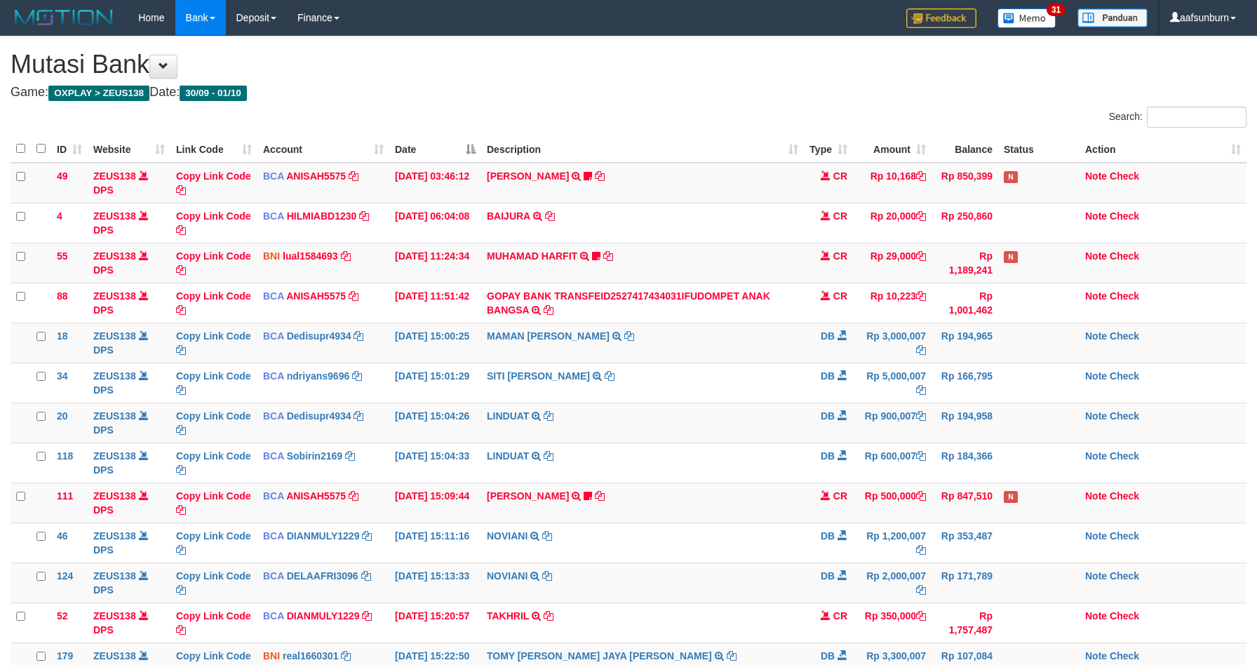
scroll to position [251, 0]
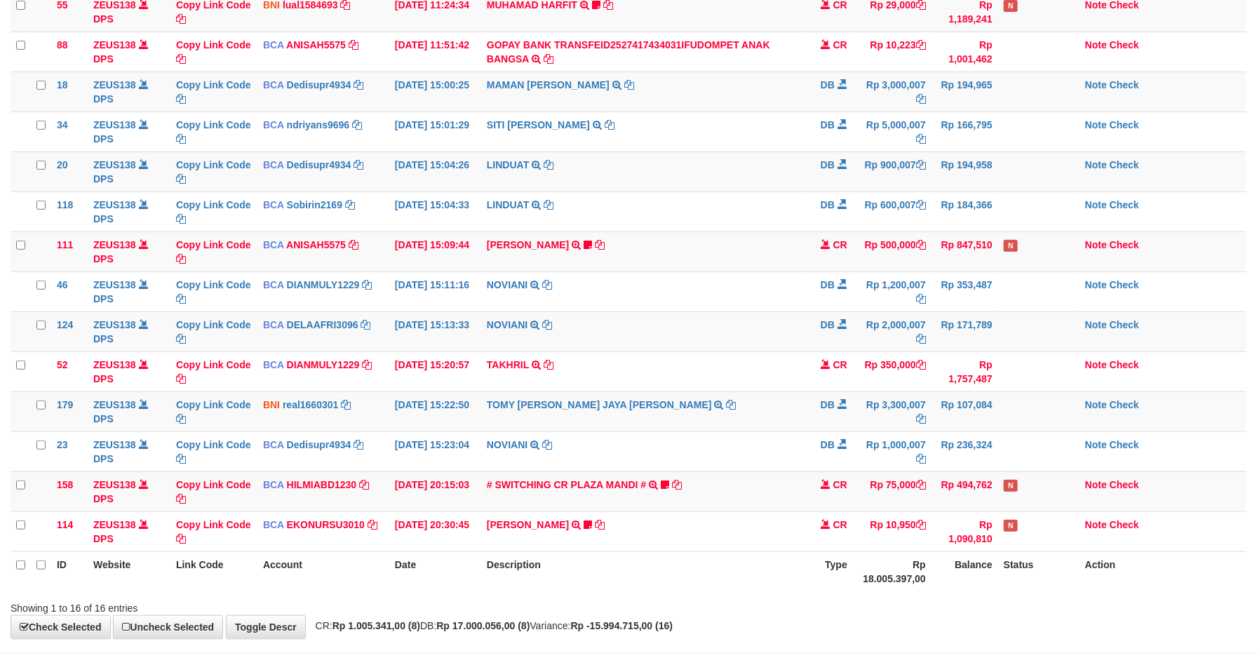
click at [871, 490] on td "Rp 75,000" at bounding box center [892, 491] width 79 height 40
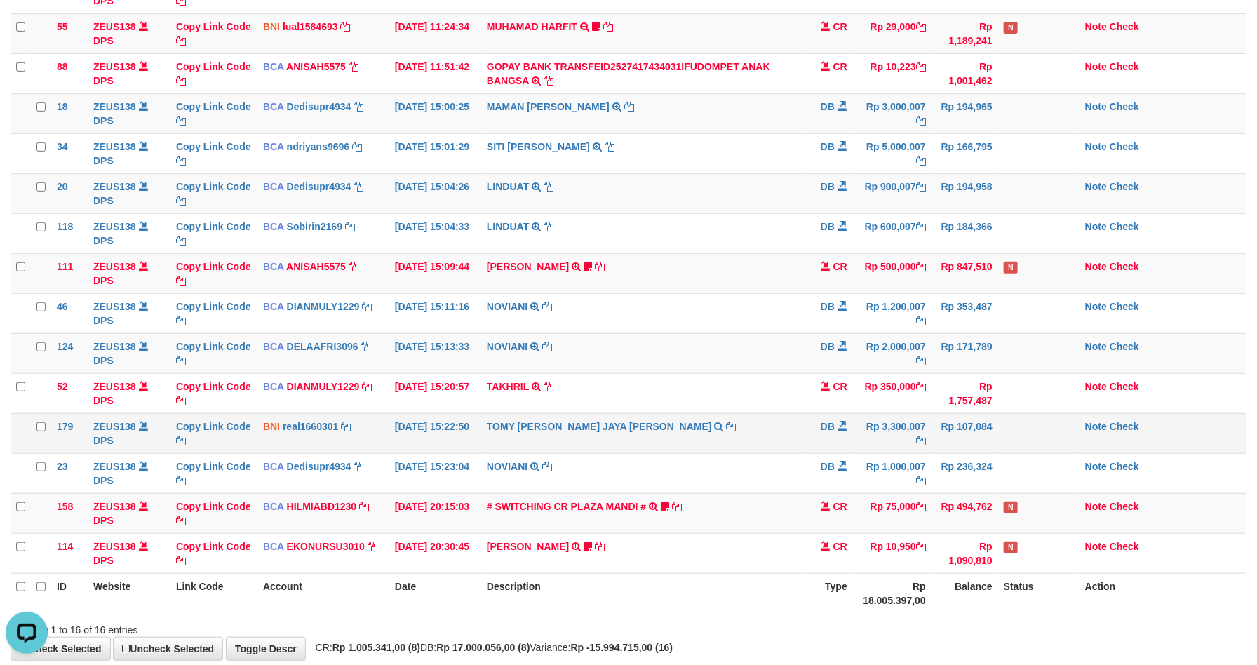
click at [809, 419] on td "DB" at bounding box center [828, 433] width 49 height 40
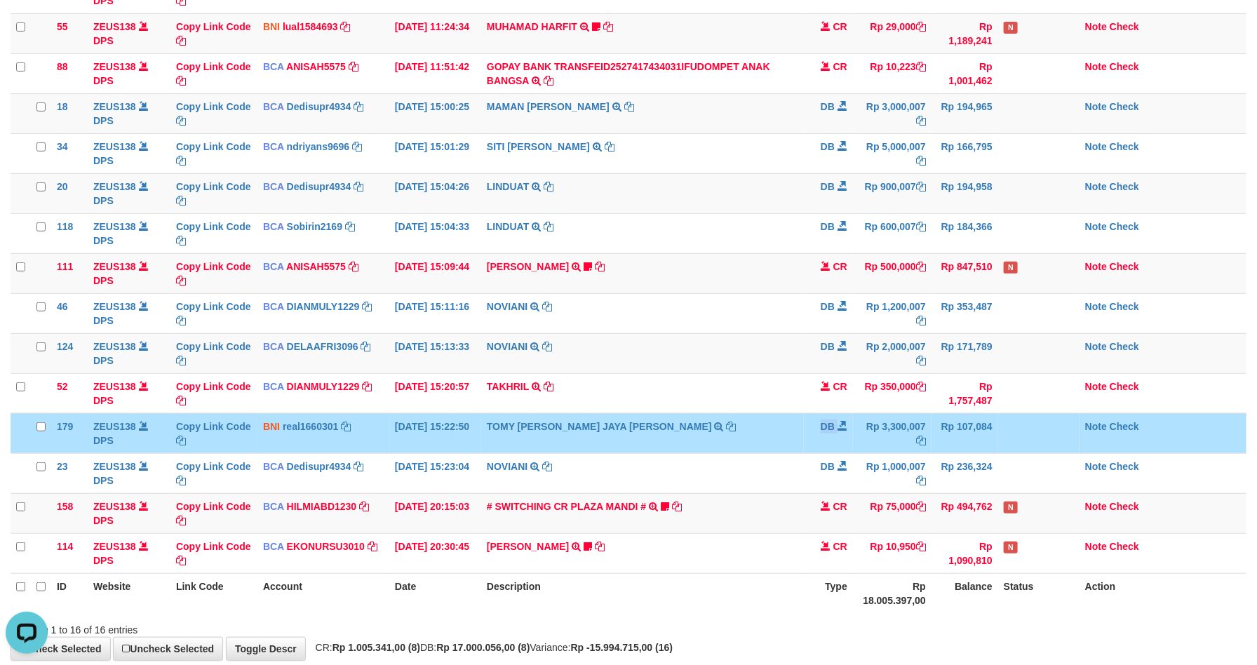
click at [809, 419] on td "DB" at bounding box center [828, 433] width 49 height 40
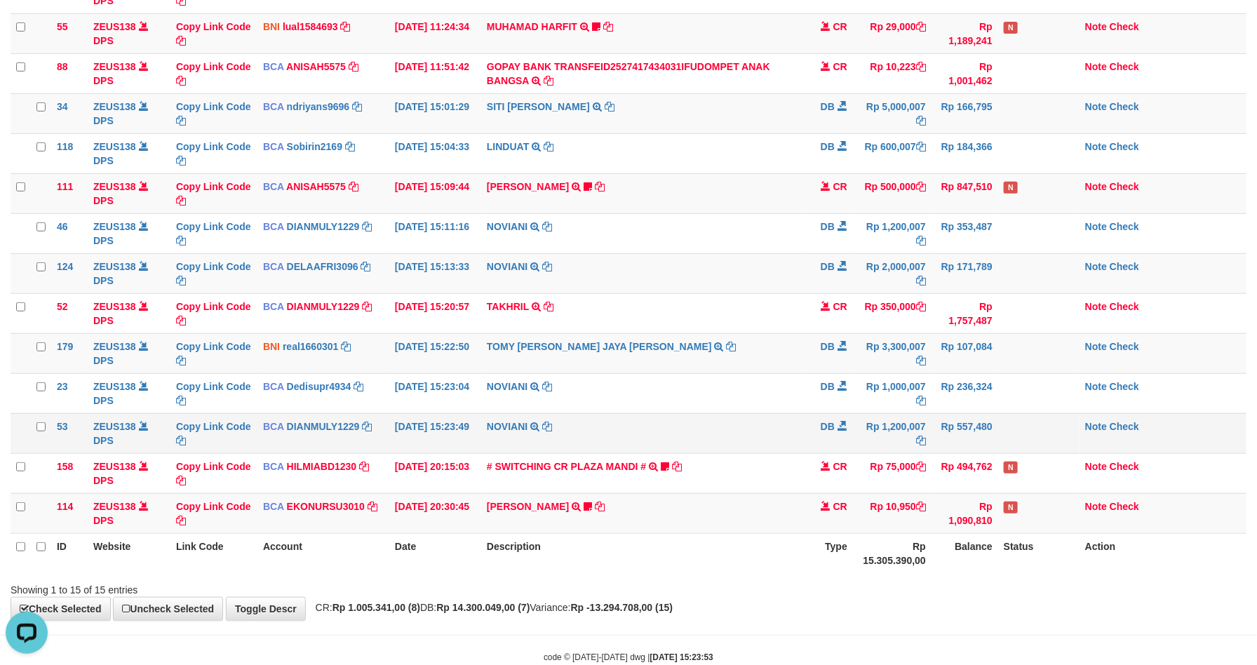
click at [777, 445] on td "NOVIANI TRSF E-BANKING DB 0110/FTSCY/WS95031 1200007.00NOVIANI" at bounding box center [642, 433] width 323 height 40
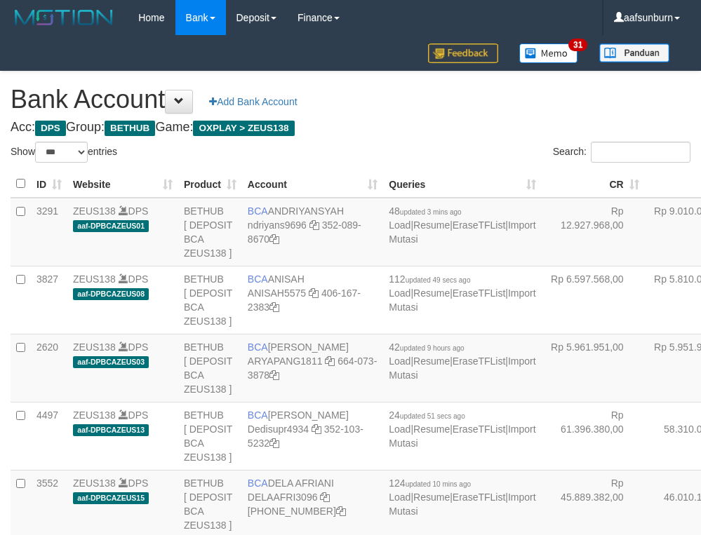
select select "***"
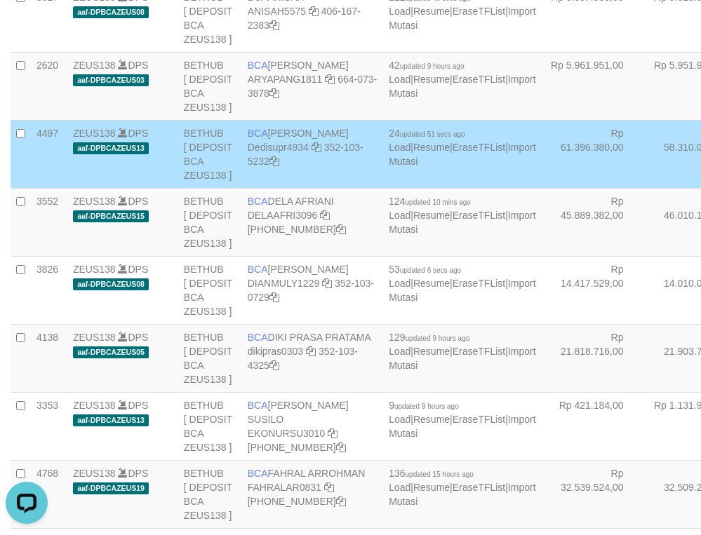
scroll to position [3287, 0]
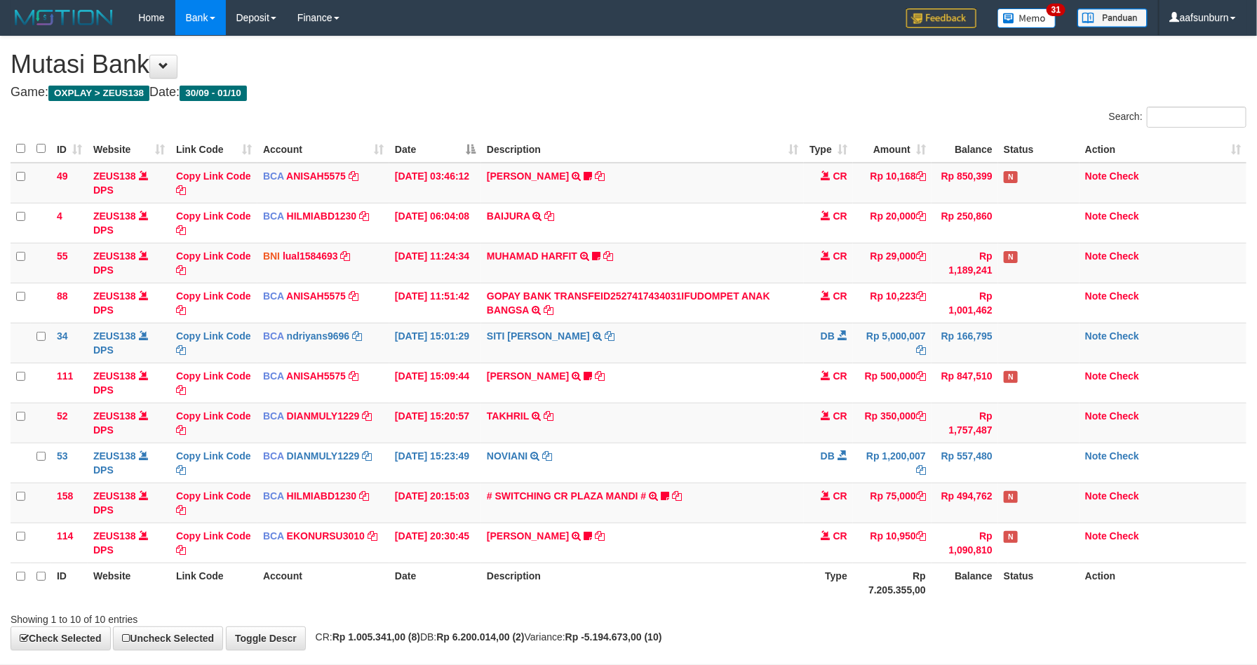
scroll to position [67, 0]
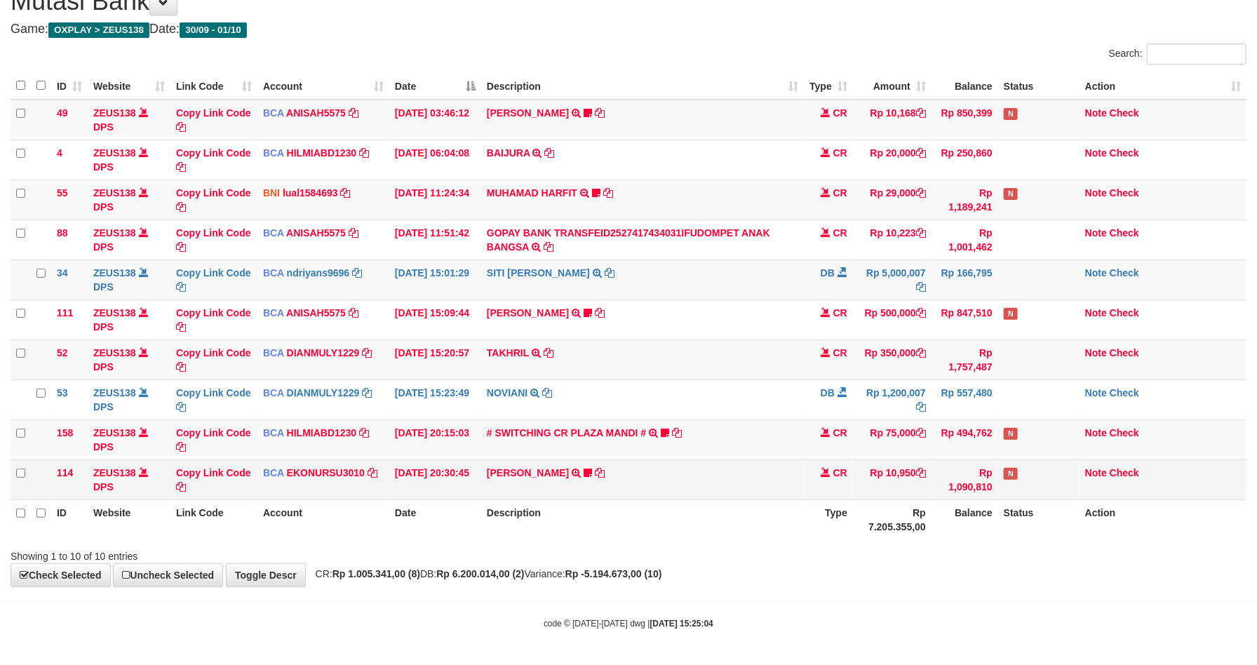
click at [861, 466] on td "Rp 10,950" at bounding box center [892, 479] width 79 height 40
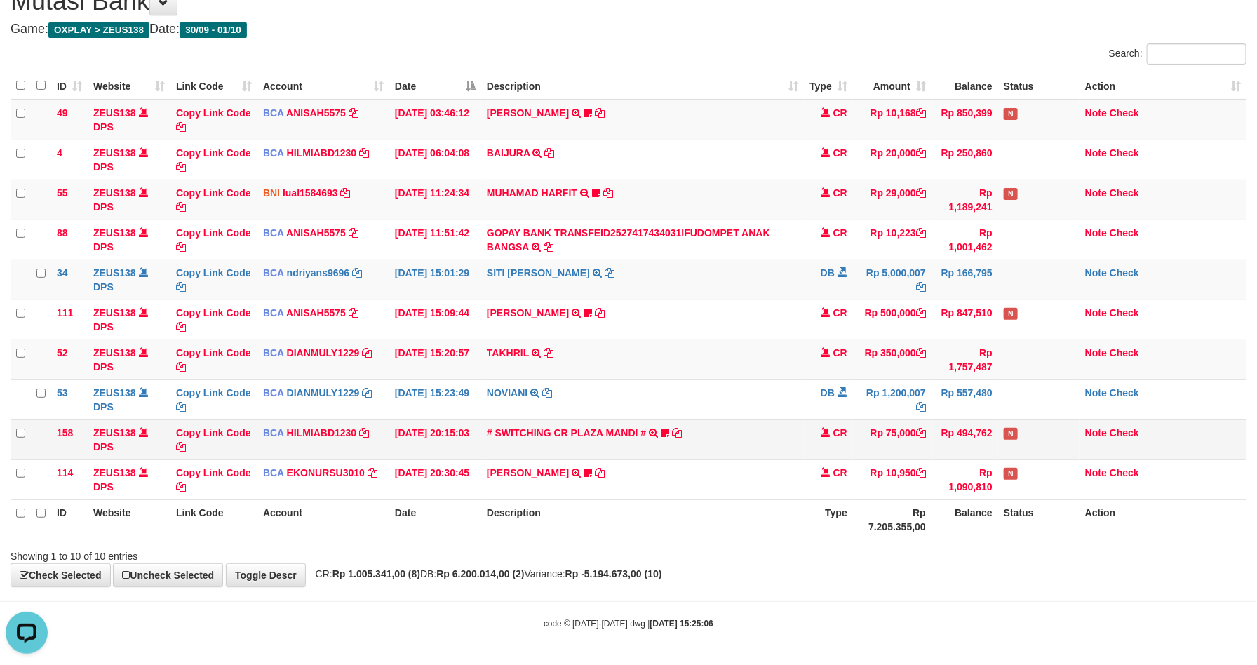
click at [895, 452] on td "Rp 75,000" at bounding box center [892, 439] width 79 height 40
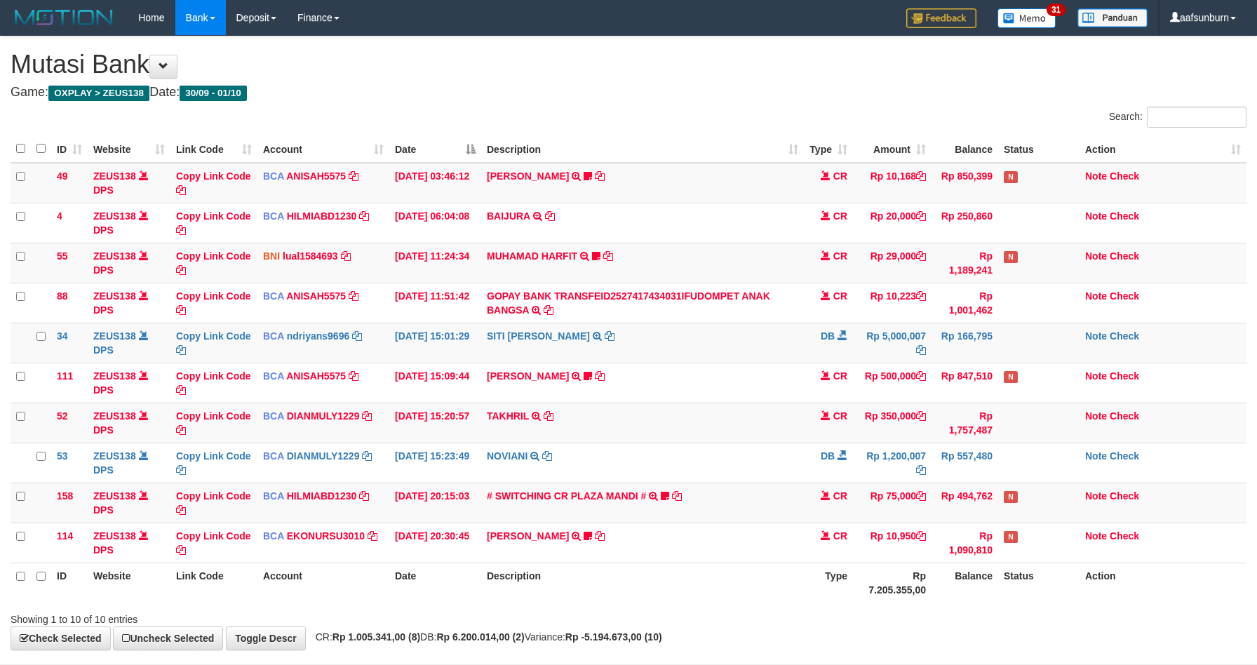
click at [842, 563] on th "Type" at bounding box center [828, 583] width 49 height 40
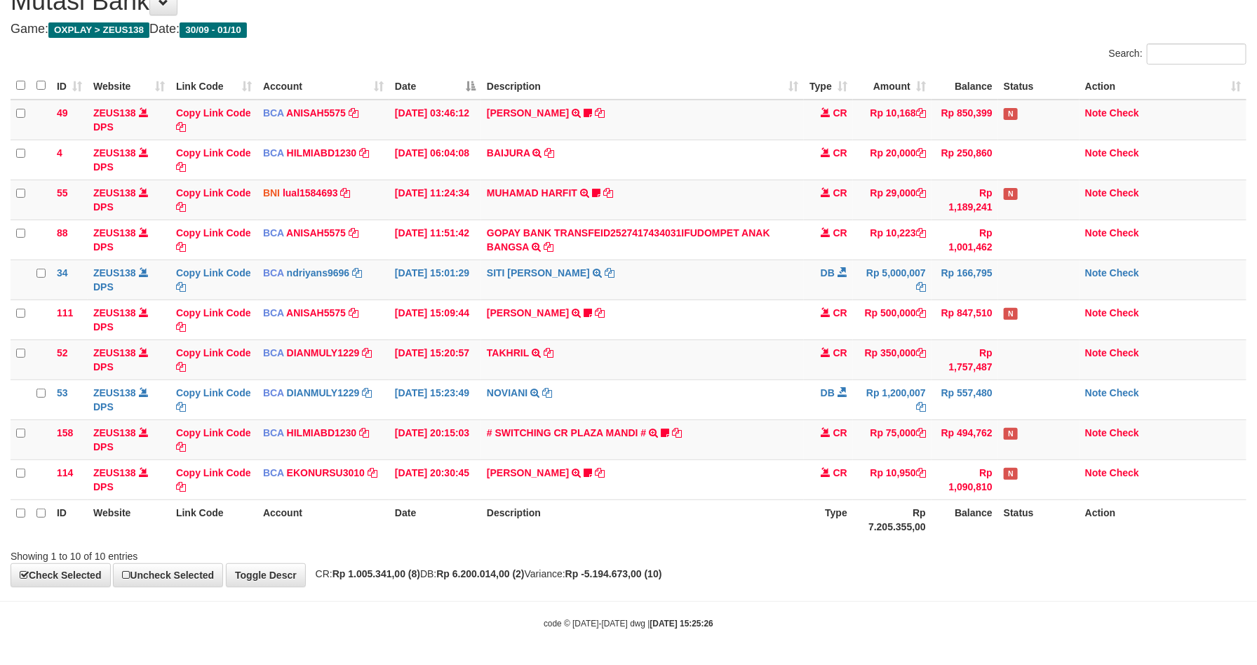
scroll to position [67, 0]
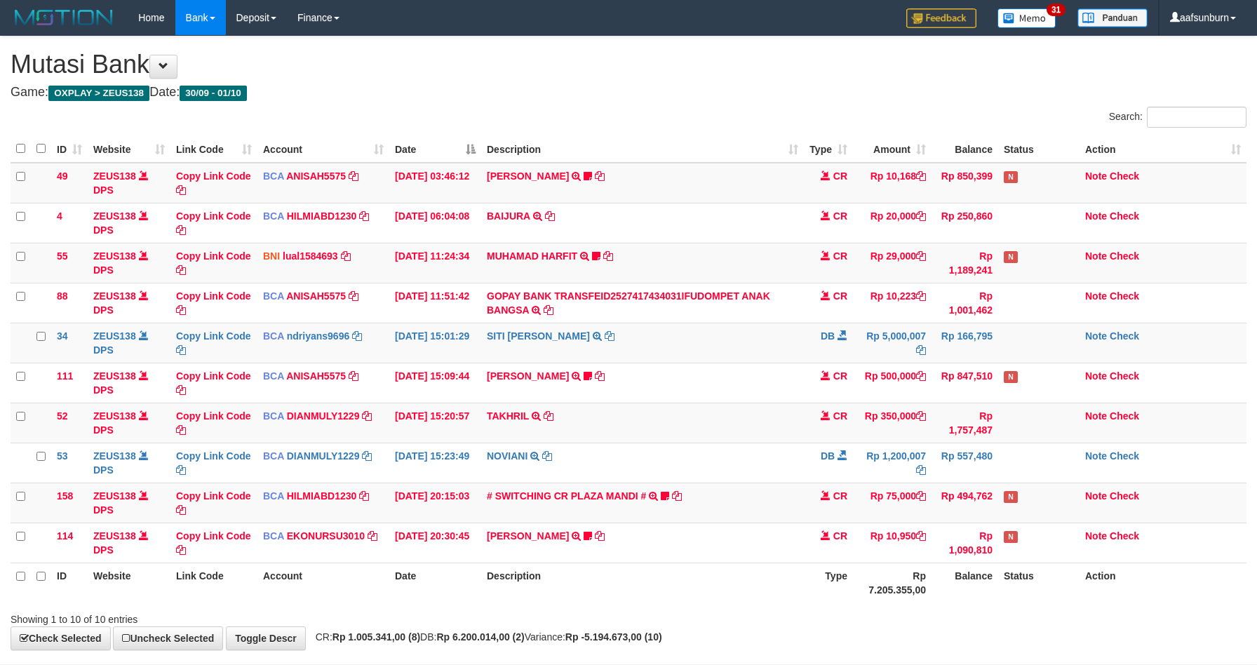
scroll to position [67, 0]
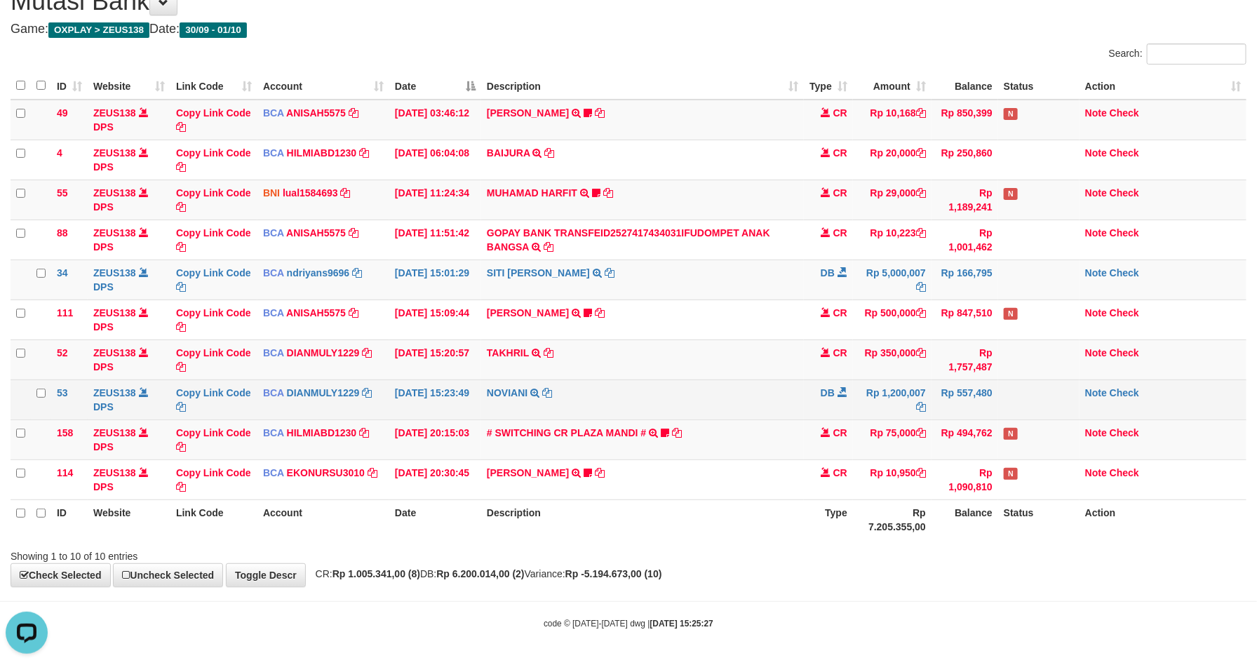
click at [384, 413] on td "BCA DIANMULY1229 DPS [PERSON_NAME] mutasi_20251001_3826 | 53 mutasi_20251001_38…" at bounding box center [323, 399] width 132 height 40
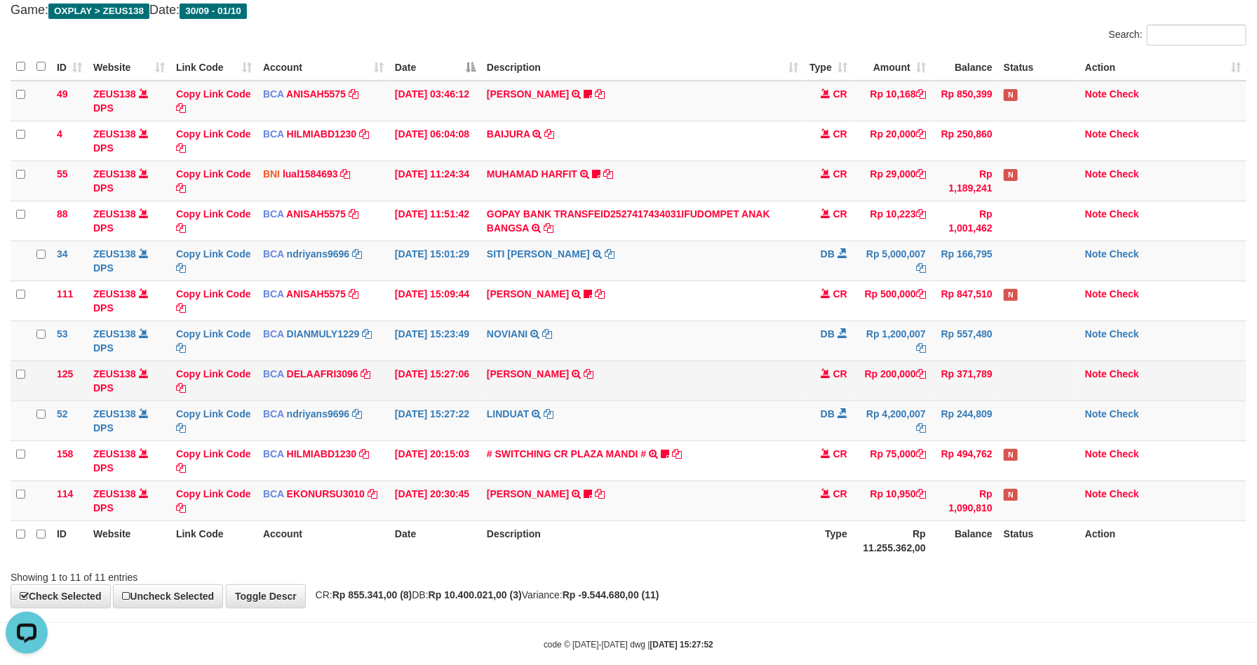
click at [633, 367] on td "RAMA SARMADA TRSF E-BANKING CR 0110/FTSCY/WS95031 200000.00RAMA SARMADA" at bounding box center [642, 381] width 323 height 40
drag, startPoint x: 693, startPoint y: 335, endPoint x: 901, endPoint y: 377, distance: 212.0
click at [699, 335] on td "NOVIANI TRSF E-BANKING DB 0110/FTSCY/WS95031 1200007.00NOVIANI" at bounding box center [642, 341] width 323 height 40
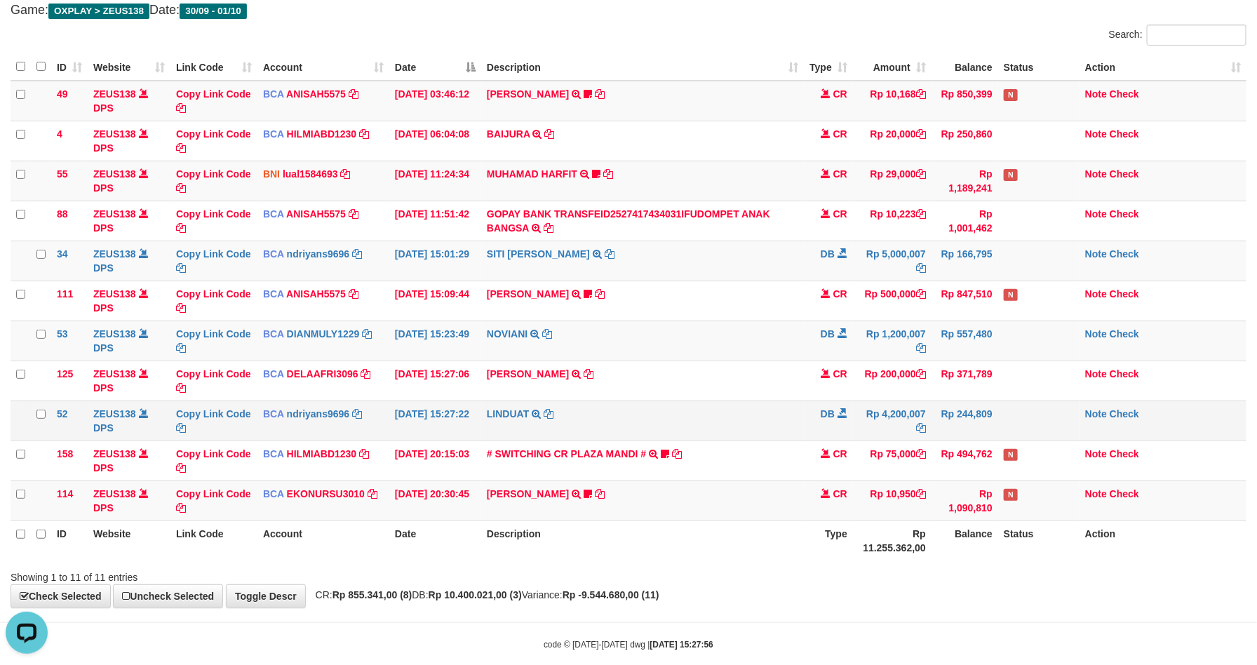
click at [598, 438] on td "LINDUAT TRSF E-BANKING DB 0110/FTSCY/WS95031 4200007.00LINDUAT" at bounding box center [642, 421] width 323 height 40
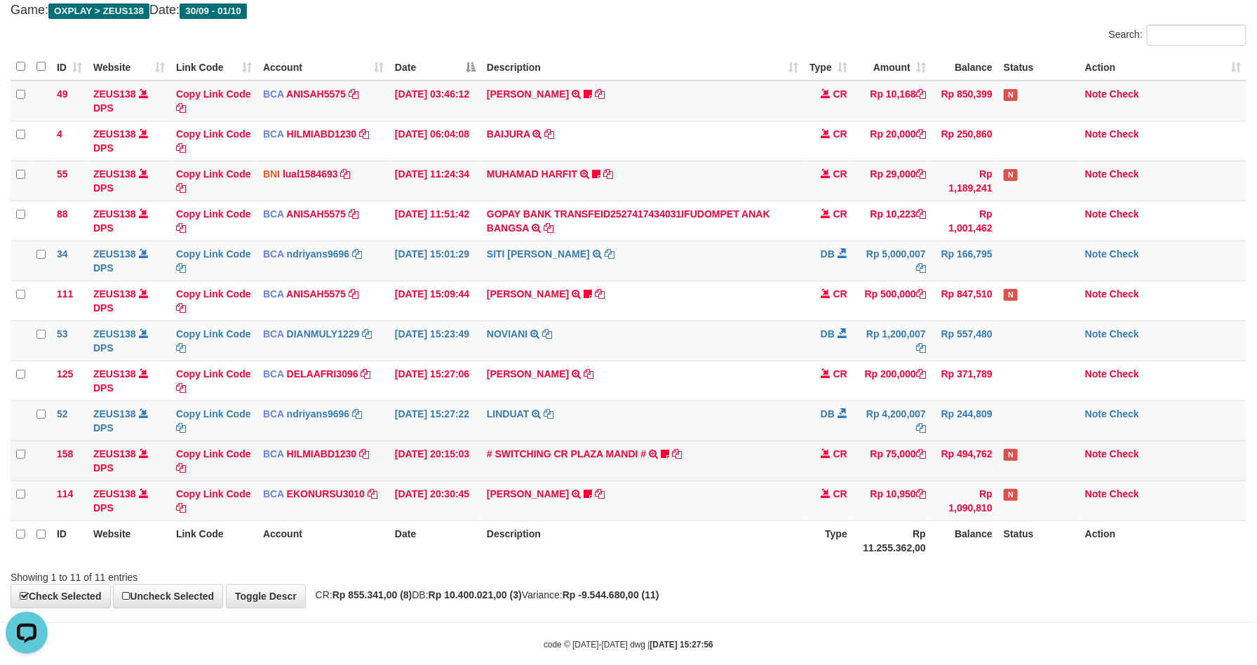
drag, startPoint x: 604, startPoint y: 436, endPoint x: 664, endPoint y: 464, distance: 65.6
click at [619, 440] on td "LINDUAT TRSF E-BANKING DB 0110/FTSCY/WS95031 4200007.00LINDUAT" at bounding box center [642, 421] width 323 height 40
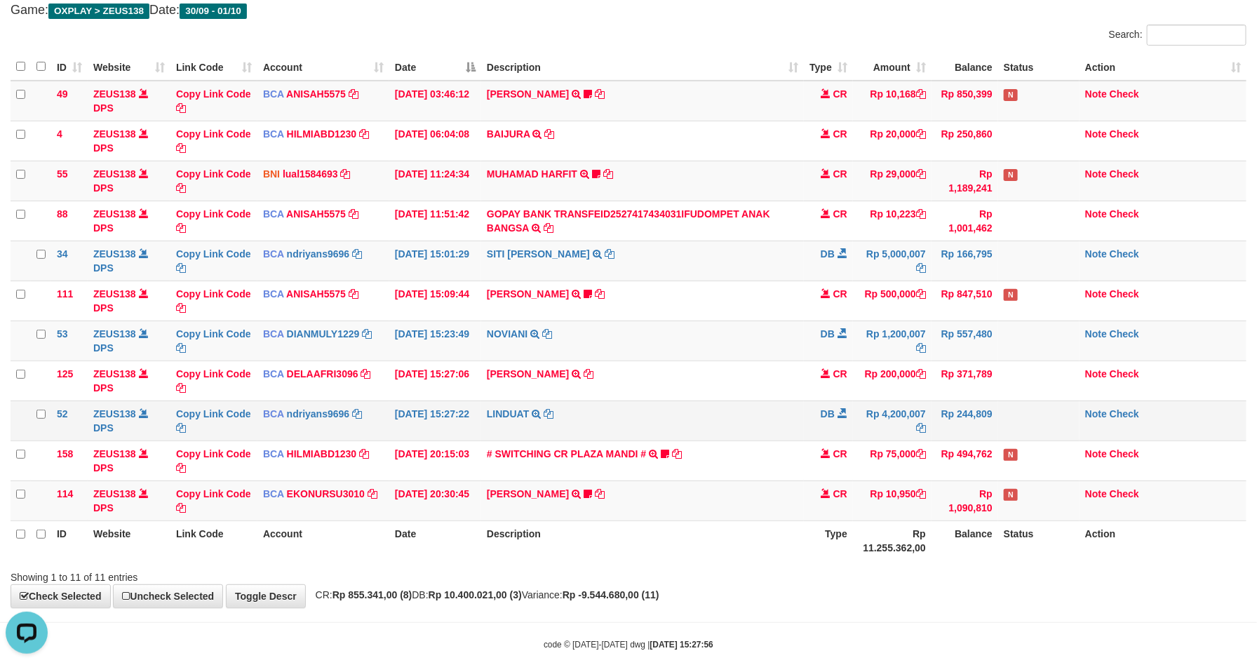
click at [636, 403] on td "LINDUAT TRSF E-BANKING DB 0110/FTSCY/WS95031 4200007.00LINDUAT" at bounding box center [642, 421] width 323 height 40
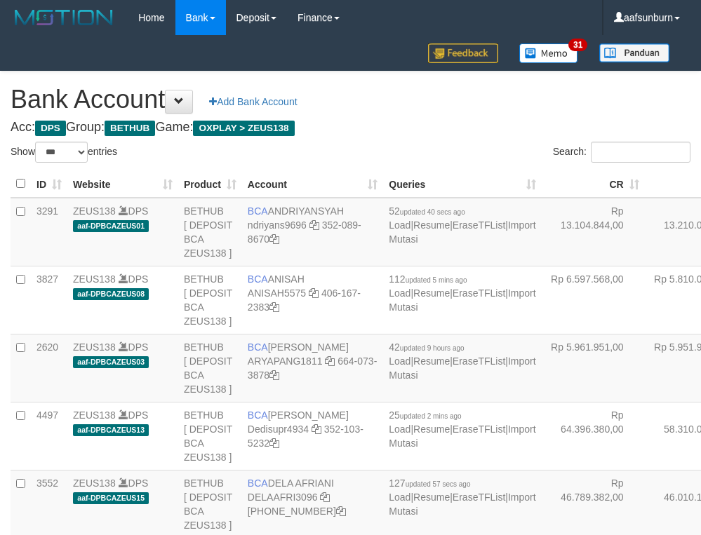
select select "***"
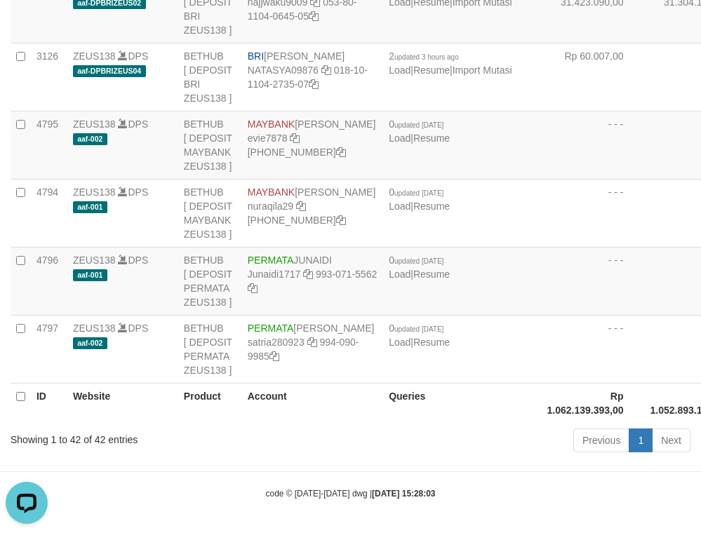
drag, startPoint x: 628, startPoint y: 300, endPoint x: 617, endPoint y: 299, distance: 10.5
drag, startPoint x: 617, startPoint y: 299, endPoint x: 544, endPoint y: 314, distance: 75.1
